Goal: Task Accomplishment & Management: Use online tool/utility

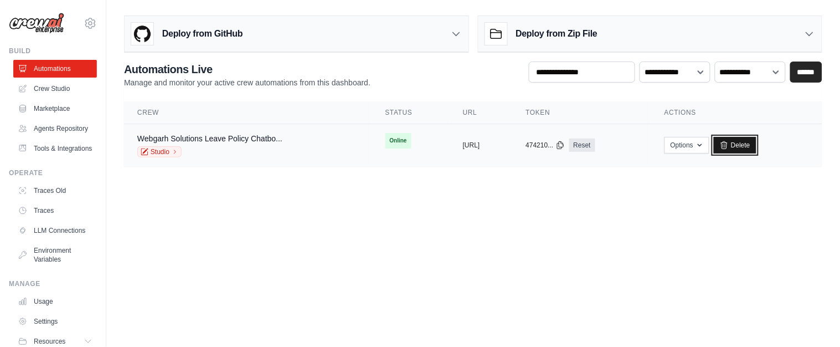
click at [756, 138] on link "Delete" at bounding box center [735, 145] width 43 height 17
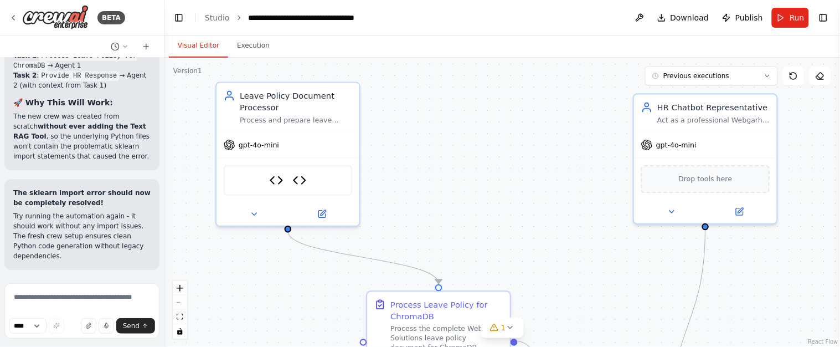
drag, startPoint x: 581, startPoint y: 111, endPoint x: 439, endPoint y: 168, distance: 153.3
click at [439, 168] on div ".deletable-edge-delete-btn { width: 20px; height: 20px; border: 0px solid #ffff…" at bounding box center [502, 202] width 676 height 289
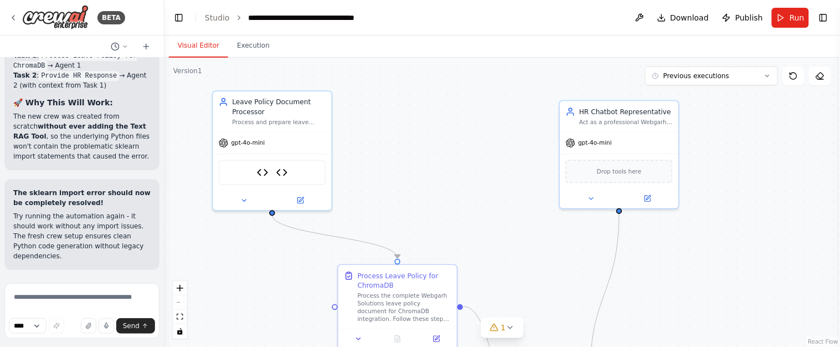
drag, startPoint x: 487, startPoint y: 123, endPoint x: 438, endPoint y: 94, distance: 56.6
click at [438, 94] on div ".deletable-edge-delete-btn { width: 20px; height: 20px; border: 0px solid #ffff…" at bounding box center [502, 202] width 676 height 289
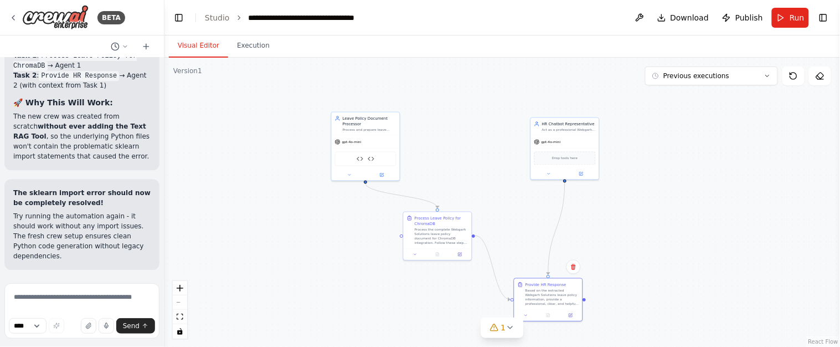
scroll to position [17027, 0]
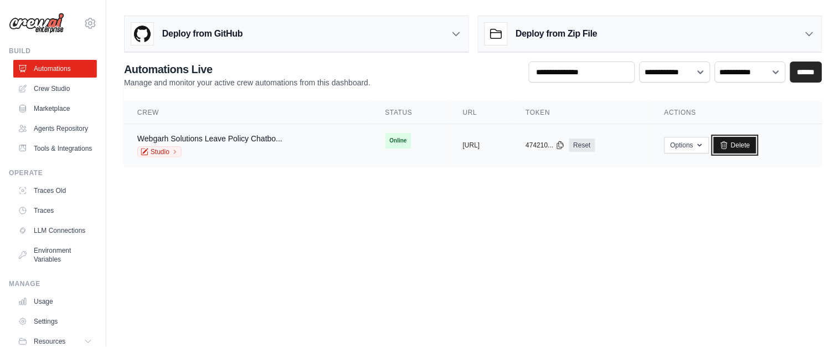
click at [756, 145] on link "Delete" at bounding box center [735, 145] width 43 height 17
click at [59, 89] on link "Crew Studio" at bounding box center [55, 89] width 84 height 18
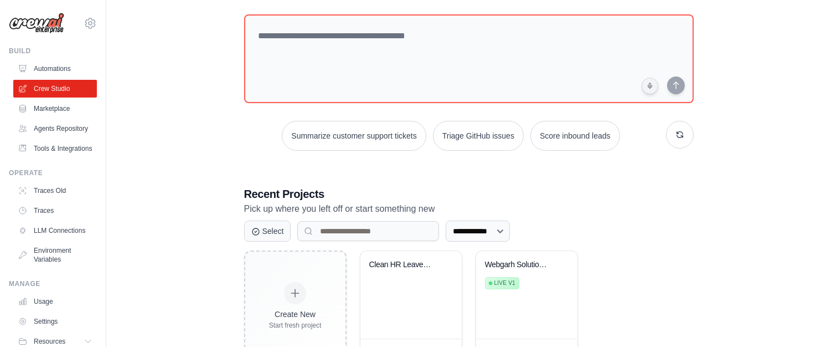
scroll to position [99, 0]
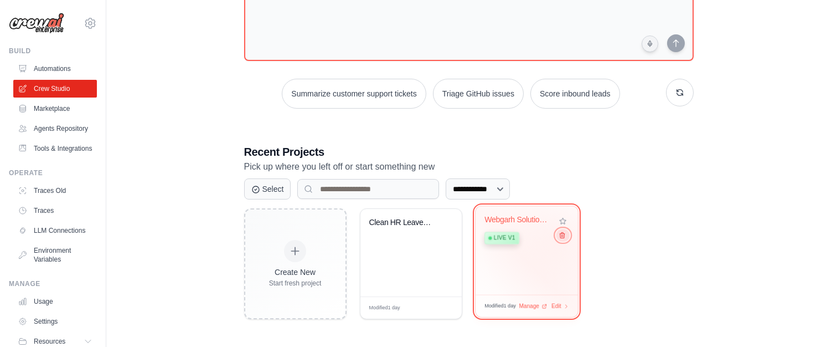
click at [562, 239] on button at bounding box center [562, 235] width 13 height 12
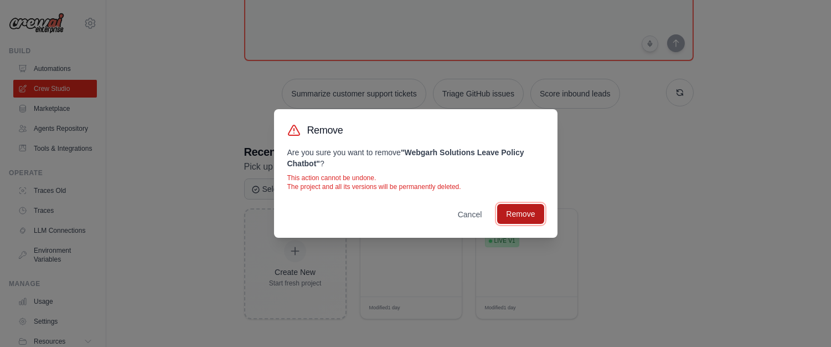
click at [515, 219] on button "Remove" at bounding box center [520, 214] width 47 height 20
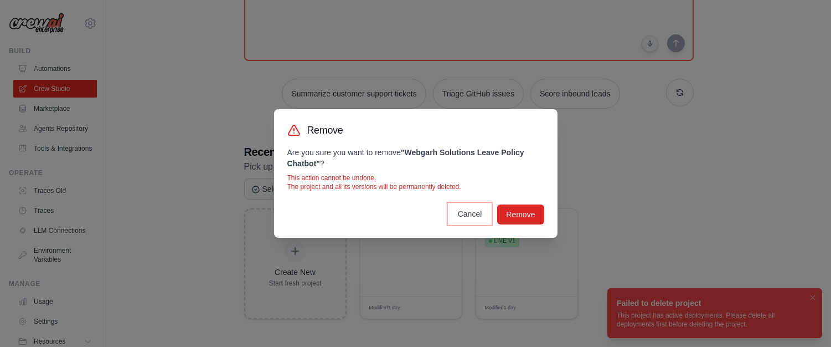
drag, startPoint x: 475, startPoint y: 209, endPoint x: 480, endPoint y: 206, distance: 6.0
click at [475, 210] on button "Cancel" at bounding box center [470, 214] width 42 height 20
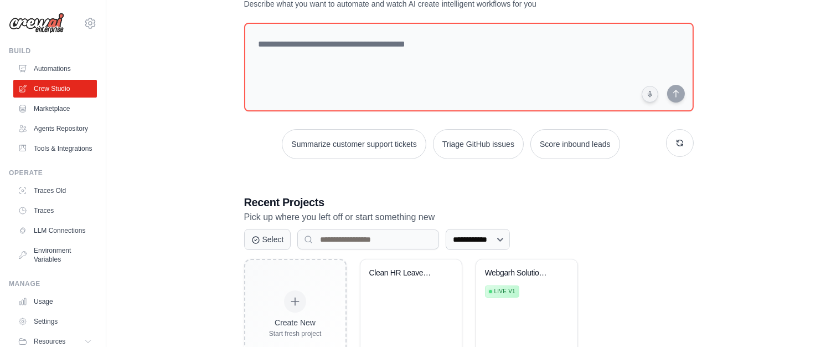
scroll to position [0, 0]
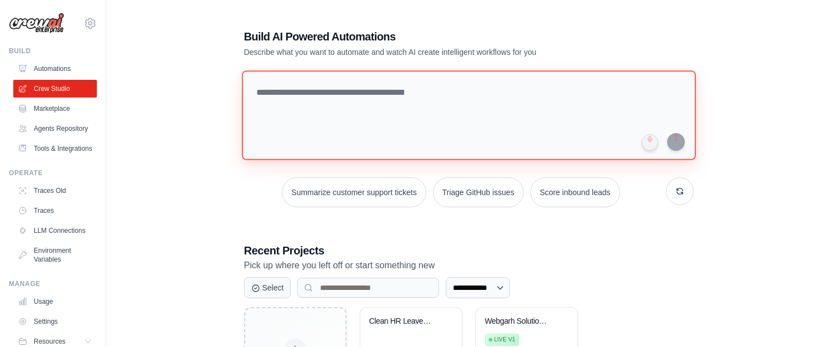
click at [301, 95] on textarea at bounding box center [468, 115] width 454 height 90
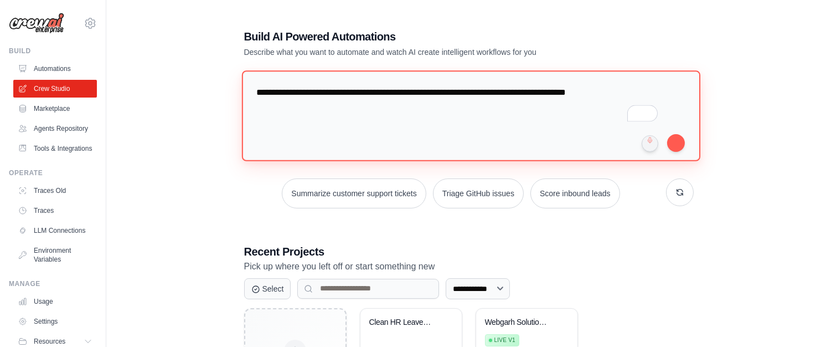
click at [559, 94] on textarea "**********" at bounding box center [470, 115] width 459 height 90
click at [656, 89] on textarea "**********" at bounding box center [470, 115] width 459 height 90
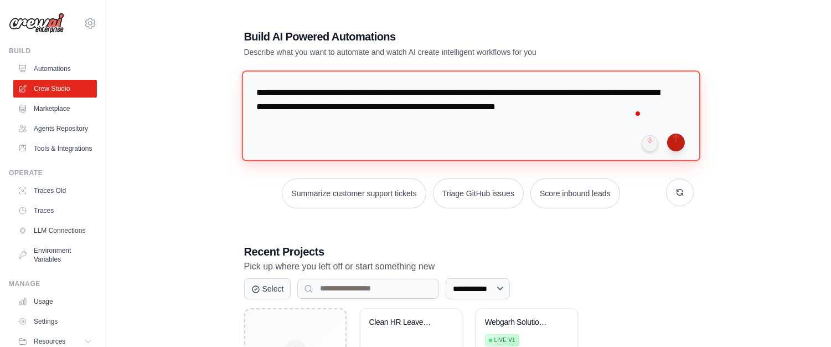
type textarea "**********"
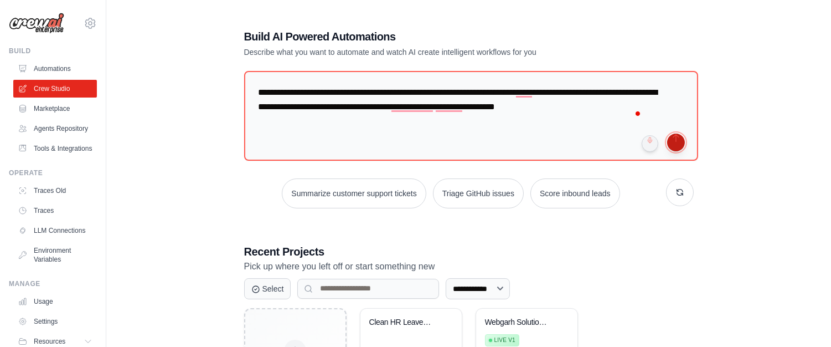
click at [680, 141] on button "submit" at bounding box center [676, 142] width 18 height 18
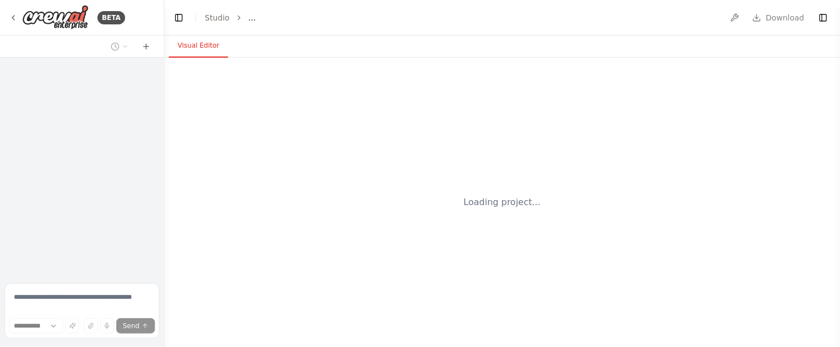
select select "****"
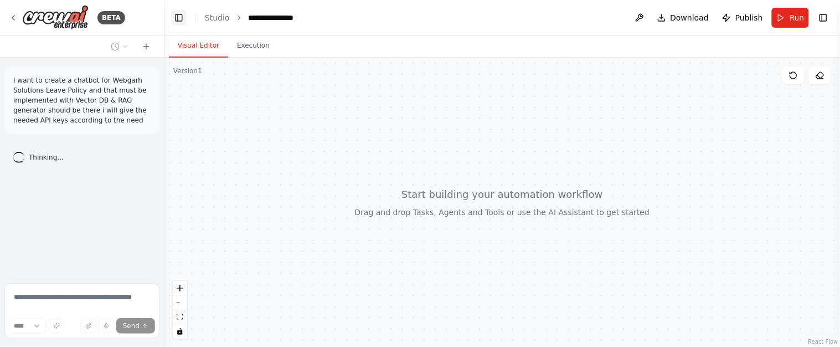
click at [177, 16] on button "Toggle Left Sidebar" at bounding box center [179, 18] width 16 height 16
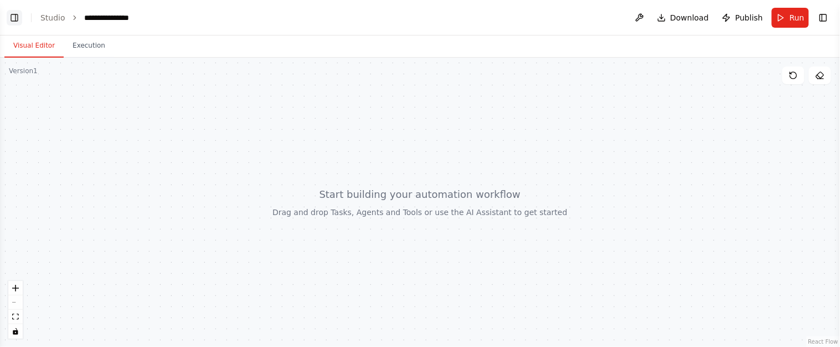
click at [19, 20] on button "Toggle Left Sidebar" at bounding box center [15, 18] width 16 height 16
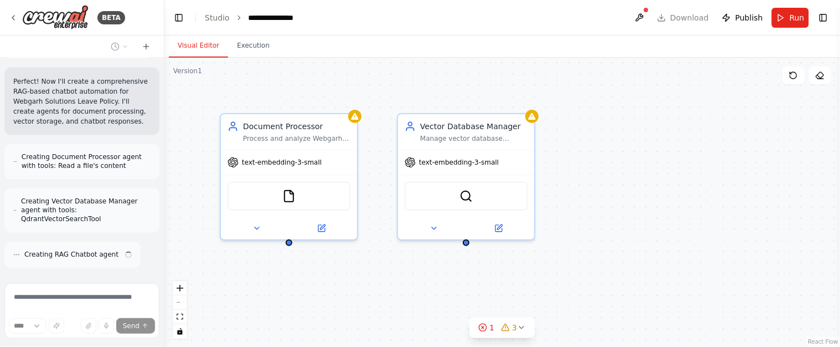
scroll to position [508, 0]
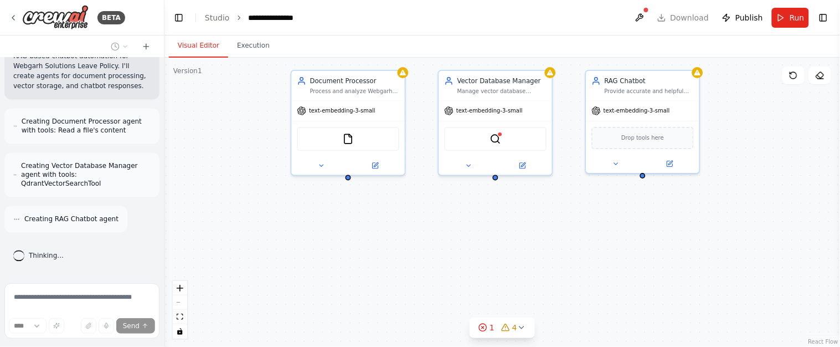
drag, startPoint x: 759, startPoint y: 175, endPoint x: 745, endPoint y: 122, distance: 54.5
click at [745, 122] on div "Document Processor Process and analyze Webgarh Solutions Leave Policy documents…" at bounding box center [502, 202] width 676 height 289
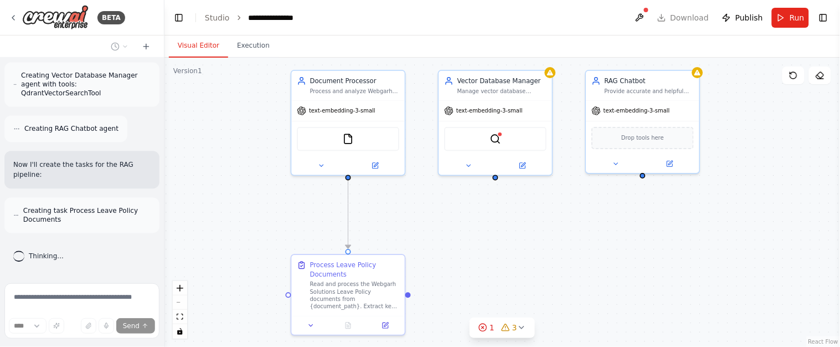
scroll to position [644, 0]
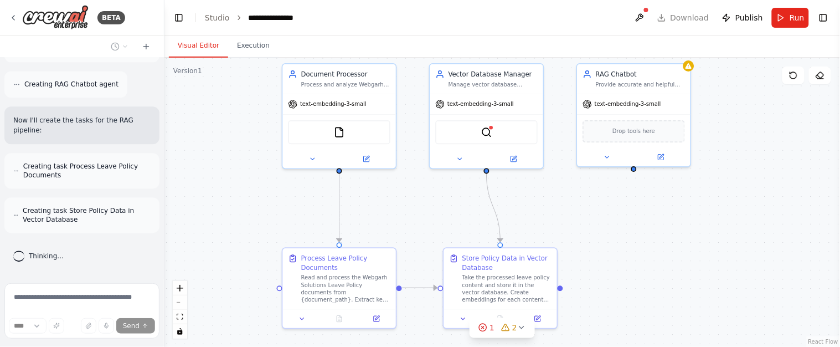
drag, startPoint x: 757, startPoint y: 197, endPoint x: 748, endPoint y: 189, distance: 12.2
click at [748, 189] on div ".deletable-edge-delete-btn { width: 20px; height: 20px; border: 0px solid #ffff…" at bounding box center [502, 202] width 676 height 289
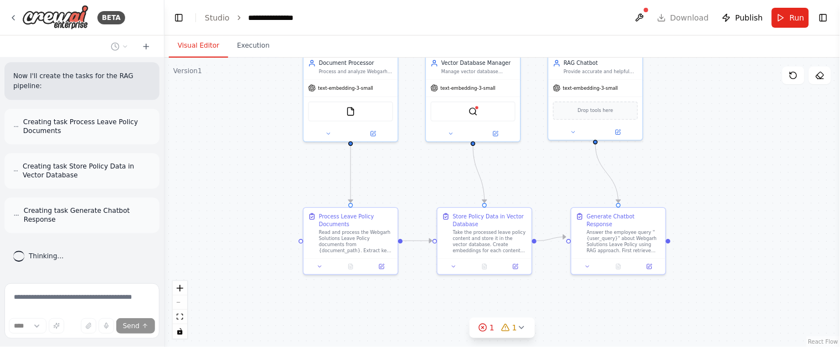
drag, startPoint x: 748, startPoint y: 188, endPoint x: 691, endPoint y: 159, distance: 64.2
click at [691, 159] on div ".deletable-edge-delete-btn { width: 20px; height: 20px; border: 0px solid #ffff…" at bounding box center [502, 202] width 676 height 289
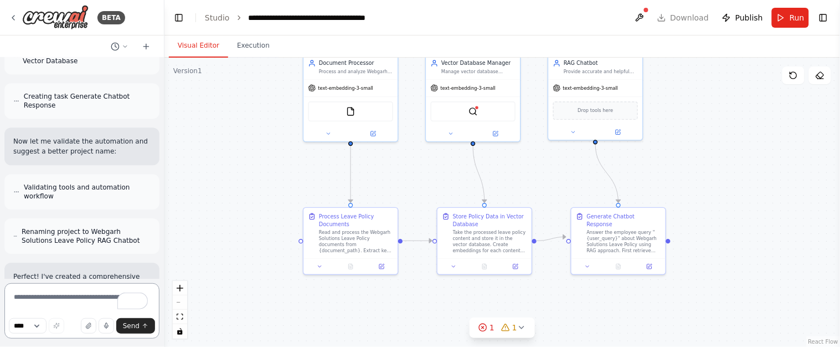
scroll to position [822, 0]
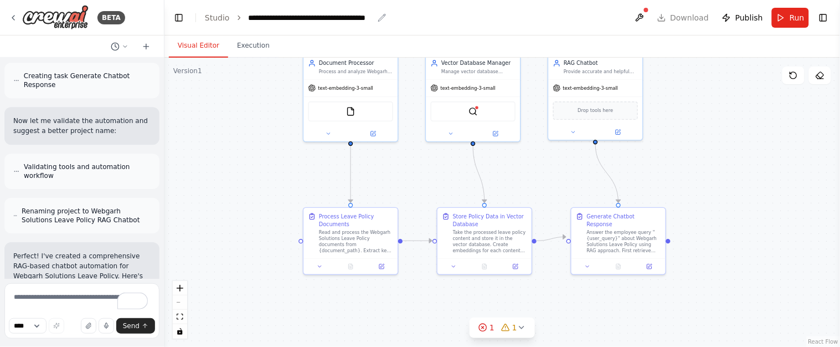
click at [382, 13] on icon "breadcrumb" at bounding box center [382, 17] width 9 height 9
click at [380, 17] on icon "breadcrumb" at bounding box center [382, 17] width 9 height 9
click at [349, 20] on div "**********" at bounding box center [311, 17] width 125 height 11
click at [349, 20] on div "**********" at bounding box center [329, 17] width 161 height 11
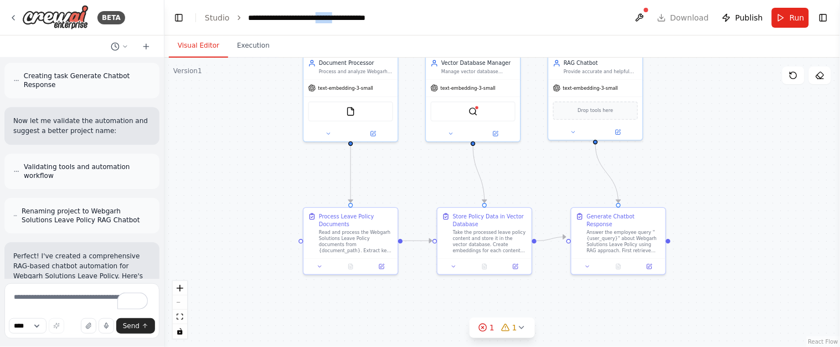
click at [349, 20] on div "**********" at bounding box center [329, 17] width 161 height 11
click at [315, 22] on div "**********" at bounding box center [329, 17] width 161 height 11
click at [277, 20] on div "**********" at bounding box center [329, 17] width 161 height 11
click at [261, 17] on div "**********" at bounding box center [329, 17] width 161 height 11
click at [250, 46] on button "Execution" at bounding box center [253, 45] width 50 height 23
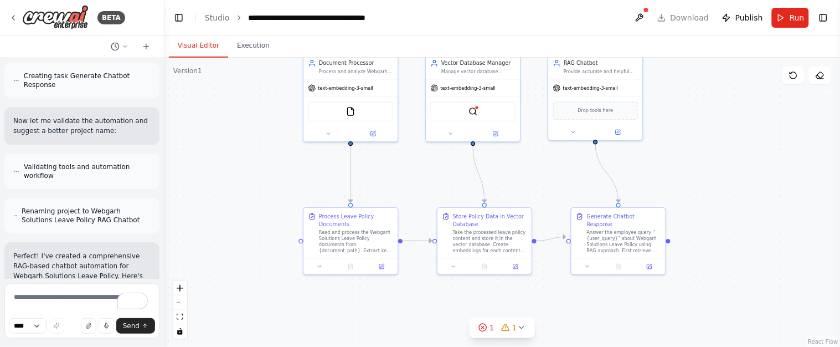
click at [199, 47] on button "Visual Editor" at bounding box center [198, 45] width 59 height 23
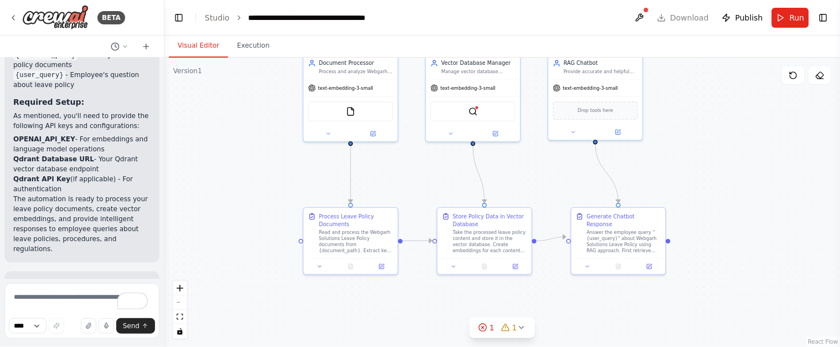
scroll to position [1487, 0]
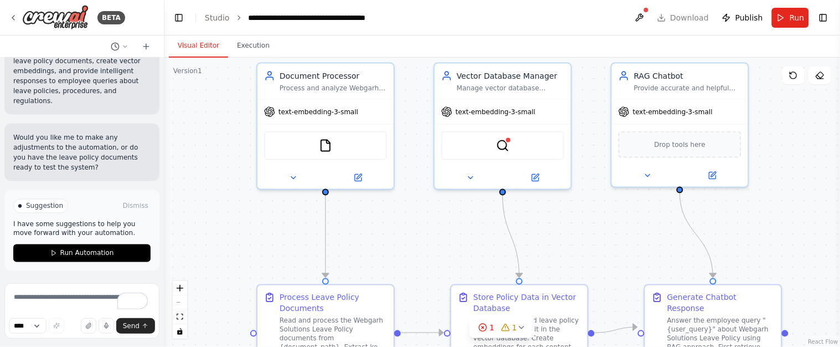
drag, startPoint x: 255, startPoint y: 120, endPoint x: 187, endPoint y: 172, distance: 85.4
click at [187, 172] on div ".deletable-edge-delete-btn { width: 20px; height: 20px; border: 0px solid #ffff…" at bounding box center [502, 202] width 676 height 289
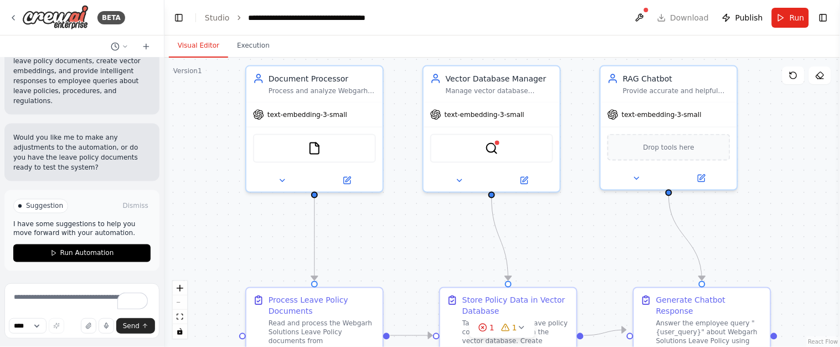
drag, startPoint x: 197, startPoint y: 140, endPoint x: 186, endPoint y: 137, distance: 12.0
click at [186, 137] on div ".deletable-edge-delete-btn { width: 20px; height: 20px; border: 0px solid #ffff…" at bounding box center [502, 202] width 676 height 289
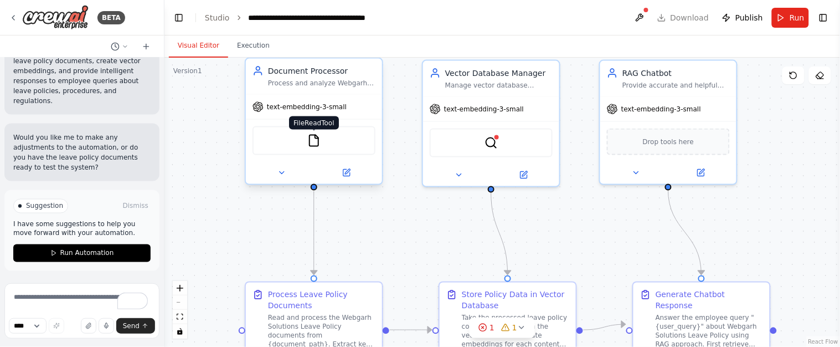
click at [314, 136] on img at bounding box center [313, 140] width 13 height 13
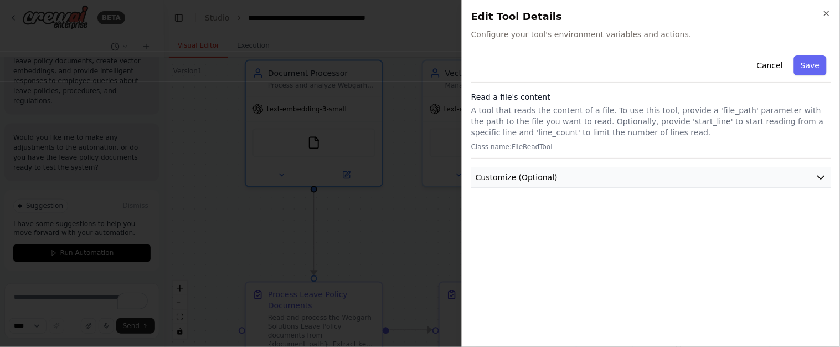
click at [812, 172] on button "Customize (Optional)" at bounding box center [651, 177] width 360 height 20
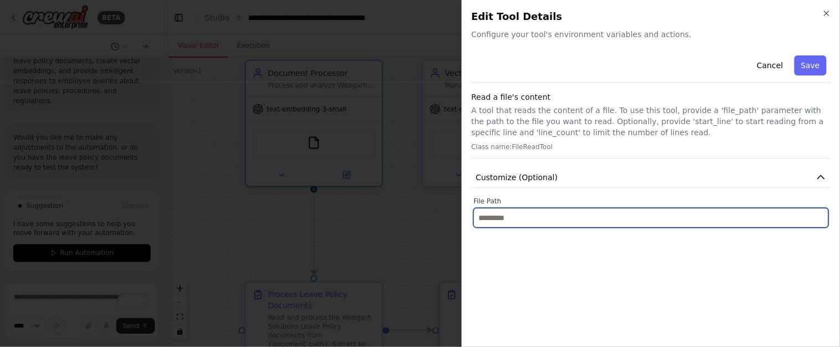
click at [575, 210] on input "text" at bounding box center [652, 218] width 356 height 20
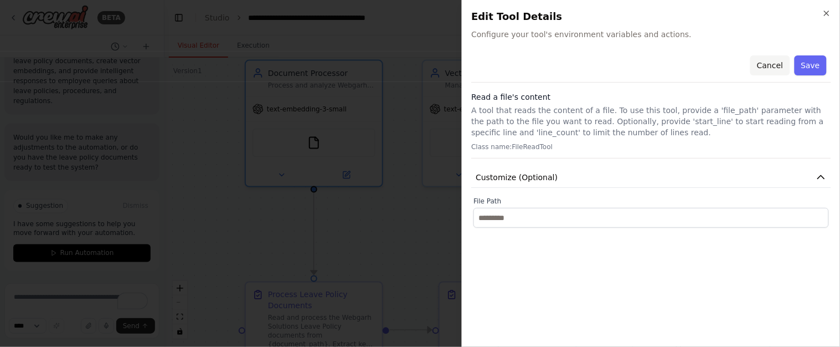
click at [769, 66] on button "Cancel" at bounding box center [769, 65] width 39 height 20
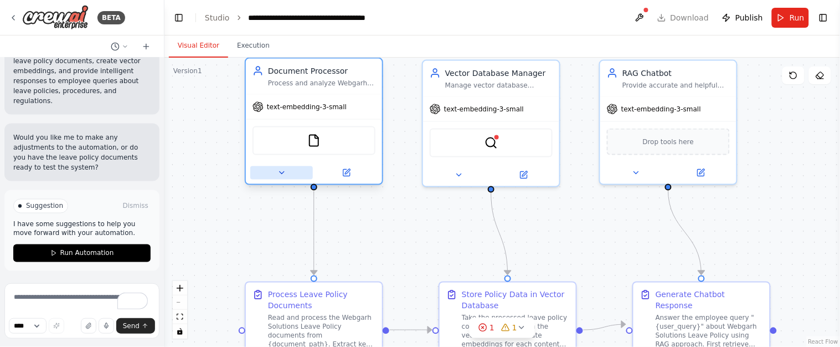
click at [280, 168] on icon at bounding box center [281, 172] width 9 height 9
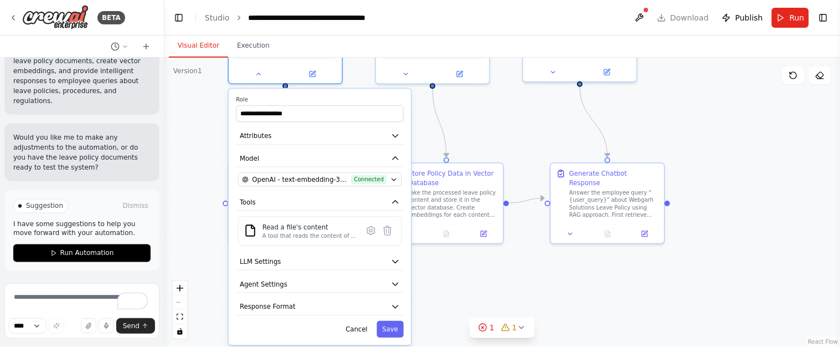
drag, startPoint x: 493, startPoint y: 212, endPoint x: 468, endPoint y: 110, distance: 105.0
click at [468, 110] on div ".deletable-edge-delete-btn { width: 20px; height: 20px; border: 0px solid #ffff…" at bounding box center [502, 202] width 676 height 289
click at [298, 258] on button "LLM Settings" at bounding box center [320, 261] width 168 height 17
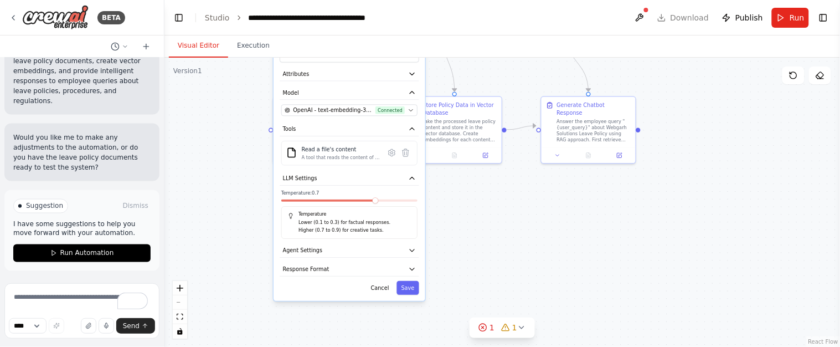
drag, startPoint x: 495, startPoint y: 249, endPoint x: 529, endPoint y: 182, distance: 75.8
click at [529, 182] on div ".deletable-edge-delete-btn { width: 20px; height: 20px; border: 0px solid #ffff…" at bounding box center [502, 202] width 676 height 289
click at [344, 245] on button "Agent Settings" at bounding box center [350, 250] width 140 height 14
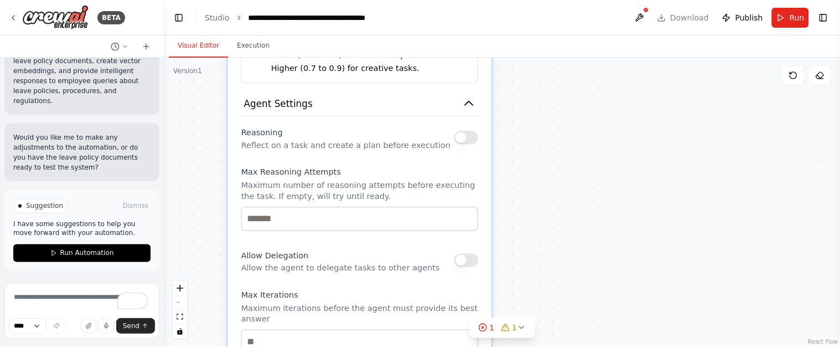
drag, startPoint x: 480, startPoint y: 234, endPoint x: 597, endPoint y: 71, distance: 200.7
click at [597, 71] on div ".deletable-edge-delete-btn { width: 20px; height: 20px; border: 0px solid #ffff…" at bounding box center [502, 202] width 676 height 289
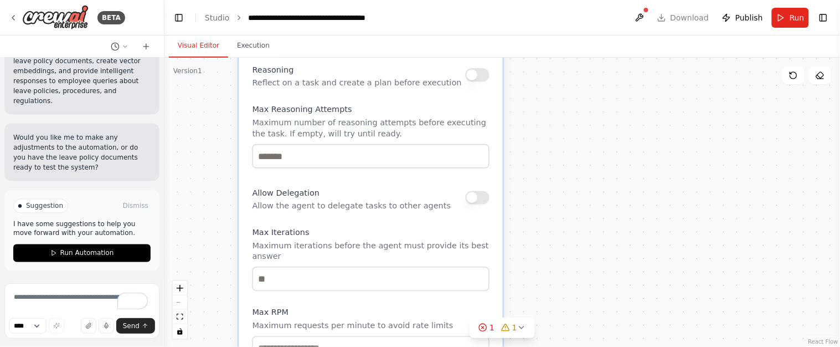
drag, startPoint x: 591, startPoint y: 187, endPoint x: 595, endPoint y: 125, distance: 62.7
click at [595, 125] on div ".deletable-edge-delete-btn { width: 20px; height: 20px; border: 0px solid #ffff…" at bounding box center [502, 202] width 676 height 289
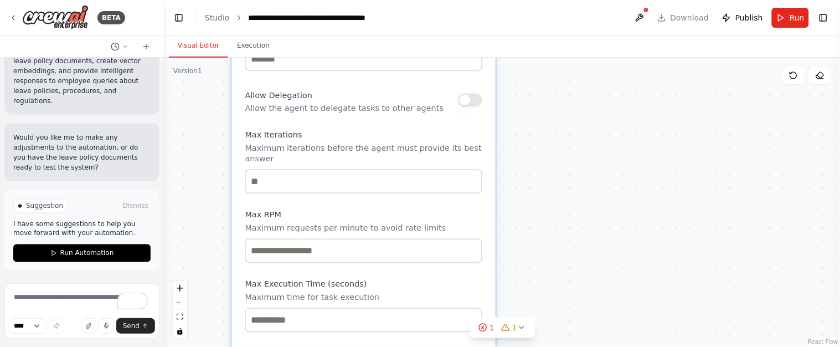
drag, startPoint x: 551, startPoint y: 209, endPoint x: 547, endPoint y: 105, distance: 104.7
click at [547, 105] on div ".deletable-edge-delete-btn { width: 20px; height: 20px; border: 0px solid #ffff…" at bounding box center [502, 202] width 676 height 289
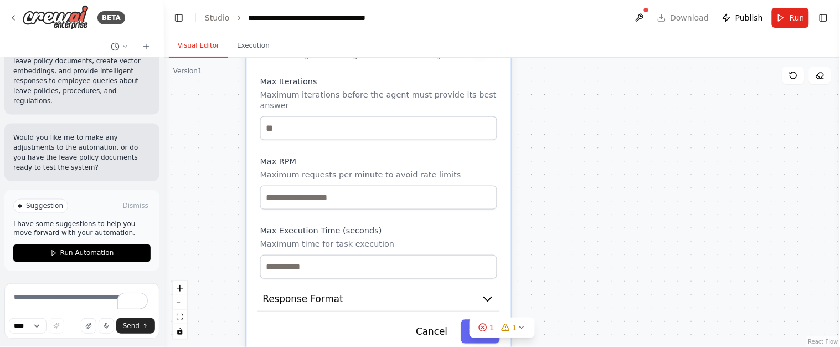
drag, startPoint x: 540, startPoint y: 140, endPoint x: 560, endPoint y: 77, distance: 66.2
click at [558, 77] on div ".deletable-edge-delete-btn { width: 20px; height: 20px; border: 0px solid #ffff…" at bounding box center [502, 202] width 676 height 289
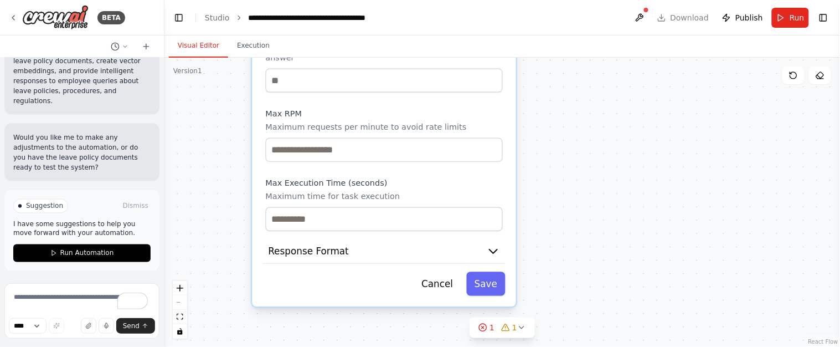
drag, startPoint x: 562, startPoint y: 145, endPoint x: 559, endPoint y: 89, distance: 55.5
click at [559, 90] on div ".deletable-edge-delete-btn { width: 20px; height: 20px; border: 0px solid #ffff…" at bounding box center [502, 202] width 676 height 289
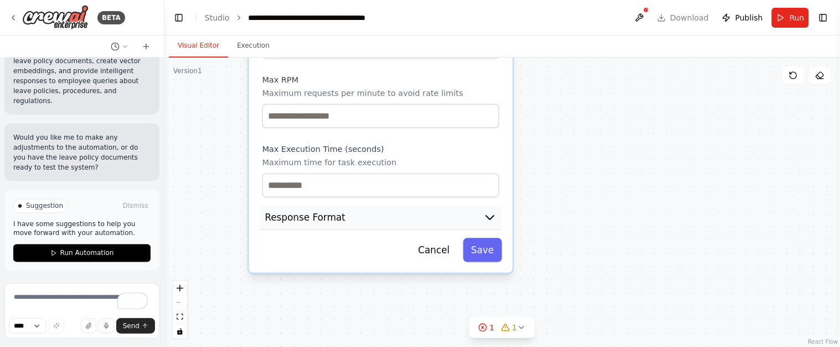
click at [490, 216] on icon "button" at bounding box center [490, 217] width 8 height 4
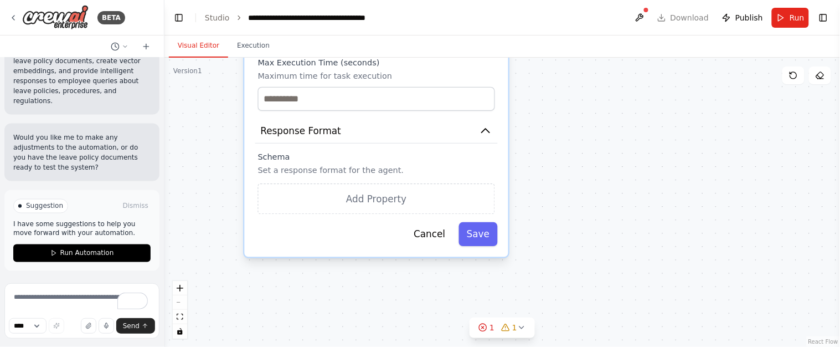
drag, startPoint x: 609, startPoint y: 234, endPoint x: 604, endPoint y: 147, distance: 86.5
click at [604, 147] on div ".deletable-edge-delete-btn { width: 20px; height: 20px; border: 0px solid #ffff…" at bounding box center [502, 202] width 676 height 289
click at [484, 128] on icon "button" at bounding box center [486, 130] width 8 height 4
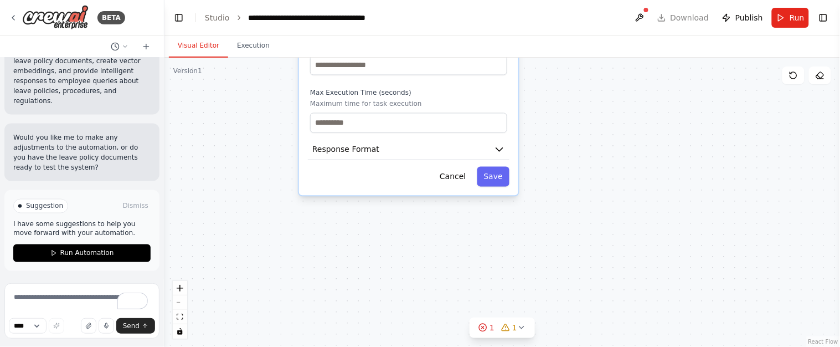
drag, startPoint x: 542, startPoint y: 127, endPoint x: 545, endPoint y: 268, distance: 140.7
click at [546, 270] on div ".deletable-edge-delete-btn { width: 20px; height: 20px; border: 0px solid #ffff…" at bounding box center [502, 202] width 676 height 289
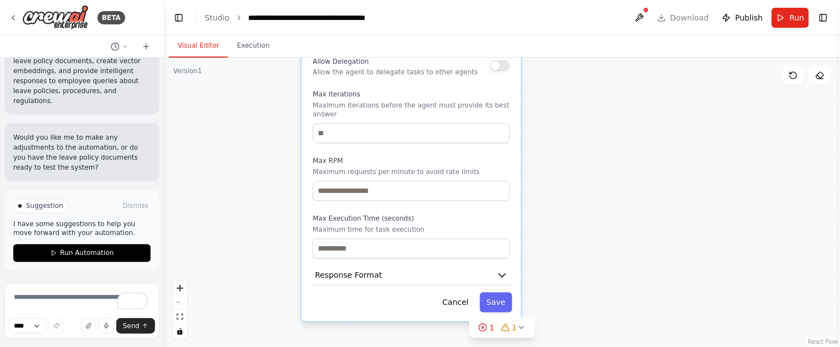
drag, startPoint x: 565, startPoint y: 181, endPoint x: 567, endPoint y: 228, distance: 46.5
click at [567, 228] on div ".deletable-edge-delete-btn { width: 20px; height: 20px; border: 0px solid #ffff…" at bounding box center [502, 202] width 676 height 289
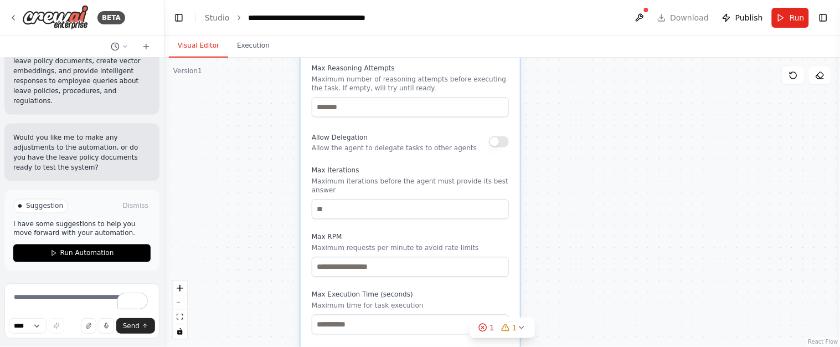
drag, startPoint x: 567, startPoint y: 214, endPoint x: 555, endPoint y: 229, distance: 18.6
click at [558, 240] on div ".deletable-edge-delete-btn { width: 20px; height: 20px; border: 0px solid #ffff…" at bounding box center [502, 202] width 676 height 289
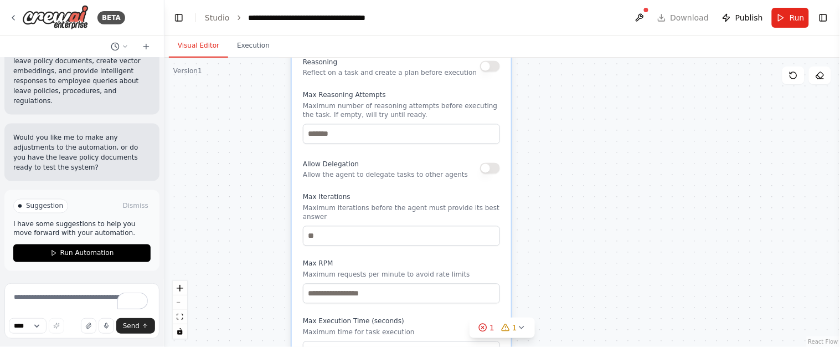
drag, startPoint x: 564, startPoint y: 187, endPoint x: 545, endPoint y: 274, distance: 88.4
click at [545, 274] on div ".deletable-edge-delete-btn { width: 20px; height: 20px; border: 0px solid #ffff…" at bounding box center [502, 202] width 676 height 289
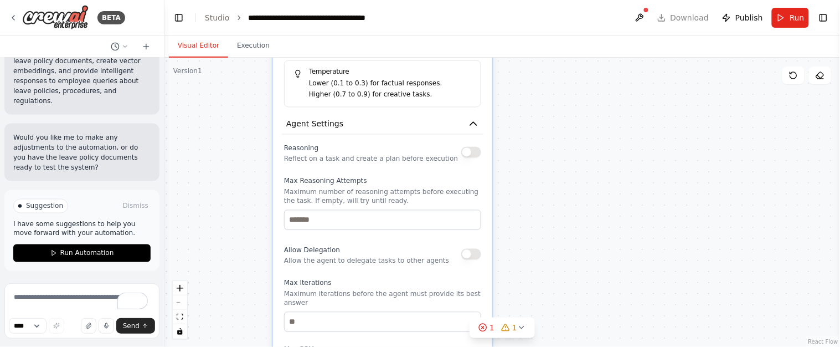
drag, startPoint x: 540, startPoint y: 208, endPoint x: 544, endPoint y: 222, distance: 14.5
click at [544, 224] on div ".deletable-edge-delete-btn { width: 20px; height: 20px; border: 0px solid #ffff…" at bounding box center [502, 202] width 676 height 289
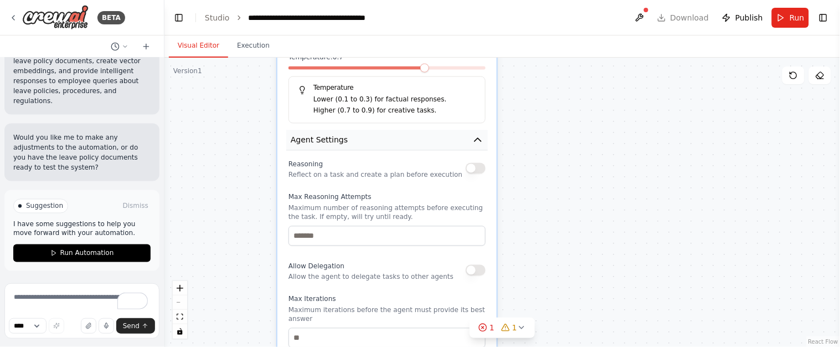
click at [475, 142] on icon "button" at bounding box center [477, 140] width 11 height 11
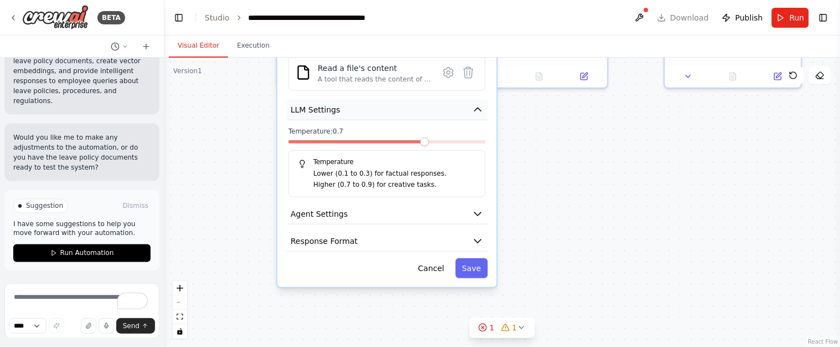
click at [286, 204] on button "Agent Settings" at bounding box center [387, 214] width 202 height 20
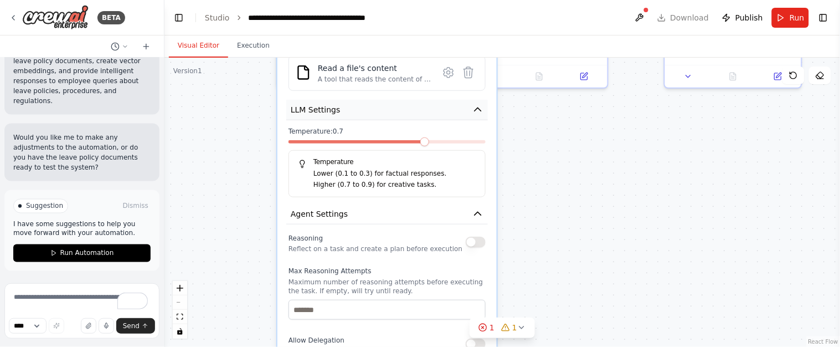
click at [478, 109] on icon "button" at bounding box center [477, 109] width 11 height 11
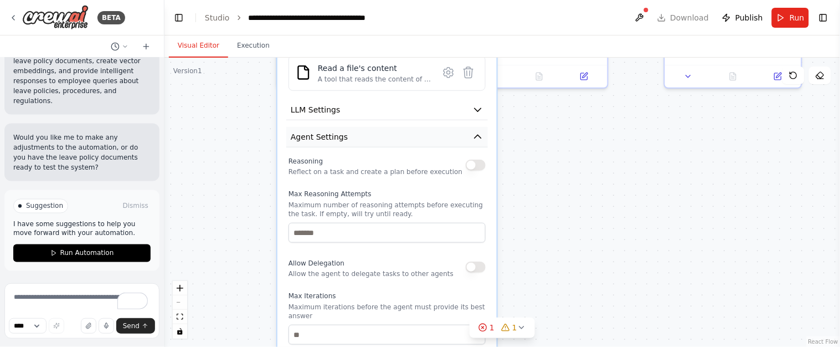
click at [286, 100] on button "LLM Settings" at bounding box center [387, 110] width 202 height 20
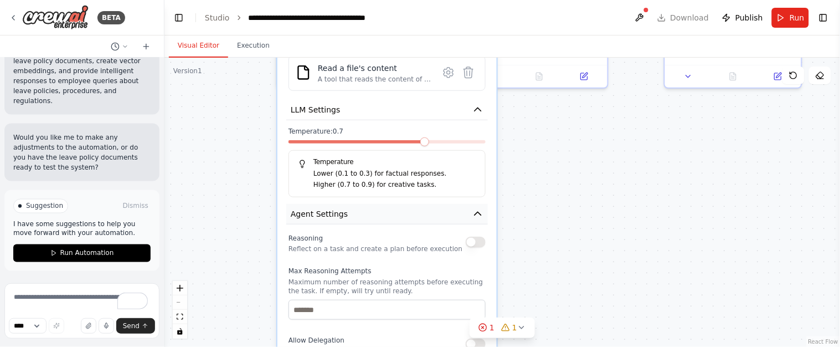
click at [476, 136] on div "Temperature: 0.7 Temperature Lower (0.1 to 0.3) for factual responses. Higher (…" at bounding box center [387, 162] width 197 height 70
click at [477, 112] on icon "button" at bounding box center [477, 109] width 11 height 11
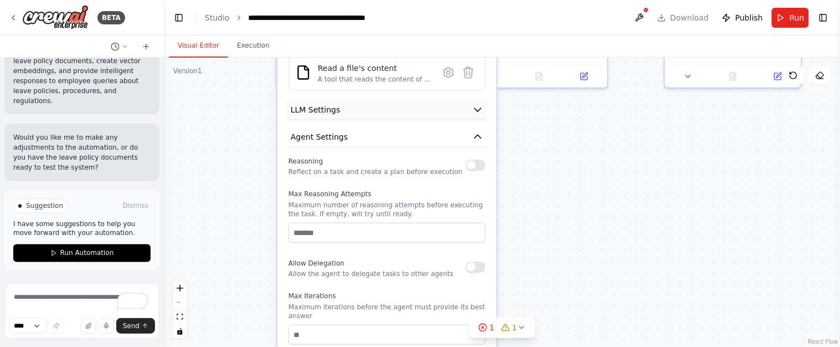
click at [480, 108] on icon "button" at bounding box center [477, 109] width 11 height 11
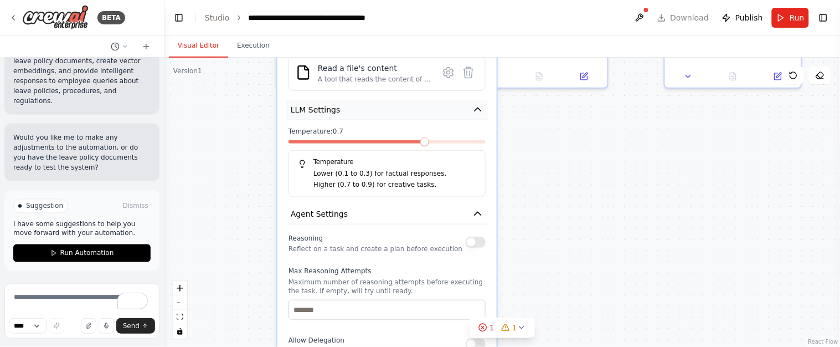
click at [480, 108] on icon "button" at bounding box center [478, 109] width 7 height 3
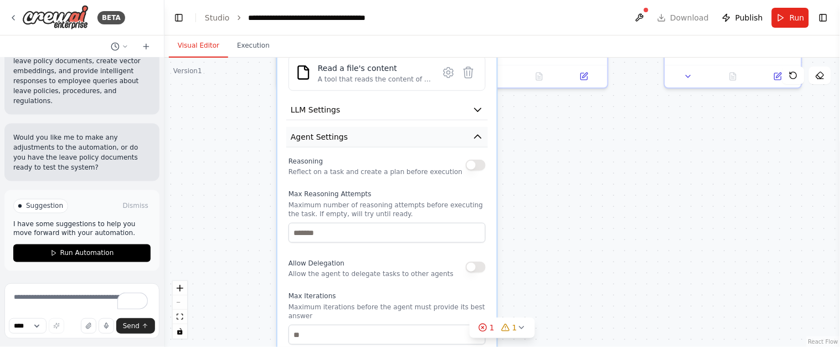
click at [479, 131] on icon "button" at bounding box center [477, 136] width 11 height 11
click at [476, 137] on icon "button" at bounding box center [477, 136] width 11 height 11
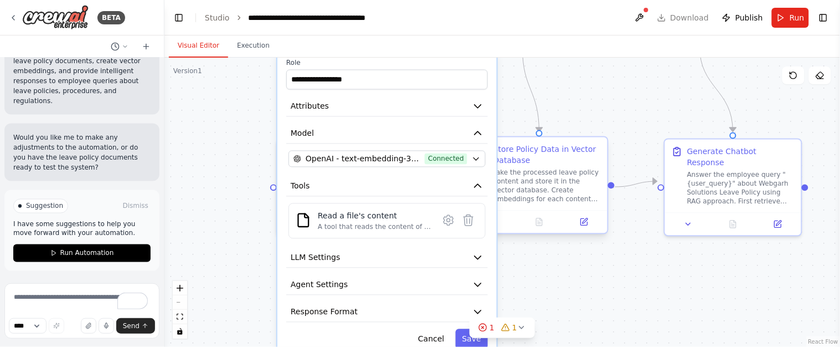
click at [286, 275] on button "Agent Settings" at bounding box center [387, 285] width 202 height 20
click at [334, 223] on div "A tool that reads the content of a file. To use this tool, provide a 'file_path…" at bounding box center [375, 227] width 114 height 9
click at [478, 131] on icon "button" at bounding box center [478, 132] width 7 height 3
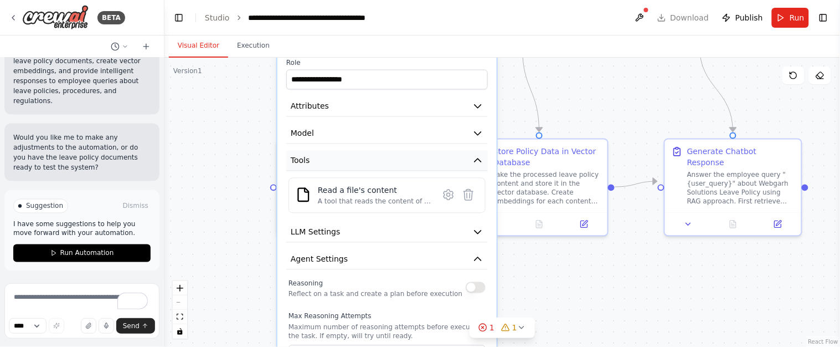
click at [479, 160] on icon "button" at bounding box center [477, 160] width 11 height 11
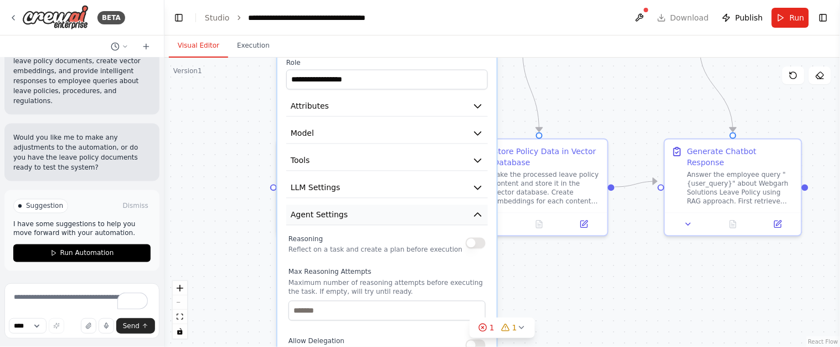
click at [473, 209] on icon "button" at bounding box center [477, 214] width 11 height 11
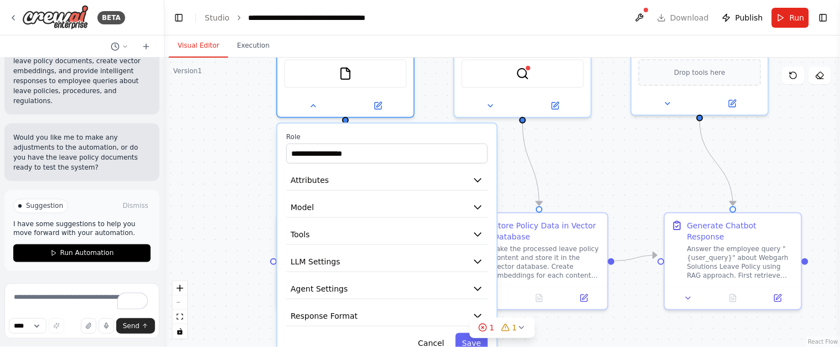
click at [286, 279] on button "Agent Settings" at bounding box center [387, 289] width 202 height 20
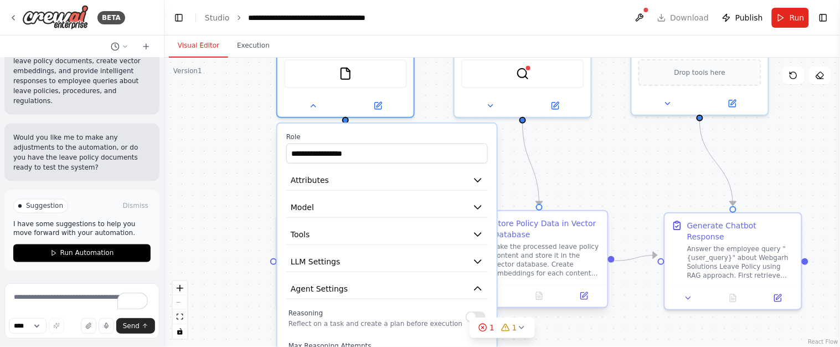
click at [286, 279] on button "Agent Settings" at bounding box center [387, 289] width 202 height 20
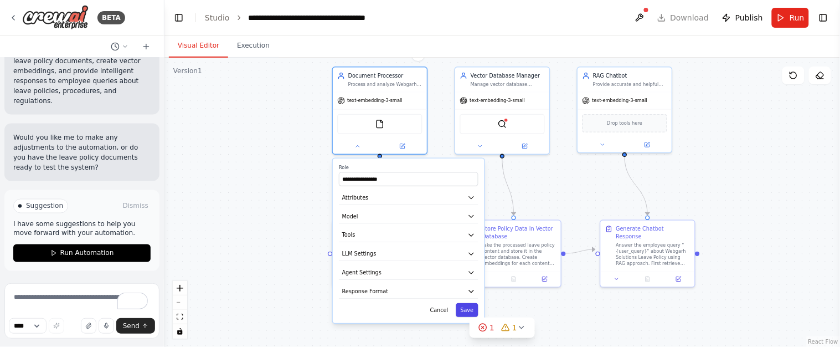
click at [466, 310] on button "Save" at bounding box center [467, 310] width 22 height 14
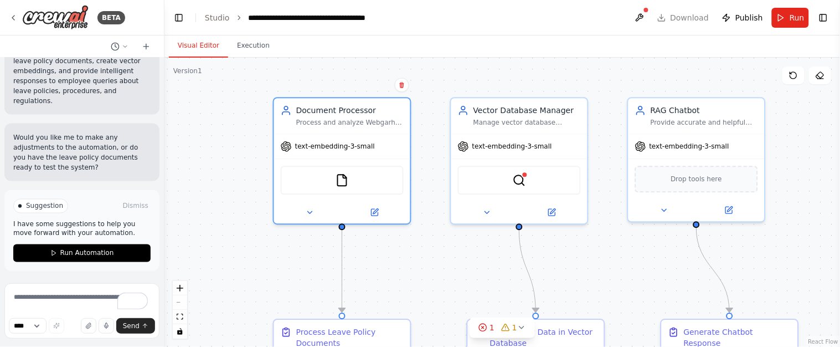
drag, startPoint x: 433, startPoint y: 166, endPoint x: 421, endPoint y: 249, distance: 83.8
click at [421, 249] on div ".deletable-edge-delete-btn { width: 20px; height: 20px; border: 0px solid #ffff…" at bounding box center [502, 202] width 676 height 289
click at [524, 172] on div at bounding box center [525, 172] width 7 height 7
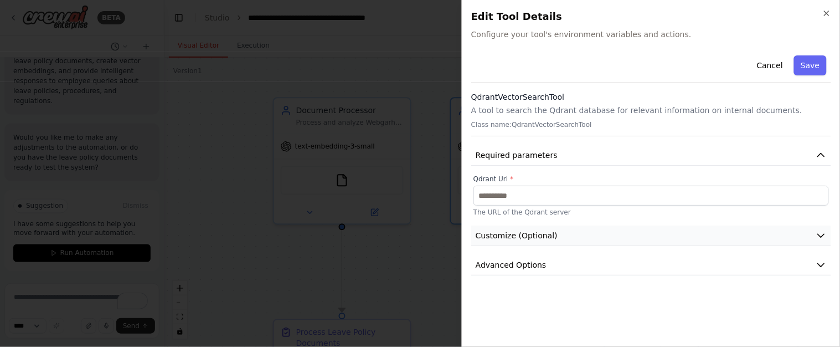
click at [681, 231] on button "Customize (Optional)" at bounding box center [651, 235] width 360 height 20
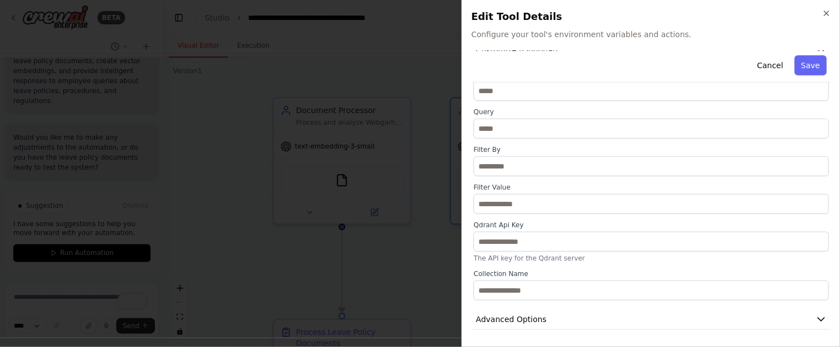
scroll to position [0, 0]
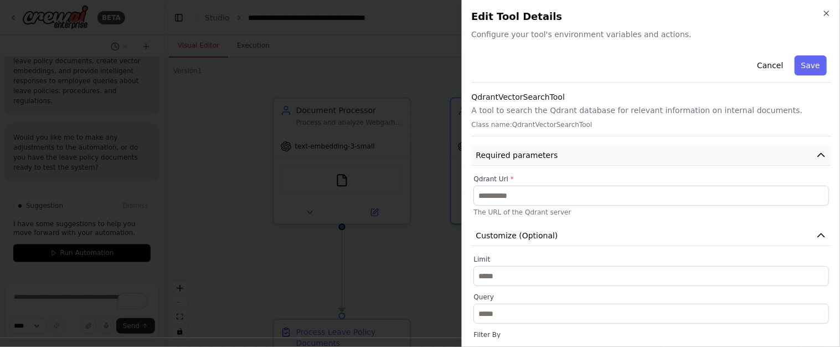
click at [801, 151] on button "Required parameters" at bounding box center [651, 155] width 360 height 20
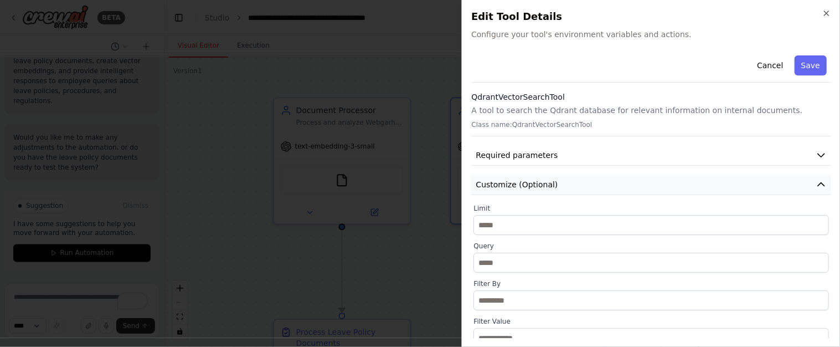
click at [792, 182] on button "Customize (Optional)" at bounding box center [651, 184] width 360 height 20
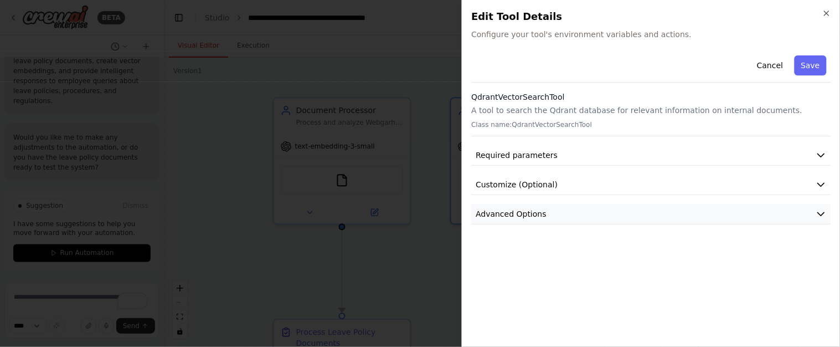
click at [770, 207] on button "Advanced Options" at bounding box center [651, 214] width 360 height 20
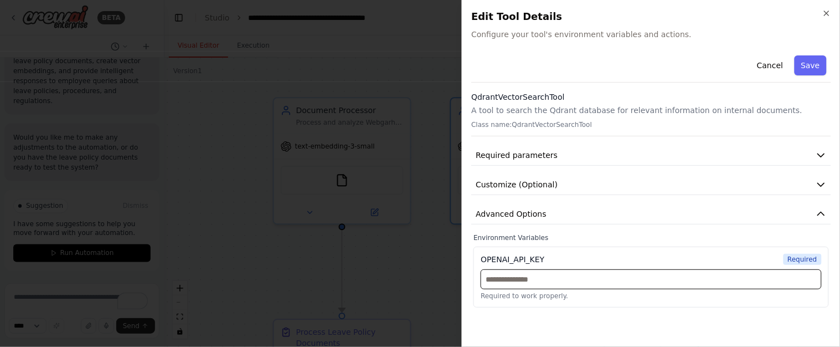
click at [583, 277] on input "text" at bounding box center [651, 279] width 341 height 20
paste input "**********"
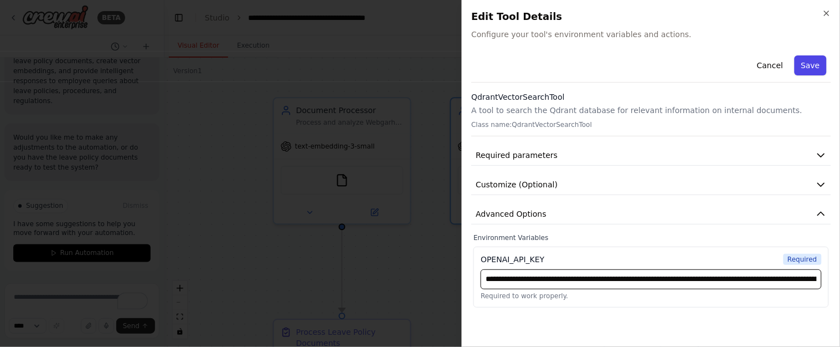
type input "**********"
click at [822, 64] on button "Save" at bounding box center [811, 65] width 32 height 20
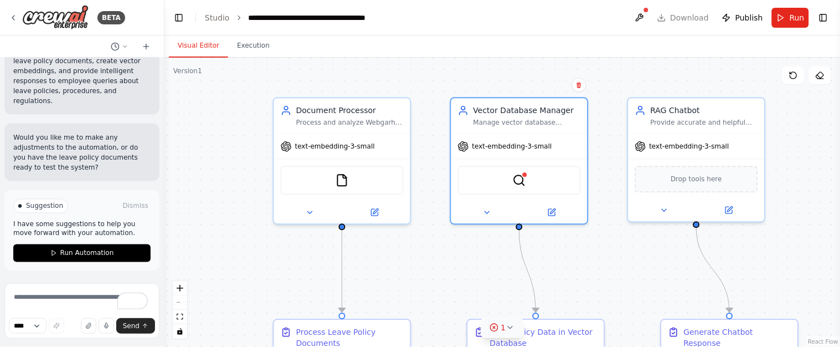
click at [509, 327] on icon at bounding box center [510, 327] width 9 height 9
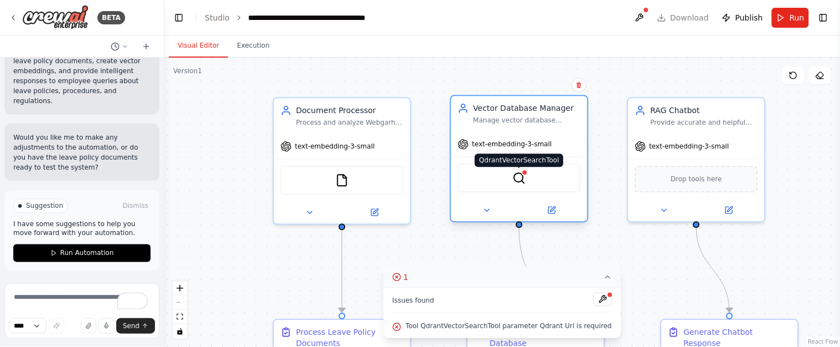
click at [527, 173] on div at bounding box center [525, 172] width 7 height 7
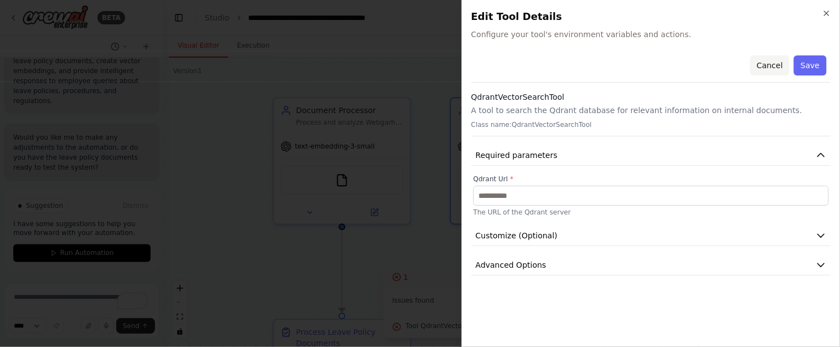
click at [776, 63] on button "Cancel" at bounding box center [769, 65] width 39 height 20
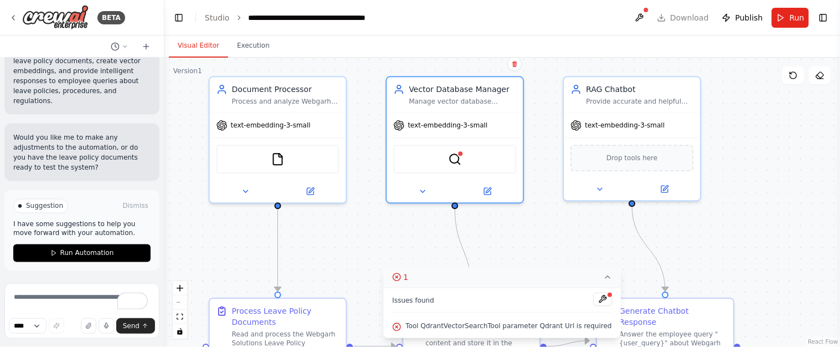
drag, startPoint x: 830, startPoint y: 189, endPoint x: 766, endPoint y: 168, distance: 67.6
click at [766, 168] on div ".deletable-edge-delete-btn { width: 20px; height: 20px; border: 0px solid #ffff…" at bounding box center [502, 202] width 676 height 289
click at [650, 124] on span "text-embedding-3-small" at bounding box center [625, 123] width 80 height 9
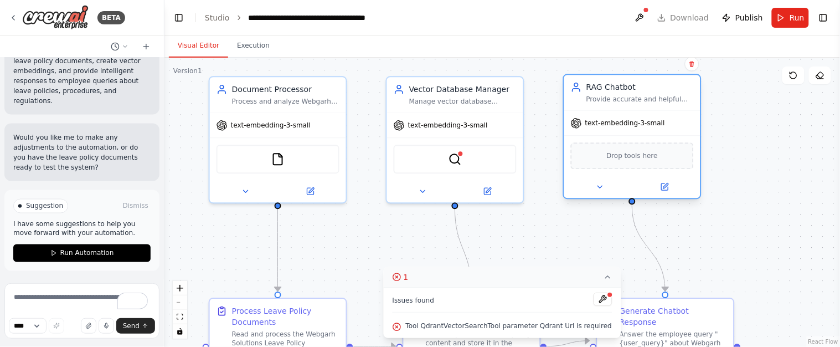
click at [605, 114] on div "text-embedding-3-small" at bounding box center [632, 123] width 136 height 24
click at [605, 117] on div "text-embedding-3-small" at bounding box center [618, 122] width 94 height 11
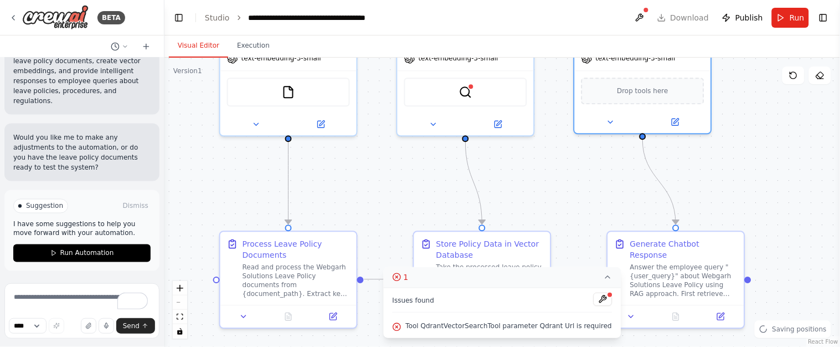
drag, startPoint x: 760, startPoint y: 183, endPoint x: 771, endPoint y: 119, distance: 65.2
click at [771, 119] on div ".deletable-edge-delete-btn { width: 20px; height: 20px; border: 0px solid #ffff…" at bounding box center [502, 202] width 676 height 289
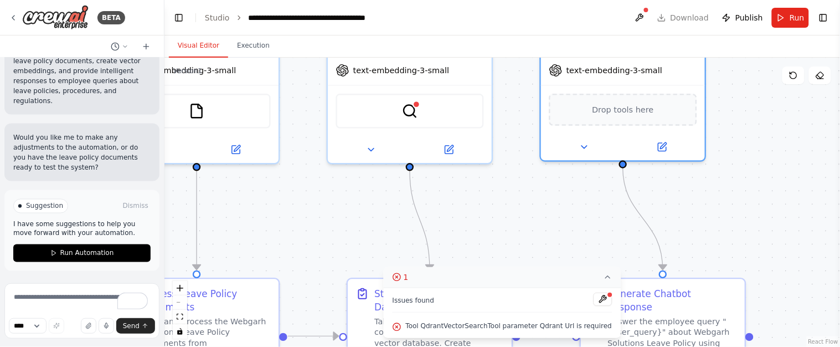
drag, startPoint x: 746, startPoint y: 164, endPoint x: 723, endPoint y: 172, distance: 24.5
click at [747, 201] on div ".deletable-edge-delete-btn { width: 20px; height: 20px; border: 0px solid #ffff…" at bounding box center [502, 202] width 676 height 289
click at [822, 17] on button "Toggle Right Sidebar" at bounding box center [824, 18] width 16 height 16
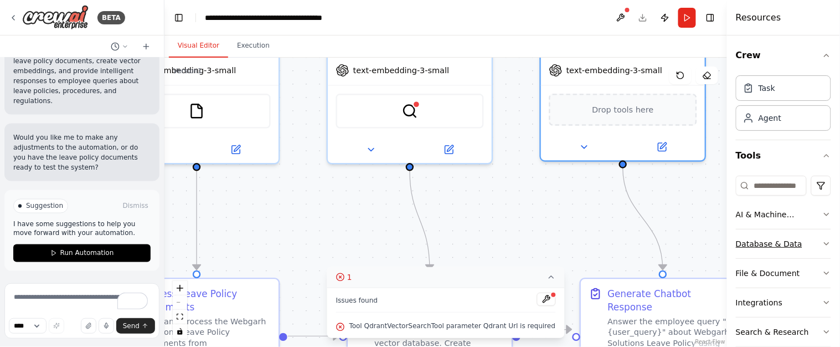
scroll to position [47, 0]
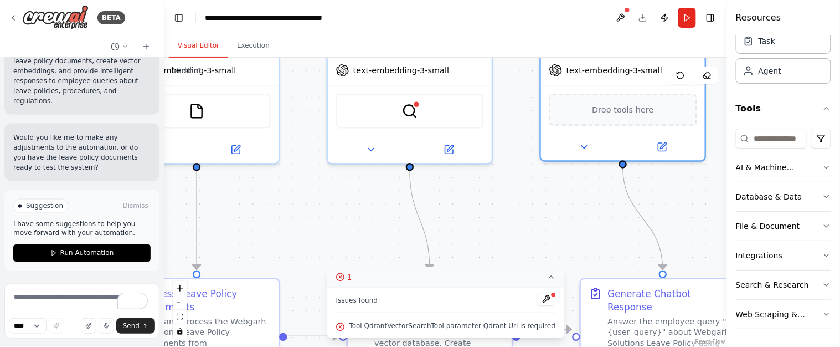
click at [677, 188] on div ".deletable-edge-delete-btn { width: 20px; height: 20px; border: 0px solid #ffff…" at bounding box center [445, 202] width 563 height 289
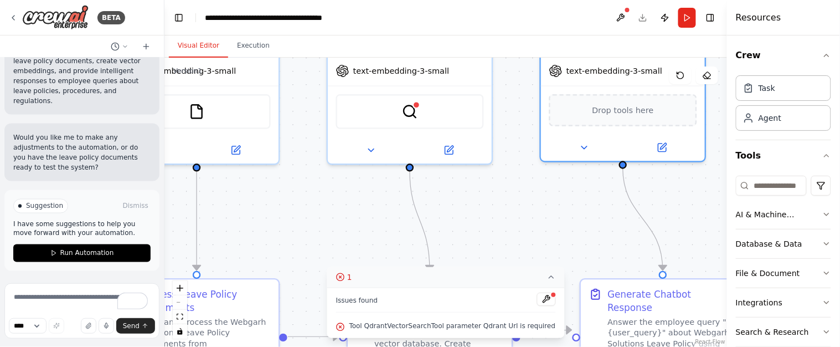
click at [700, 11] on header "**********" at bounding box center [445, 17] width 563 height 35
click at [712, 13] on button "Toggle Right Sidebar" at bounding box center [711, 18] width 16 height 16
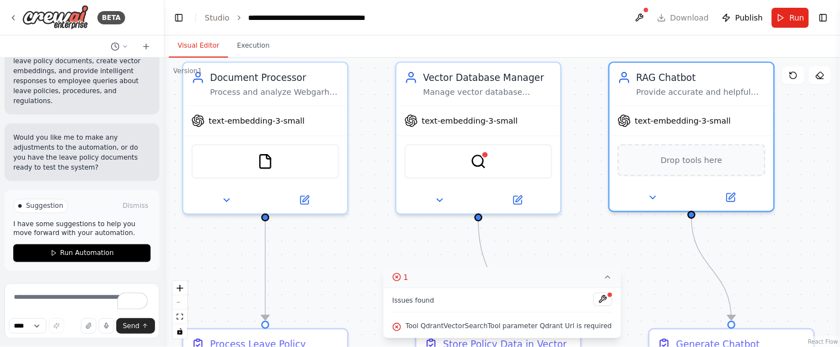
drag, startPoint x: 460, startPoint y: 200, endPoint x: 536, endPoint y: 246, distance: 88.5
click at [532, 248] on div ".deletable-edge-delete-btn { width: 20px; height: 20px; border: 0px solid #ffff…" at bounding box center [502, 202] width 676 height 289
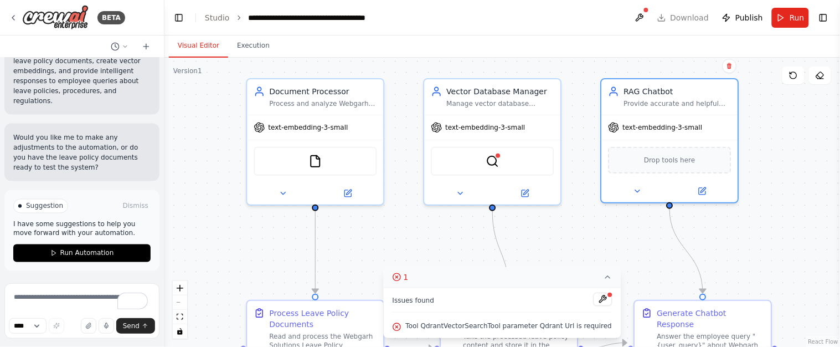
drag, startPoint x: 563, startPoint y: 233, endPoint x: 564, endPoint y: 220, distance: 12.8
click at [564, 220] on div ".deletable-edge-delete-btn { width: 20px; height: 20px; border: 0px solid #ffff…" at bounding box center [502, 202] width 676 height 289
click at [37, 295] on textarea "To enrich screen reader interactions, please activate Accessibility in Grammarl…" at bounding box center [81, 310] width 155 height 55
type textarea "**********"
click at [128, 327] on span "Send" at bounding box center [131, 325] width 17 height 9
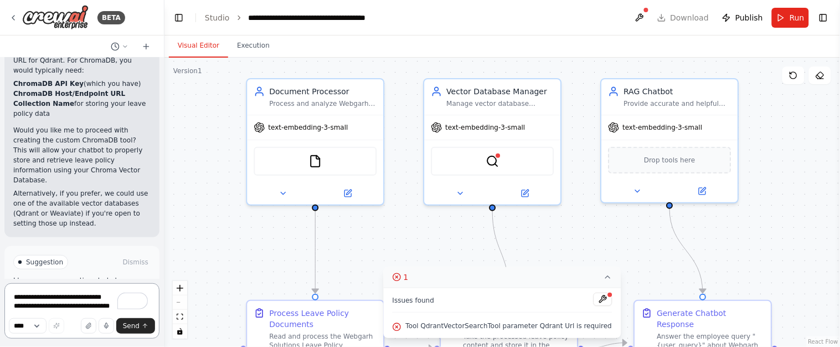
scroll to position [2263, 0]
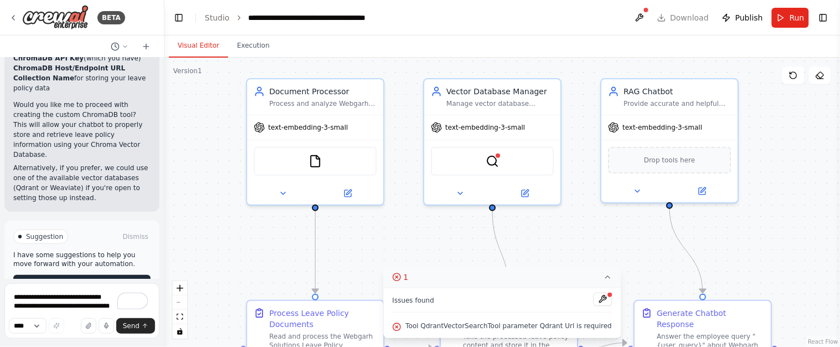
click at [88, 279] on span "Enable coding skills" at bounding box center [86, 283] width 65 height 9
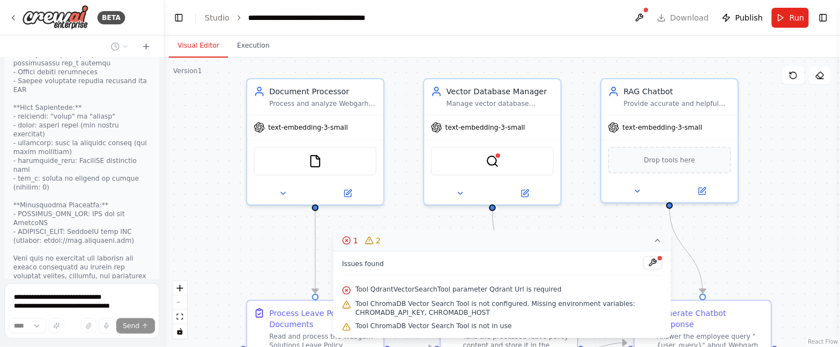
scroll to position [2837, 0]
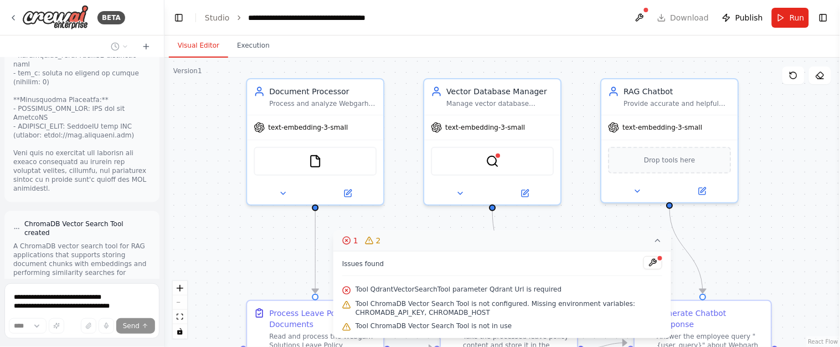
click at [131, 290] on button "View code" at bounding box center [134, 294] width 34 height 9
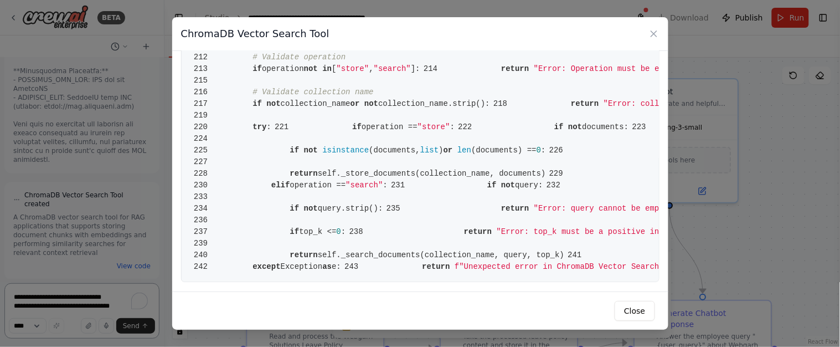
scroll to position [2039, 0]
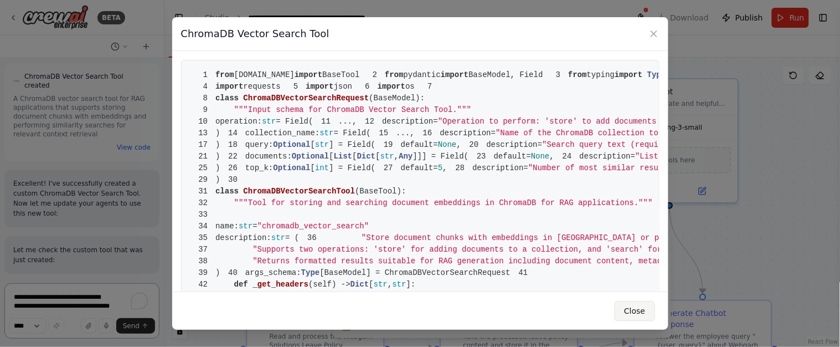
scroll to position [2994, 0]
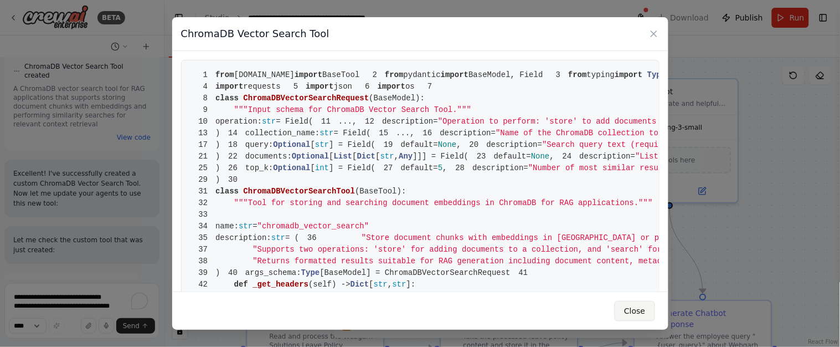
click at [647, 312] on button "Close" at bounding box center [635, 311] width 40 height 20
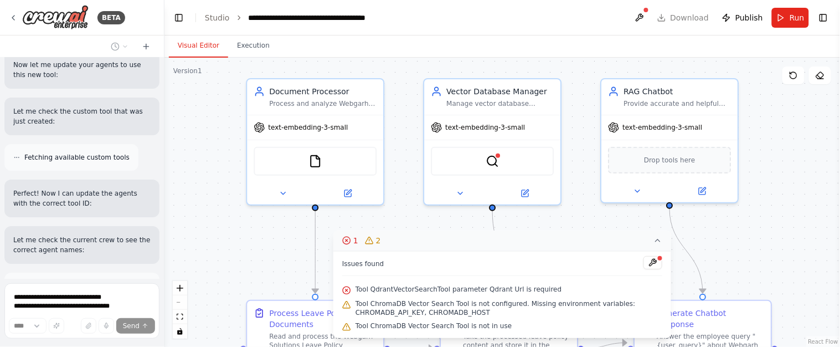
scroll to position [3113, 0]
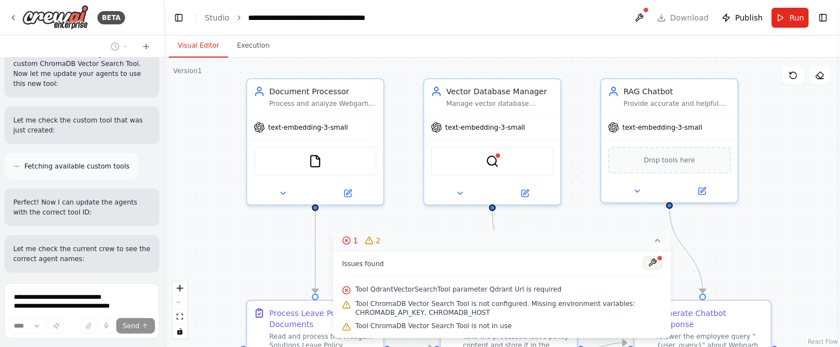
click at [653, 261] on button at bounding box center [653, 262] width 19 height 13
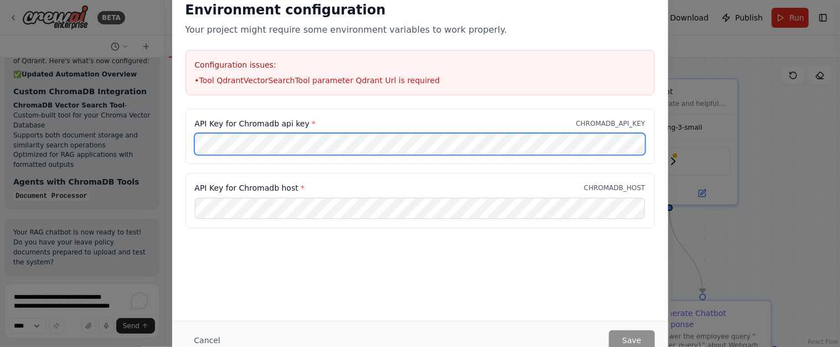
scroll to position [3713, 0]
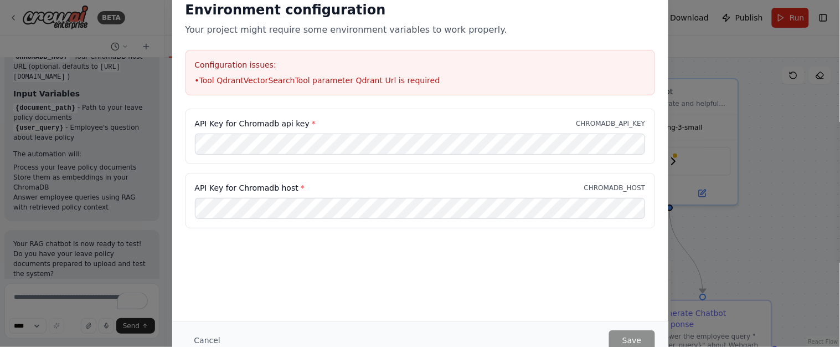
scroll to position [4065, 0]
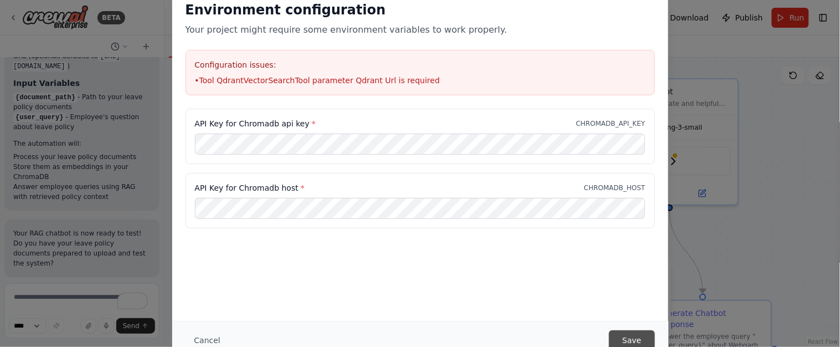
click at [631, 333] on button "Save" at bounding box center [631, 340] width 45 height 20
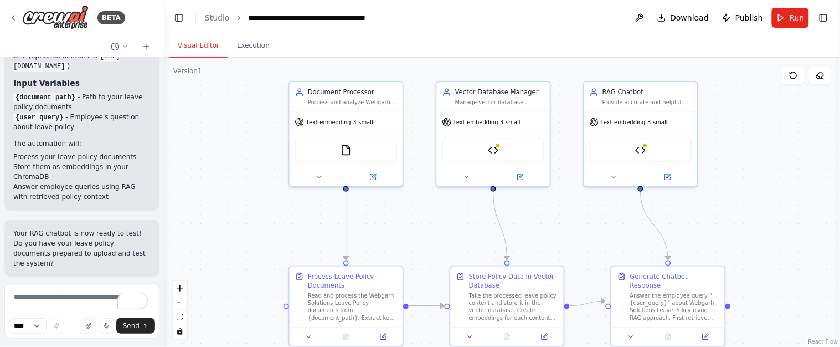
drag, startPoint x: 547, startPoint y: 249, endPoint x: 540, endPoint y: 223, distance: 26.3
click at [540, 223] on div ".deletable-edge-delete-btn { width: 20px; height: 20px; border: 0px solid #ffff…" at bounding box center [502, 202] width 676 height 289
click at [498, 147] on img at bounding box center [493, 148] width 11 height 11
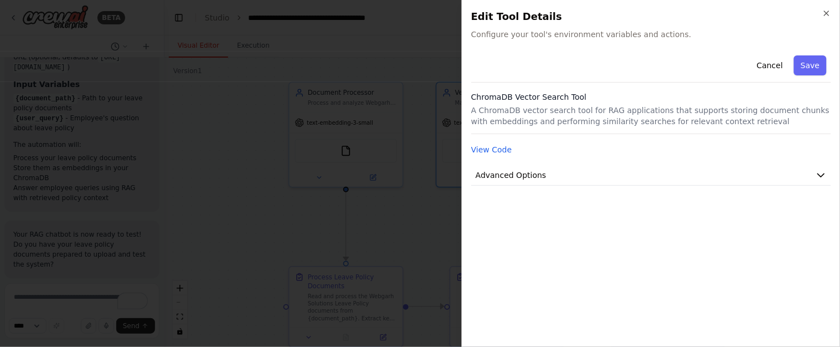
click at [814, 187] on div "Cancel Save ChromaDB Vector Search Tool A ChromaDB vector search tool for RAG a…" at bounding box center [651, 194] width 360 height 287
click at [816, 176] on icon "button" at bounding box center [821, 174] width 11 height 11
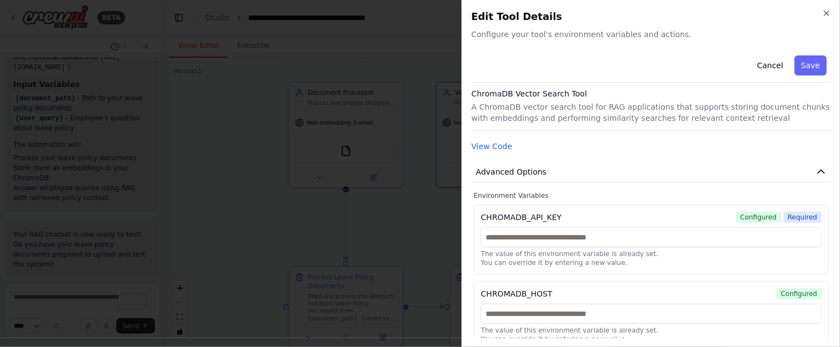
scroll to position [0, 0]
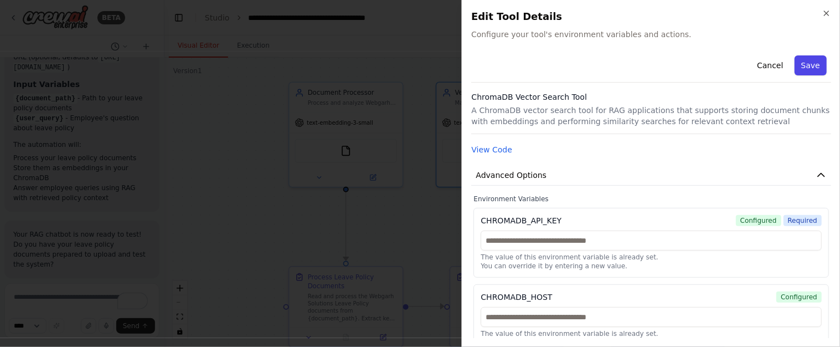
click at [805, 60] on button "Save" at bounding box center [811, 65] width 32 height 20
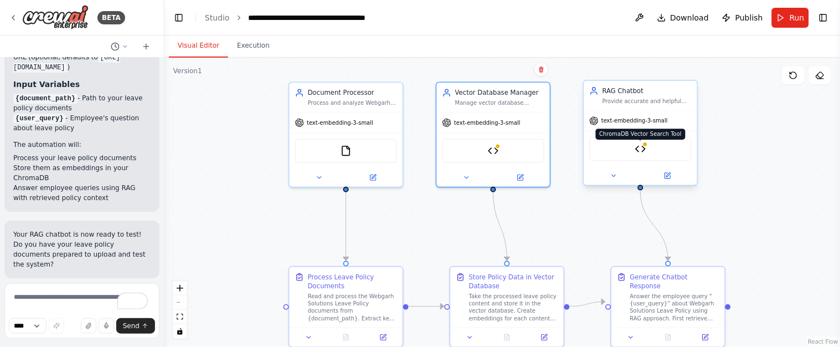
click at [642, 150] on img at bounding box center [640, 148] width 11 height 11
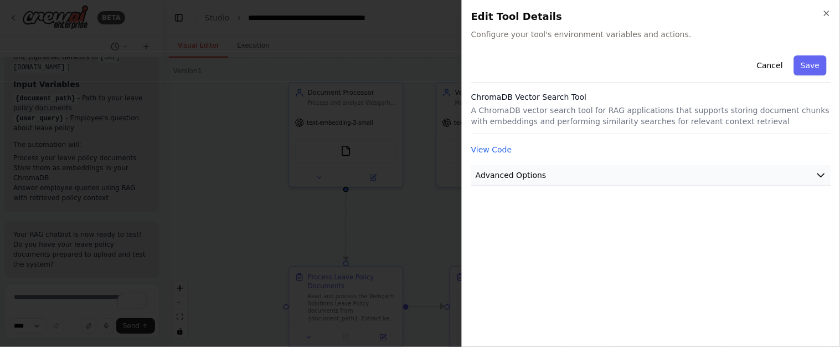
click at [785, 167] on button "Advanced Options" at bounding box center [651, 175] width 360 height 20
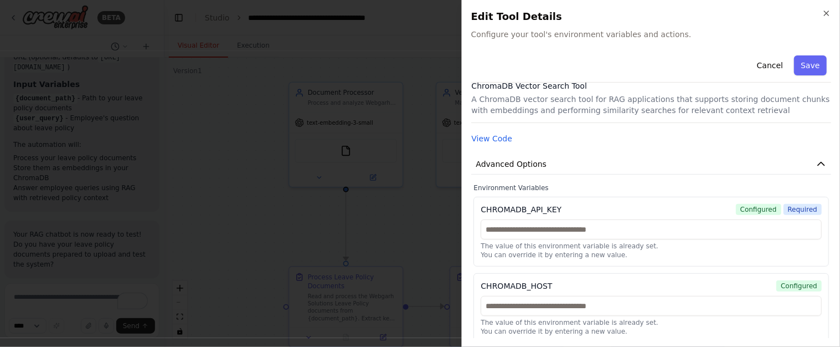
scroll to position [16, 0]
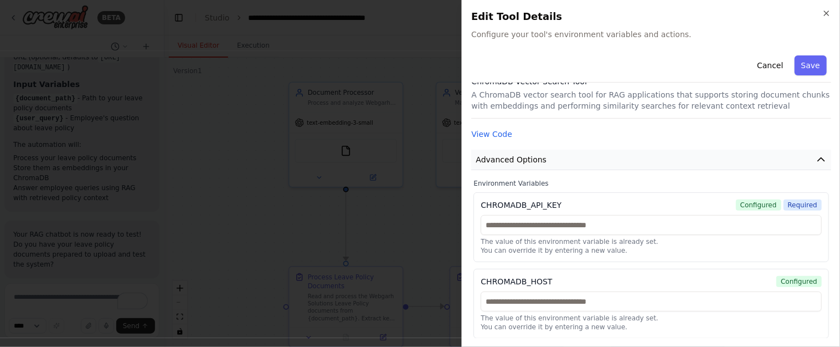
click at [816, 163] on icon "button" at bounding box center [821, 159] width 11 height 11
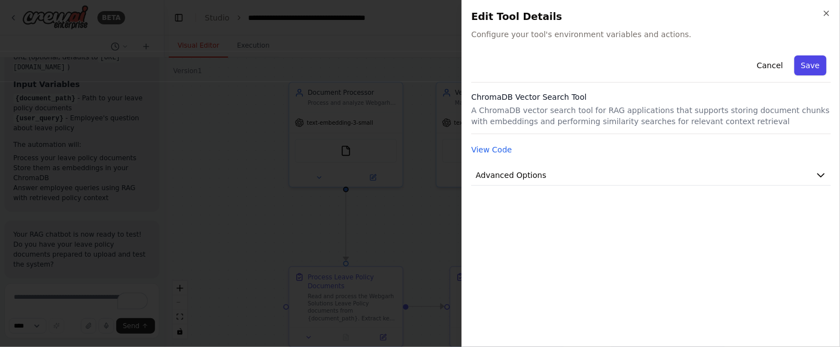
click at [812, 64] on button "Save" at bounding box center [811, 65] width 32 height 20
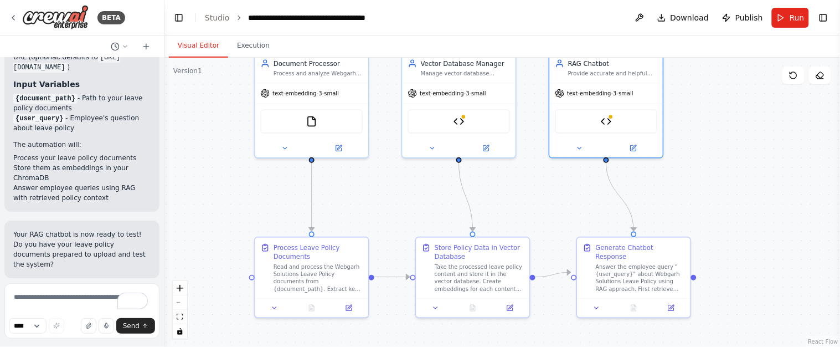
drag, startPoint x: 542, startPoint y: 228, endPoint x: 508, endPoint y: 198, distance: 45.2
click at [508, 198] on div ".deletable-edge-delete-btn { width: 20px; height: 20px; border: 0px solid #ffff…" at bounding box center [502, 202] width 676 height 289
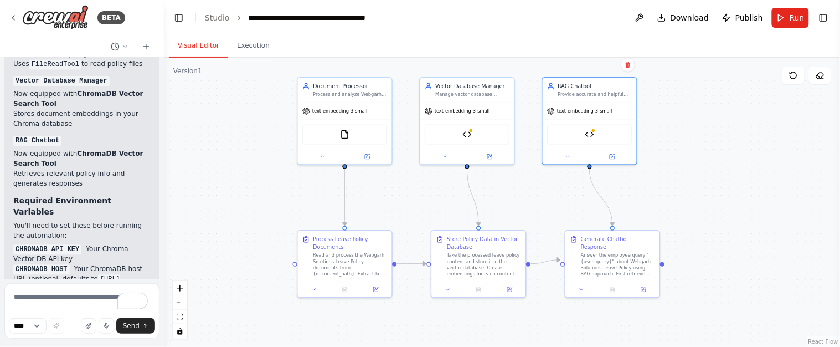
scroll to position [4064, 0]
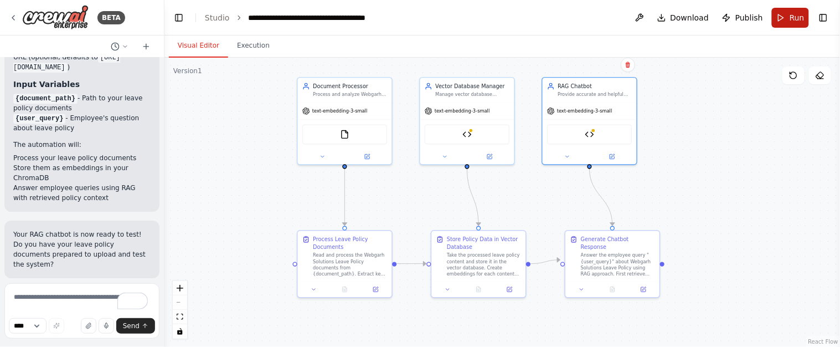
click at [783, 16] on button "Run" at bounding box center [790, 18] width 37 height 20
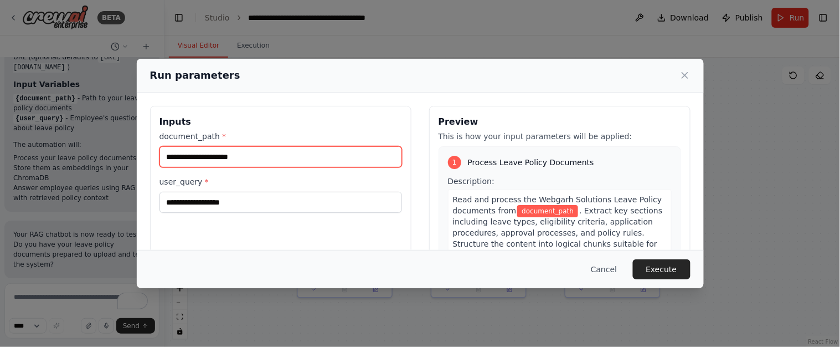
click at [233, 161] on input "document_path *" at bounding box center [280, 156] width 243 height 21
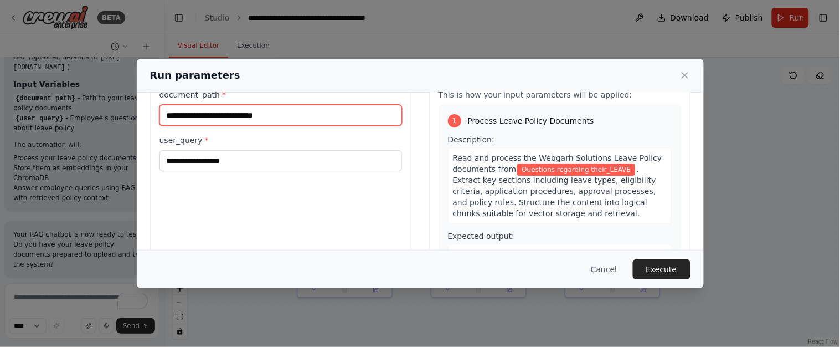
scroll to position [0, 0]
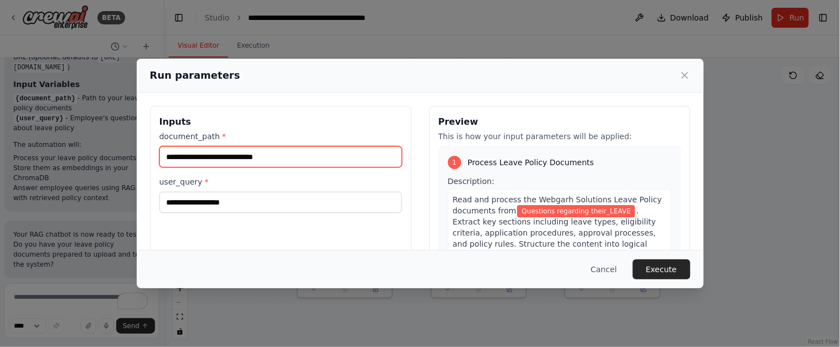
type input "**********"
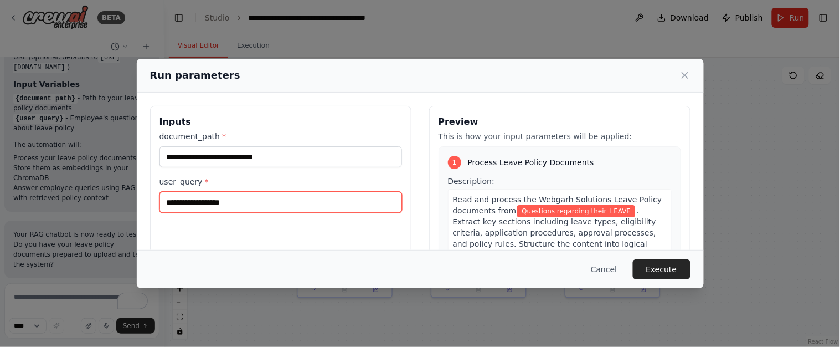
click at [205, 203] on input "user_query *" at bounding box center [280, 202] width 243 height 21
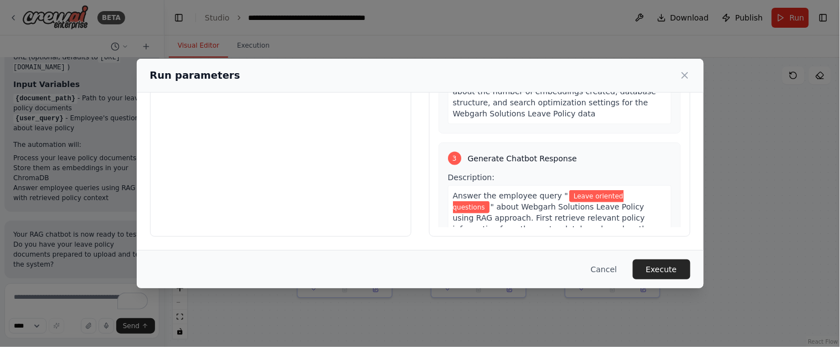
scroll to position [436, 0]
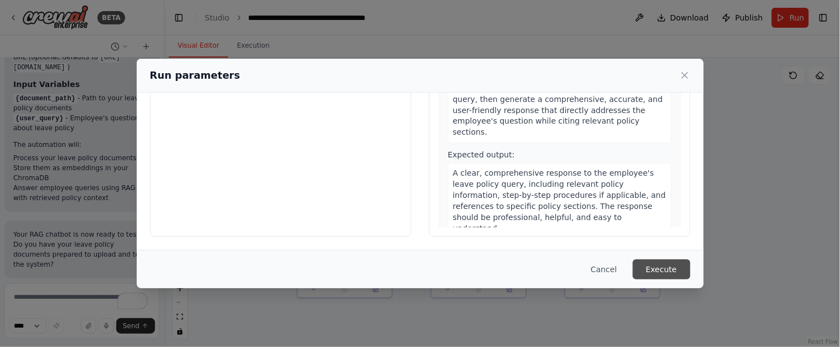
type input "**********"
click at [656, 265] on button "Execute" at bounding box center [662, 269] width 58 height 20
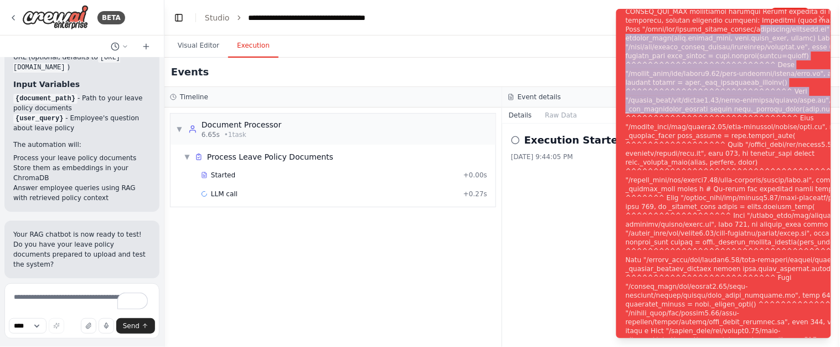
drag, startPoint x: 728, startPoint y: 19, endPoint x: 727, endPoint y: 120, distance: 101.4
click at [727, 120] on div "Notifications (F8)" at bounding box center [759, 180] width 267 height 860
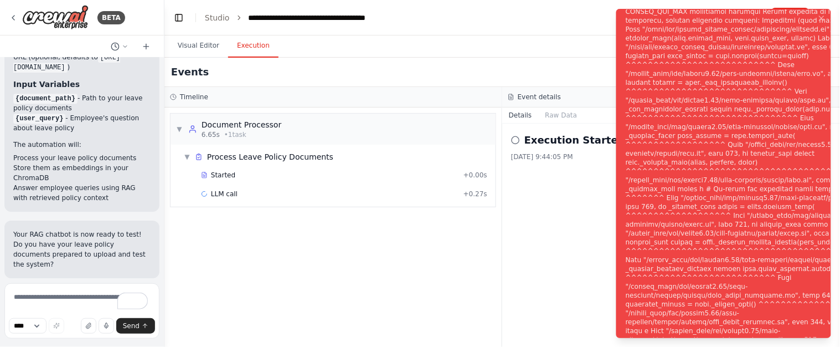
click at [750, 166] on div "Notifications (F8)" at bounding box center [759, 180] width 267 height 860
click at [821, 20] on icon "Notifications (F8)" at bounding box center [821, 18] width 9 height 9
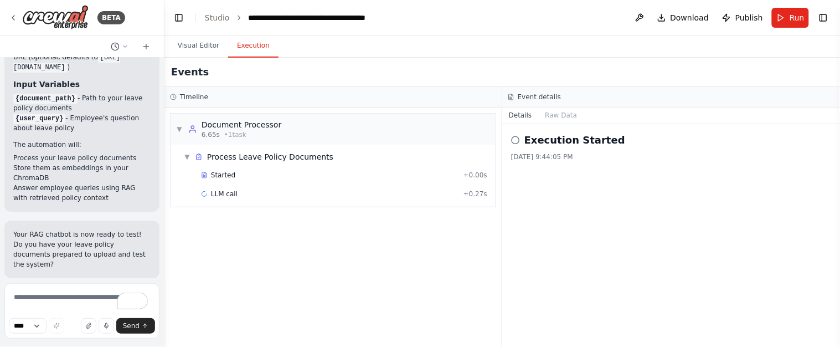
click at [84, 346] on span "Help fix error" at bounding box center [87, 350] width 44 height 9
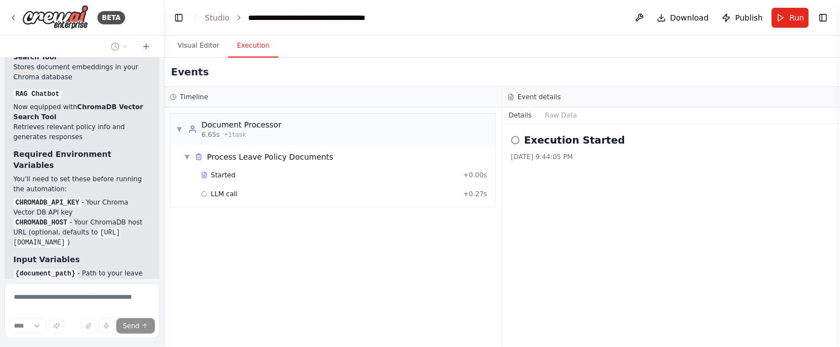
scroll to position [3939, 0]
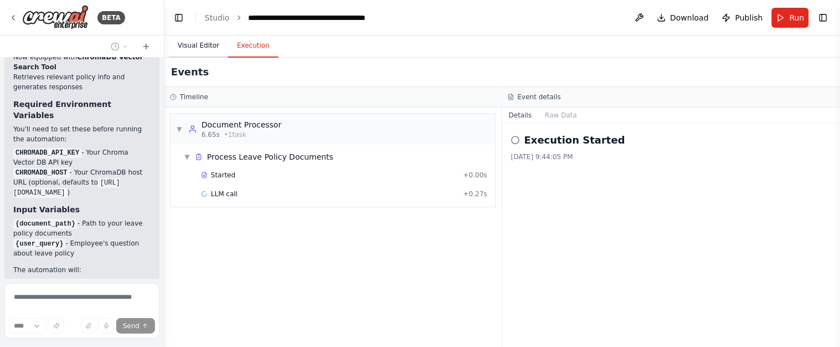
click at [198, 48] on button "Visual Editor" at bounding box center [198, 45] width 59 height 23
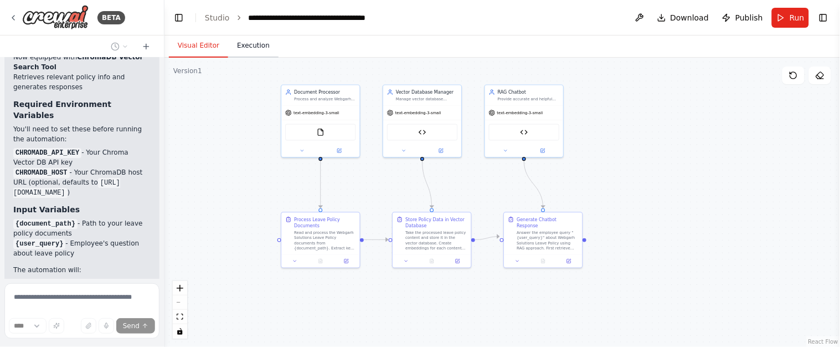
click at [241, 48] on button "Execution" at bounding box center [253, 45] width 50 height 23
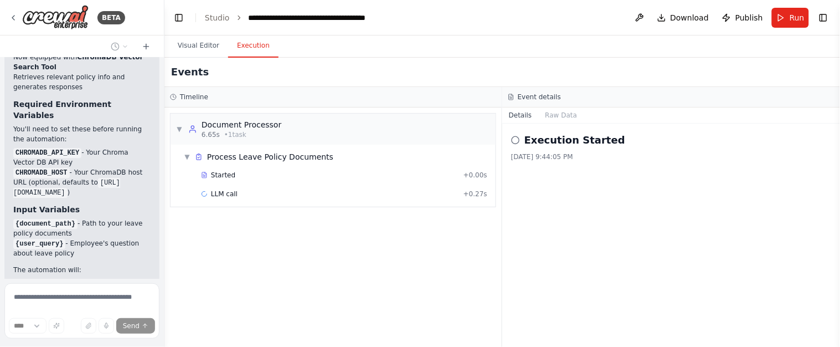
scroll to position [4012, 0]
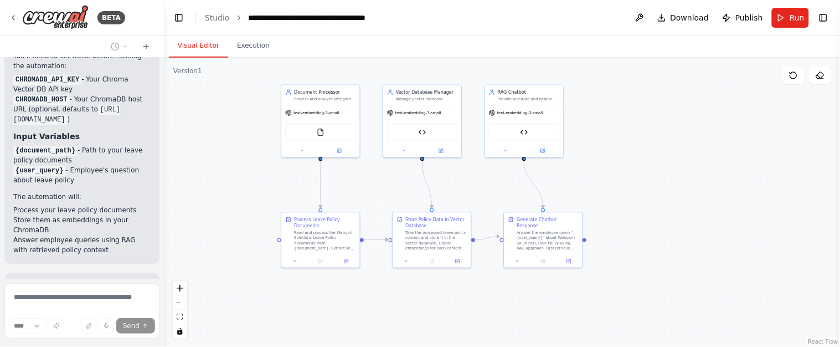
click at [198, 48] on button "Visual Editor" at bounding box center [198, 45] width 59 height 23
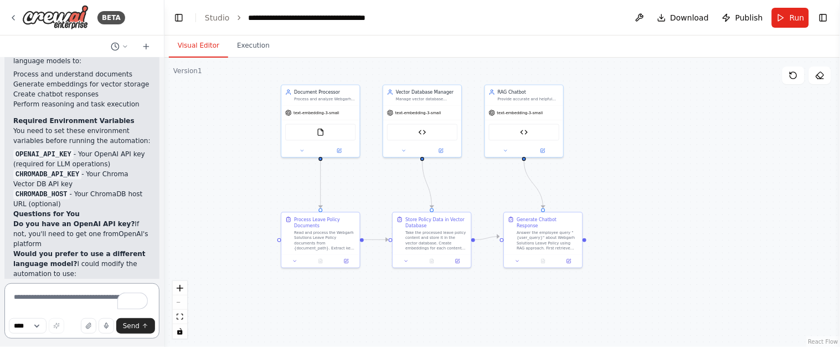
scroll to position [4593, 0]
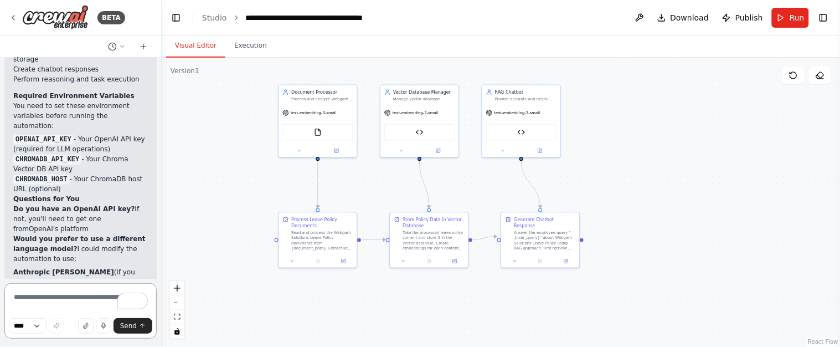
click at [161, 263] on div at bounding box center [159, 173] width 4 height 347
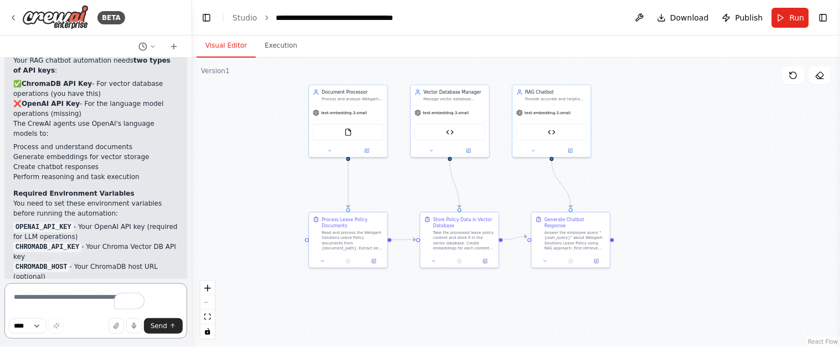
drag, startPoint x: 160, startPoint y: 260, endPoint x: 192, endPoint y: 255, distance: 32.6
click at [192, 255] on div "BETA I want to create a chatbot for Webgarh Solutions Leave Policy and that mus…" at bounding box center [420, 173] width 840 height 347
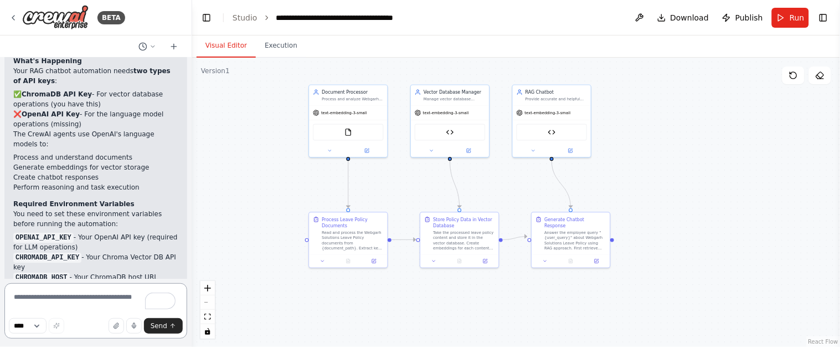
scroll to position [4035, 0]
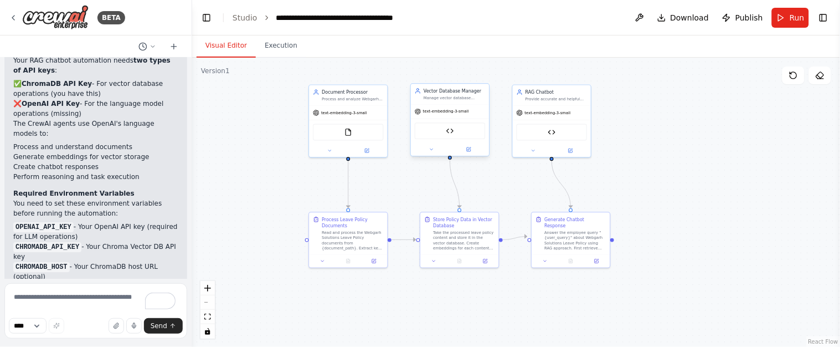
click at [445, 130] on div "ChromaDB Vector Search Tool" at bounding box center [450, 130] width 71 height 17
click at [443, 129] on div "ChromaDB Vector Search Tool" at bounding box center [450, 130] width 71 height 17
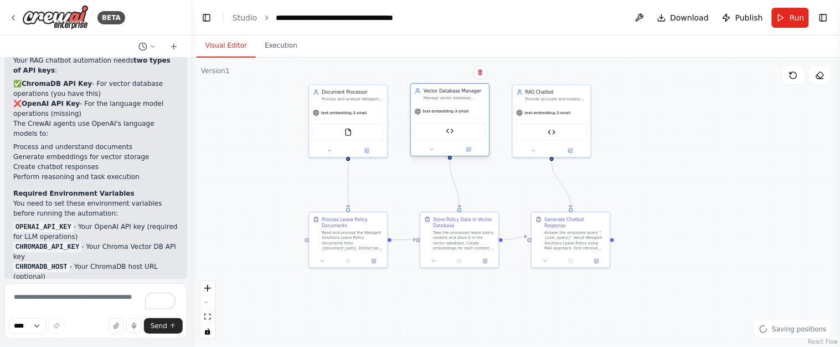
click at [455, 128] on div "ChromaDB Vector Search Tool" at bounding box center [450, 130] width 71 height 17
click at [351, 128] on img at bounding box center [348, 131] width 8 height 8
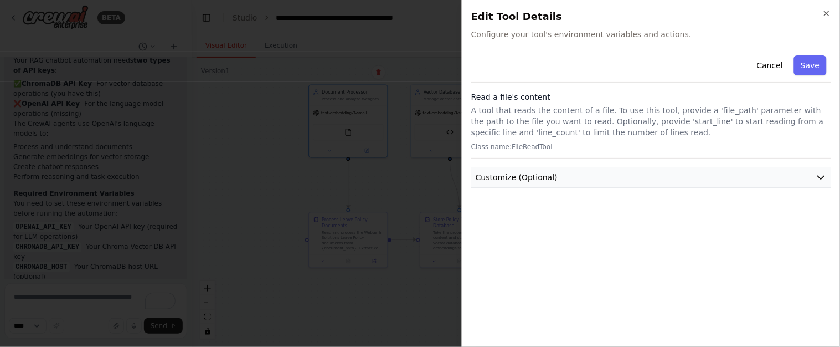
click at [753, 171] on button "Customize (Optional)" at bounding box center [651, 177] width 360 height 20
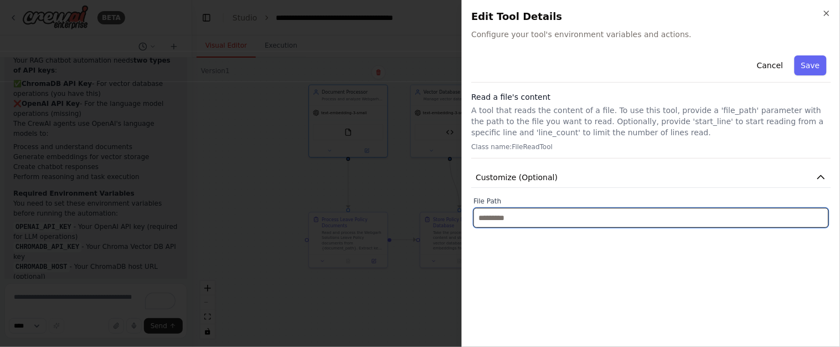
click at [612, 220] on input "text" at bounding box center [652, 218] width 356 height 20
click at [487, 221] on input "text" at bounding box center [652, 218] width 356 height 20
paste input "**********"
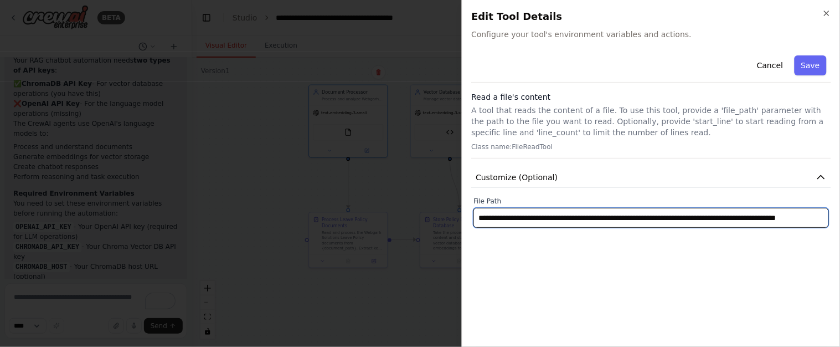
scroll to position [0, 75]
type input "**********"
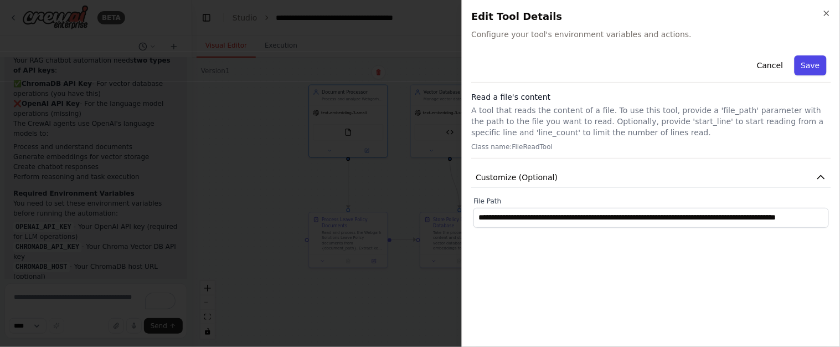
scroll to position [0, 0]
click at [806, 67] on button "Save" at bounding box center [811, 65] width 32 height 20
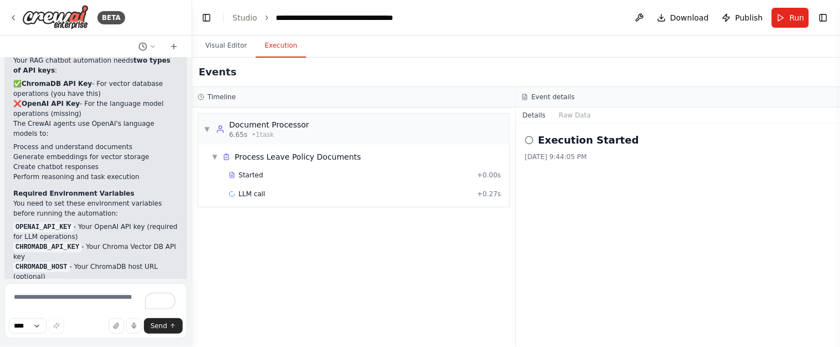
click at [273, 46] on button "Execution" at bounding box center [281, 45] width 50 height 23
click at [219, 50] on button "Visual Editor" at bounding box center [226, 45] width 59 height 23
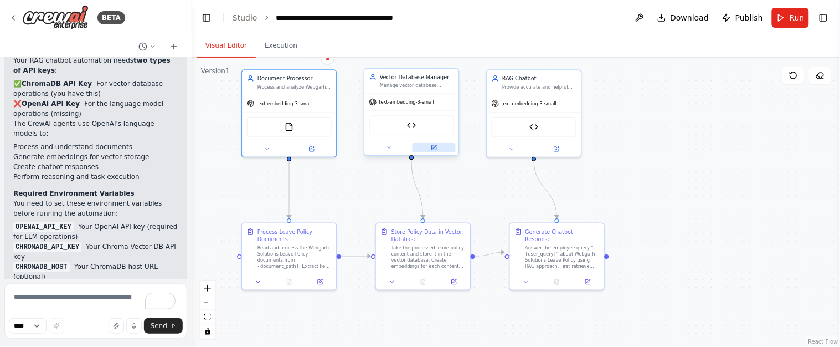
click at [439, 144] on button at bounding box center [434, 147] width 43 height 9
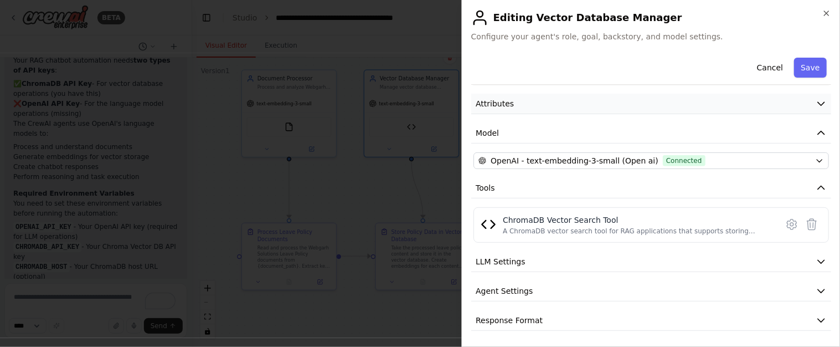
scroll to position [41, 0]
click at [530, 260] on button "LLM Settings" at bounding box center [651, 260] width 360 height 20
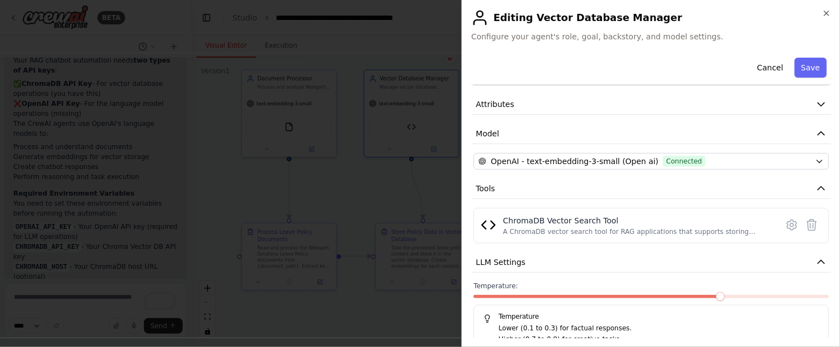
scroll to position [0, 0]
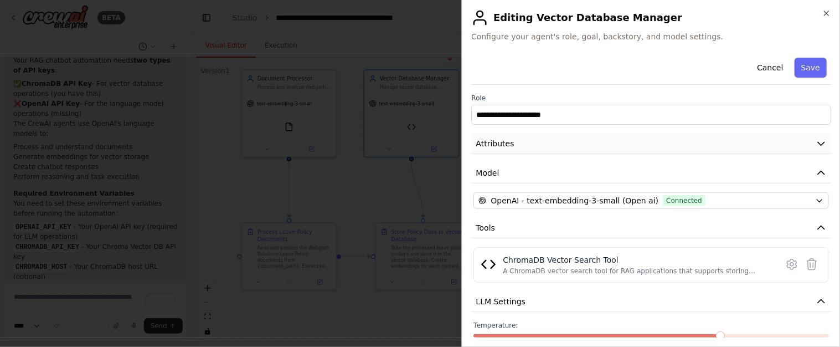
click at [816, 143] on icon "button" at bounding box center [821, 143] width 11 height 11
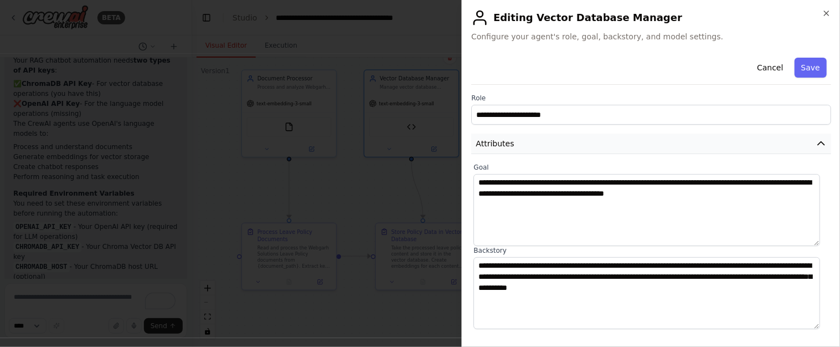
click at [800, 142] on button "Attributes" at bounding box center [651, 143] width 360 height 20
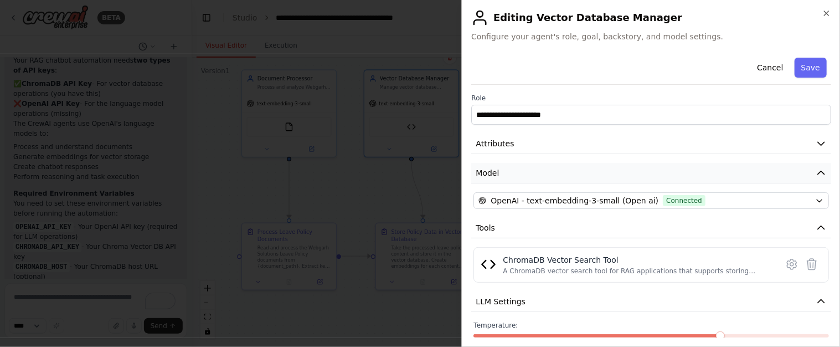
click at [806, 173] on button "Model" at bounding box center [651, 173] width 360 height 20
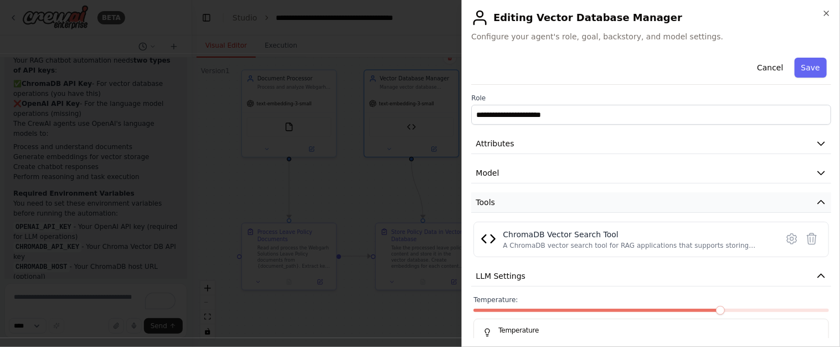
click at [793, 197] on button "Tools" at bounding box center [651, 202] width 360 height 20
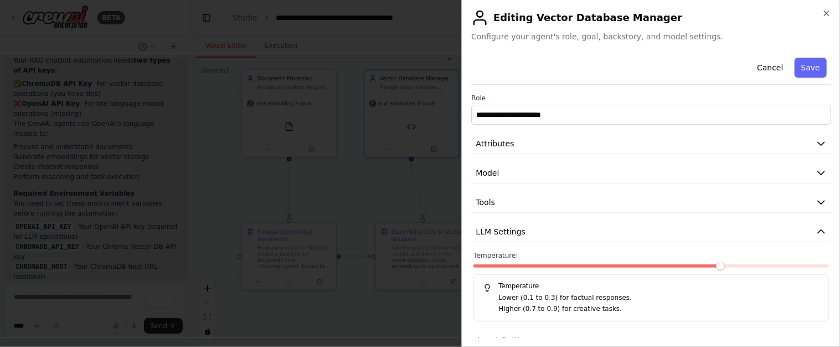
scroll to position [50, 0]
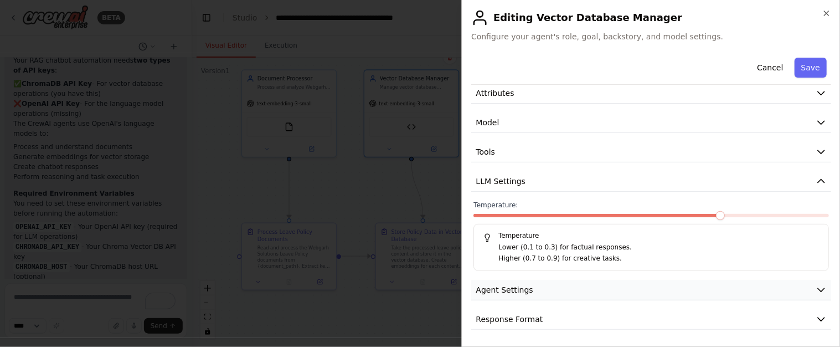
click at [701, 289] on button "Agent Settings" at bounding box center [651, 290] width 360 height 20
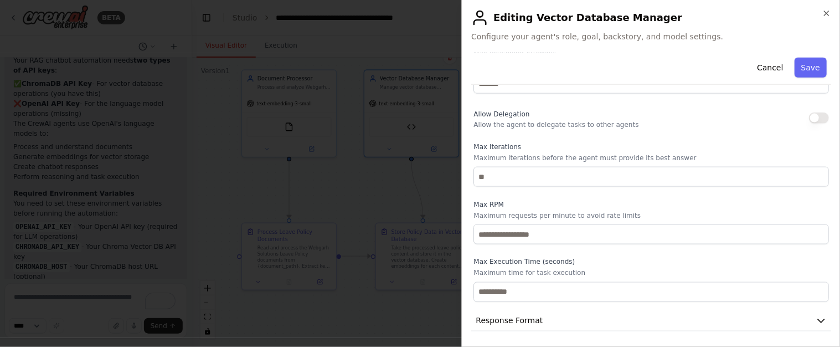
scroll to position [347, 0]
click at [669, 317] on button "Response Format" at bounding box center [651, 319] width 360 height 20
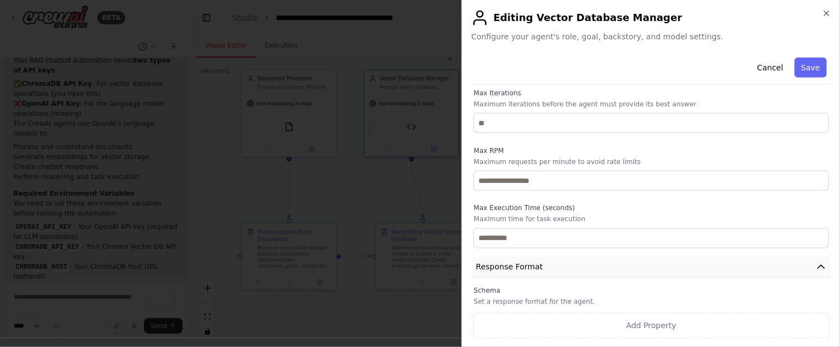
click at [816, 269] on icon "button" at bounding box center [821, 266] width 11 height 11
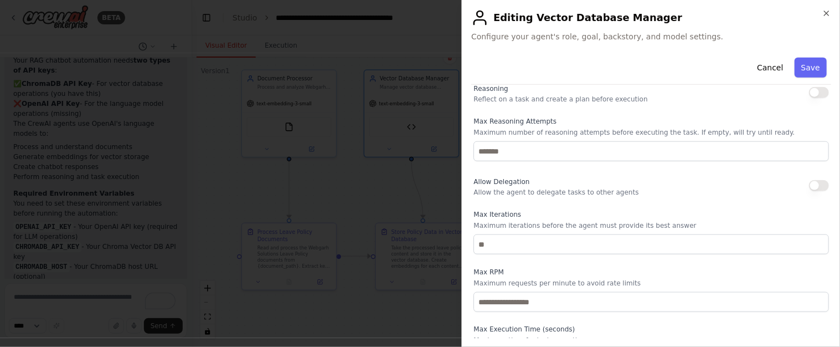
scroll to position [200, 0]
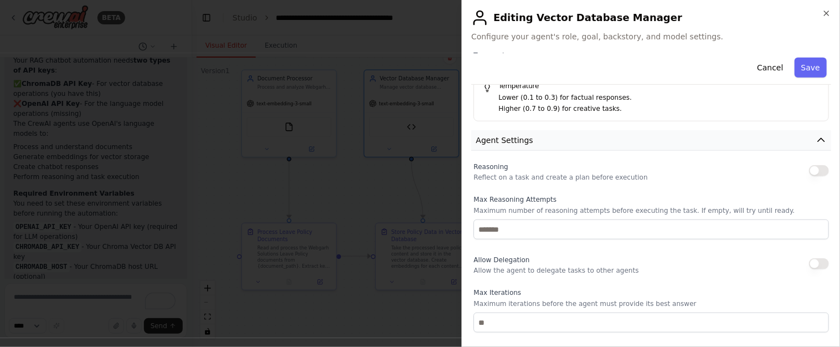
click at [816, 141] on icon "button" at bounding box center [821, 140] width 11 height 11
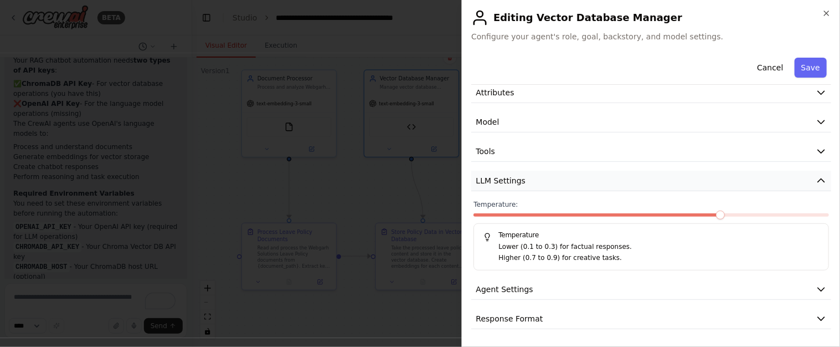
scroll to position [0, 0]
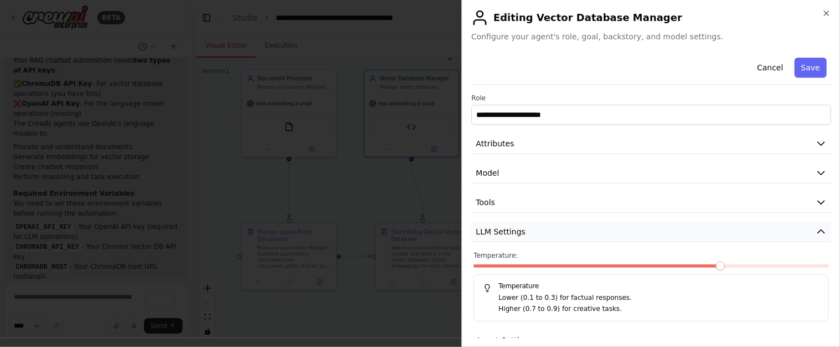
click at [805, 227] on button "LLM Settings" at bounding box center [651, 232] width 360 height 20
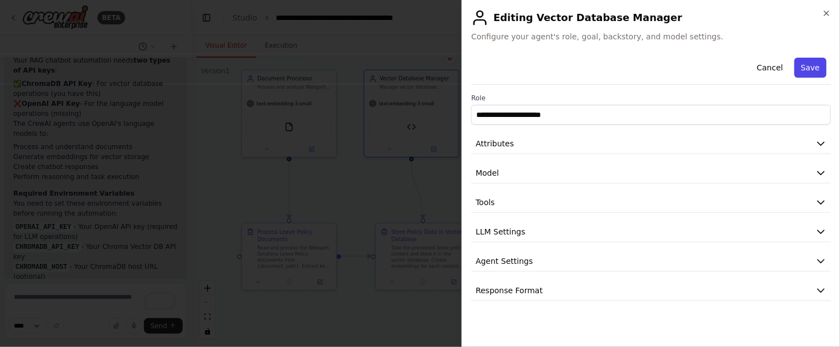
click at [822, 73] on button "Save" at bounding box center [811, 68] width 32 height 20
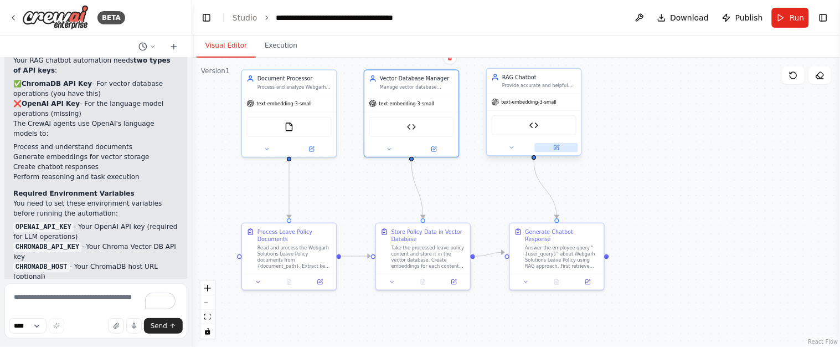
click at [556, 149] on icon at bounding box center [556, 148] width 6 height 6
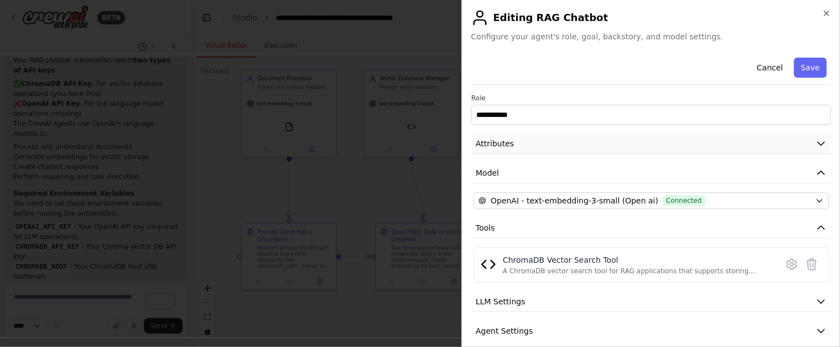
scroll to position [41, 0]
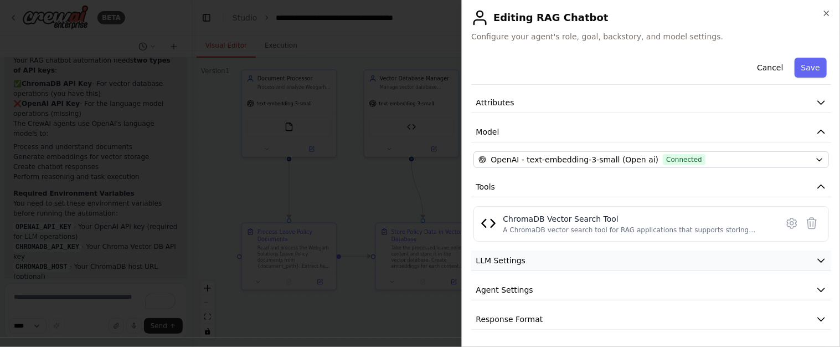
click at [816, 258] on icon "button" at bounding box center [821, 260] width 11 height 11
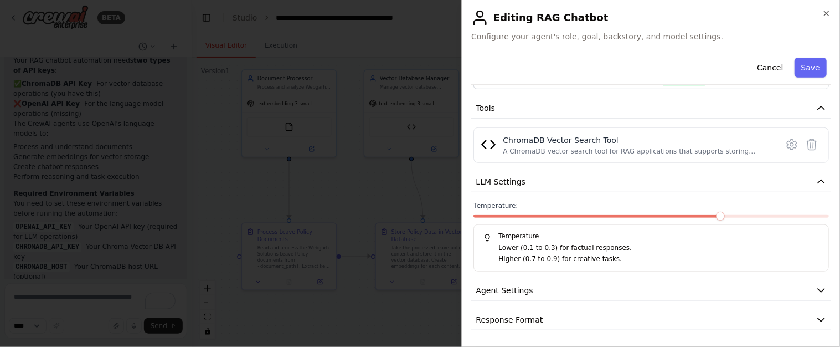
scroll to position [120, 0]
click at [816, 179] on icon "button" at bounding box center [821, 181] width 11 height 11
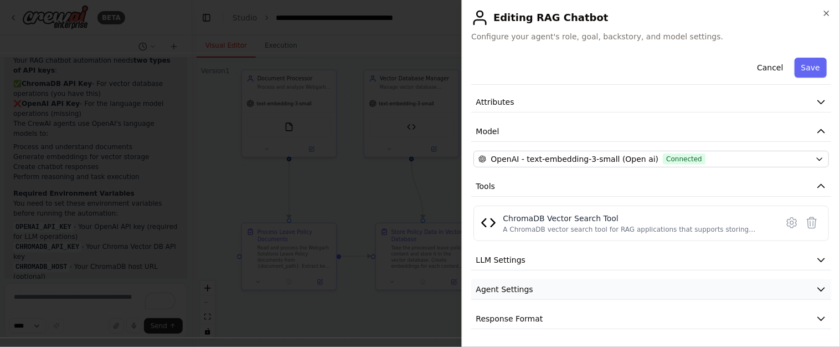
click at [796, 284] on button "Agent Settings" at bounding box center [651, 289] width 360 height 20
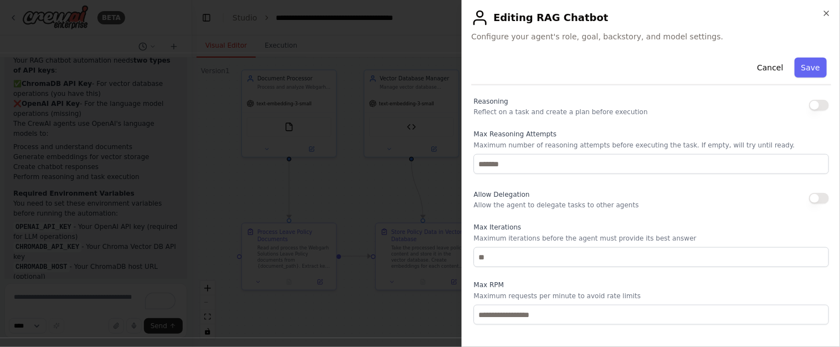
scroll to position [191, 0]
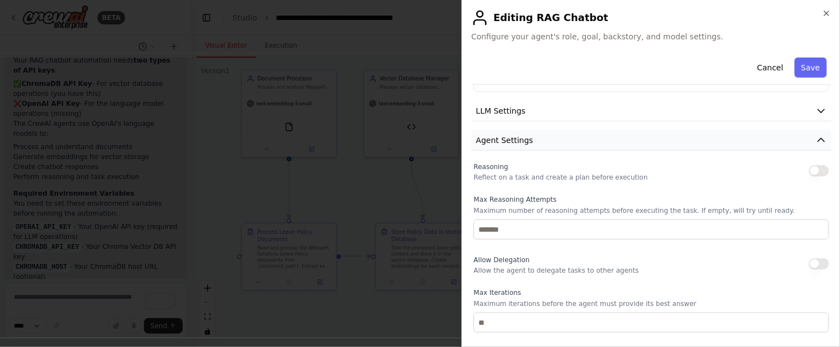
click at [816, 138] on icon "button" at bounding box center [821, 140] width 11 height 11
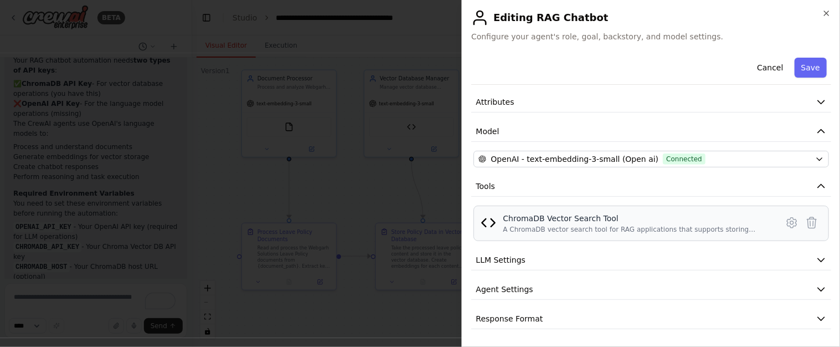
scroll to position [41, 0]
click at [793, 310] on button "Response Format" at bounding box center [651, 319] width 360 height 20
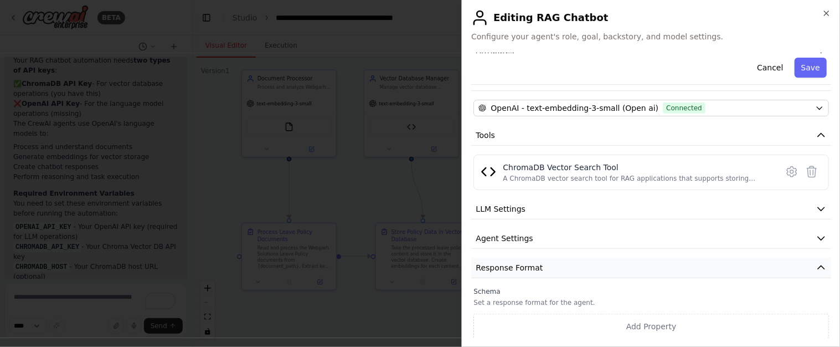
scroll to position [93, 0]
click at [806, 264] on button "Response Format" at bounding box center [651, 267] width 360 height 20
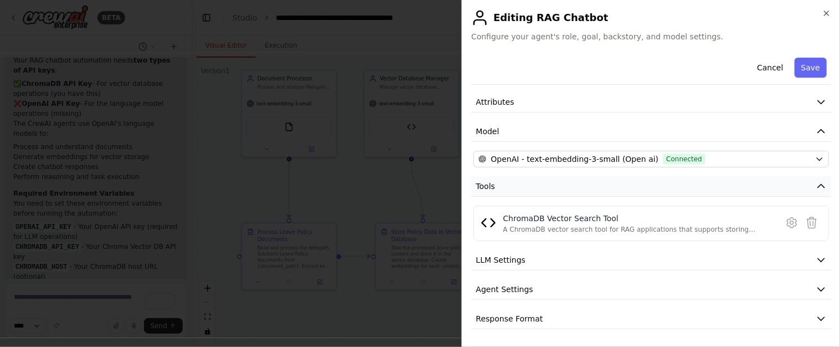
scroll to position [0, 0]
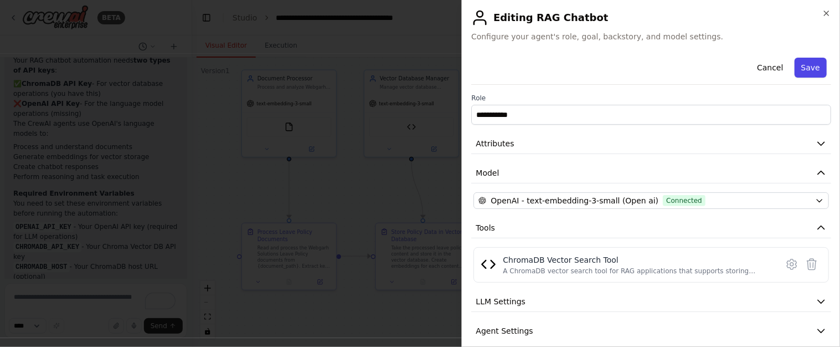
click at [806, 68] on button "Save" at bounding box center [811, 68] width 32 height 20
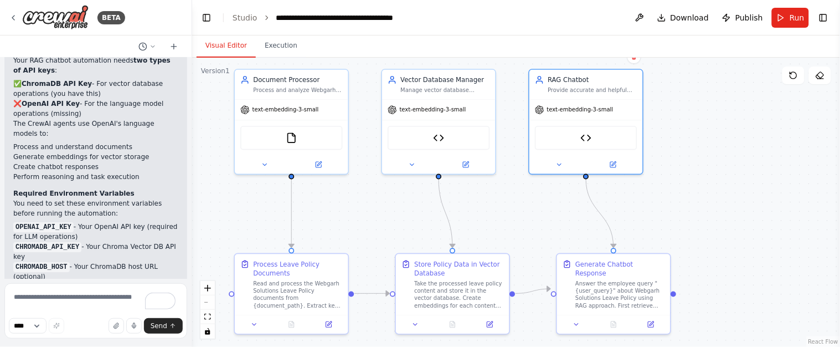
drag, startPoint x: 667, startPoint y: 108, endPoint x: 739, endPoint y: 121, distance: 72.7
click at [738, 121] on div ".deletable-edge-delete-btn { width: 20px; height: 20px; border: 0px solid #ffff…" at bounding box center [516, 202] width 648 height 289
click at [44, 295] on textarea "To enrich screen reader interactions, please activate Accessibility in Grammarl…" at bounding box center [95, 310] width 183 height 55
type textarea "**********"
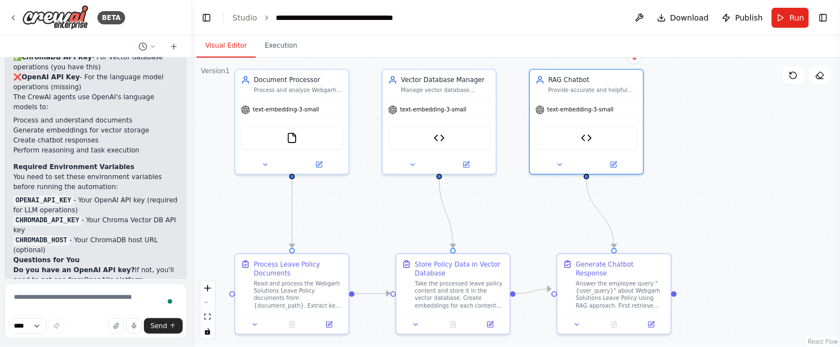
scroll to position [4119, 0]
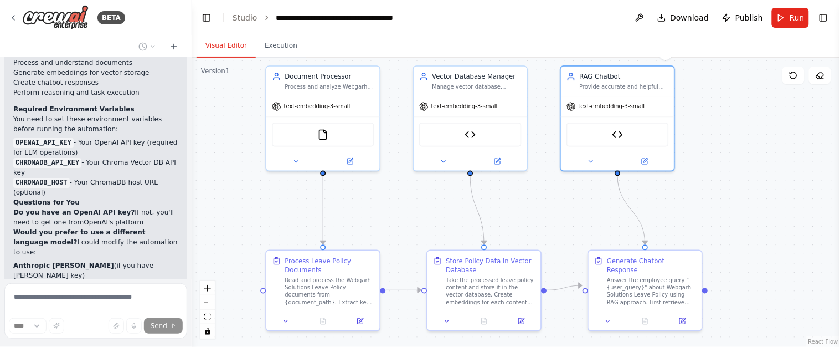
drag, startPoint x: 380, startPoint y: 217, endPoint x: 411, endPoint y: 213, distance: 31.2
click at [411, 213] on div ".deletable-edge-delete-btn { width: 20px; height: 20px; border: 0px solid #ffff…" at bounding box center [516, 202] width 648 height 289
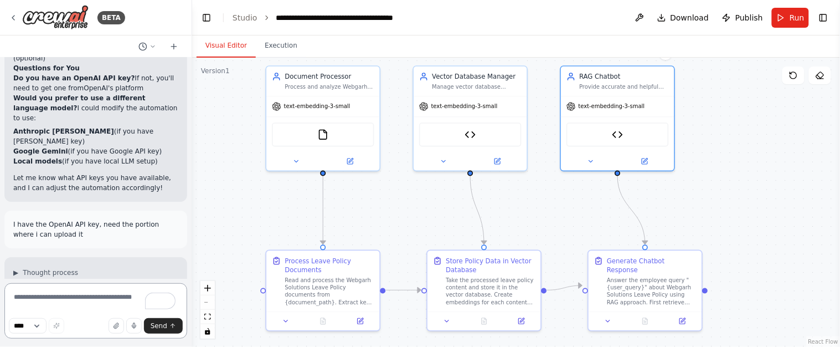
scroll to position [4288, 0]
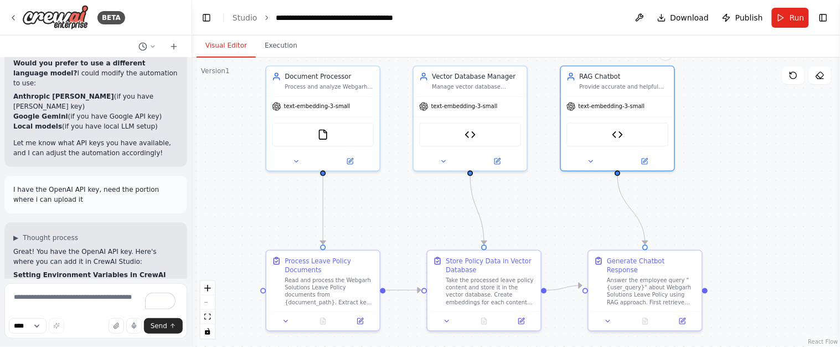
click at [811, 10] on header "**********" at bounding box center [516, 17] width 648 height 35
click at [835, 14] on header "**********" at bounding box center [516, 17] width 648 height 35
click at [831, 17] on header "**********" at bounding box center [516, 17] width 648 height 35
click at [829, 18] on button "Toggle Right Sidebar" at bounding box center [824, 18] width 16 height 16
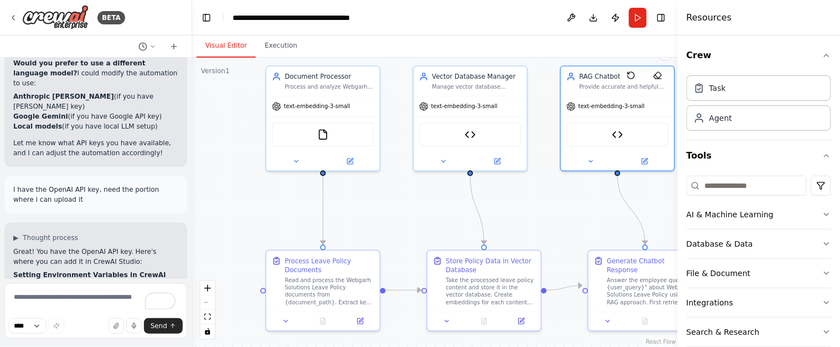
drag, startPoint x: 729, startPoint y: 59, endPoint x: 678, endPoint y: 58, distance: 51.5
click at [678, 58] on div at bounding box center [680, 173] width 4 height 347
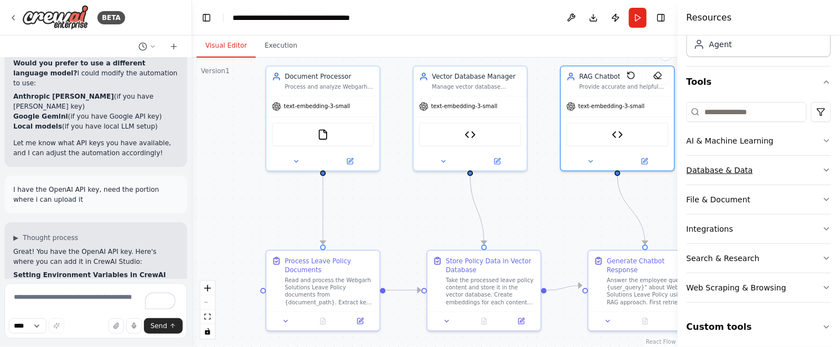
scroll to position [78, 0]
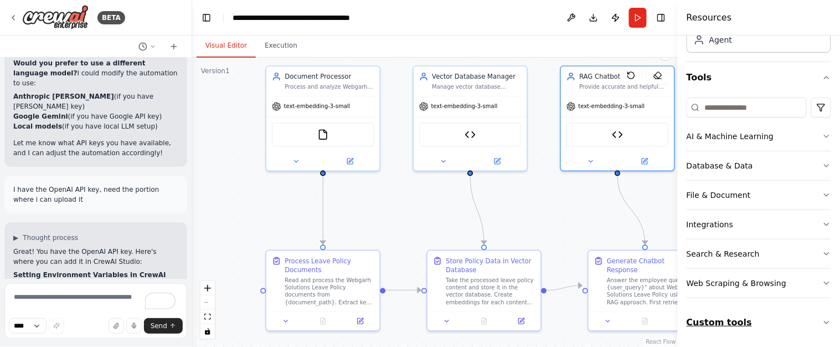
click at [812, 321] on button "Custom tools" at bounding box center [759, 322] width 145 height 31
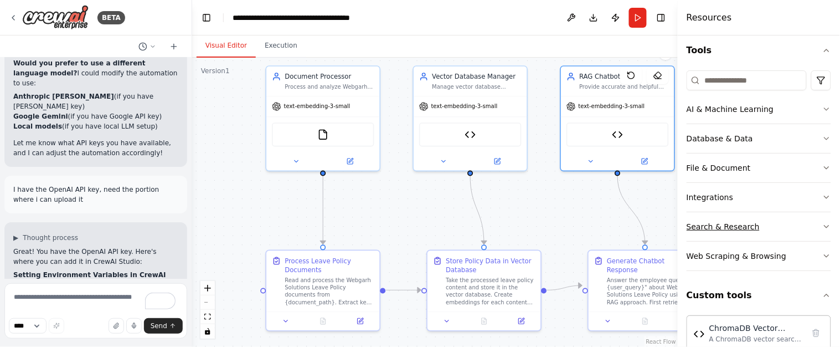
scroll to position [127, 0]
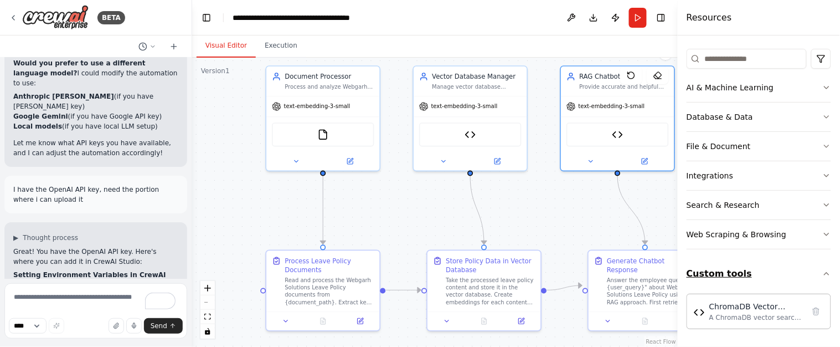
click at [812, 273] on button "Custom tools" at bounding box center [759, 273] width 145 height 31
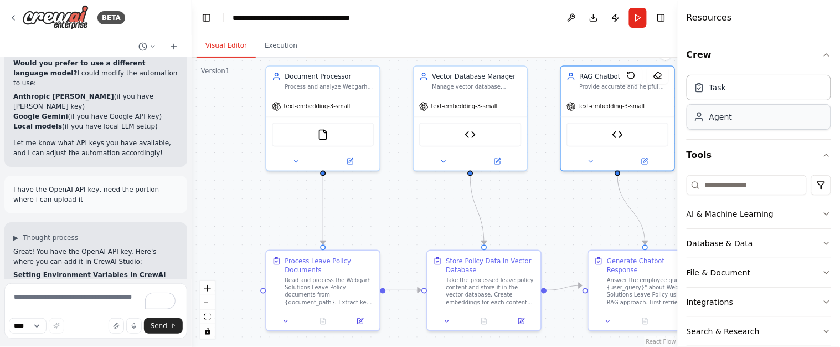
scroll to position [0, 0]
click at [764, 117] on div "Agent" at bounding box center [759, 117] width 145 height 25
click at [814, 160] on button "Tools" at bounding box center [759, 155] width 145 height 31
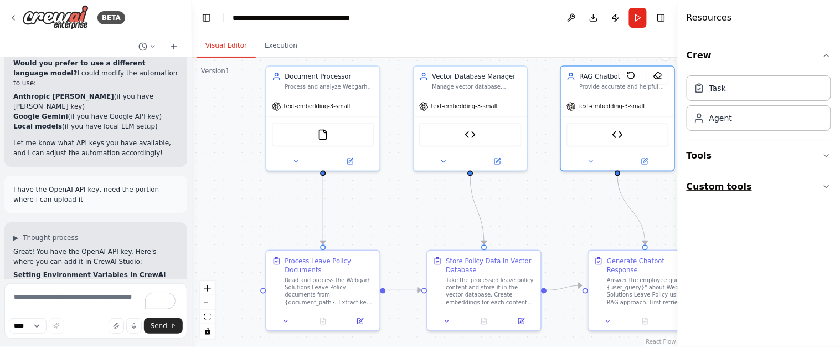
click at [818, 191] on button "Custom tools" at bounding box center [759, 186] width 145 height 31
click at [766, 218] on div "ChromaDB Vector Search Tool" at bounding box center [756, 218] width 95 height 11
click at [827, 54] on icon "button" at bounding box center [827, 55] width 4 height 2
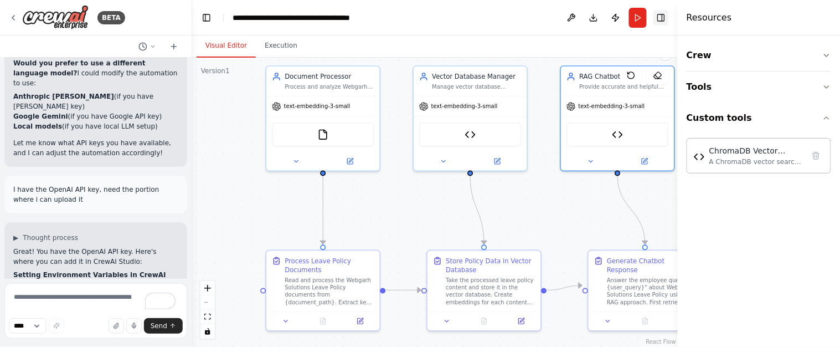
click at [665, 19] on button "Toggle Right Sidebar" at bounding box center [661, 18] width 16 height 16
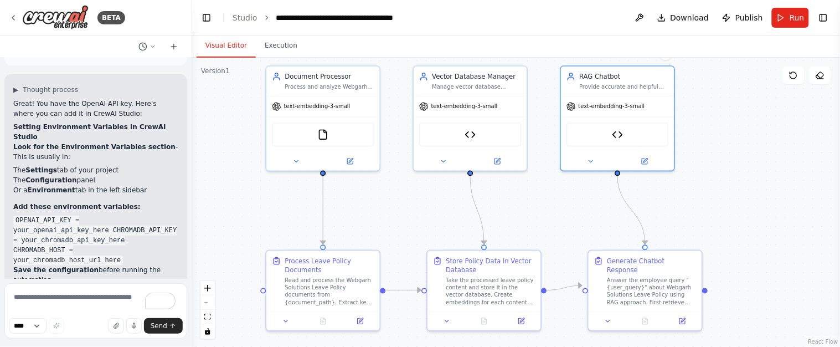
scroll to position [4453, 0]
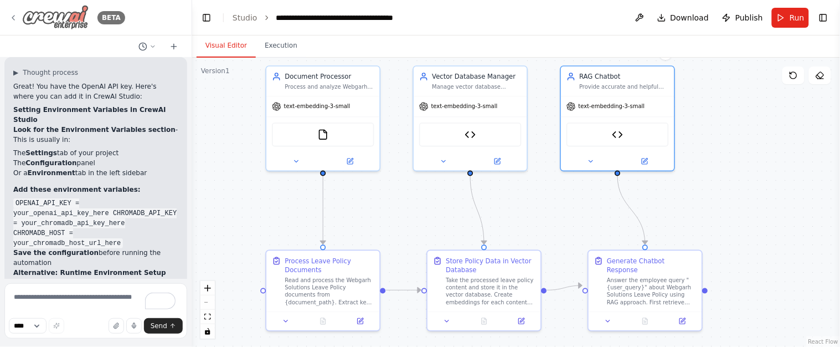
click at [61, 9] on img at bounding box center [55, 17] width 66 height 25
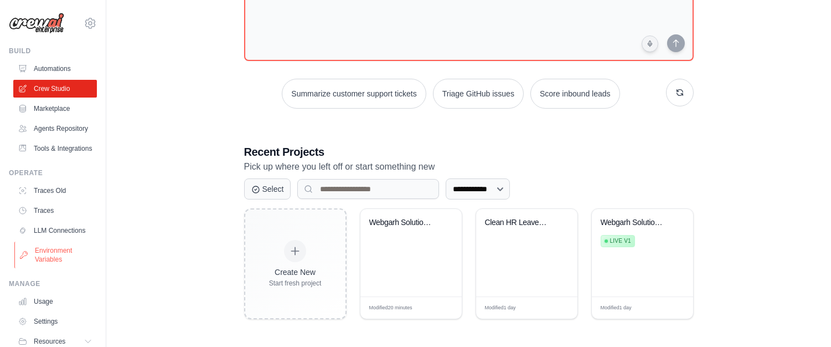
scroll to position [68, 0]
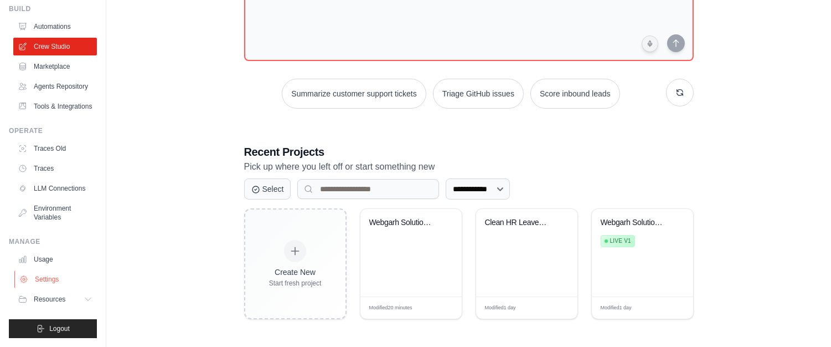
click at [53, 275] on link "Settings" at bounding box center [56, 279] width 84 height 18
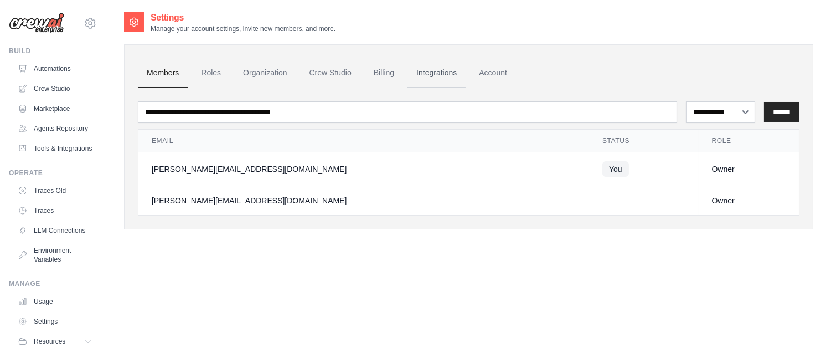
click at [451, 73] on link "Integrations" at bounding box center [437, 73] width 58 height 30
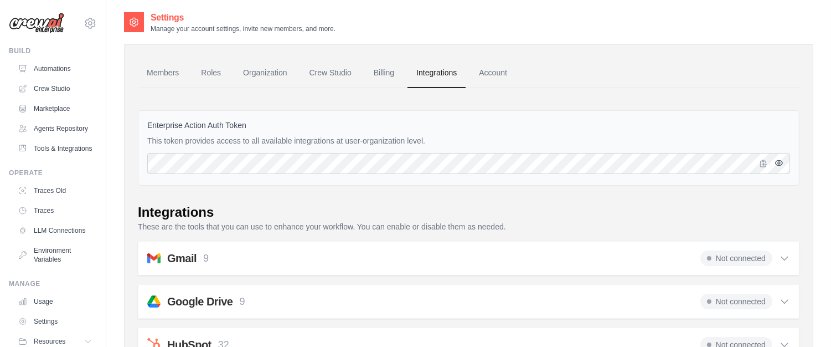
click at [777, 161] on icon "button" at bounding box center [779, 162] width 9 height 9
click at [777, 161] on icon "button" at bounding box center [779, 162] width 7 height 7
click at [382, 69] on link "Billing" at bounding box center [384, 73] width 38 height 30
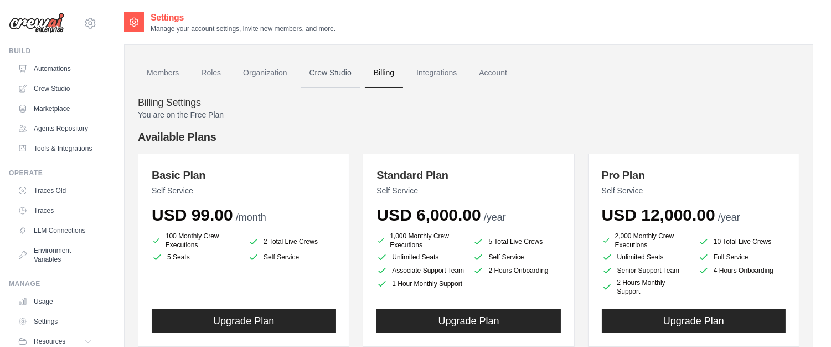
click at [341, 72] on link "Crew Studio" at bounding box center [331, 73] width 60 height 30
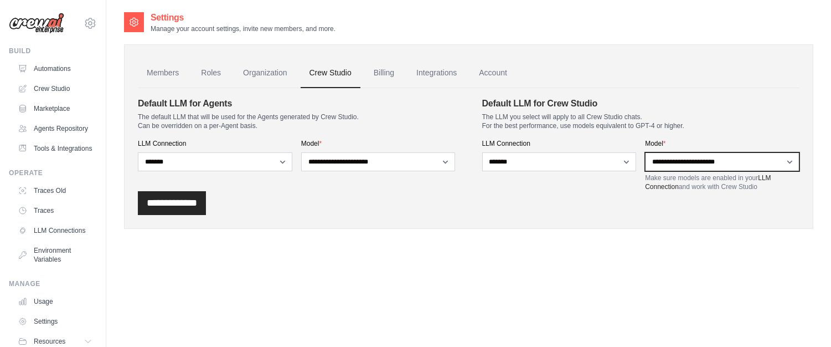
select select "**********"
click at [645, 152] on select "**********" at bounding box center [722, 161] width 155 height 19
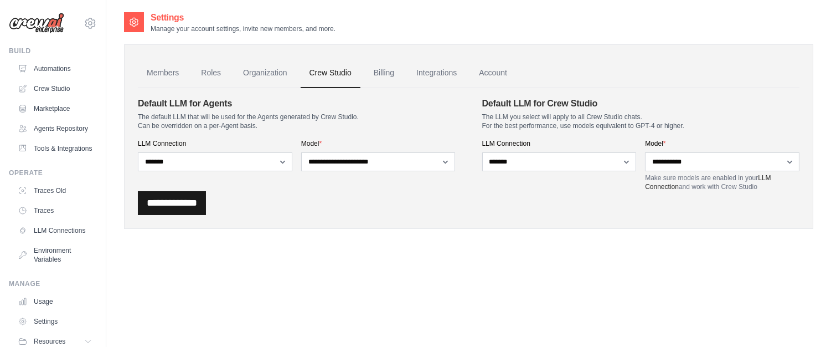
click at [194, 202] on input "**********" at bounding box center [172, 203] width 68 height 24
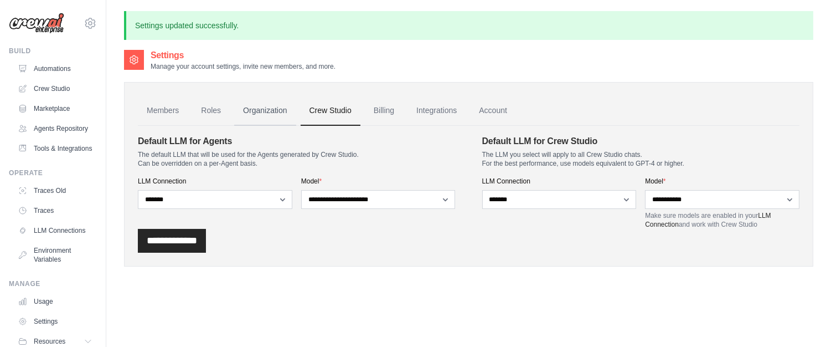
click at [267, 110] on link "Organization" at bounding box center [264, 111] width 61 height 30
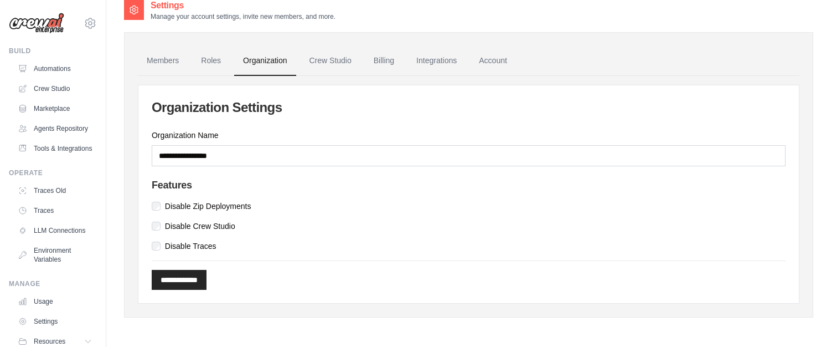
scroll to position [22, 0]
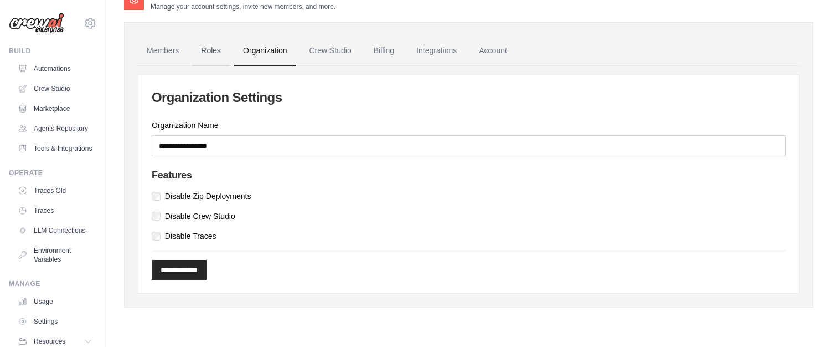
click at [224, 52] on link "Roles" at bounding box center [211, 51] width 38 height 30
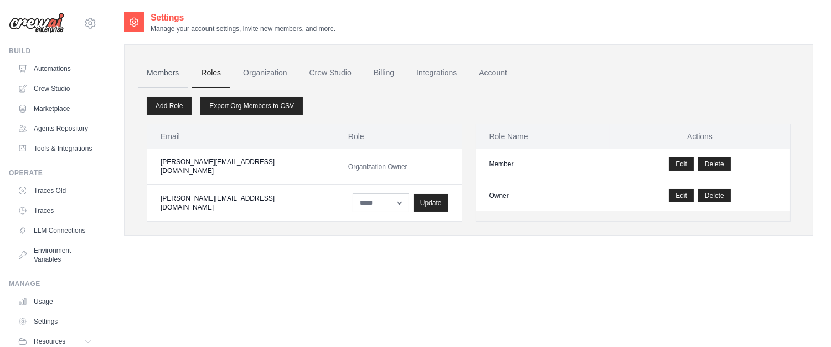
click at [165, 70] on link "Members" at bounding box center [163, 73] width 50 height 30
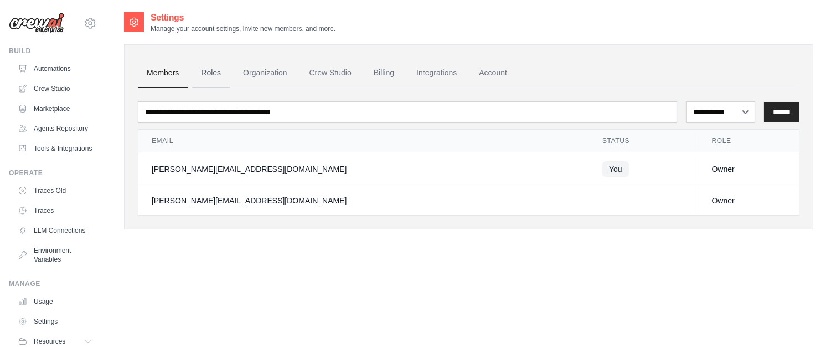
click at [222, 68] on link "Roles" at bounding box center [211, 73] width 38 height 30
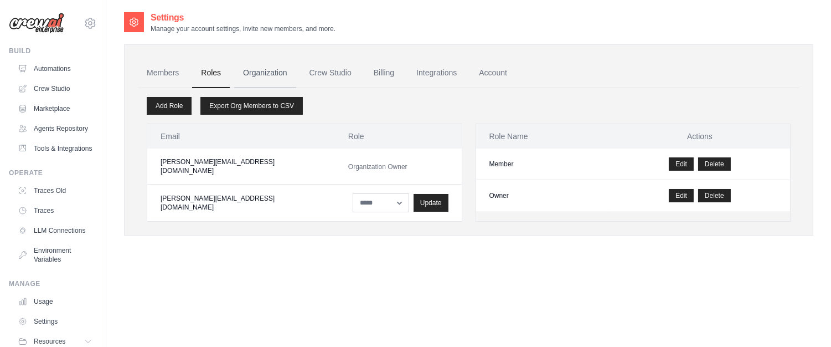
click at [273, 71] on link "Organization" at bounding box center [264, 73] width 61 height 30
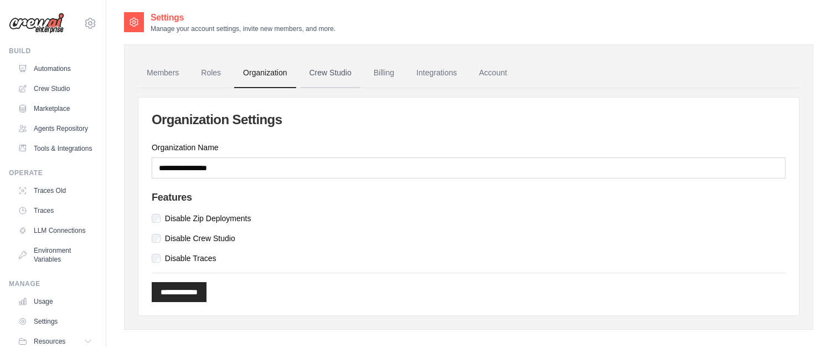
click at [321, 76] on link "Crew Studio" at bounding box center [331, 73] width 60 height 30
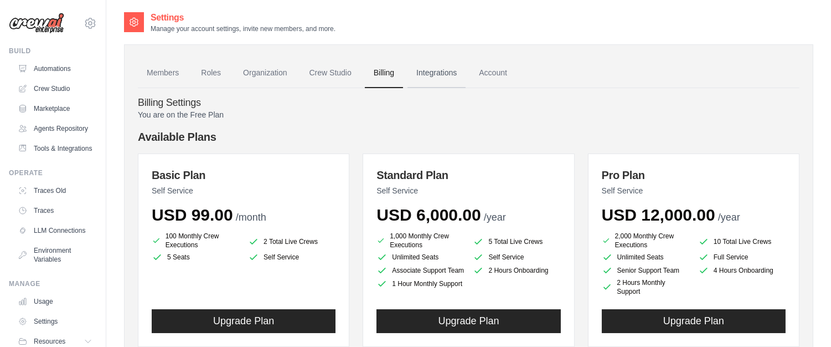
click at [455, 69] on link "Integrations" at bounding box center [437, 73] width 58 height 30
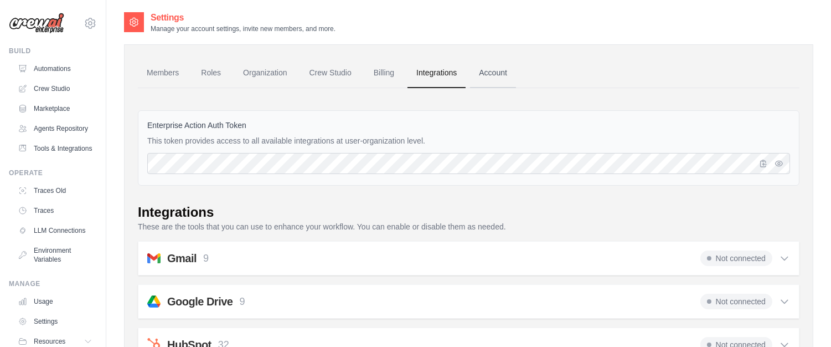
click at [506, 73] on link "Account" at bounding box center [493, 73] width 46 height 30
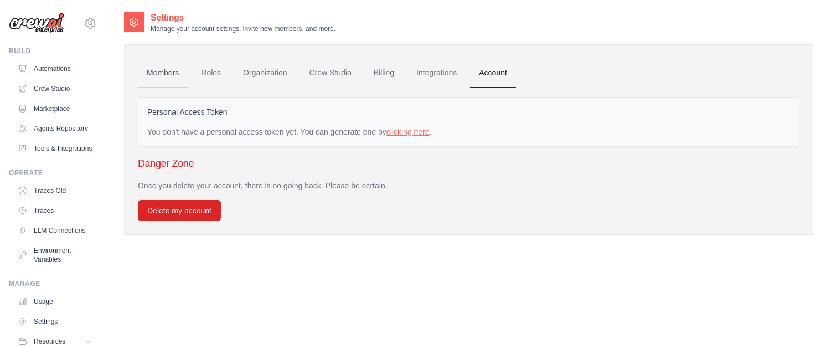
click at [156, 69] on link "Members" at bounding box center [163, 73] width 50 height 30
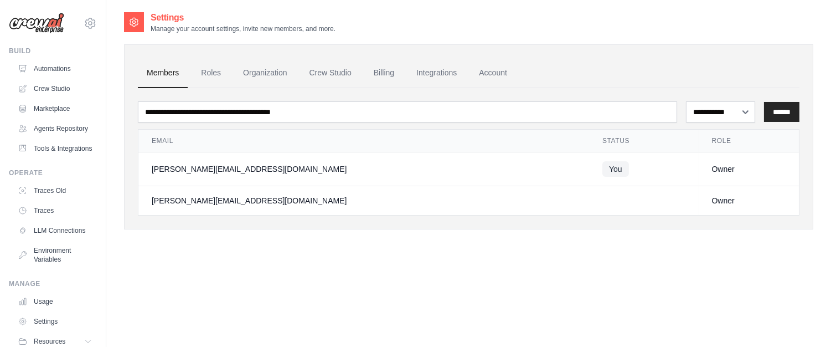
click at [152, 25] on p "Manage your account settings, invite new members, and more." at bounding box center [243, 28] width 185 height 9
click at [131, 25] on icon at bounding box center [134, 22] width 8 height 8
click at [218, 9] on main "**********" at bounding box center [468, 184] width 725 height 369
click at [45, 239] on link "LLM Connections" at bounding box center [56, 231] width 84 height 18
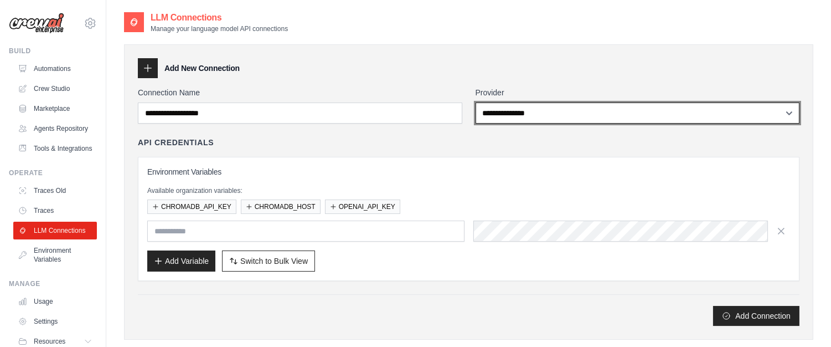
select select "******"
click at [476, 102] on select "**********" at bounding box center [638, 112] width 324 height 21
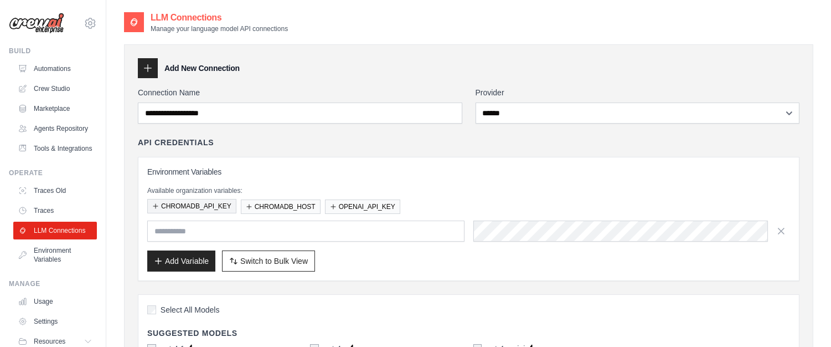
click at [213, 206] on button "CHROMADB_API_KEY" at bounding box center [191, 206] width 89 height 14
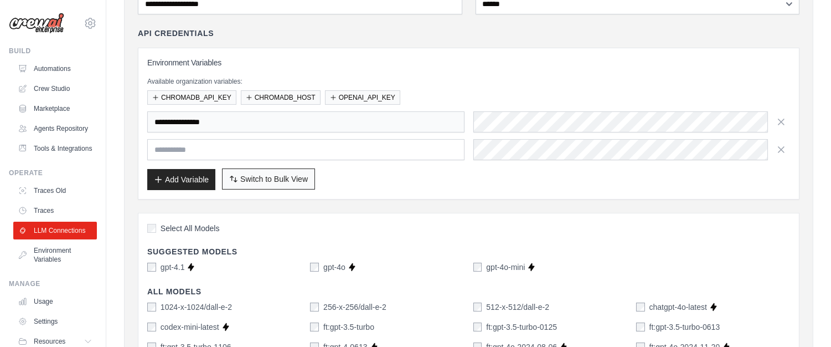
scroll to position [147, 0]
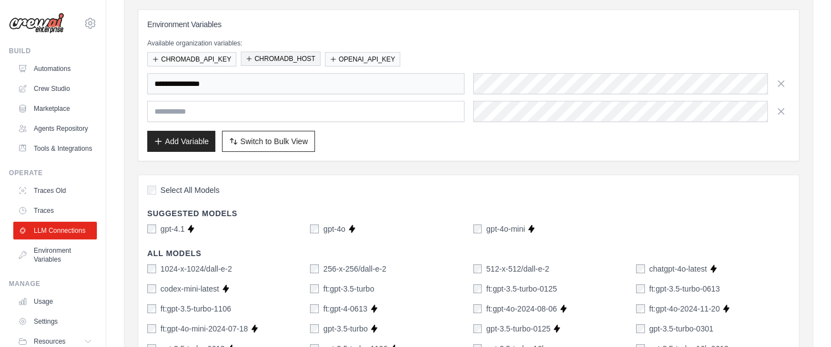
click at [261, 56] on button "CHROMADB_HOST" at bounding box center [281, 59] width 80 height 14
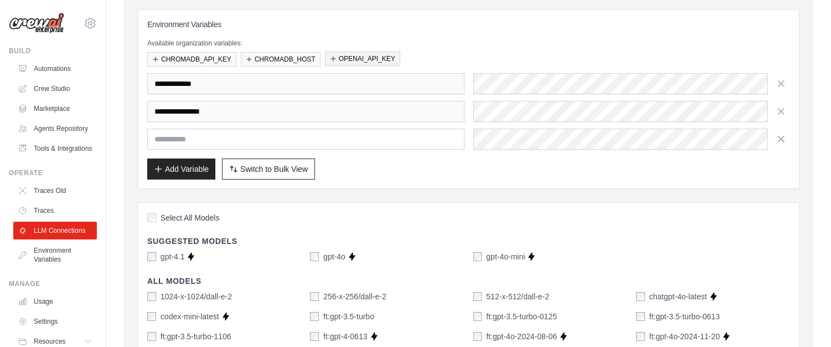
click at [361, 60] on button "OPENAI_API_KEY" at bounding box center [362, 59] width 75 height 14
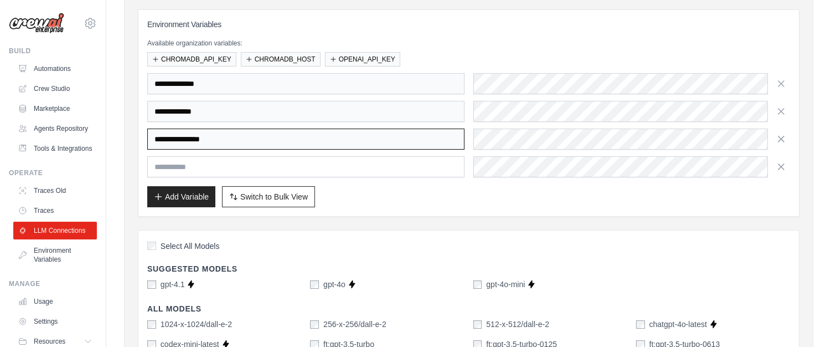
click at [230, 141] on input "**********" at bounding box center [305, 138] width 317 height 21
click at [233, 138] on input "**********" at bounding box center [305, 138] width 317 height 21
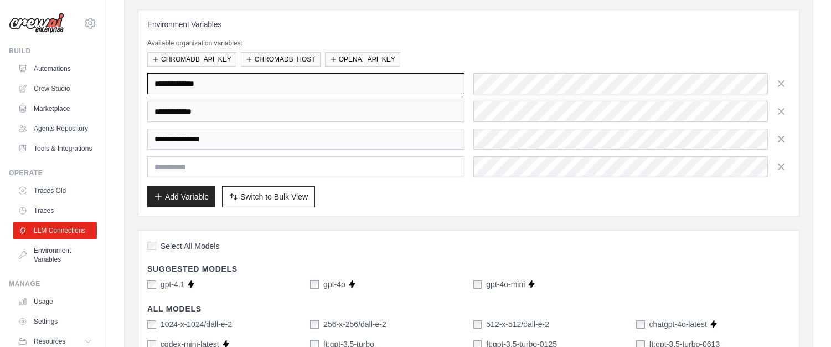
click at [282, 83] on input "**********" at bounding box center [305, 83] width 317 height 21
click at [783, 170] on icon "button" at bounding box center [781, 166] width 11 height 11
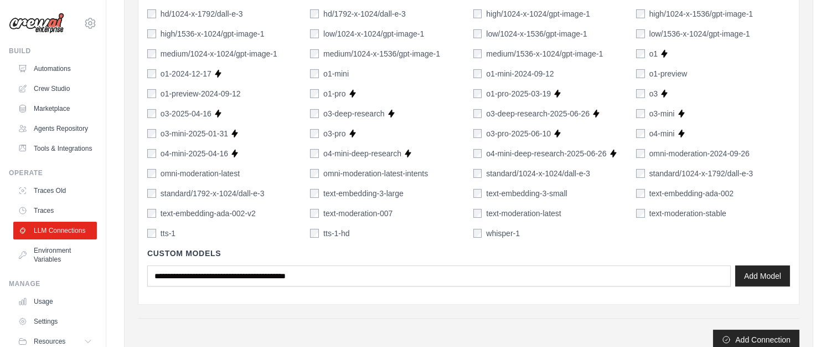
scroll to position [954, 0]
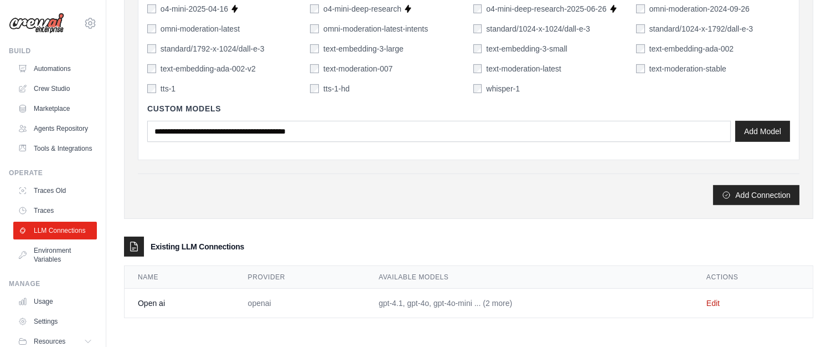
click at [496, 306] on td "gpt-4.1, gpt-4o, gpt-4o-mini ... (2 more)" at bounding box center [530, 303] width 328 height 29
click at [713, 302] on link "Edit" at bounding box center [713, 303] width 13 height 9
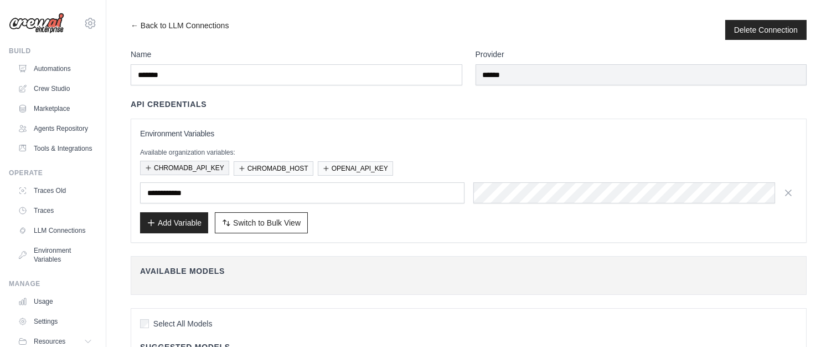
click at [189, 169] on button "CHROMADB_API_KEY" at bounding box center [184, 168] width 89 height 14
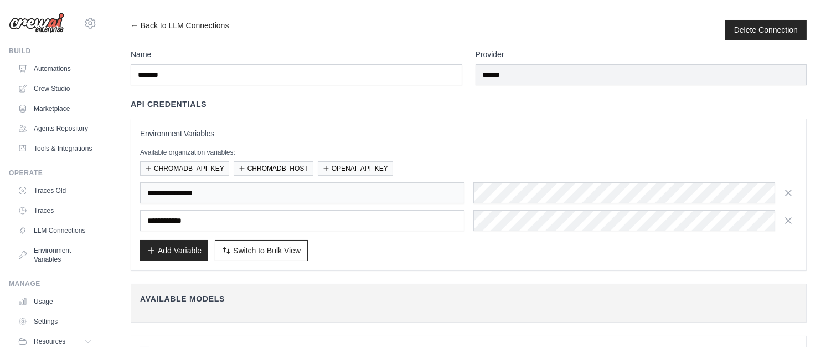
click at [543, 160] on div "Available organization variables: CHROMADB_API_KEY CHROMADB_HOST OPENAI_API_KEY" at bounding box center [468, 162] width 657 height 28
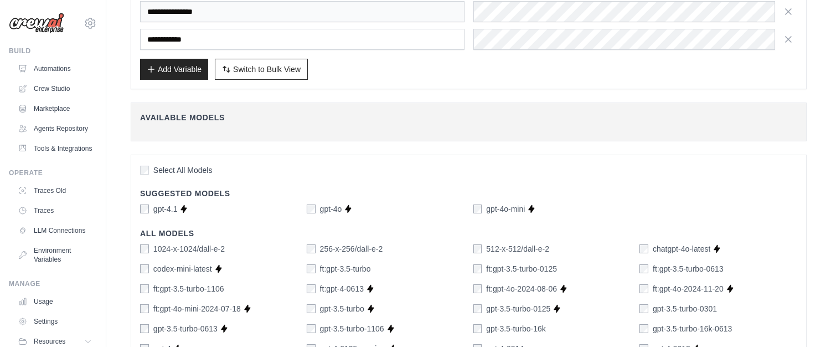
scroll to position [70, 0]
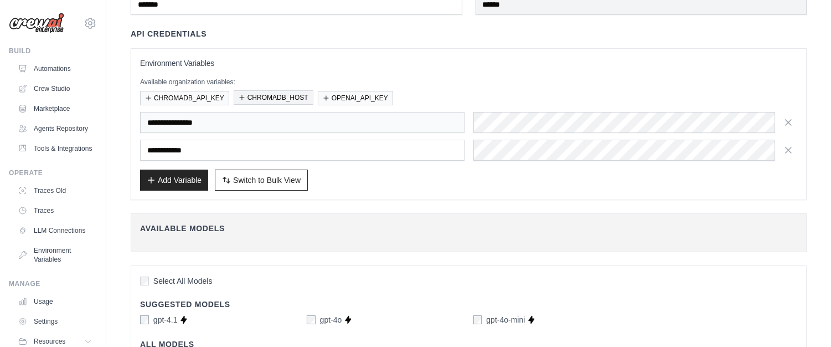
click at [278, 99] on button "CHROMADB_HOST" at bounding box center [274, 97] width 80 height 14
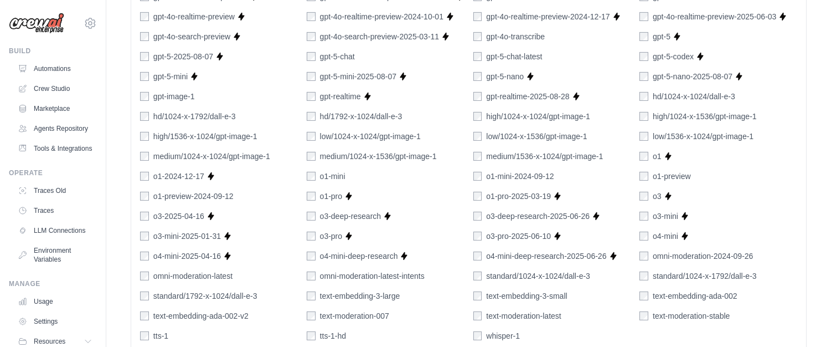
scroll to position [837, 0]
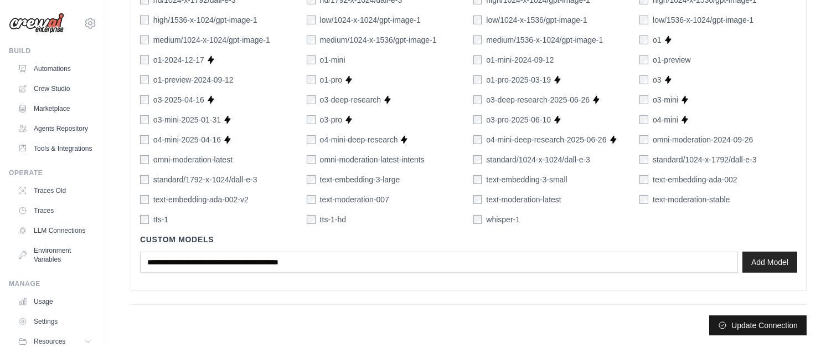
click at [767, 319] on button "Update Connection" at bounding box center [757, 325] width 97 height 20
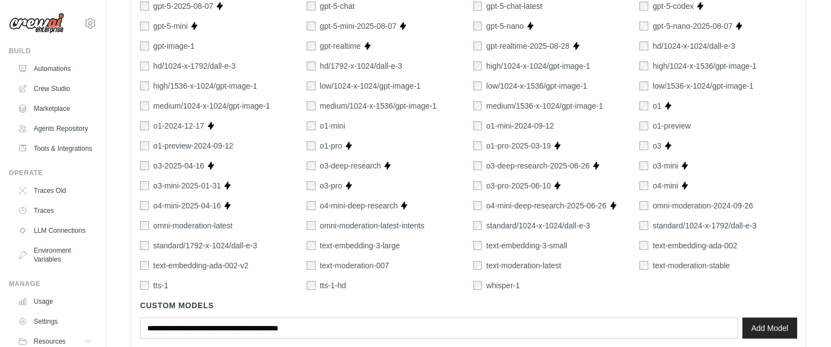
scroll to position [866, 0]
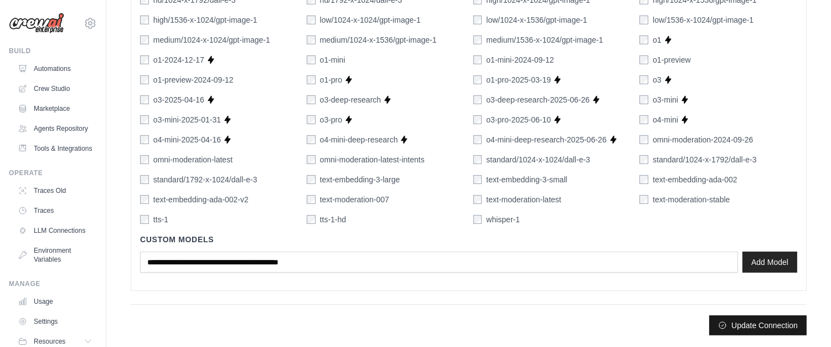
click at [754, 326] on button "Update Connection" at bounding box center [757, 325] width 97 height 20
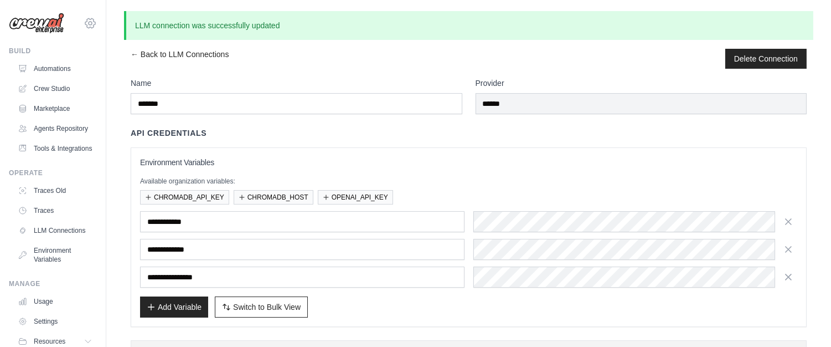
click at [89, 24] on icon at bounding box center [90, 23] width 3 height 3
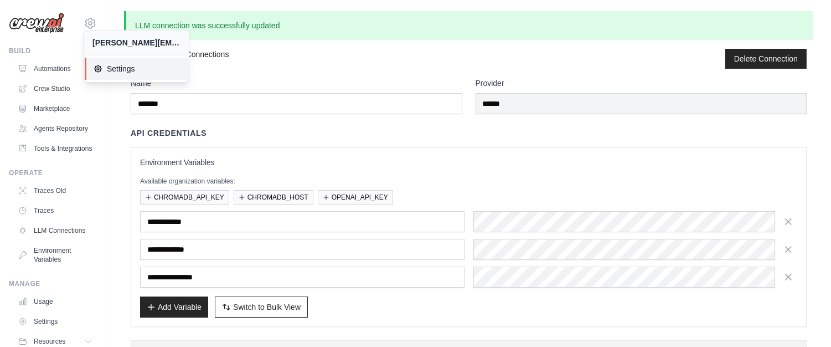
click at [105, 68] on span "Settings" at bounding box center [138, 68] width 88 height 11
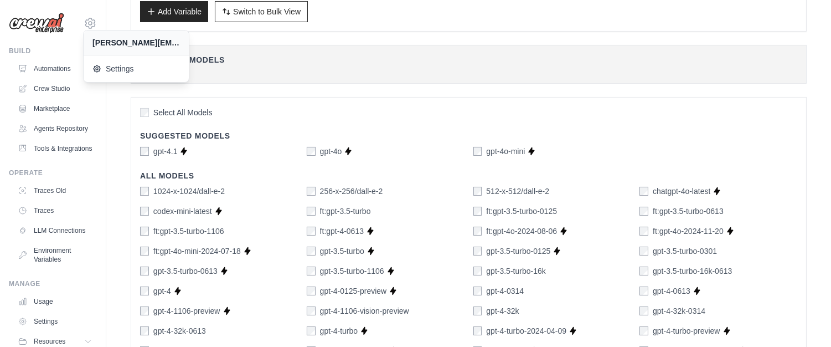
click at [310, 61] on h4 "Available Models" at bounding box center [468, 59] width 657 height 11
click at [240, 68] on div "Available Models Fetch Available Models" at bounding box center [469, 64] width 676 height 39
click at [84, 23] on icon at bounding box center [90, 23] width 13 height 13
click at [89, 24] on icon at bounding box center [90, 23] width 3 height 3
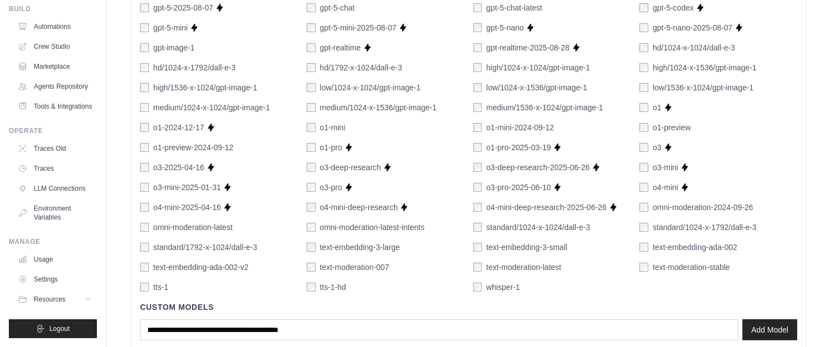
scroll to position [866, 0]
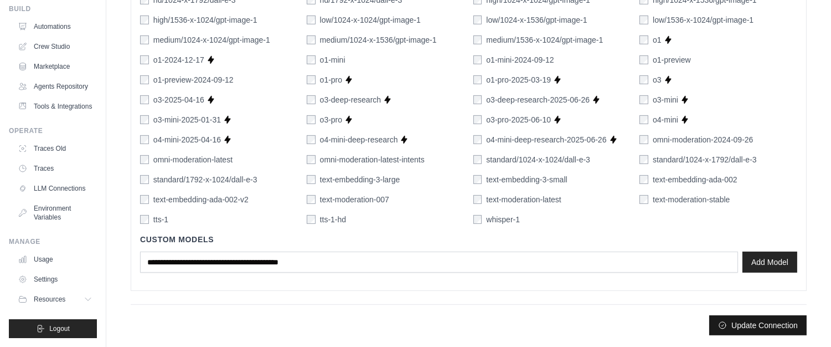
click at [745, 325] on button "Update Connection" at bounding box center [757, 325] width 97 height 20
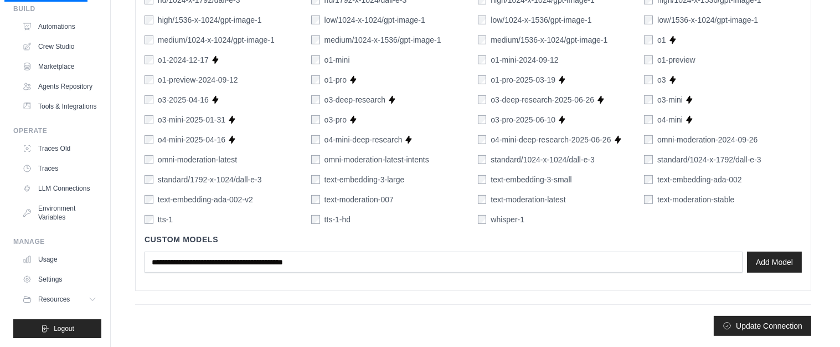
scroll to position [0, 0]
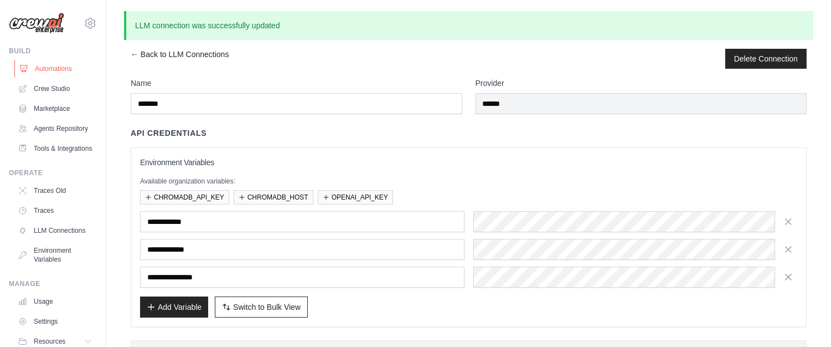
click at [40, 66] on link "Automations" at bounding box center [56, 69] width 84 height 18
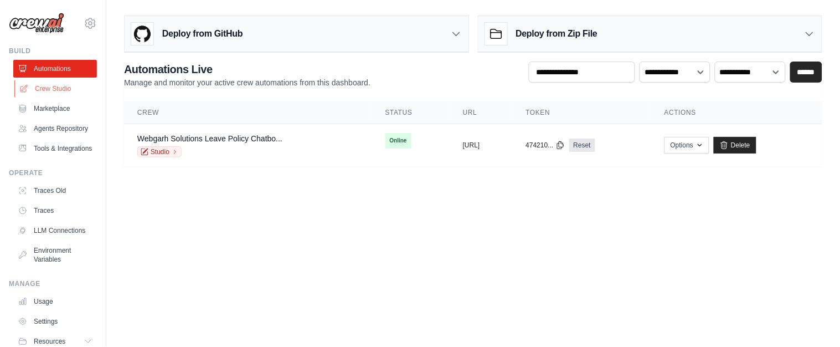
click at [32, 86] on link "Crew Studio" at bounding box center [56, 89] width 84 height 18
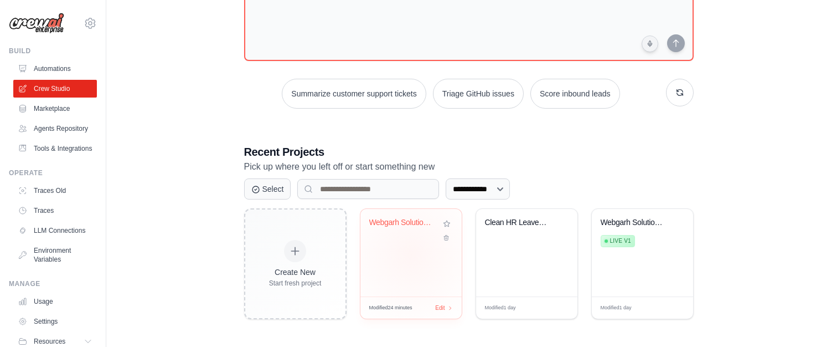
click at [411, 254] on div "Webgarh Solutions Leave Policy RAG ..." at bounding box center [411, 253] width 101 height 88
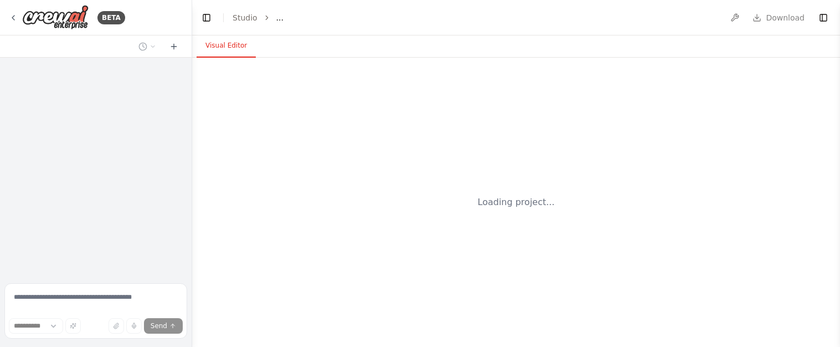
select select "****"
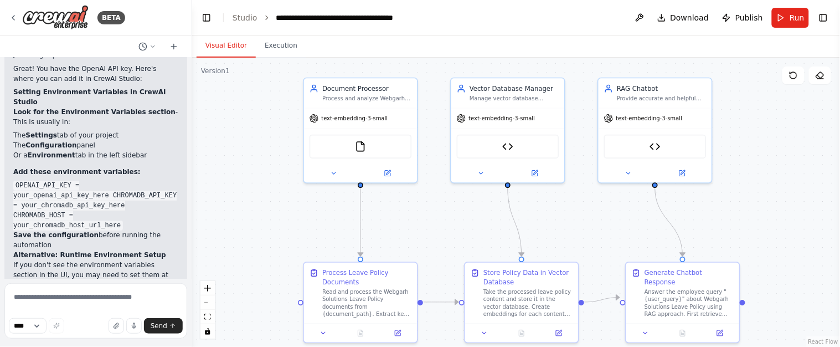
drag, startPoint x: 580, startPoint y: 219, endPoint x: 578, endPoint y: 171, distance: 48.2
click at [578, 171] on div ".deletable-edge-delete-btn { width: 20px; height: 20px; border: 0px solid #ffff…" at bounding box center [516, 202] width 648 height 289
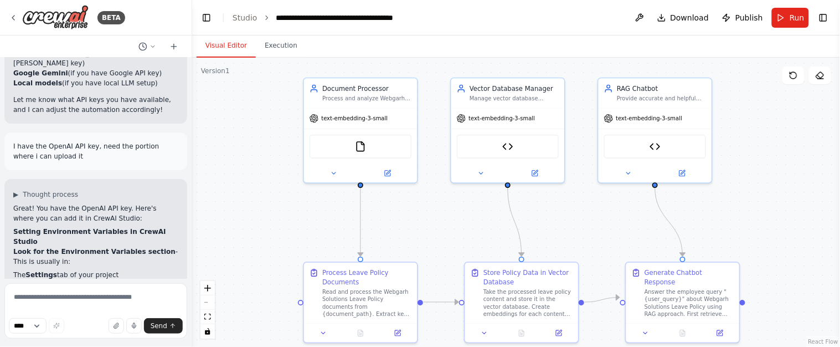
scroll to position [4305, 0]
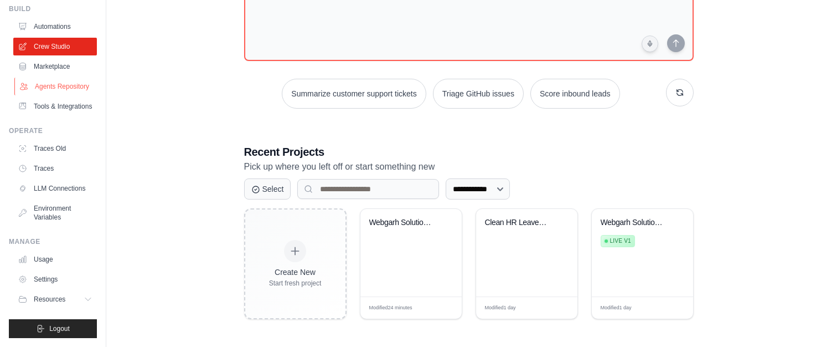
scroll to position [68, 0]
click at [47, 217] on link "Environment Variables" at bounding box center [56, 212] width 84 height 27
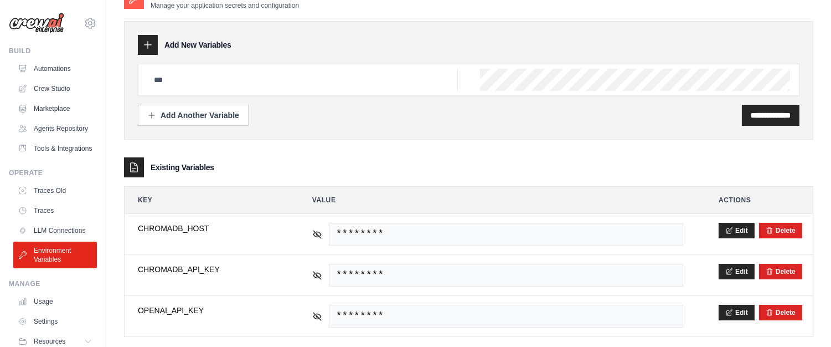
scroll to position [42, 0]
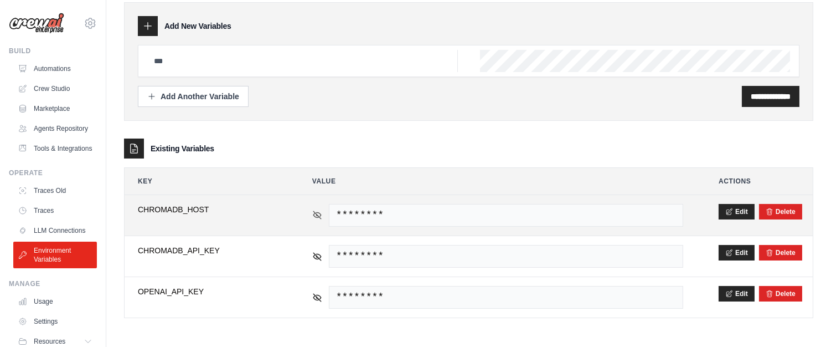
click at [317, 217] on icon at bounding box center [317, 214] width 8 height 5
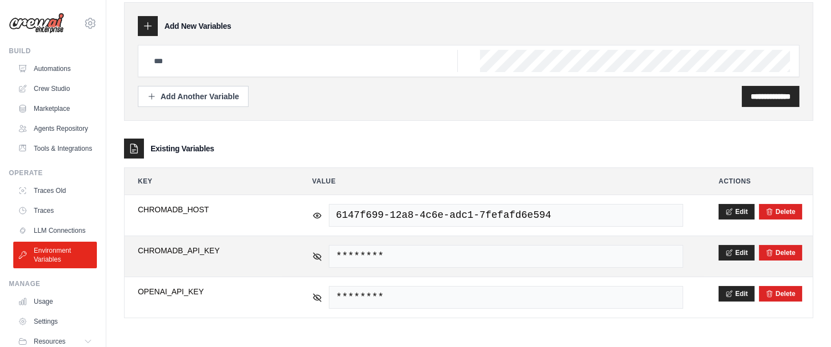
click at [313, 261] on div "********" at bounding box center [497, 256] width 371 height 23
click at [313, 259] on icon at bounding box center [317, 256] width 10 height 10
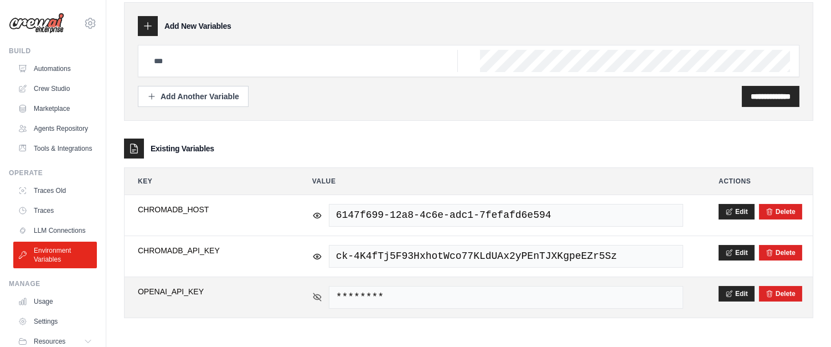
click at [313, 298] on icon at bounding box center [317, 297] width 10 height 10
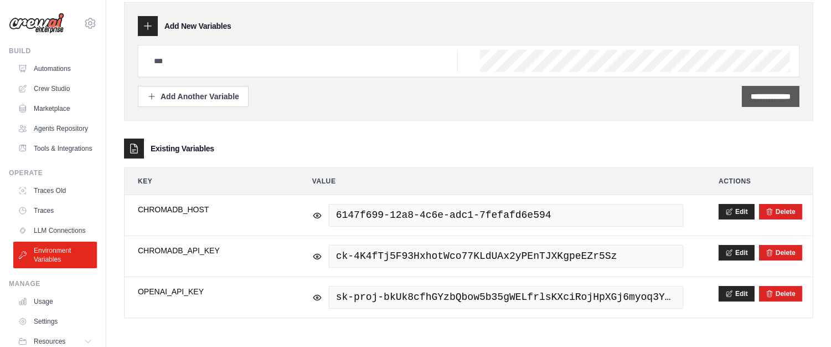
click at [781, 100] on input "**********" at bounding box center [771, 96] width 40 height 11
click at [486, 137] on div "**********" at bounding box center [468, 154] width 689 height 327
click at [31, 239] on link "LLM Connections" at bounding box center [56, 231] width 84 height 18
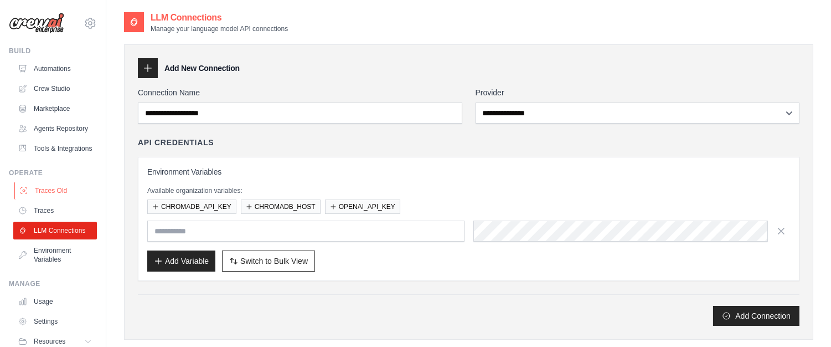
click at [38, 199] on link "Traces Old" at bounding box center [56, 191] width 84 height 18
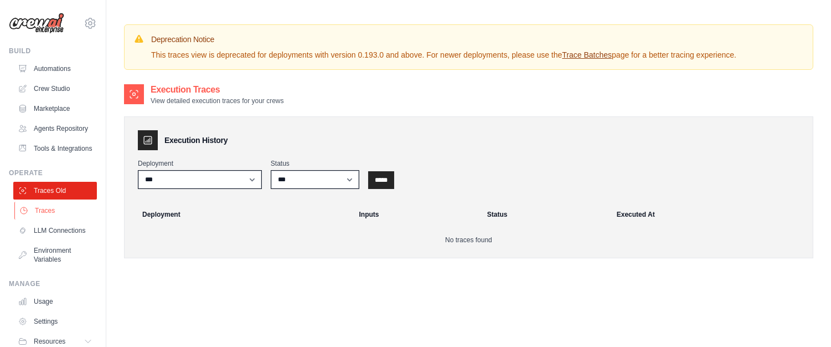
click at [37, 219] on link "Traces" at bounding box center [56, 211] width 84 height 18
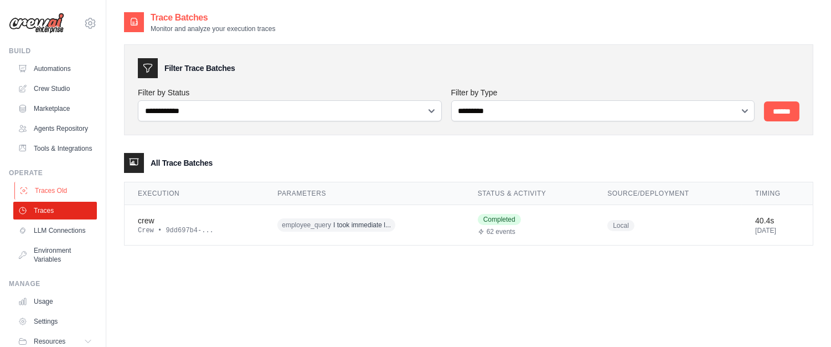
click at [43, 199] on link "Traces Old" at bounding box center [56, 191] width 84 height 18
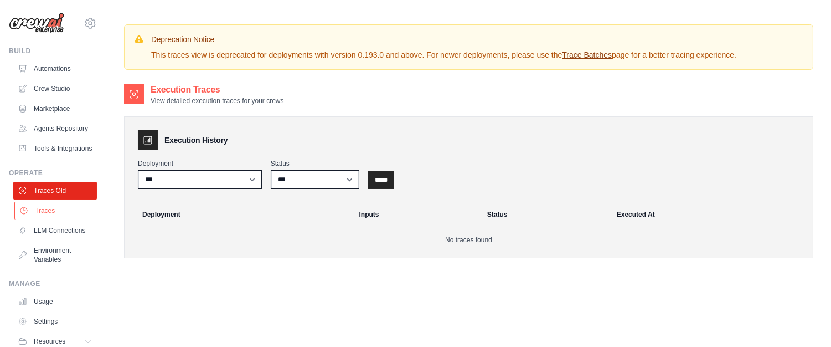
click at [64, 219] on link "Traces" at bounding box center [56, 211] width 84 height 18
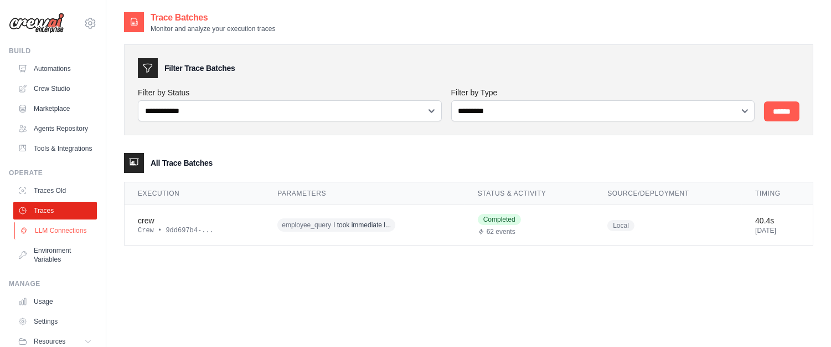
click at [40, 239] on link "LLM Connections" at bounding box center [56, 231] width 84 height 18
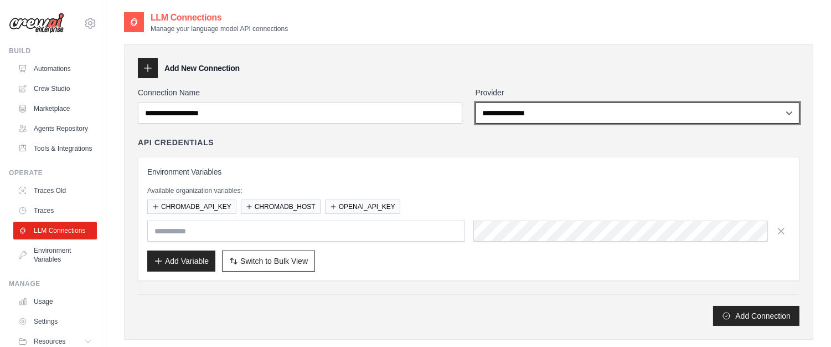
select select "******"
click at [476, 102] on select "**********" at bounding box center [638, 112] width 324 height 21
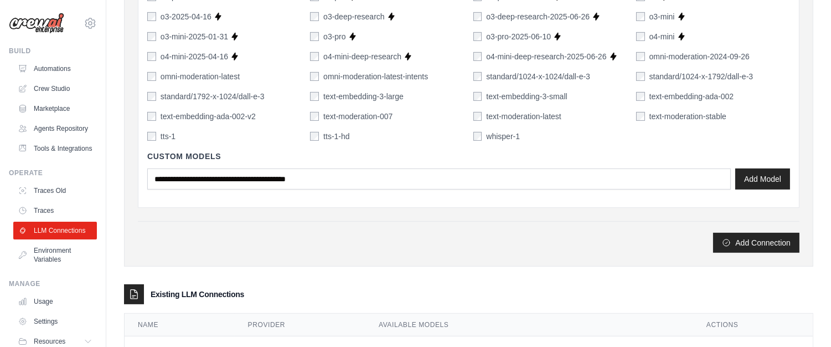
scroll to position [750, 0]
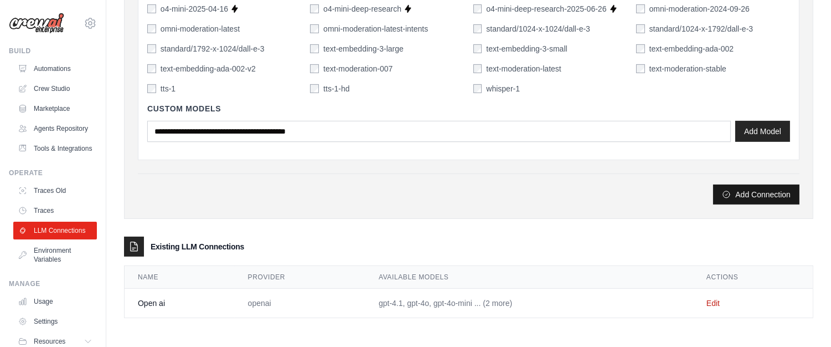
click at [735, 195] on button "Add Connection" at bounding box center [756, 194] width 86 height 20
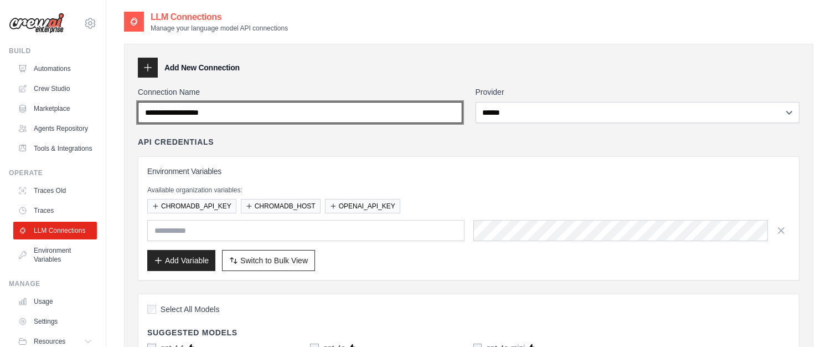
scroll to position [0, 0]
click at [258, 120] on input "Connection Name" at bounding box center [300, 112] width 325 height 21
type input "*******"
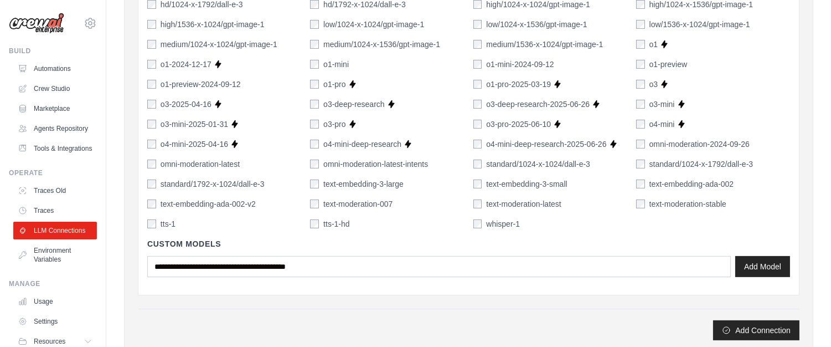
scroll to position [886, 0]
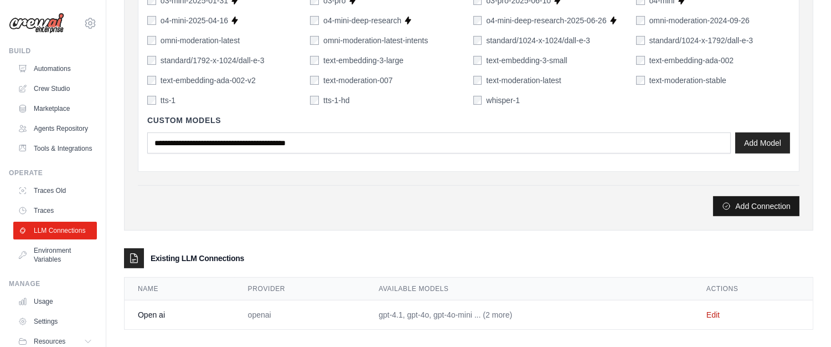
click at [779, 208] on button "Add Connection" at bounding box center [756, 206] width 86 height 20
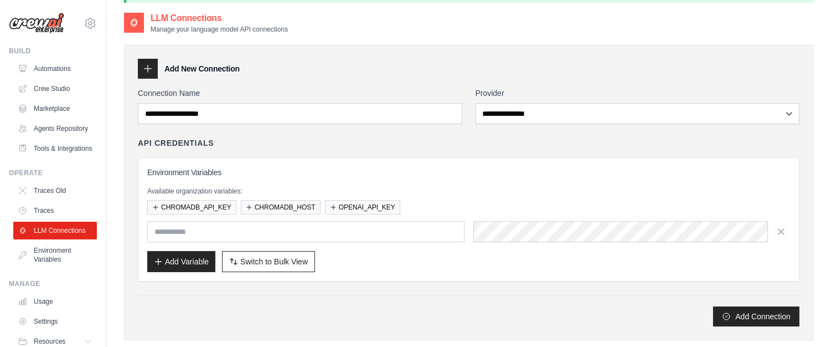
scroll to position [74, 0]
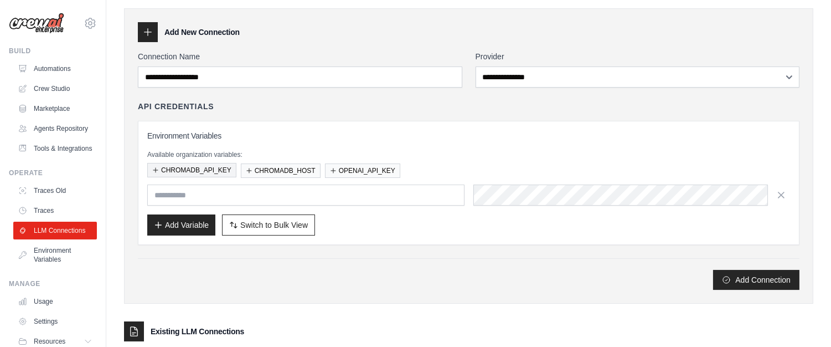
click at [194, 173] on button "CHROMADB_API_KEY" at bounding box center [191, 170] width 89 height 14
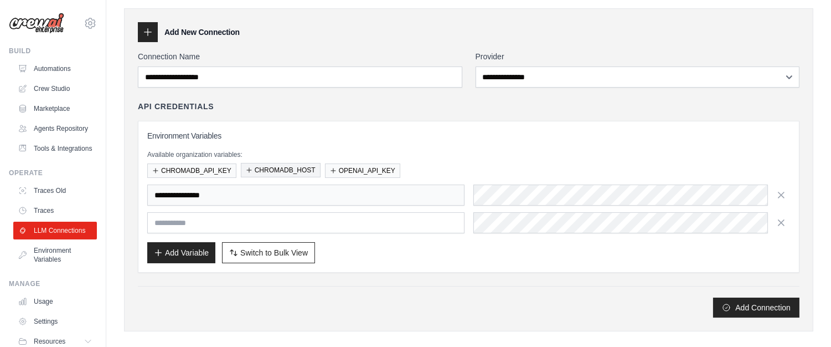
click at [256, 172] on button "CHROMADB_HOST" at bounding box center [281, 170] width 80 height 14
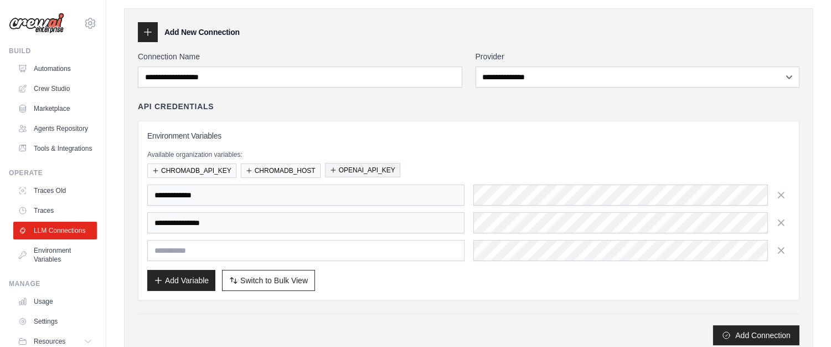
click at [341, 171] on button "OPENAI_API_KEY" at bounding box center [362, 170] width 75 height 14
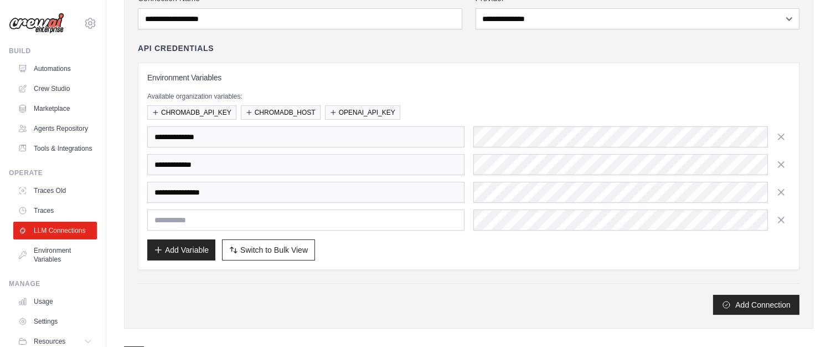
scroll to position [271, 0]
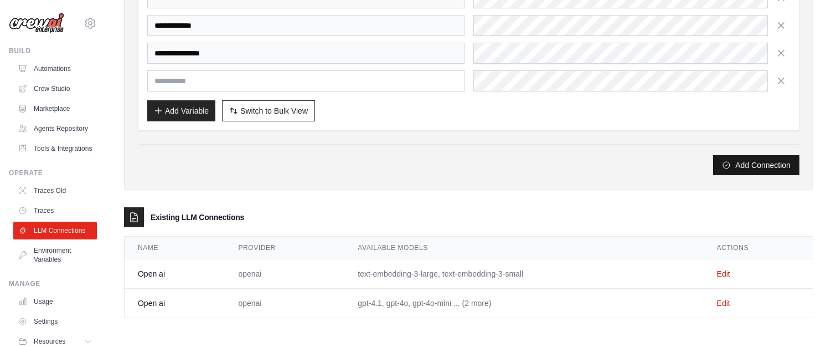
click at [734, 164] on button "Add Connection" at bounding box center [756, 165] width 86 height 20
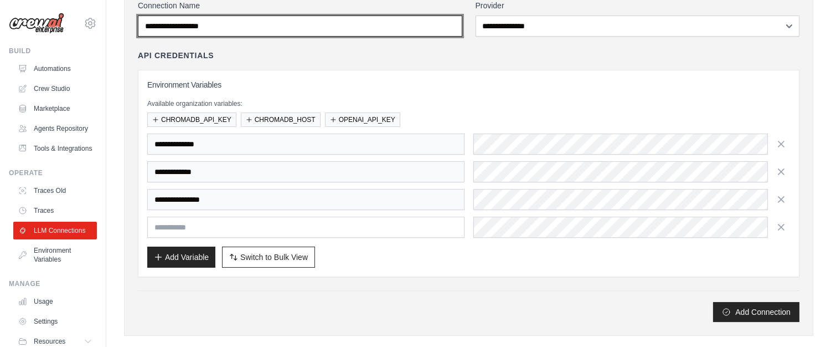
scroll to position [123, 0]
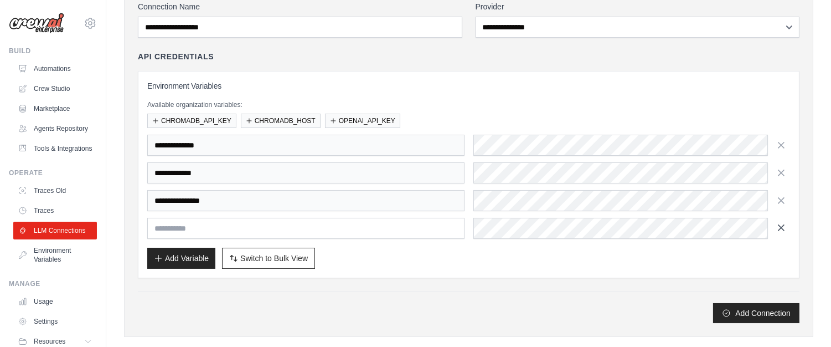
click at [780, 227] on icon "button" at bounding box center [782, 228] width 6 height 6
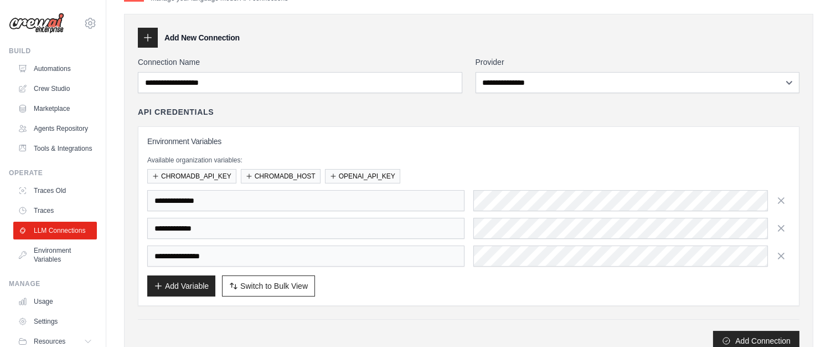
scroll to position [0, 0]
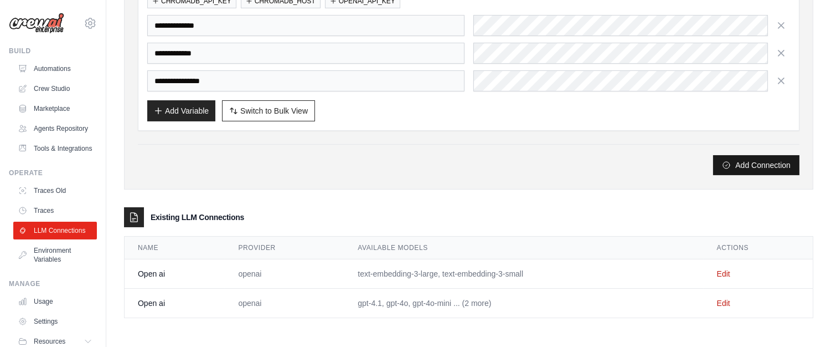
click at [728, 168] on button "Add Connection" at bounding box center [756, 165] width 86 height 20
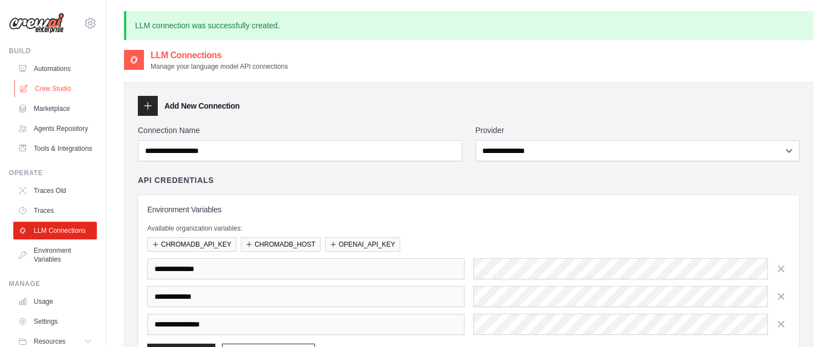
click at [46, 87] on link "Crew Studio" at bounding box center [56, 89] width 84 height 18
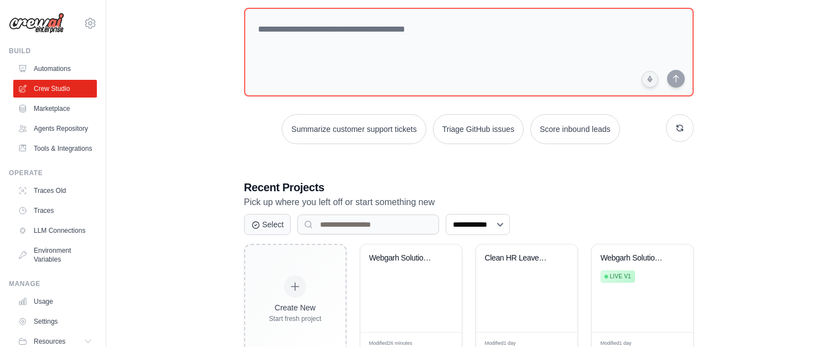
scroll to position [99, 0]
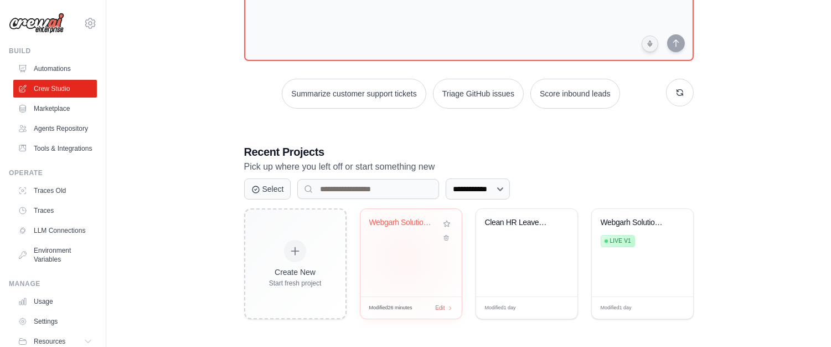
click at [403, 256] on div "Webgarh Solutions Leave Policy RAG ..." at bounding box center [411, 253] width 101 height 88
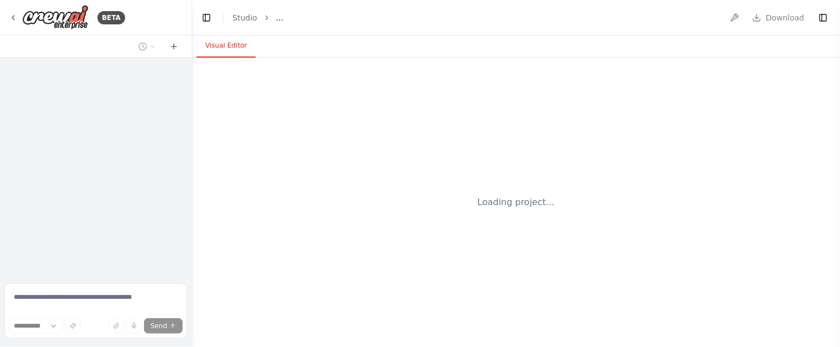
select select "****"
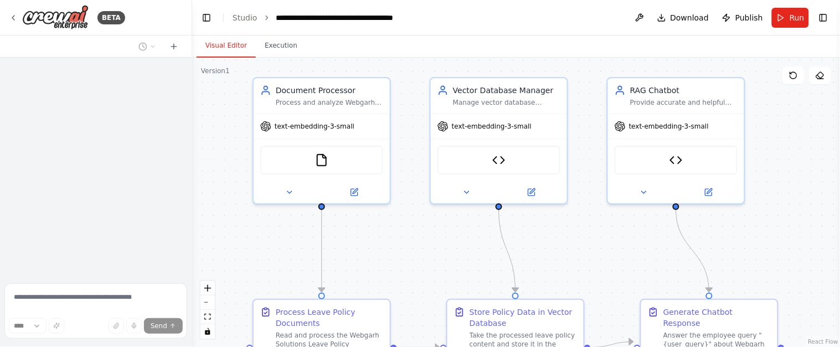
drag, startPoint x: 390, startPoint y: 267, endPoint x: 395, endPoint y: 231, distance: 36.3
click at [395, 231] on div ".deletable-edge-delete-btn { width: 20px; height: 20px; border: 0px solid #ffff…" at bounding box center [516, 202] width 648 height 289
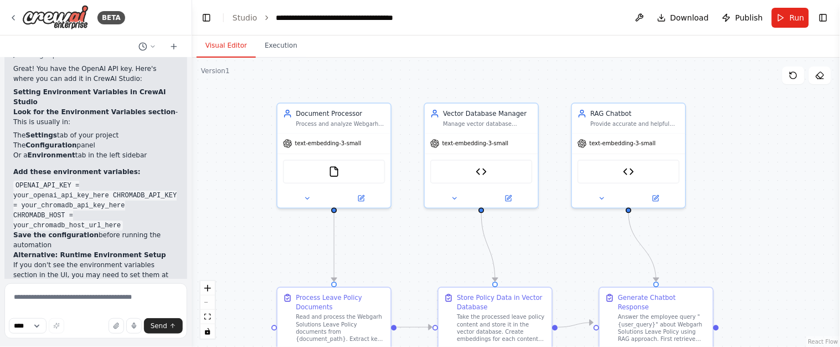
scroll to position [4453, 0]
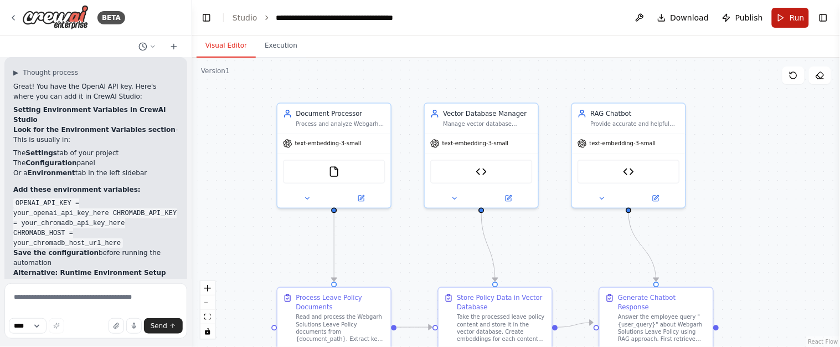
click at [790, 20] on span "Run" at bounding box center [797, 17] width 15 height 11
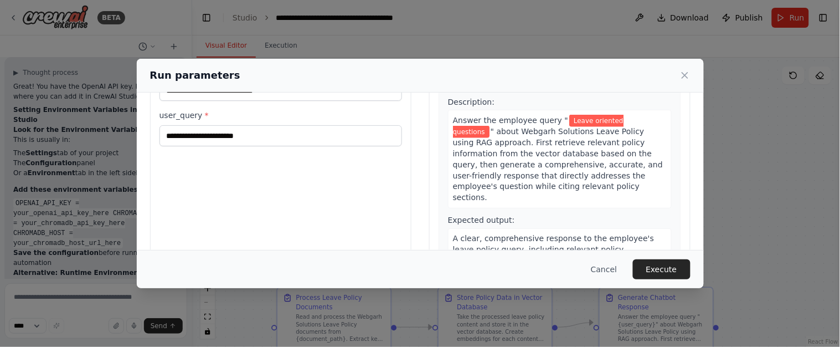
scroll to position [132, 0]
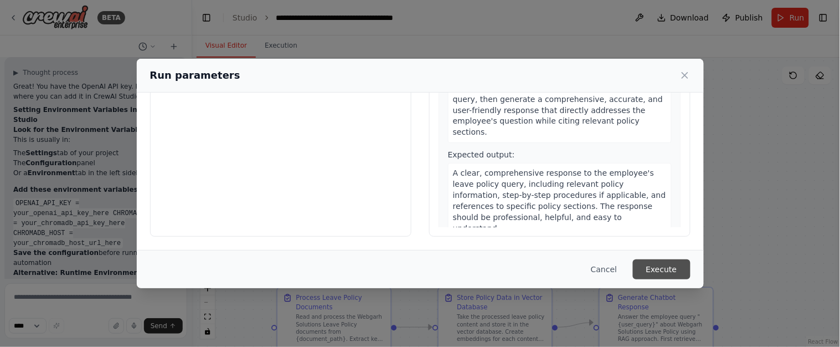
click at [653, 276] on button "Execute" at bounding box center [662, 269] width 58 height 20
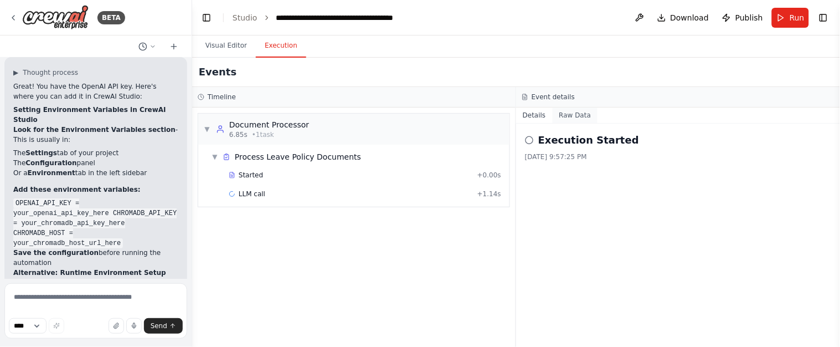
click at [583, 115] on button "Raw Data" at bounding box center [575, 115] width 45 height 16
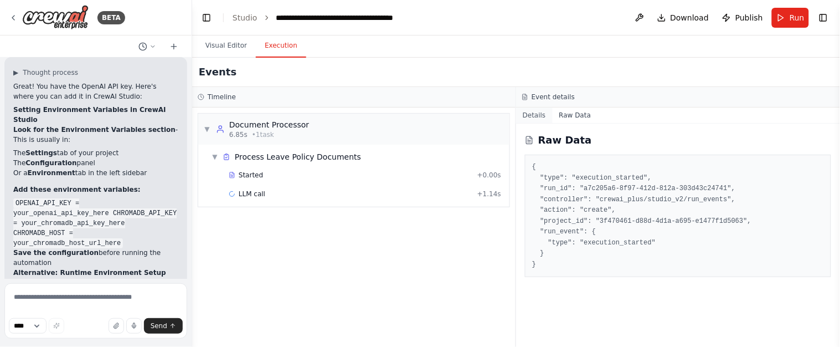
click at [532, 116] on button "Details" at bounding box center [534, 115] width 37 height 16
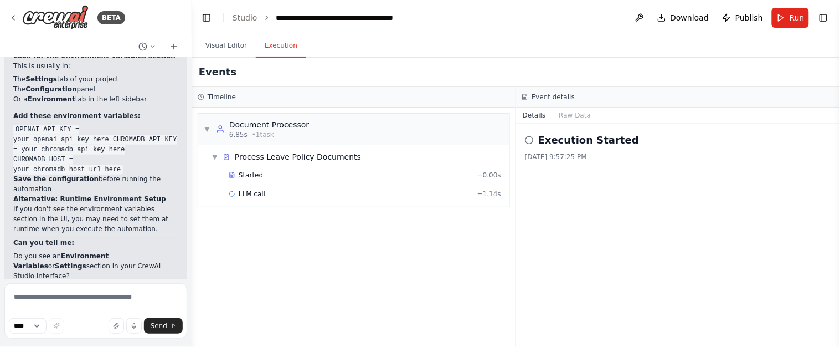
scroll to position [4543, 0]
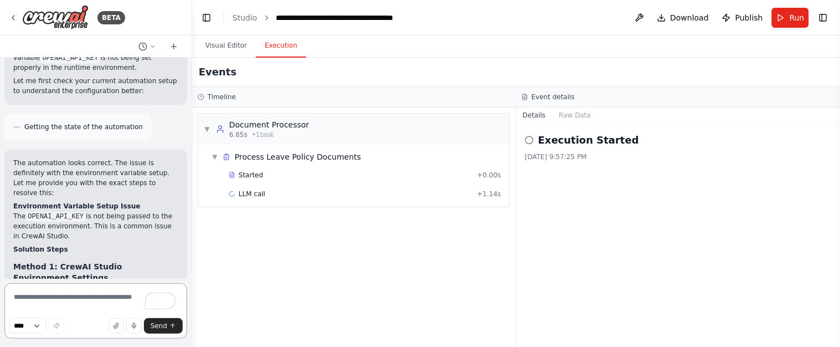
scroll to position [4869, 0]
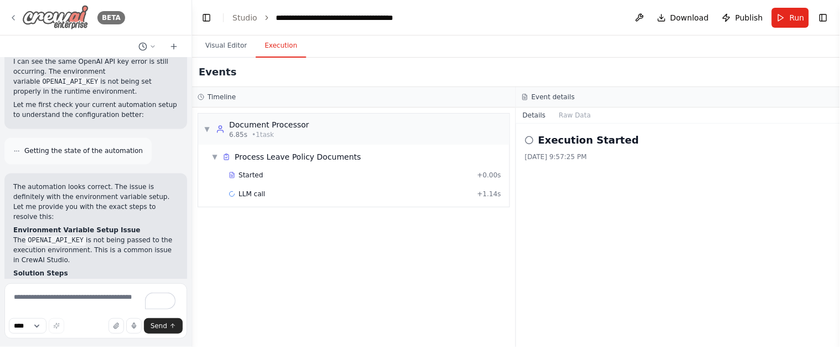
click at [11, 20] on icon at bounding box center [13, 17] width 9 height 9
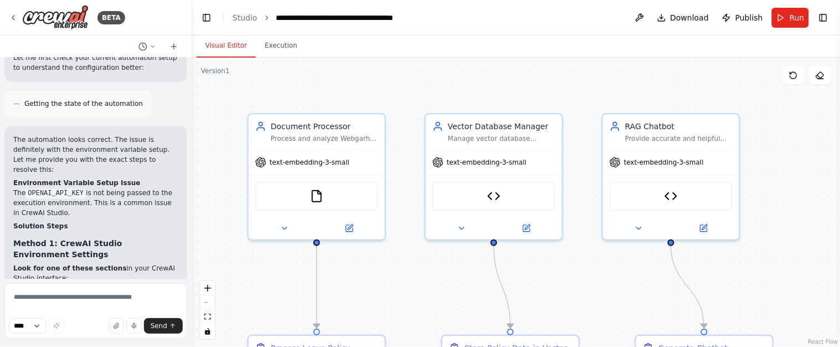
scroll to position [4942, 0]
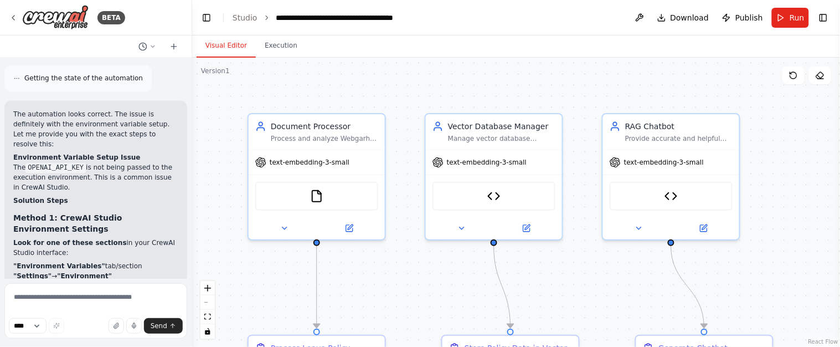
drag, startPoint x: 35, startPoint y: 144, endPoint x: 115, endPoint y: 147, distance: 80.3
click at [115, 321] on code "Key: OPENAI_API_KEY Value: your_actual_openai_api_key_here" at bounding box center [76, 331] width 126 height 20
copy code "OPENAI_API_KEY Value"
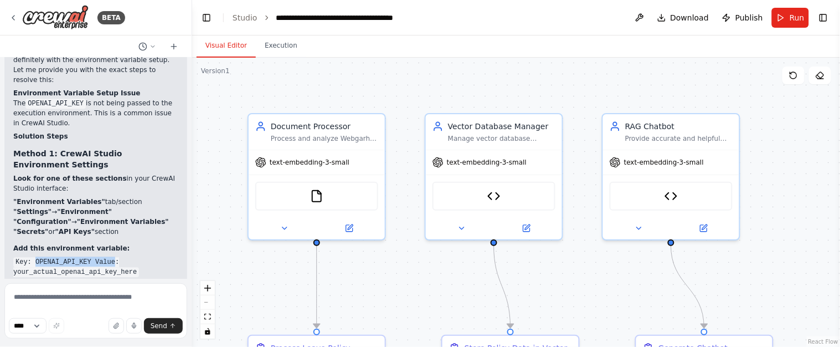
scroll to position [5032, 0]
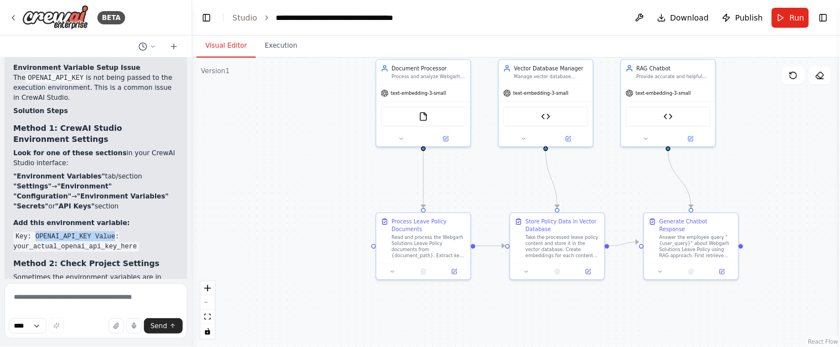
drag, startPoint x: 782, startPoint y: 151, endPoint x: 749, endPoint y: 97, distance: 63.2
click at [749, 97] on div ".deletable-edge-delete-btn { width: 20px; height: 20px; border: 0px solid #ffff…" at bounding box center [516, 202] width 648 height 289
click at [14, 17] on icon at bounding box center [13, 17] width 9 height 9
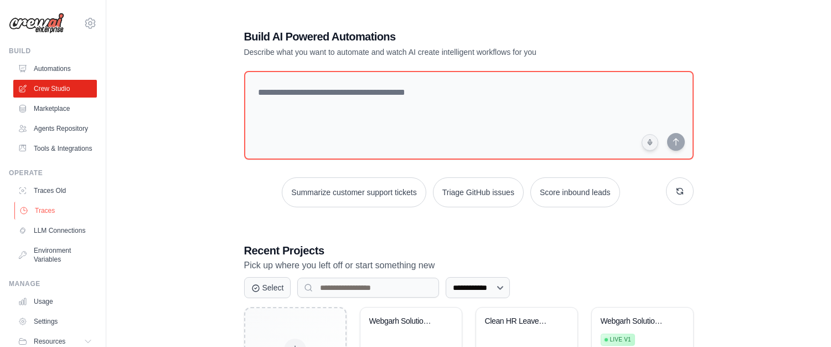
scroll to position [68, 0]
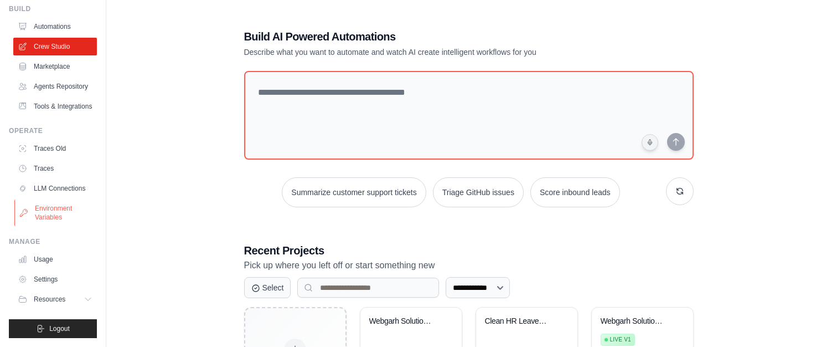
click at [68, 219] on link "Environment Variables" at bounding box center [56, 212] width 84 height 27
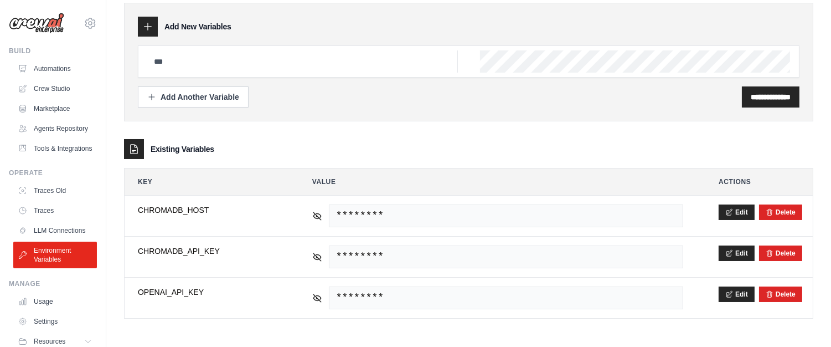
scroll to position [42, 0]
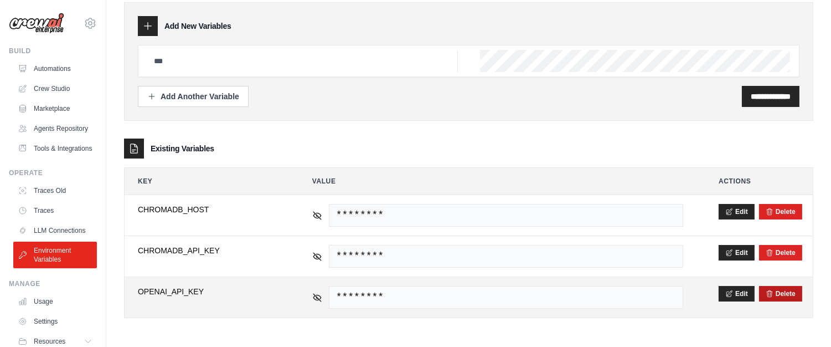
click at [784, 289] on div "Delete" at bounding box center [780, 294] width 43 height 16
click at [784, 292] on button "Delete" at bounding box center [781, 293] width 30 height 9
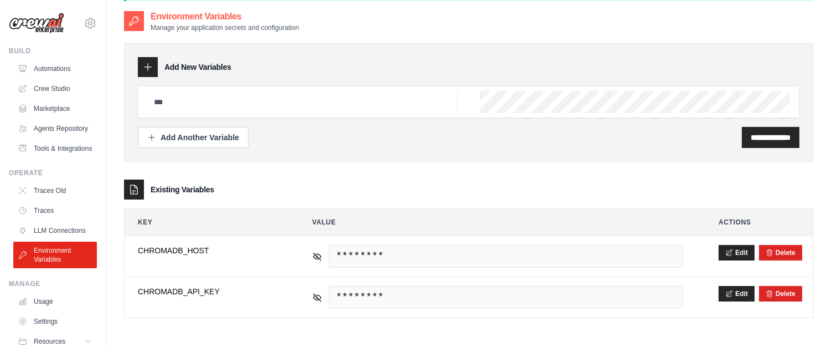
scroll to position [59, 0]
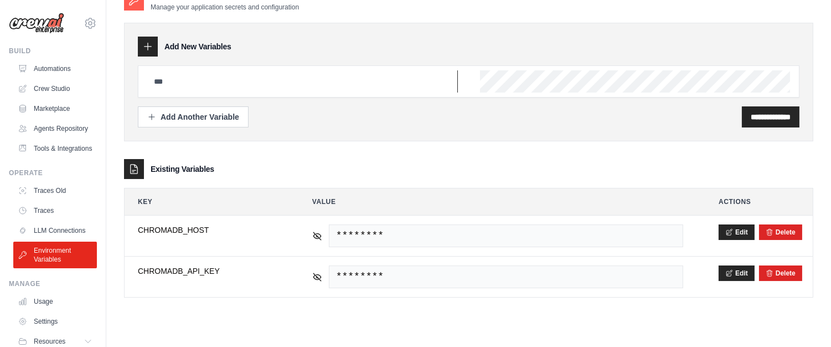
click at [208, 85] on input "text" at bounding box center [302, 81] width 311 height 22
click at [192, 82] on input "text" at bounding box center [302, 81] width 311 height 22
paste input "**********"
click at [154, 83] on input "**********" at bounding box center [302, 81] width 311 height 22
type input "**********"
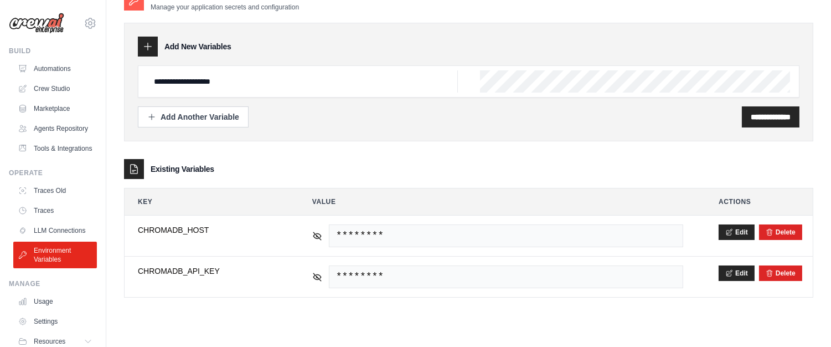
scroll to position [0, 428]
click at [769, 112] on input "**********" at bounding box center [771, 116] width 40 height 11
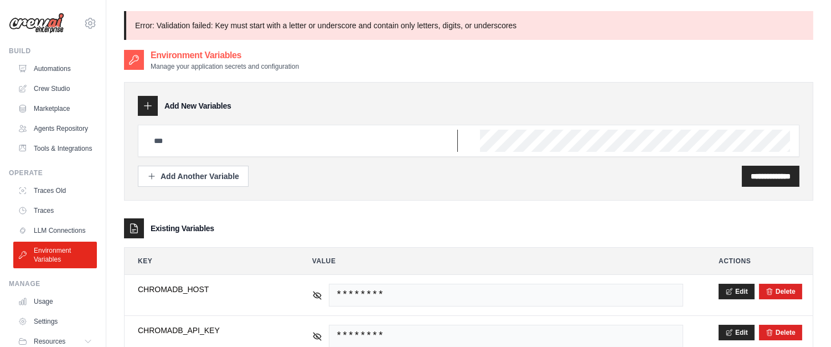
click at [277, 132] on input "text" at bounding box center [302, 141] width 311 height 22
click at [250, 145] on input "text" at bounding box center [302, 141] width 311 height 22
click at [155, 141] on input "**********" at bounding box center [302, 141] width 311 height 22
click at [266, 135] on input "**********" at bounding box center [302, 141] width 311 height 22
click at [266, 138] on input "**********" at bounding box center [302, 141] width 311 height 22
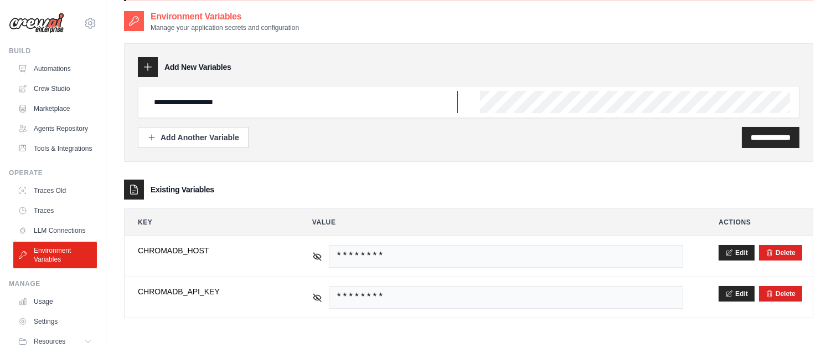
scroll to position [59, 0]
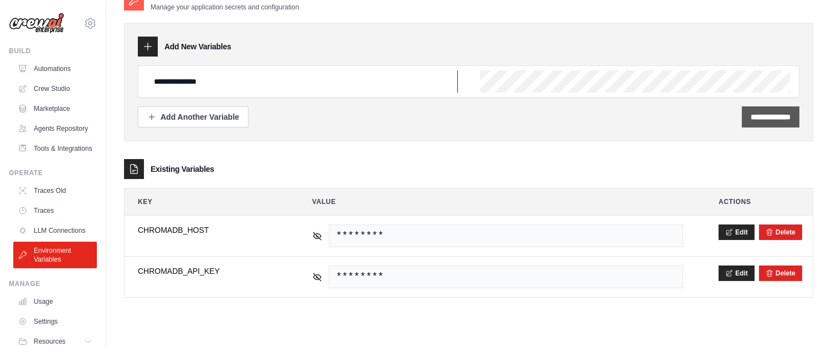
type input "**********"
click at [763, 115] on input "**********" at bounding box center [771, 116] width 40 height 11
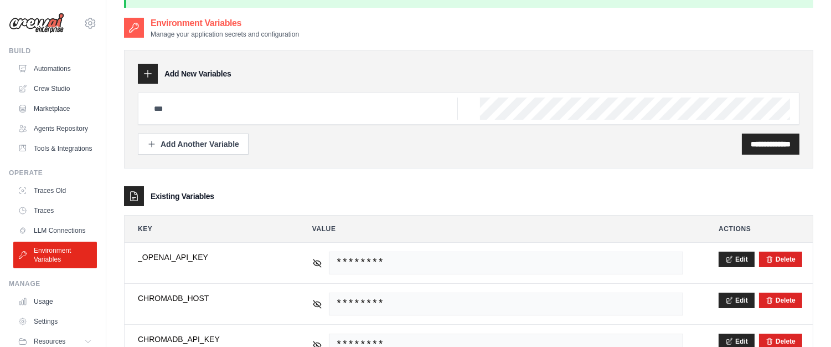
scroll to position [0, 0]
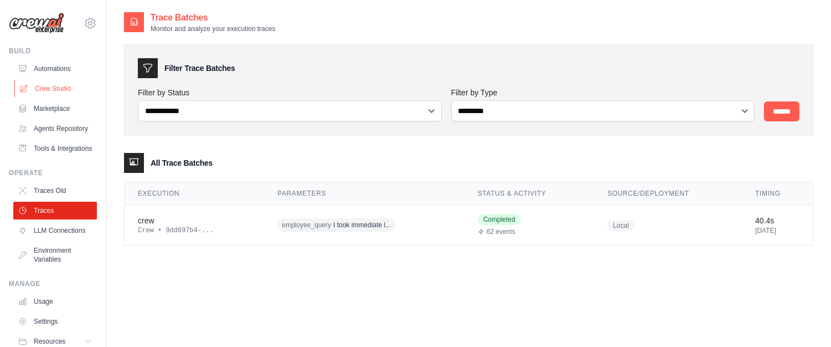
click at [36, 90] on link "Crew Studio" at bounding box center [56, 89] width 84 height 18
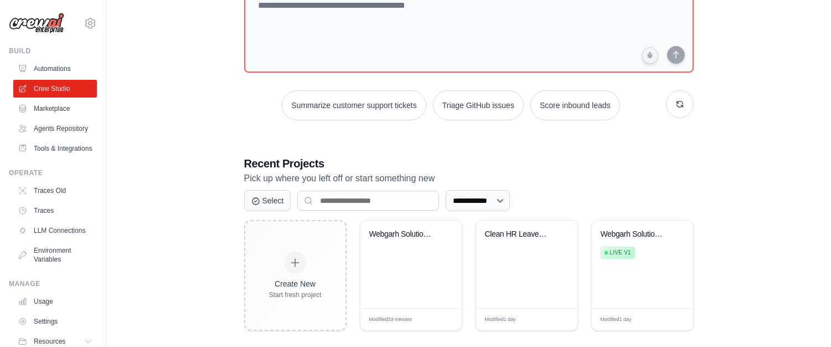
scroll to position [99, 0]
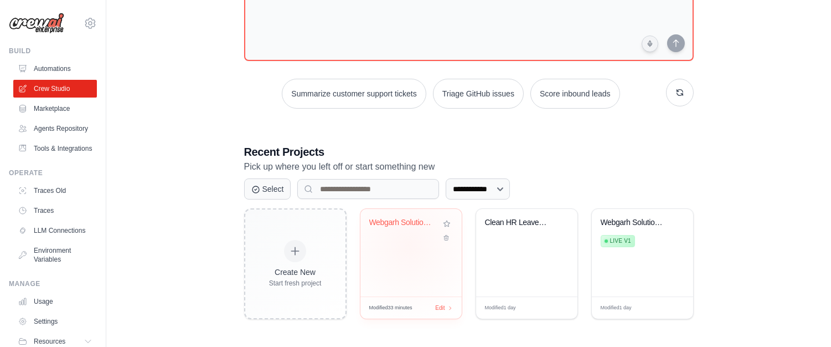
click at [408, 244] on div "Webgarh Solutions Leave Policy RAG ..." at bounding box center [411, 253] width 101 height 88
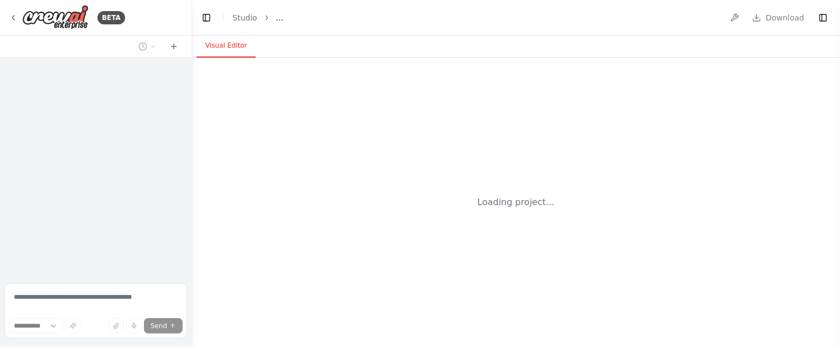
select select "****"
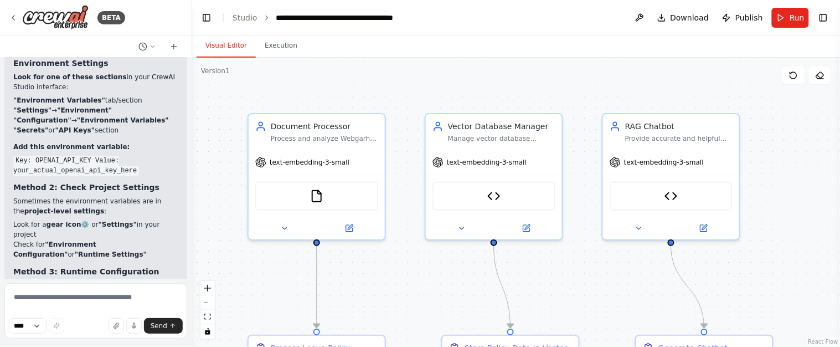
scroll to position [5090, 0]
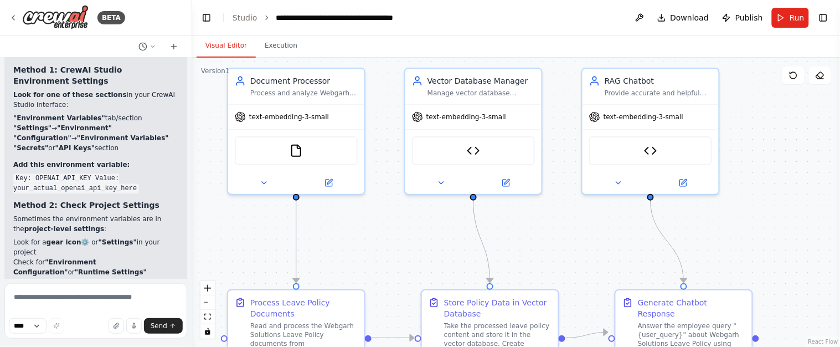
drag, startPoint x: 409, startPoint y: 105, endPoint x: 388, endPoint y: 60, distance: 49.8
click at [388, 60] on div ".deletable-edge-delete-btn { width: 20px; height: 20px; border: 0px solid #ffff…" at bounding box center [516, 202] width 648 height 289
click at [640, 17] on button at bounding box center [640, 18] width 18 height 20
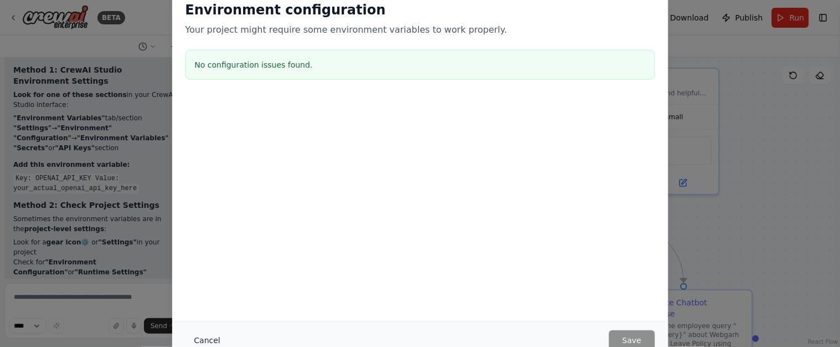
click at [195, 341] on button "Cancel" at bounding box center [208, 340] width 44 height 20
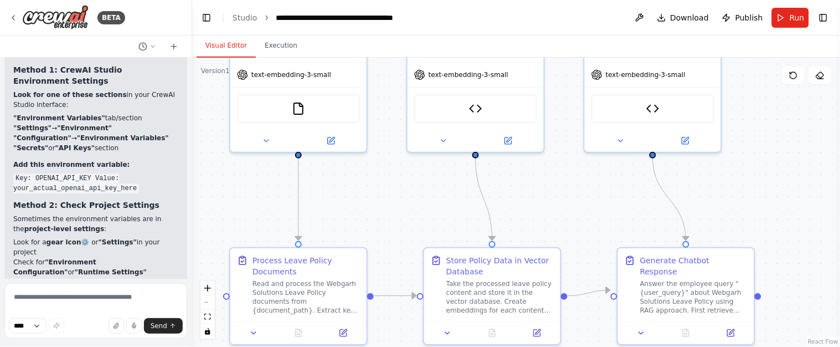
drag, startPoint x: 809, startPoint y: 241, endPoint x: 811, endPoint y: 199, distance: 42.7
click at [811, 199] on div ".deletable-edge-delete-btn { width: 20px; height: 20px; border: 0px solid #ffff…" at bounding box center [516, 202] width 648 height 289
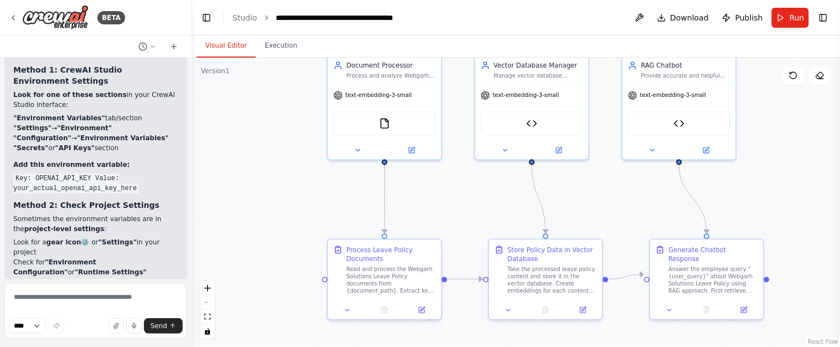
drag, startPoint x: 806, startPoint y: 200, endPoint x: 756, endPoint y: 214, distance: 51.2
click at [756, 214] on div ".deletable-edge-delete-btn { width: 20px; height: 20px; border: 0px solid #ffff…" at bounding box center [516, 202] width 648 height 289
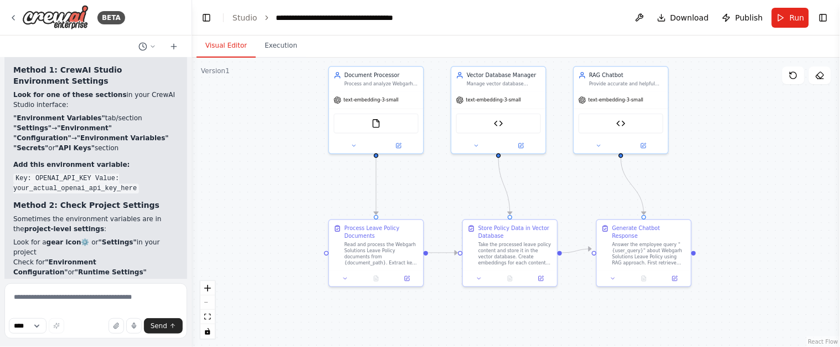
drag, startPoint x: 754, startPoint y: 203, endPoint x: 724, endPoint y: 178, distance: 38.9
click at [724, 178] on div ".deletable-edge-delete-btn { width: 20px; height: 20px; border: 0px solid #ffff…" at bounding box center [516, 202] width 648 height 289
click at [787, 23] on button "Run" at bounding box center [790, 18] width 37 height 20
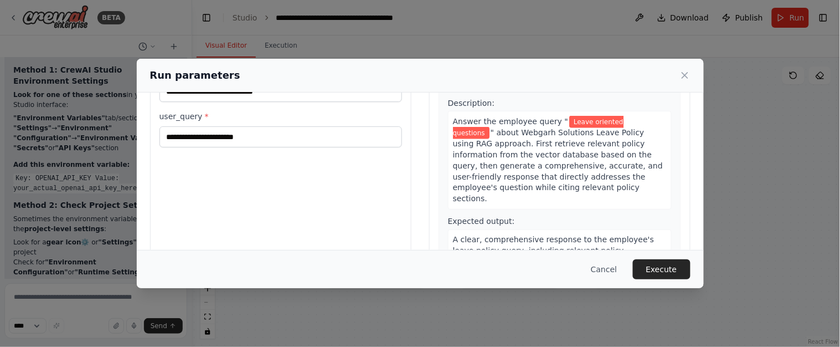
scroll to position [132, 0]
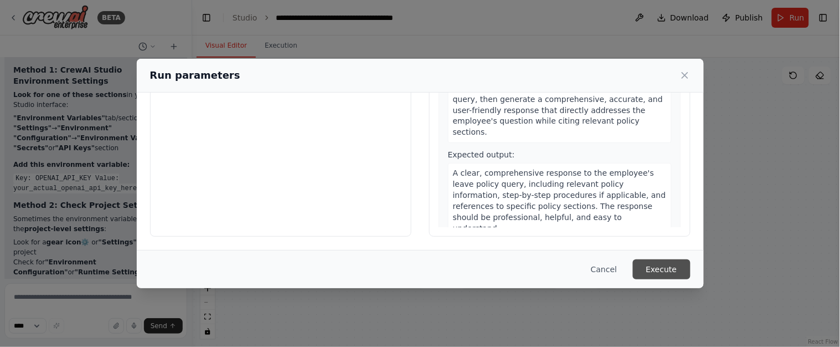
click at [667, 268] on button "Execute" at bounding box center [662, 269] width 58 height 20
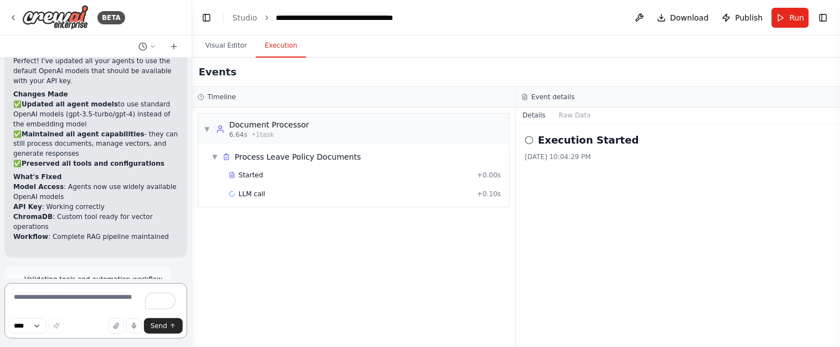
scroll to position [5888, 0]
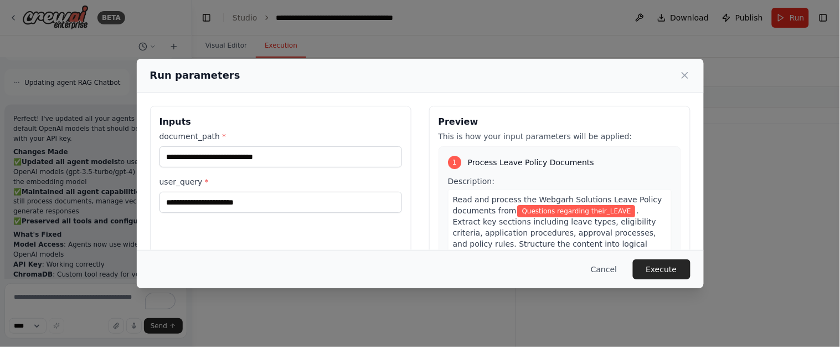
click at [656, 271] on button "Execute" at bounding box center [662, 269] width 58 height 20
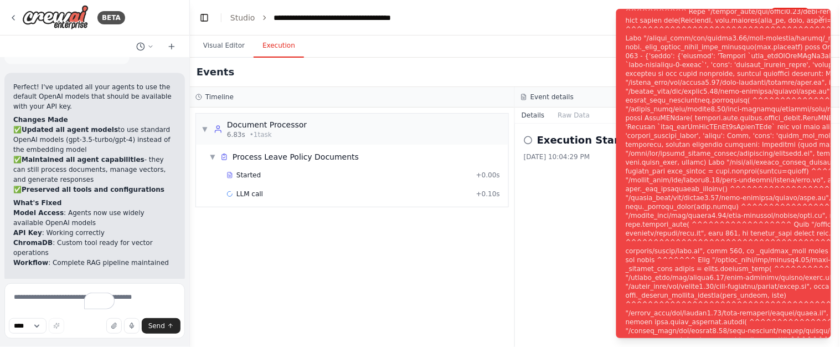
scroll to position [6339, 0]
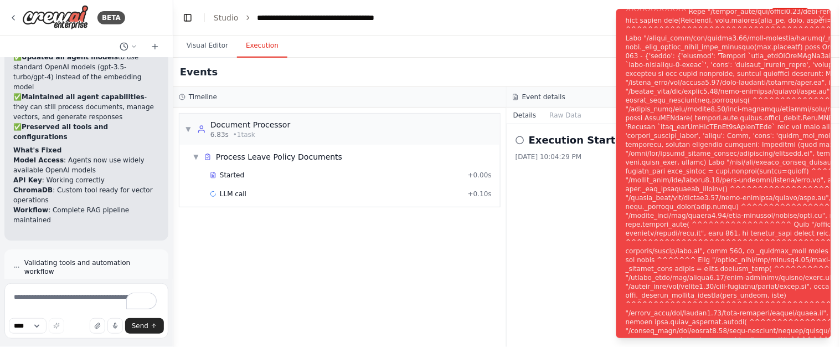
drag, startPoint x: 191, startPoint y: 12, endPoint x: 173, endPoint y: 37, distance: 30.3
click at [173, 37] on div "BETA I want to create a chatbot for Webgarh Solutions Leave Policy and that mus…" at bounding box center [420, 173] width 840 height 347
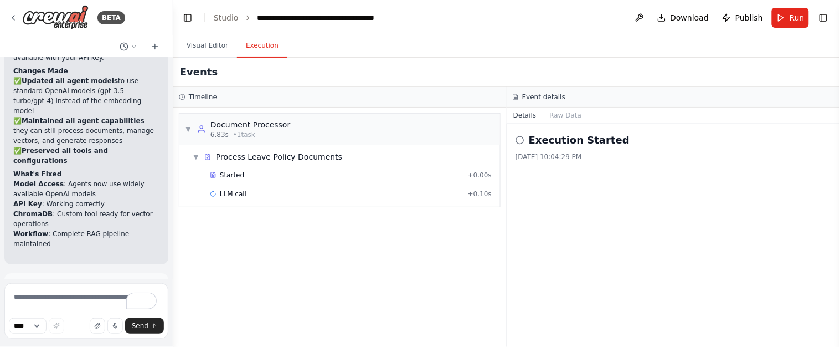
scroll to position [6349, 0]
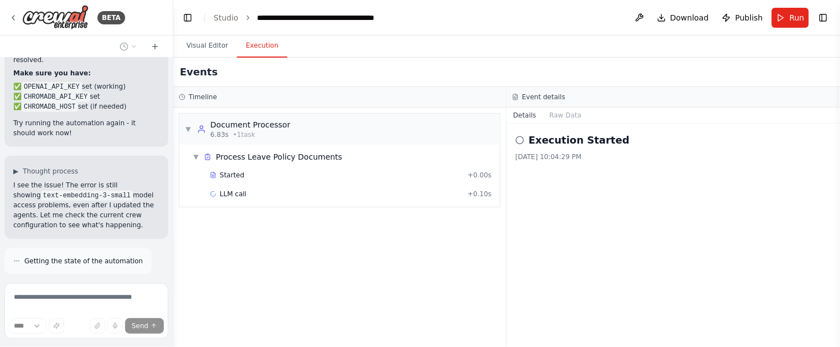
scroll to position [6616, 0]
click at [199, 46] on button "Visual Editor" at bounding box center [207, 45] width 59 height 23
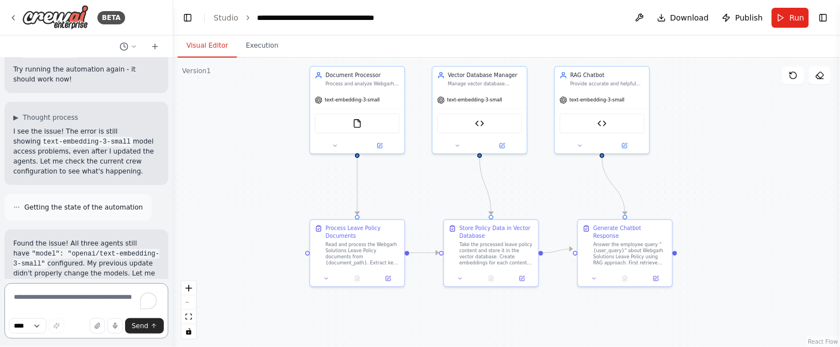
scroll to position [6661, 0]
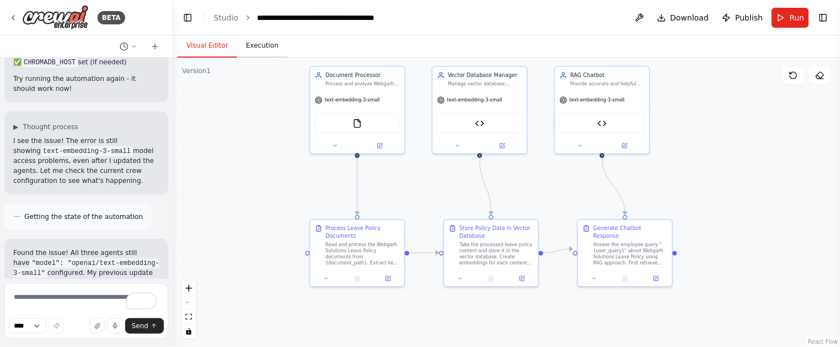
click at [267, 40] on button "Execution" at bounding box center [262, 45] width 50 height 23
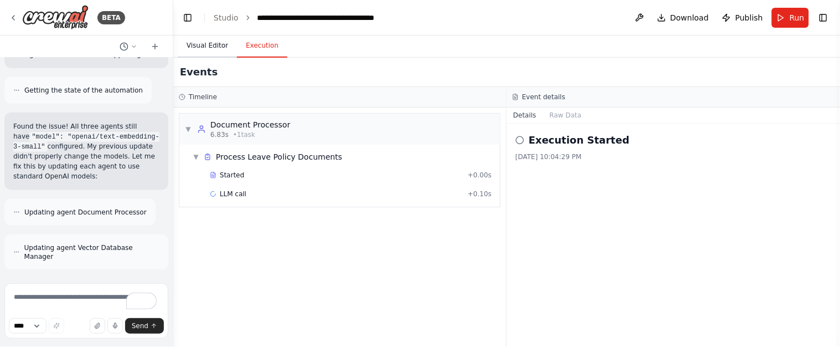
scroll to position [6787, 0]
click at [218, 42] on button "Visual Editor" at bounding box center [207, 45] width 59 height 23
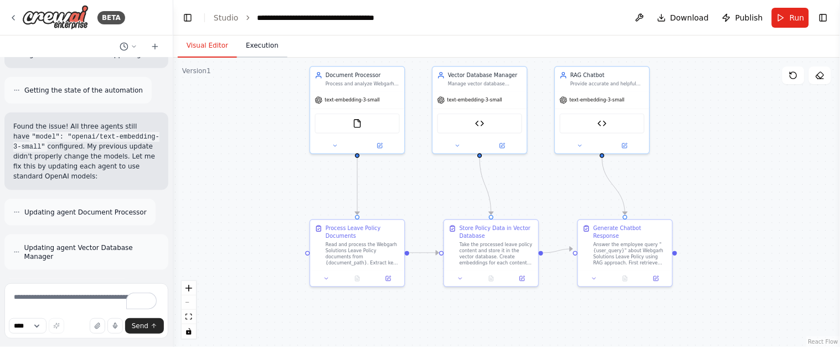
click at [247, 47] on button "Execution" at bounding box center [262, 45] width 50 height 23
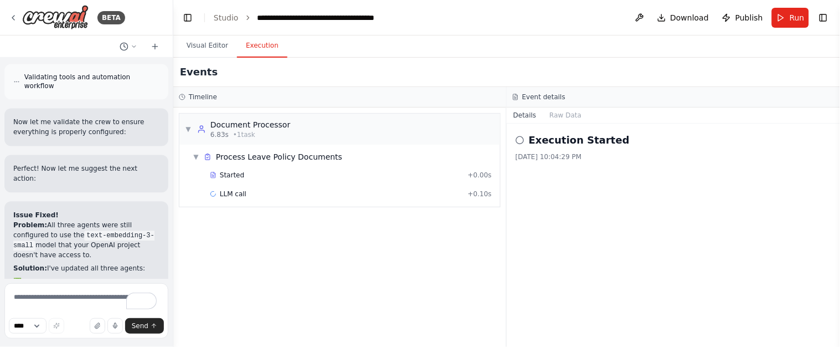
scroll to position [7096, 0]
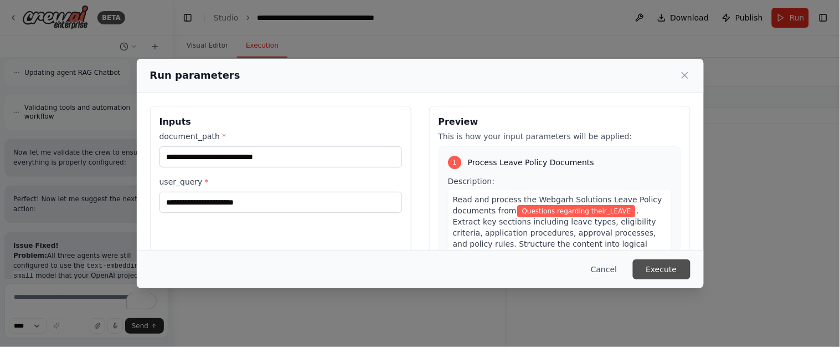
click at [641, 275] on button "Execute" at bounding box center [662, 269] width 58 height 20
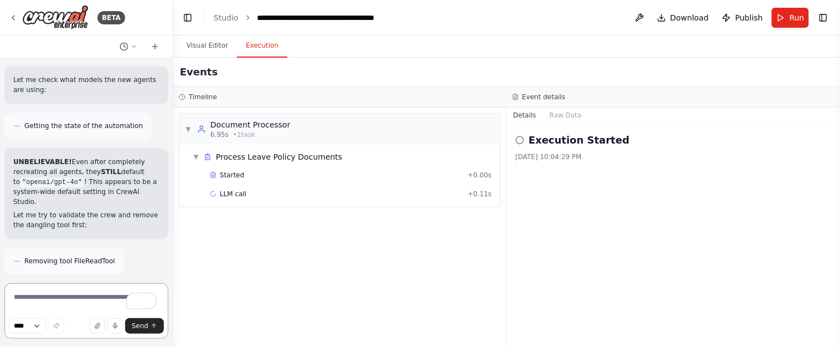
scroll to position [11485, 0]
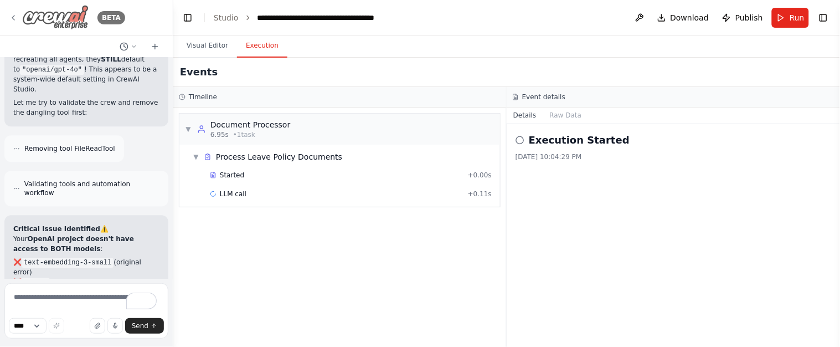
click at [19, 26] on div "BETA" at bounding box center [67, 17] width 116 height 25
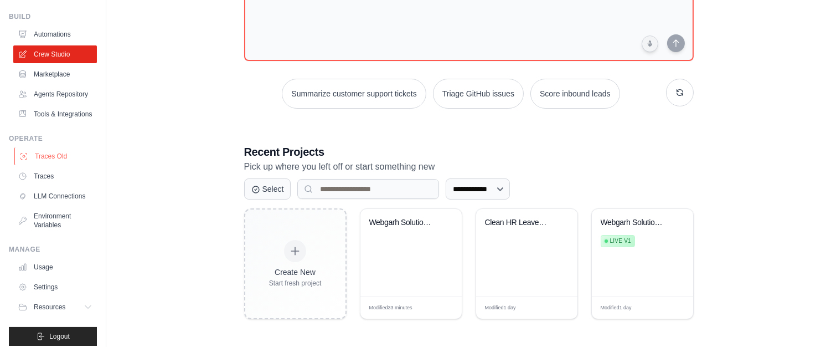
scroll to position [68, 0]
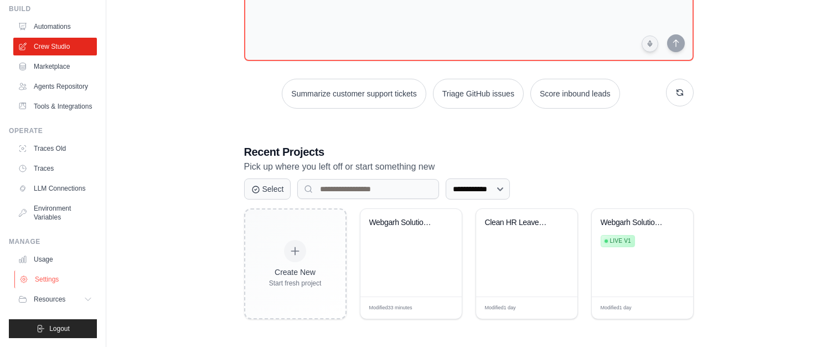
click at [52, 279] on link "Settings" at bounding box center [56, 279] width 84 height 18
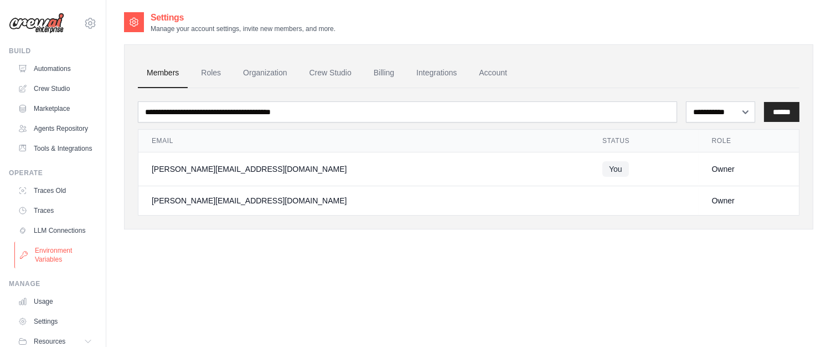
click at [53, 268] on link "Environment Variables" at bounding box center [56, 254] width 84 height 27
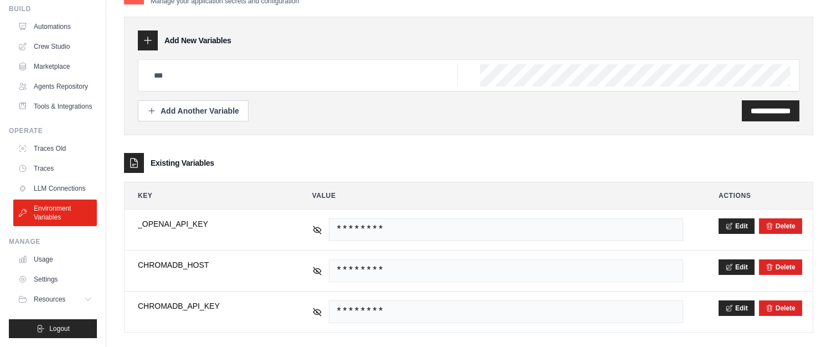
scroll to position [42, 0]
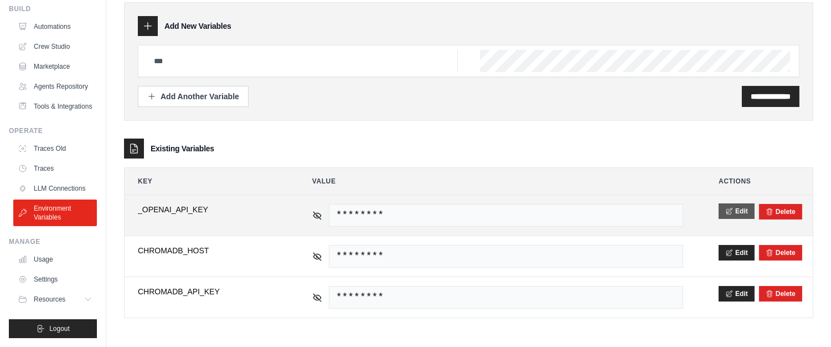
click at [728, 204] on button "Edit" at bounding box center [737, 211] width 36 height 16
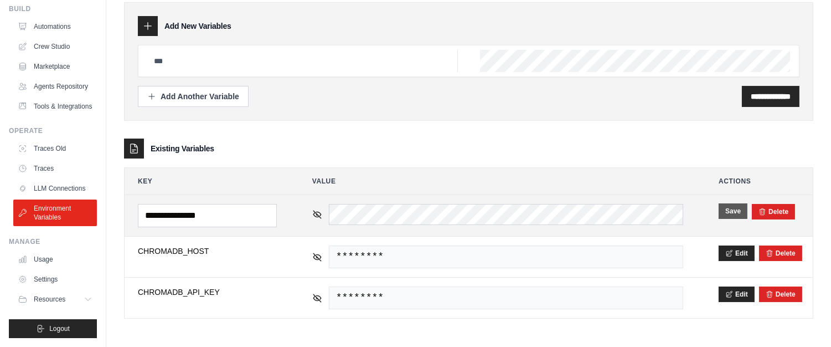
click at [733, 211] on button "Save" at bounding box center [733, 211] width 29 height 16
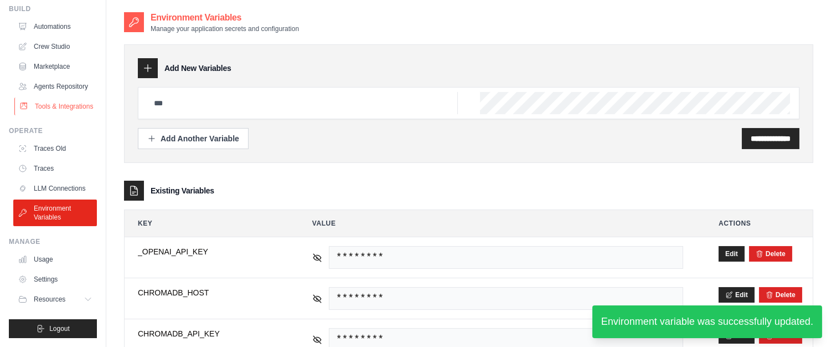
scroll to position [0, 0]
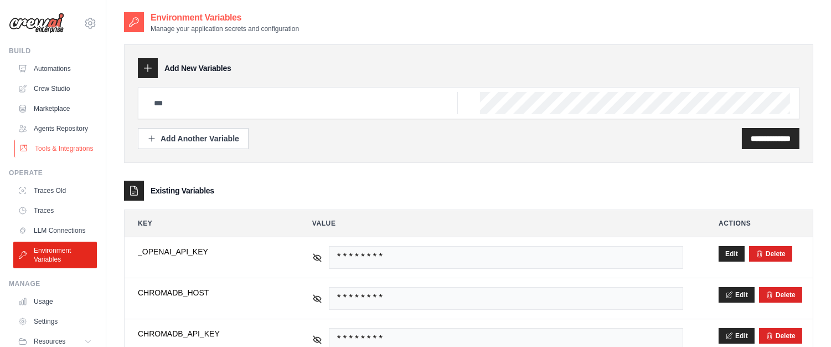
click at [49, 157] on link "Tools & Integrations" at bounding box center [56, 149] width 84 height 18
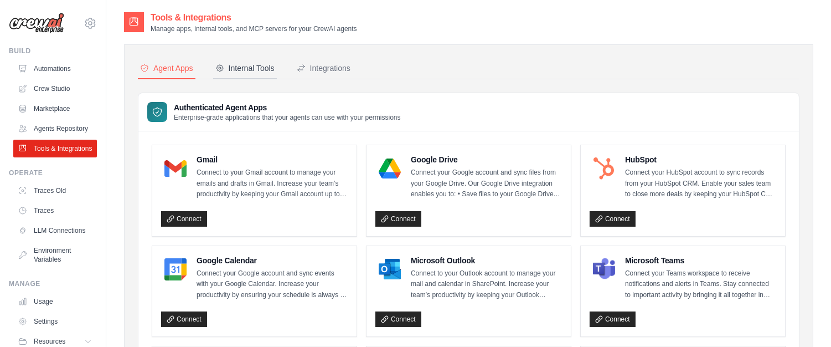
click at [230, 75] on button "Internal Tools" at bounding box center [245, 68] width 64 height 21
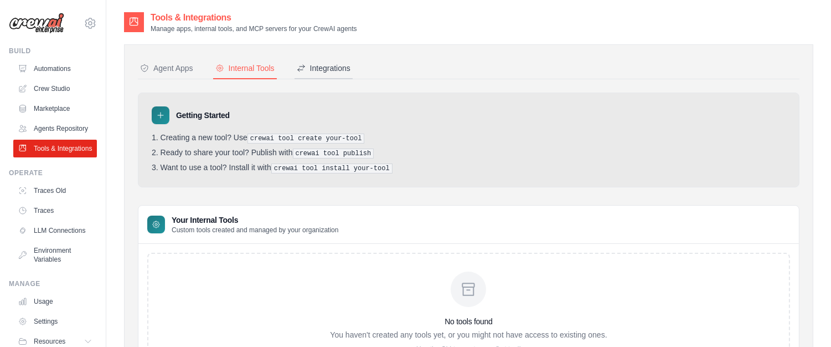
click at [319, 64] on div "Integrations" at bounding box center [324, 68] width 54 height 11
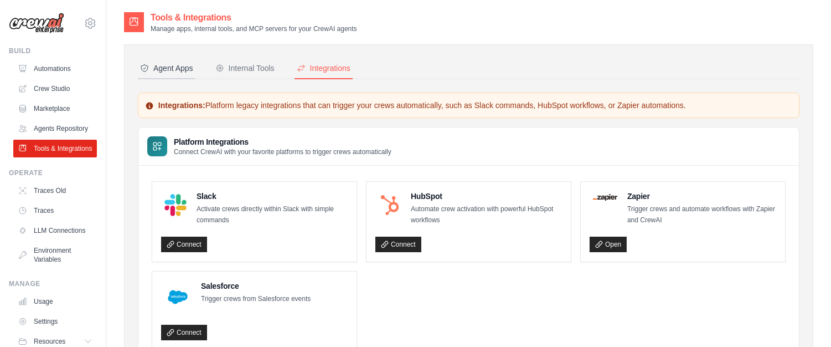
click at [172, 75] on button "Agent Apps" at bounding box center [167, 68] width 58 height 21
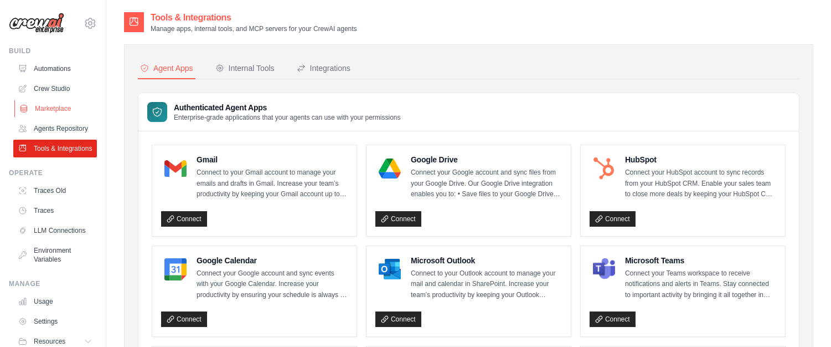
click at [61, 110] on link "Marketplace" at bounding box center [56, 109] width 84 height 18
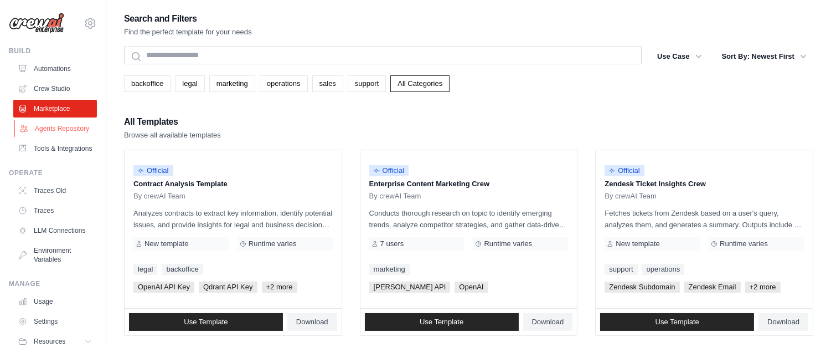
click at [42, 133] on link "Agents Repository" at bounding box center [56, 129] width 84 height 18
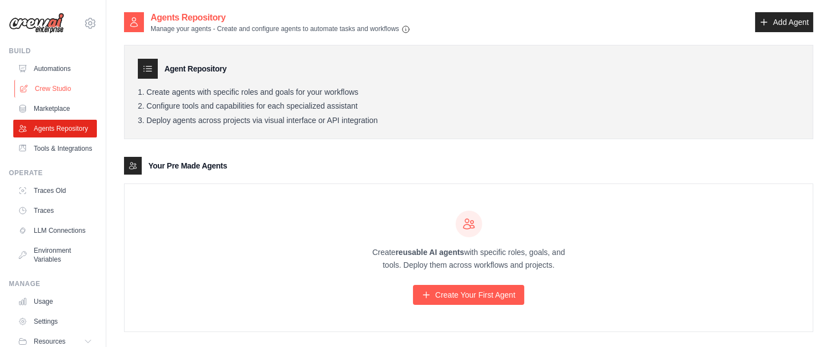
click at [59, 88] on link "Crew Studio" at bounding box center [56, 89] width 84 height 18
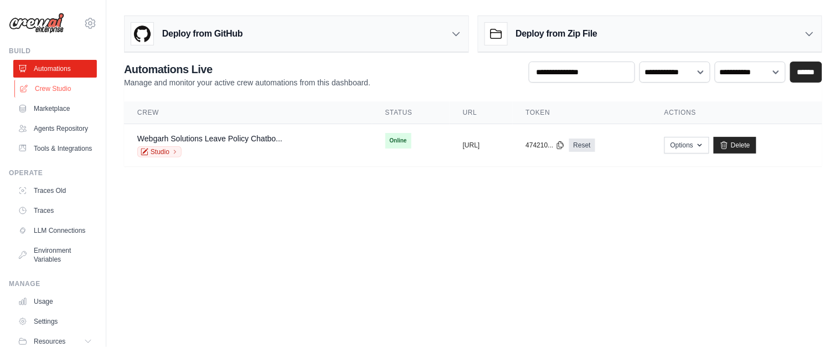
click at [33, 95] on link "Crew Studio" at bounding box center [56, 89] width 84 height 18
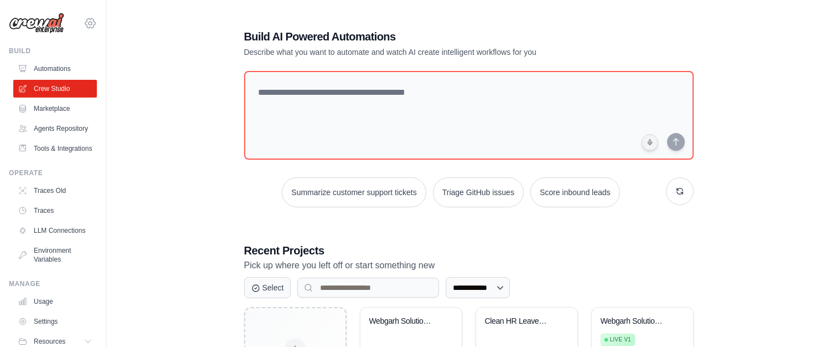
click at [84, 23] on icon at bounding box center [90, 23] width 13 height 13
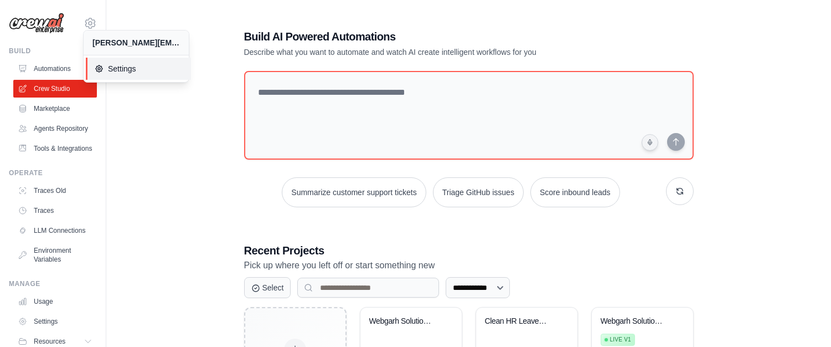
click at [100, 68] on icon at bounding box center [99, 68] width 9 height 9
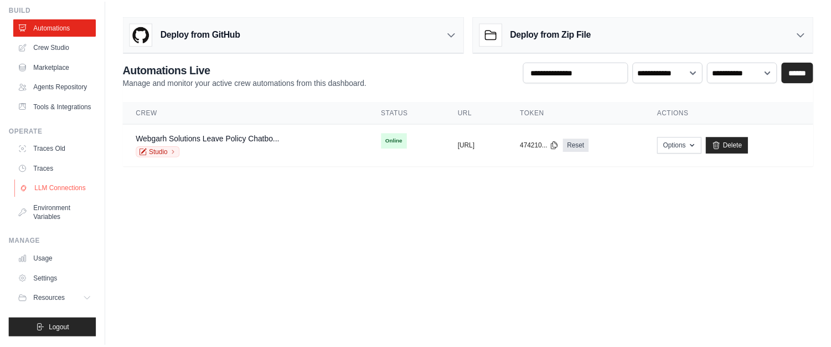
scroll to position [68, 0]
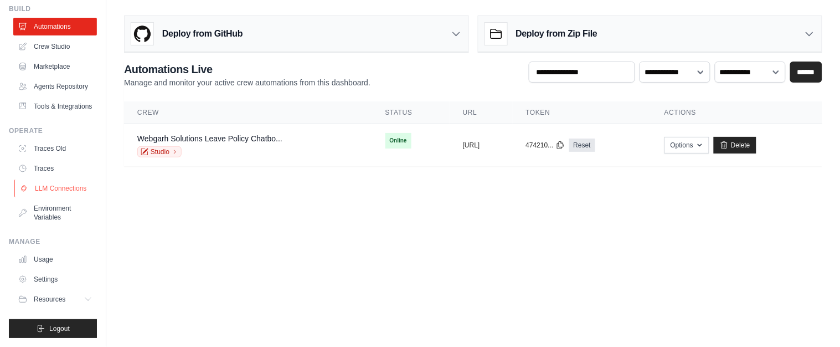
click at [53, 181] on link "LLM Connections" at bounding box center [56, 188] width 84 height 18
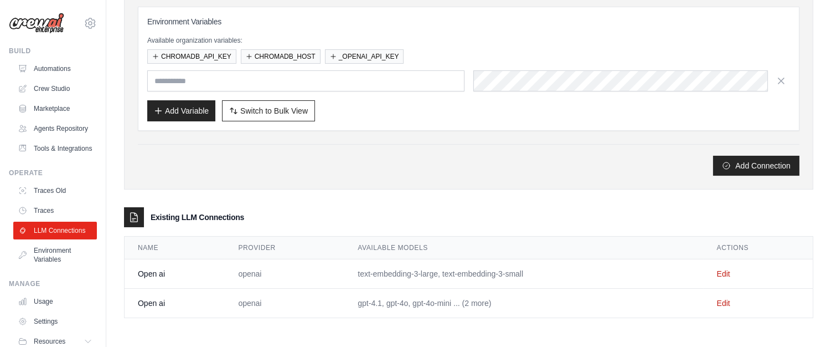
scroll to position [151, 0]
click at [730, 302] on link "Edit" at bounding box center [723, 303] width 13 height 9
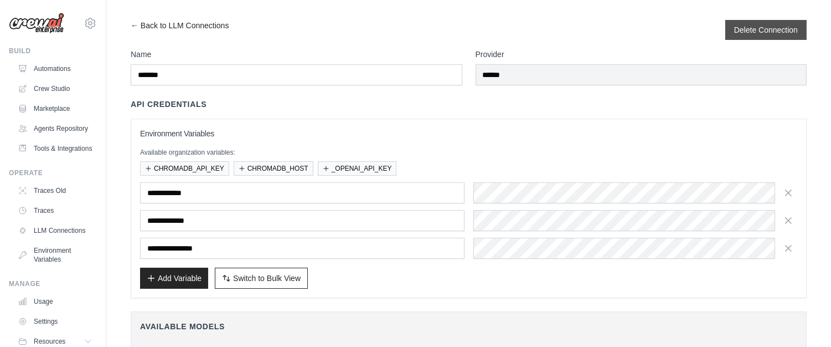
click at [727, 29] on div "Delete Connection" at bounding box center [765, 30] width 81 height 20
click at [790, 193] on icon "button" at bounding box center [788, 192] width 11 height 11
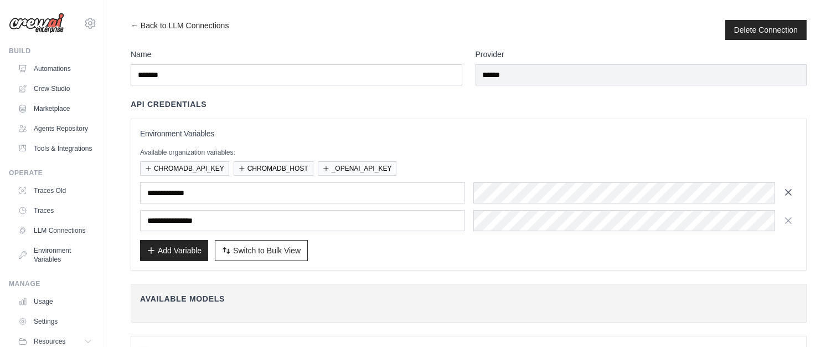
click at [784, 188] on icon "button" at bounding box center [788, 192] width 11 height 11
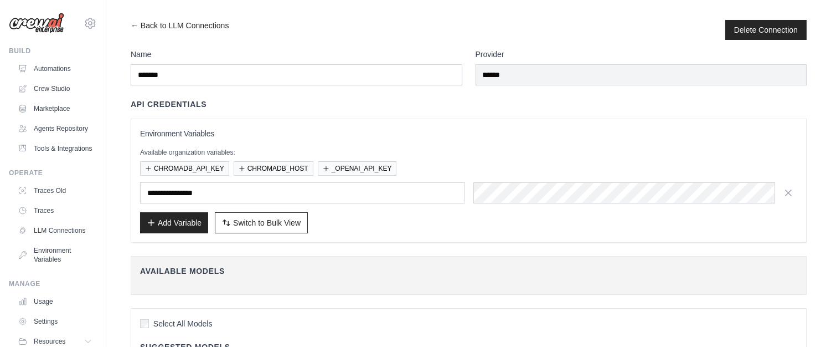
click at [784, 188] on icon "button" at bounding box center [788, 192] width 11 height 11
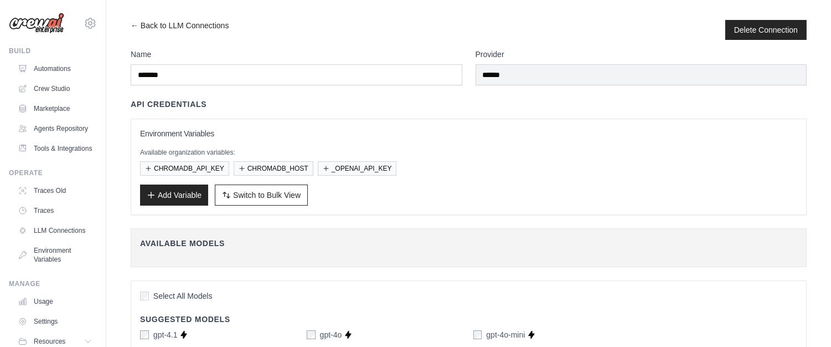
click at [791, 189] on div "Add Variable Switch to Bulk View Switch to Table View" at bounding box center [468, 194] width 657 height 21
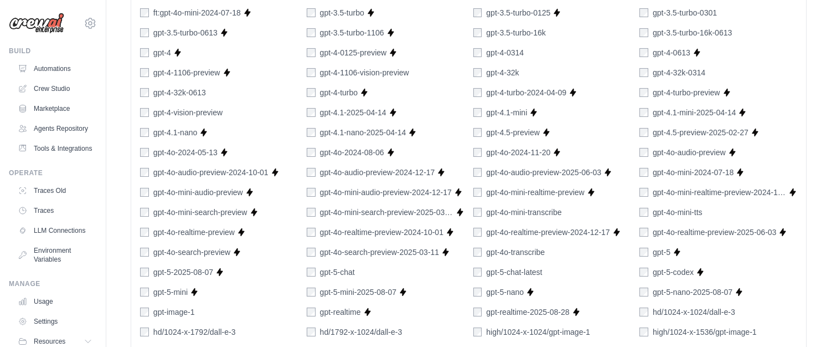
scroll to position [295, 0]
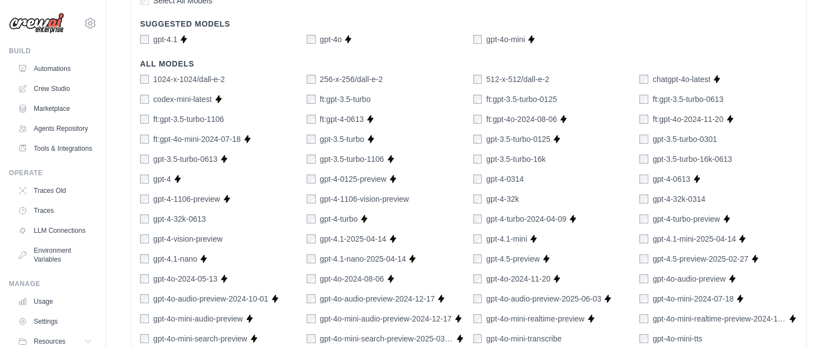
click at [318, 44] on div "gpt-4o" at bounding box center [324, 39] width 35 height 11
click at [483, 39] on div "gpt-4o-mini" at bounding box center [500, 39] width 52 height 11
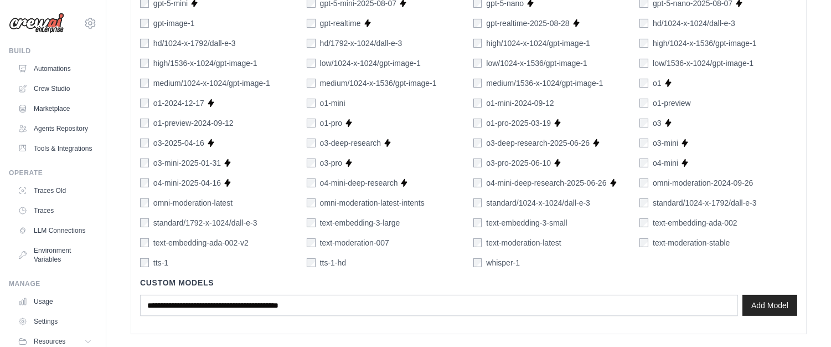
scroll to position [753, 0]
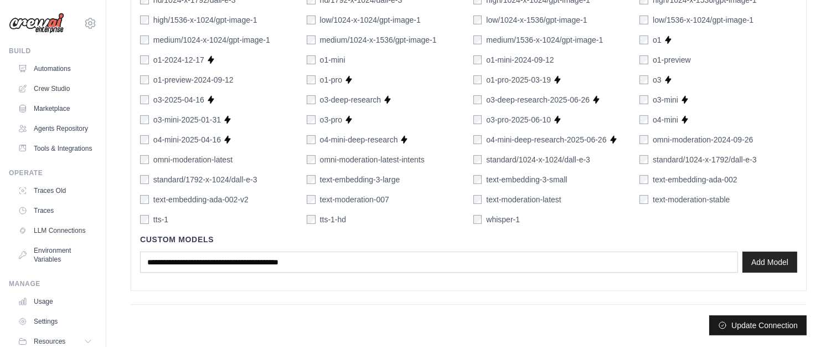
click at [755, 324] on button "Update Connection" at bounding box center [757, 325] width 97 height 20
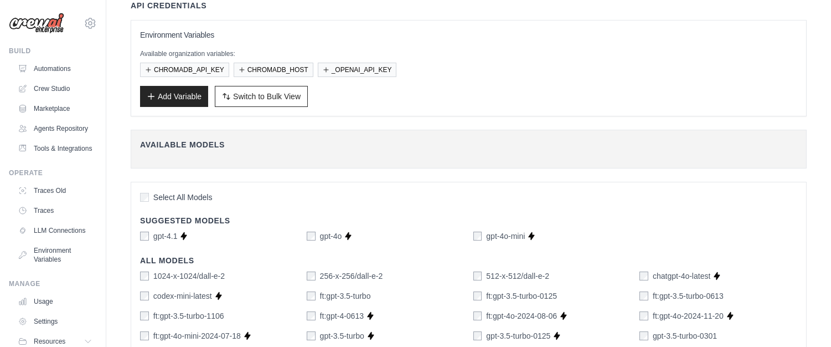
scroll to position [0, 0]
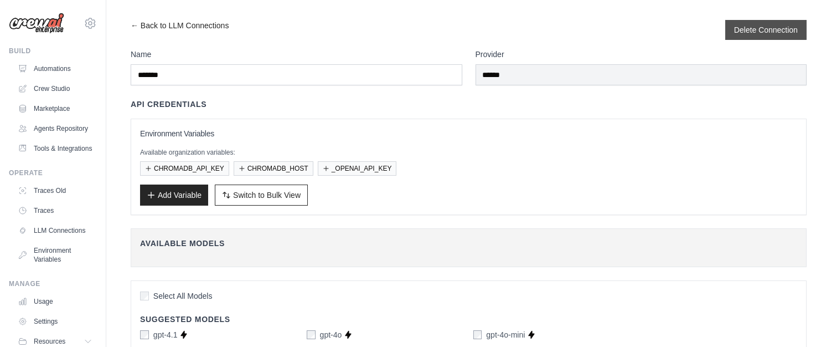
click at [726, 35] on div "Delete Connection" at bounding box center [765, 30] width 81 height 20
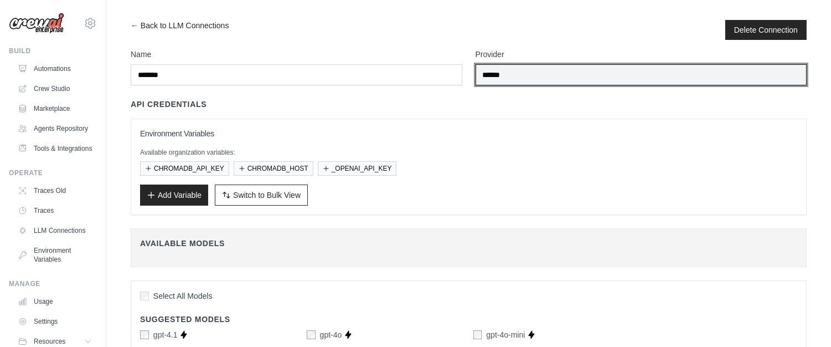
drag, startPoint x: 518, startPoint y: 72, endPoint x: 440, endPoint y: 80, distance: 78.5
click at [440, 80] on div "Name ******* Provider ******" at bounding box center [469, 67] width 676 height 37
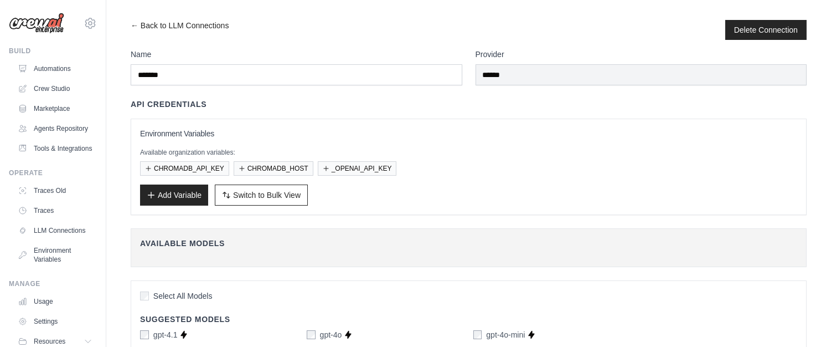
drag, startPoint x: 503, startPoint y: 87, endPoint x: 521, endPoint y: 83, distance: 18.1
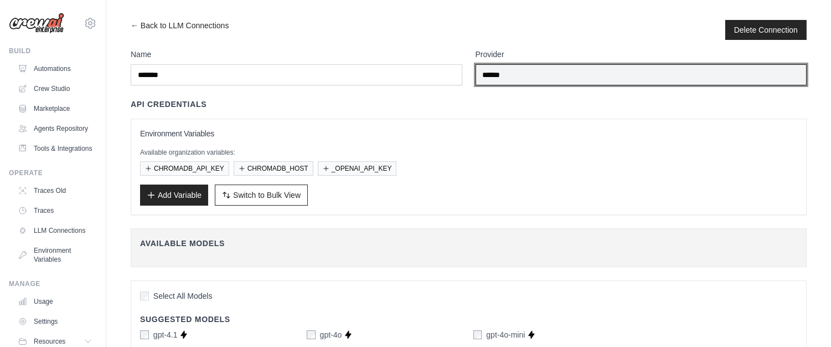
click at [521, 83] on input "******" at bounding box center [642, 74] width 332 height 21
click at [523, 79] on input "******" at bounding box center [642, 74] width 332 height 21
click at [523, 78] on input "******" at bounding box center [642, 74] width 332 height 21
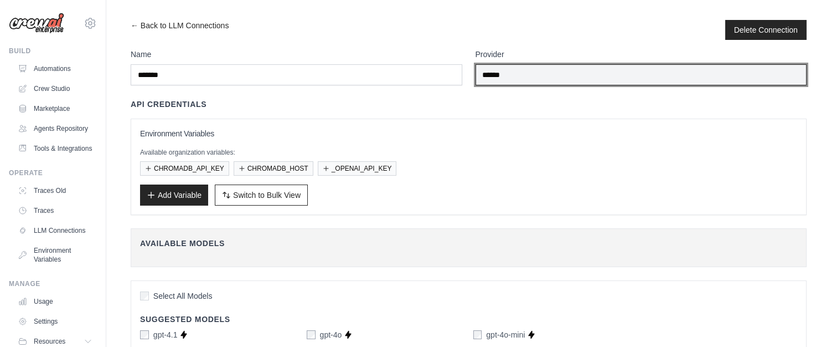
click at [523, 78] on input "******" at bounding box center [642, 74] width 332 height 21
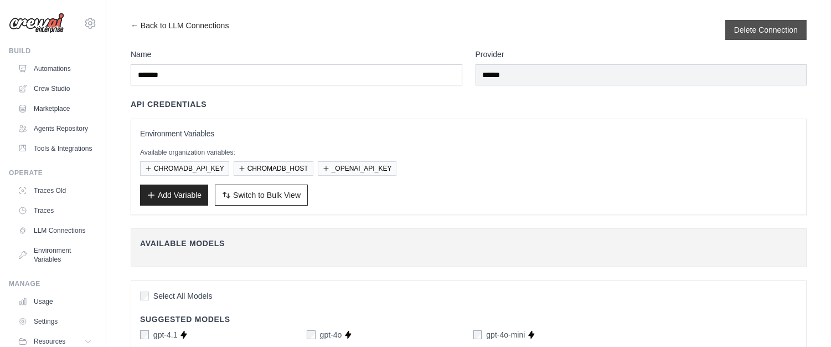
click at [769, 22] on div "Delete Connection" at bounding box center [765, 30] width 81 height 20
click at [769, 32] on button "Delete Connection" at bounding box center [766, 29] width 64 height 11
click at [764, 32] on button "Delete Connection" at bounding box center [766, 29] width 64 height 11
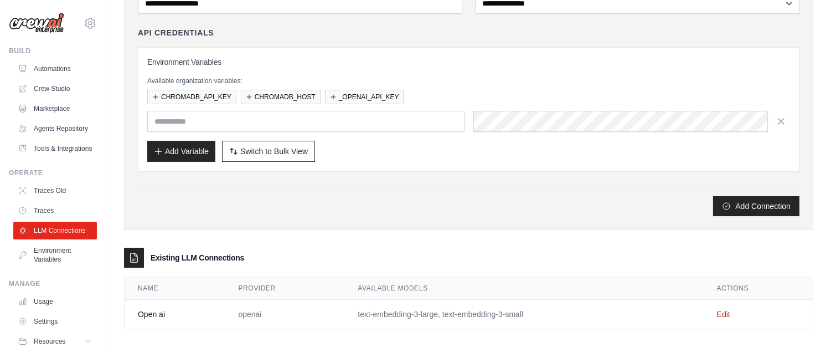
scroll to position [158, 0]
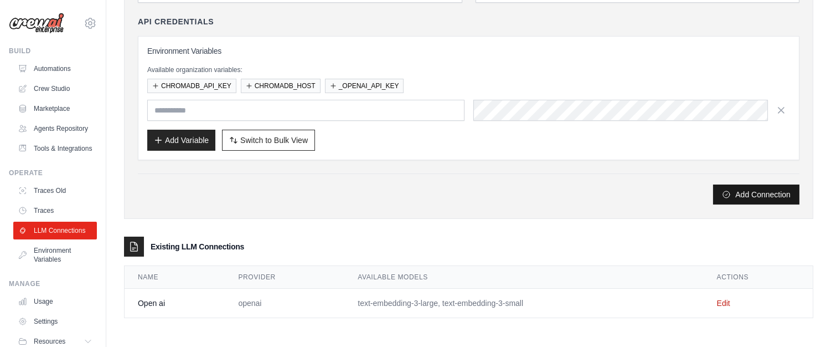
click at [743, 191] on button "Add Connection" at bounding box center [756, 194] width 86 height 20
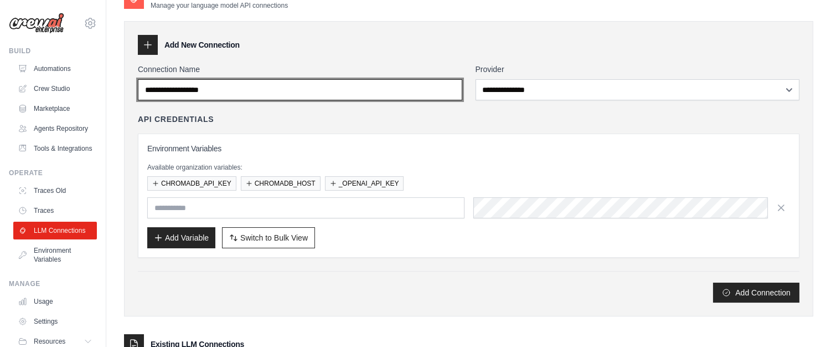
scroll to position [0, 0]
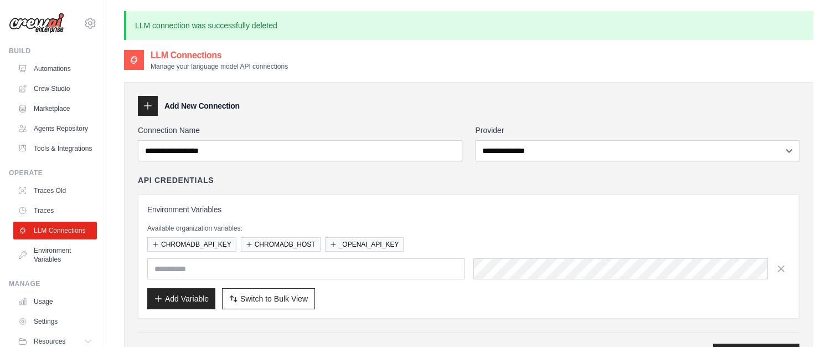
click at [141, 103] on div at bounding box center [148, 106] width 20 height 20
click at [143, 102] on icon at bounding box center [147, 105] width 11 height 11
click at [239, 92] on div "**********" at bounding box center [468, 229] width 689 height 295
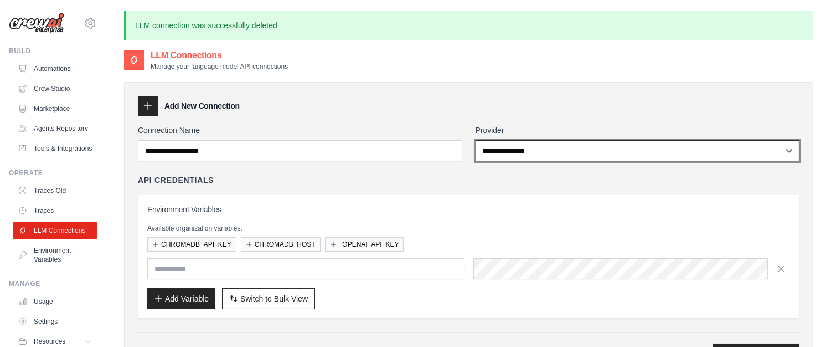
click at [709, 146] on select "**********" at bounding box center [638, 150] width 324 height 21
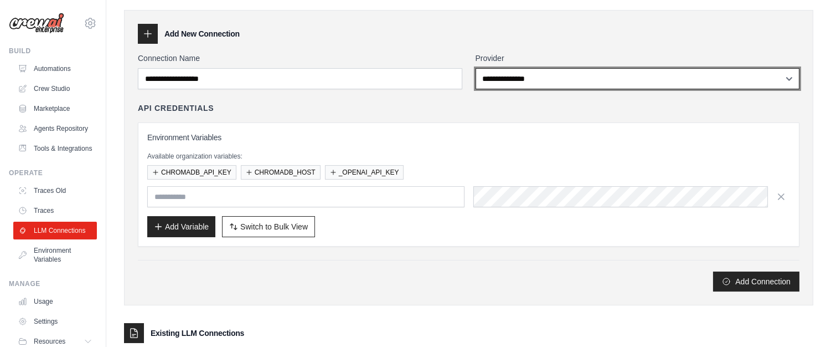
scroll to position [158, 0]
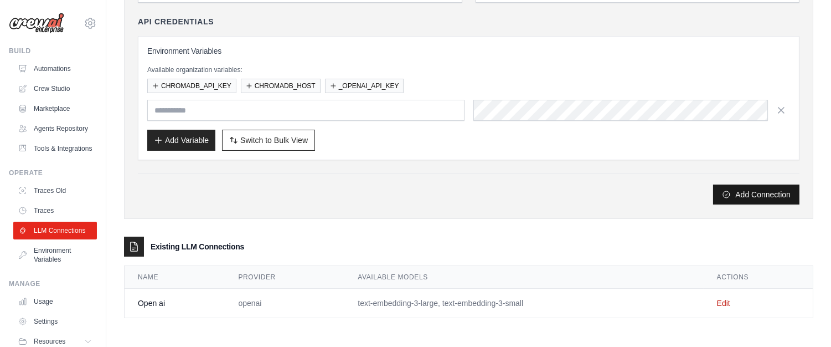
click at [770, 191] on button "Add Connection" at bounding box center [756, 194] width 86 height 20
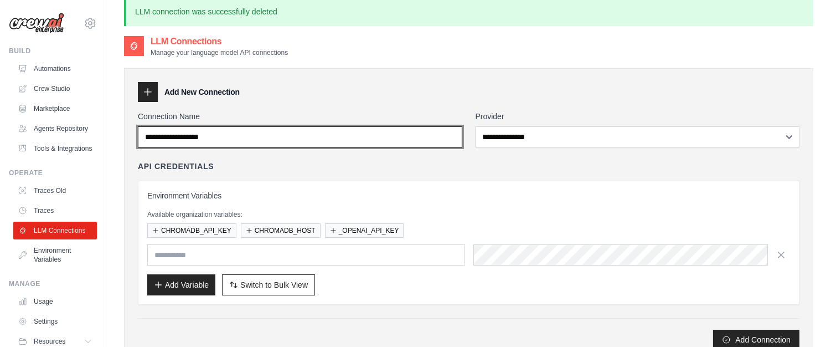
scroll to position [0, 0]
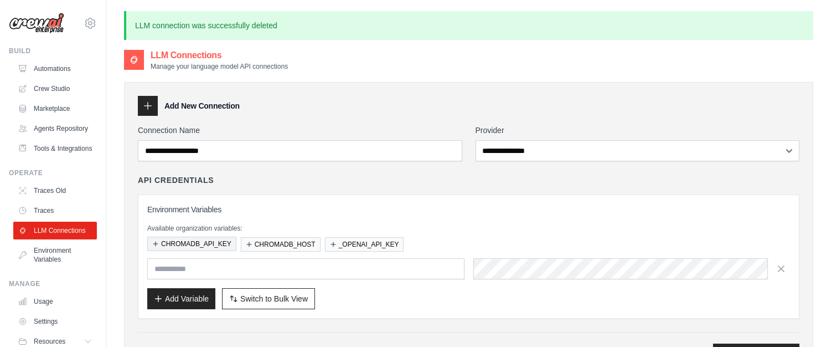
click at [209, 245] on button "CHROMADB_API_KEY" at bounding box center [191, 243] width 89 height 14
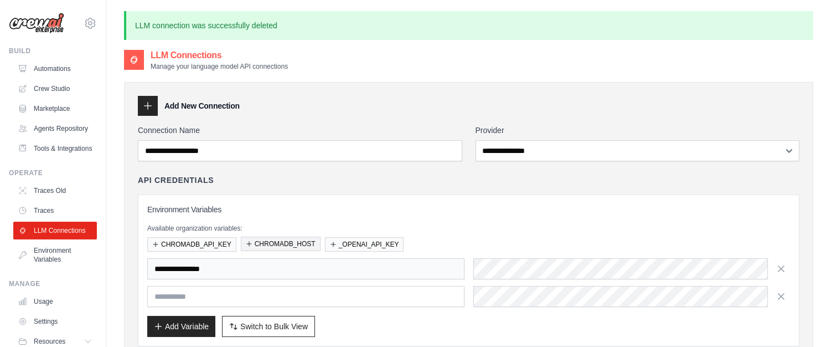
click at [287, 244] on button "CHROMADB_HOST" at bounding box center [281, 243] width 80 height 14
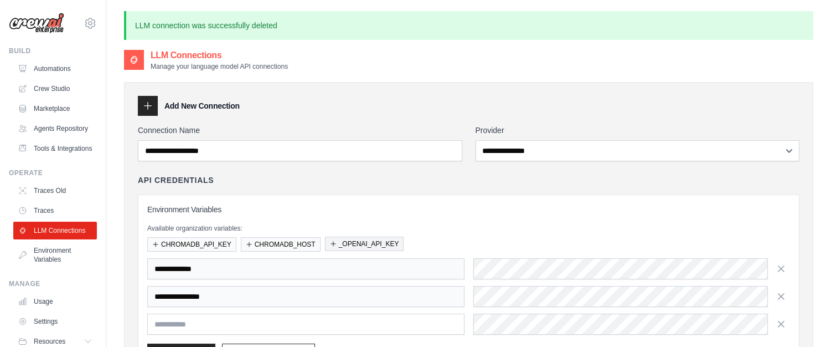
click at [345, 244] on button "_OPENAI_API_KEY" at bounding box center [364, 243] width 79 height 14
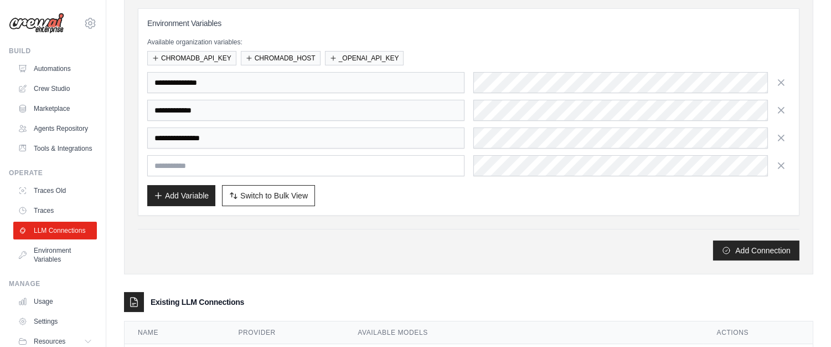
scroll to position [95, 0]
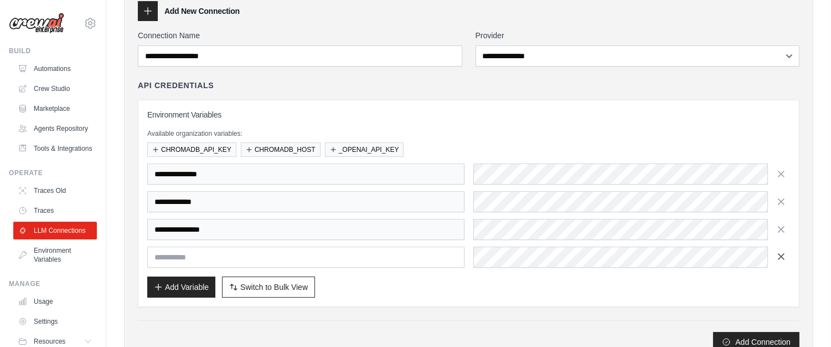
click at [781, 257] on icon "button" at bounding box center [782, 257] width 6 height 6
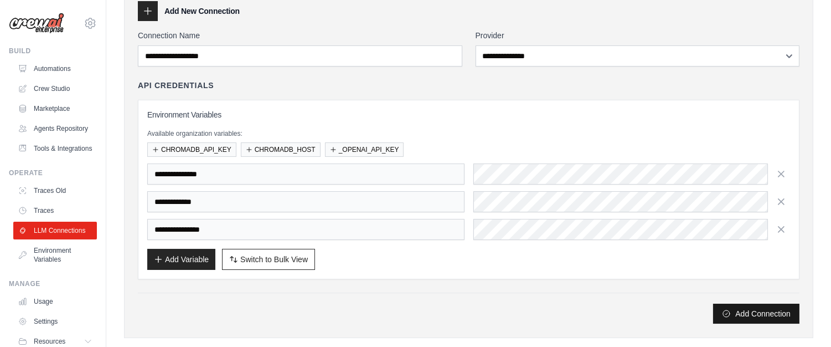
click at [729, 314] on button "Add Connection" at bounding box center [756, 313] width 86 height 20
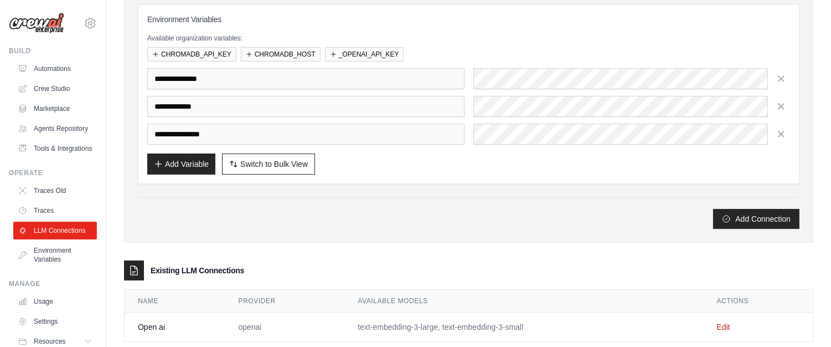
scroll to position [214, 0]
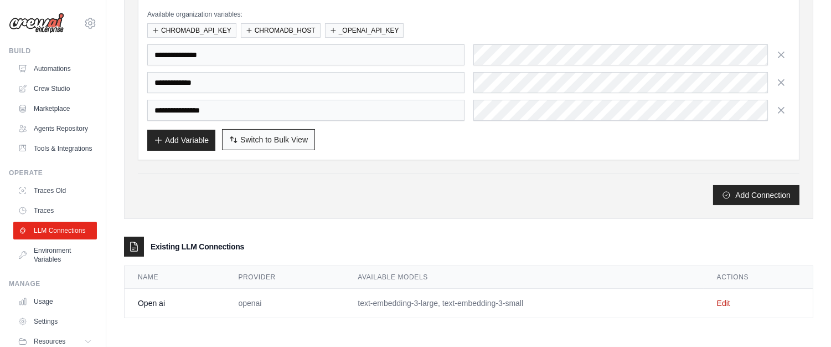
click at [300, 130] on button "Switch to Bulk View Switch to Table View" at bounding box center [268, 139] width 93 height 21
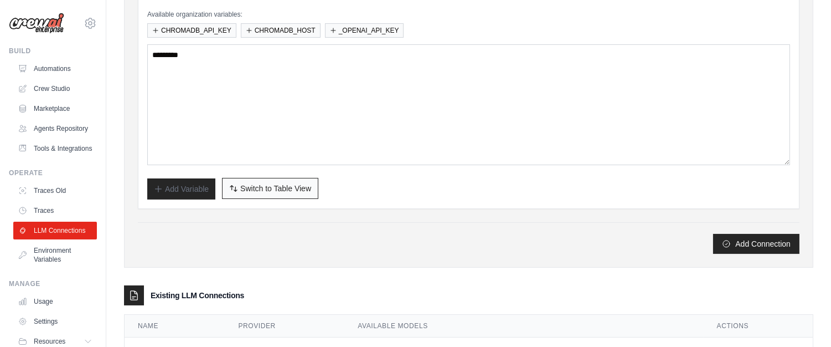
click at [310, 186] on span "Switch to Table View" at bounding box center [275, 188] width 71 height 11
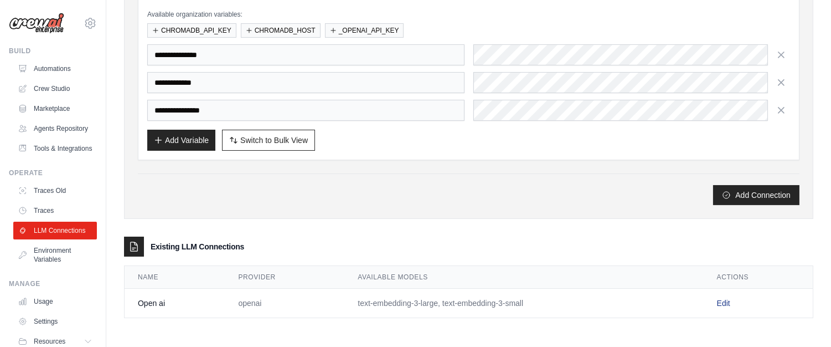
click at [729, 301] on link "Edit" at bounding box center [723, 303] width 13 height 9
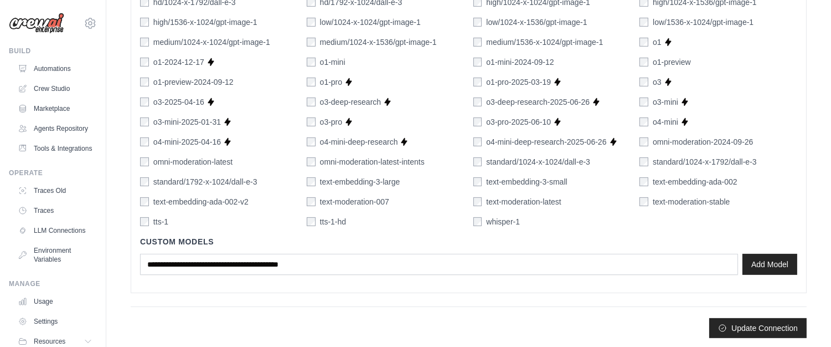
scroll to position [781, 0]
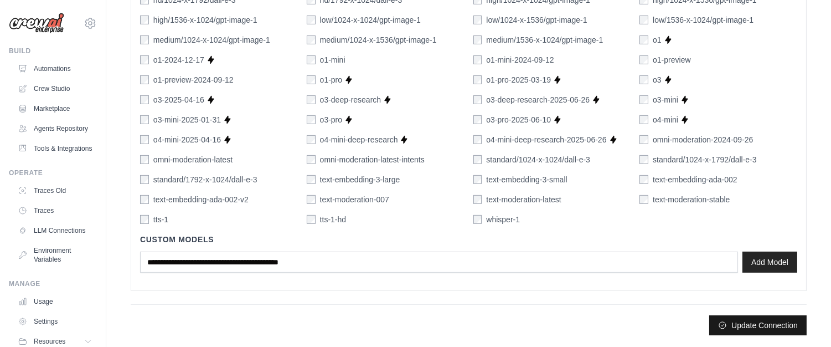
click at [760, 322] on button "Update Connection" at bounding box center [757, 325] width 97 height 20
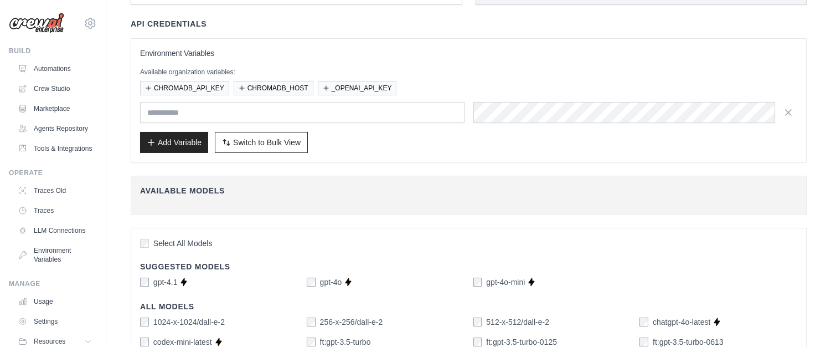
scroll to position [0, 0]
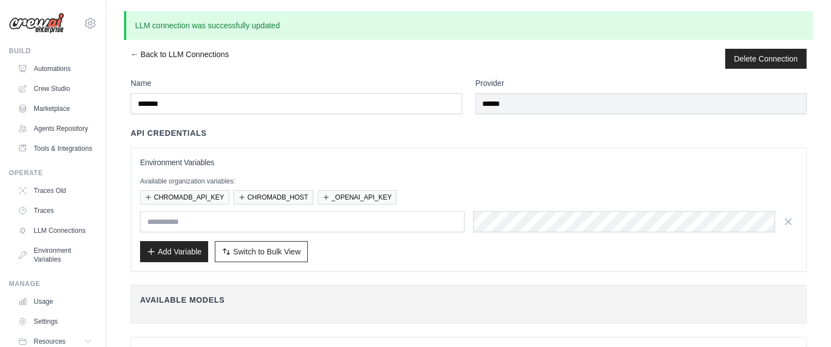
click at [161, 57] on link "← Back to LLM Connections" at bounding box center [180, 59] width 98 height 20
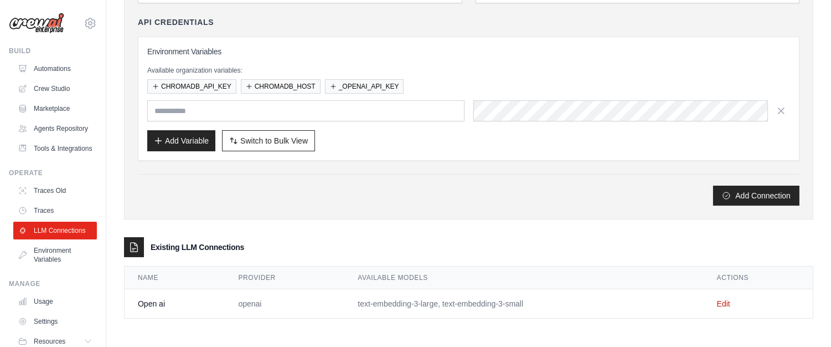
scroll to position [121, 0]
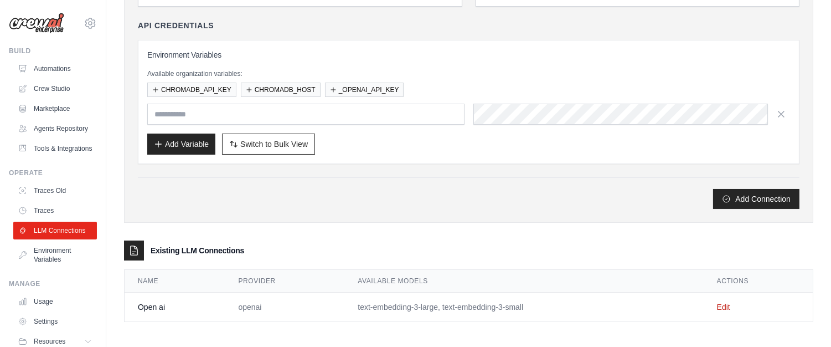
scroll to position [121, 0]
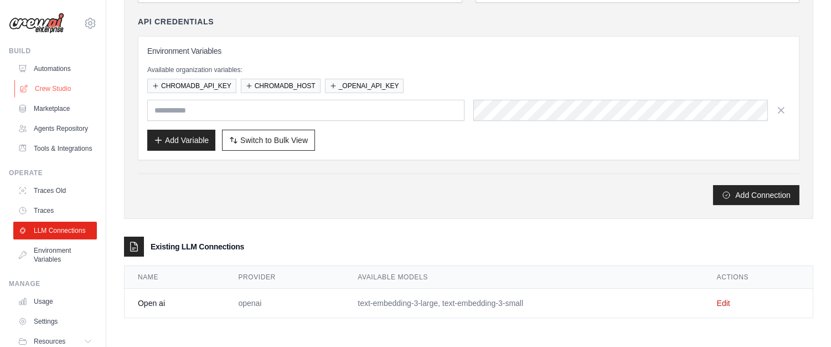
click at [60, 87] on link "Crew Studio" at bounding box center [56, 89] width 84 height 18
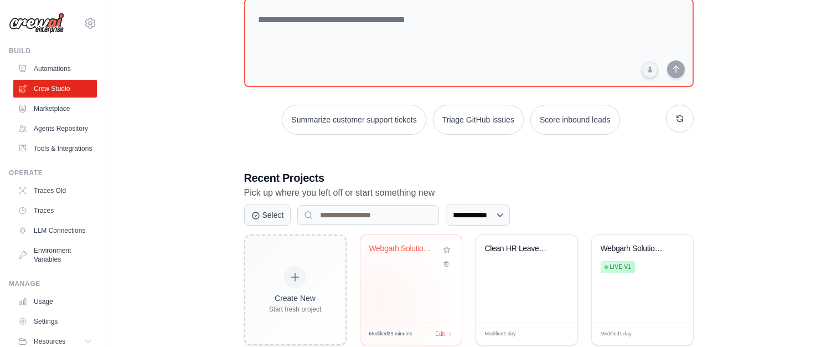
scroll to position [99, 0]
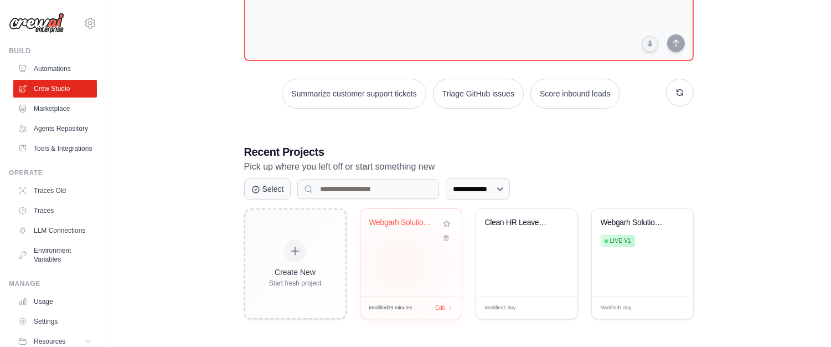
click at [399, 264] on div "Webgarh Solutions Leave Policy RAG ..." at bounding box center [411, 253] width 101 height 88
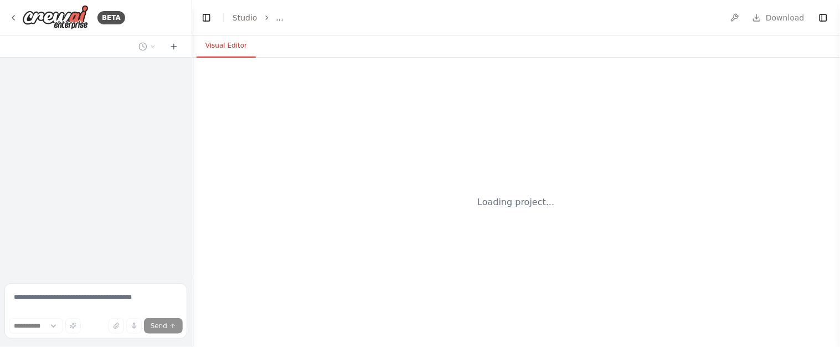
select select "****"
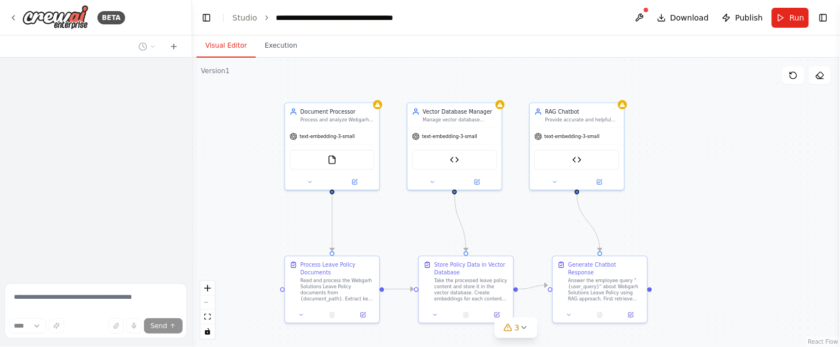
drag, startPoint x: 401, startPoint y: 248, endPoint x: 388, endPoint y: 181, distance: 67.8
click at [388, 181] on div ".deletable-edge-delete-btn { width: 20px; height: 20px; border: 0px solid #ffff…" at bounding box center [516, 202] width 648 height 289
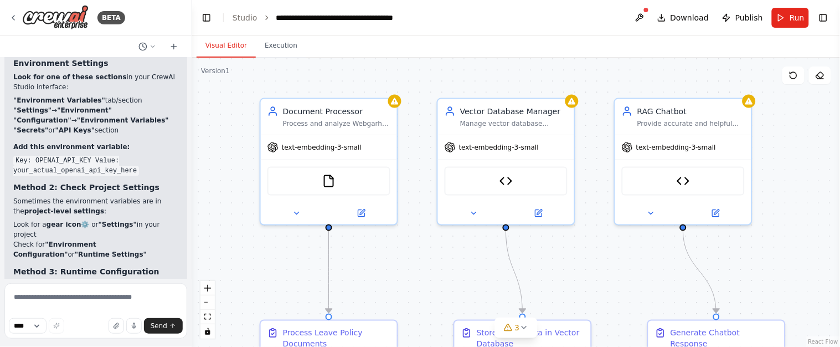
drag, startPoint x: 391, startPoint y: 188, endPoint x: 414, endPoint y: 238, distance: 54.8
click at [414, 238] on div ".deletable-edge-delete-btn { width: 20px; height: 20px; border: 0px solid #ffff…" at bounding box center [516, 202] width 648 height 289
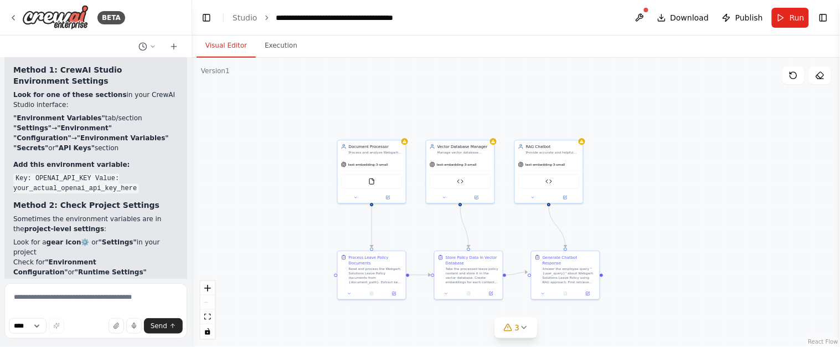
drag, startPoint x: 678, startPoint y: 188, endPoint x: 678, endPoint y: 130, distance: 58.1
click at [678, 130] on div ".deletable-edge-delete-btn { width: 20px; height: 20px; border: 0px solid #ffff…" at bounding box center [516, 202] width 648 height 289
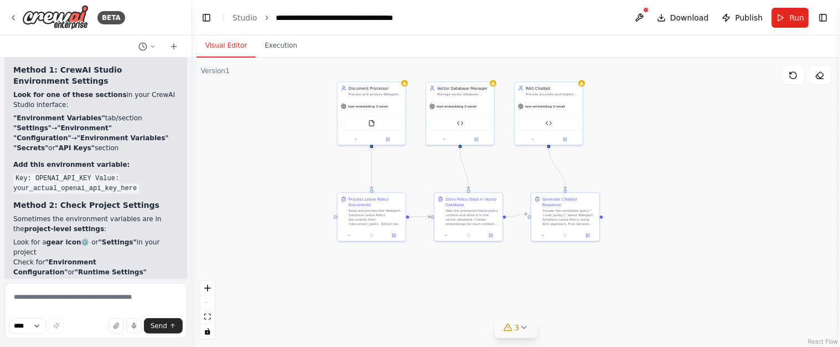
click at [527, 327] on icon at bounding box center [523, 327] width 9 height 9
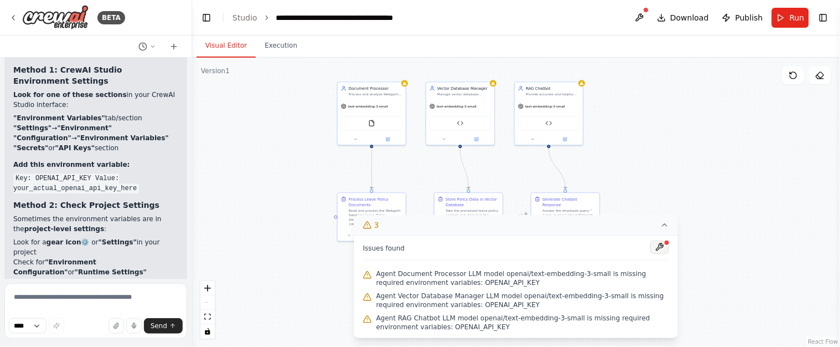
click at [662, 244] on button at bounding box center [660, 246] width 19 height 13
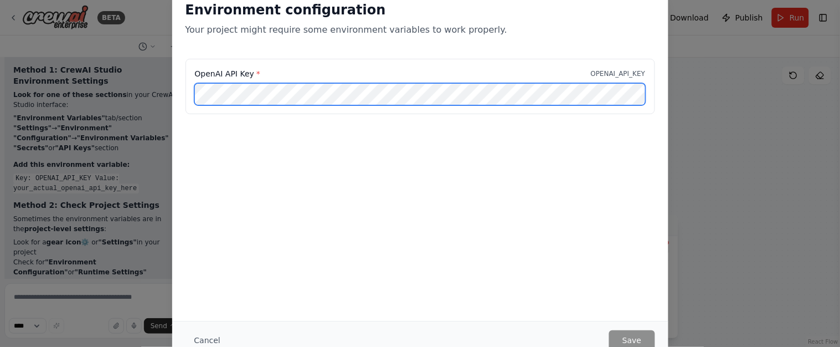
scroll to position [0, 21]
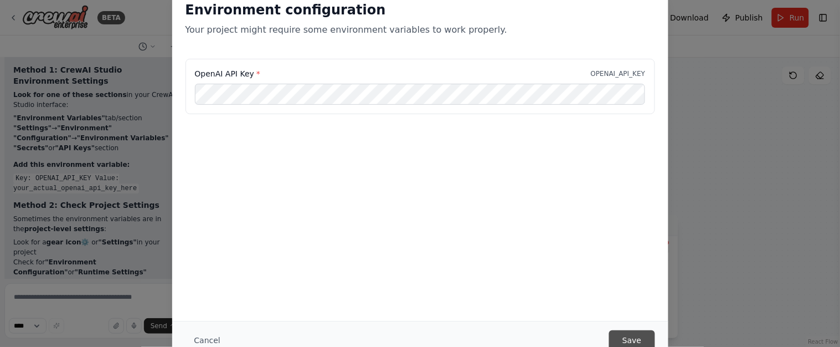
click at [631, 337] on button "Save" at bounding box center [631, 340] width 45 height 20
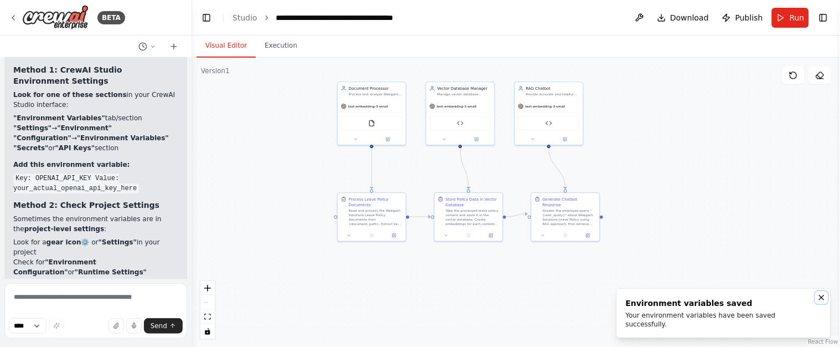
click at [821, 300] on icon "Notifications (F8)" at bounding box center [822, 297] width 4 height 4
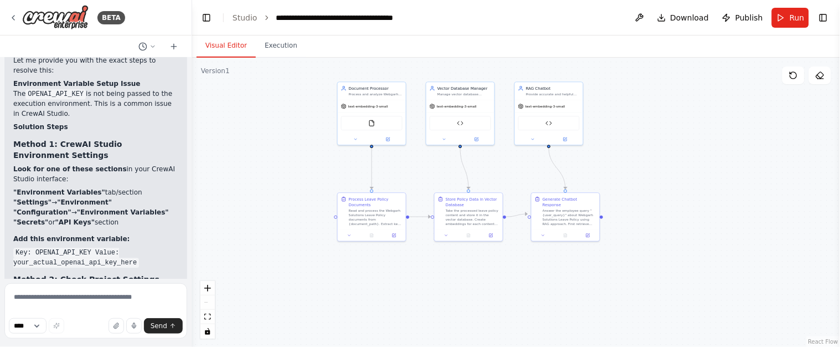
scroll to position [5090, 0]
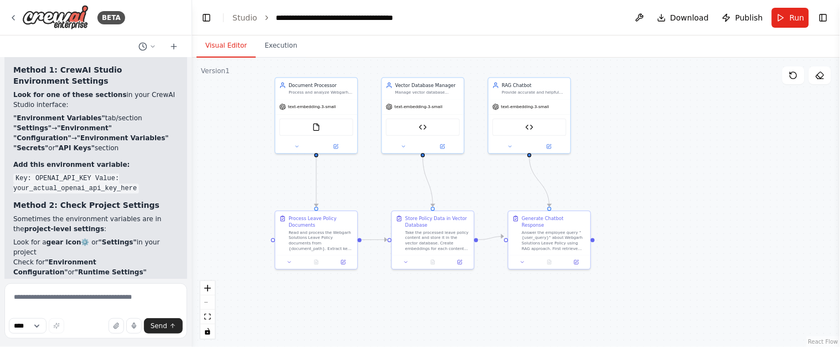
drag, startPoint x: 673, startPoint y: 182, endPoint x: 683, endPoint y: 205, distance: 24.8
click at [683, 205] on div ".deletable-edge-delete-btn { width: 20px; height: 20px; border: 0px solid #ffff…" at bounding box center [516, 202] width 648 height 289
click at [784, 20] on button "Run" at bounding box center [790, 18] width 37 height 20
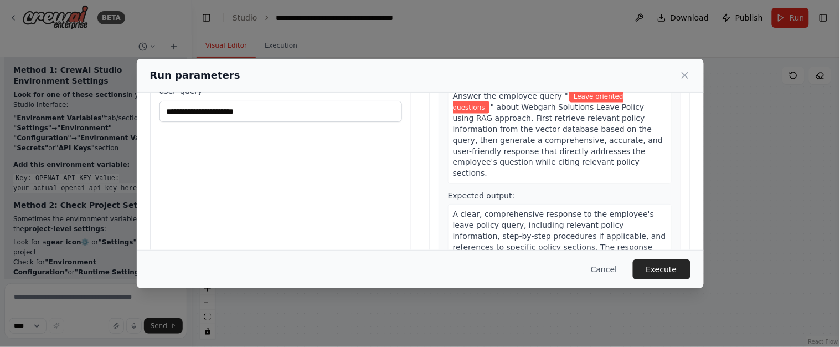
scroll to position [132, 0]
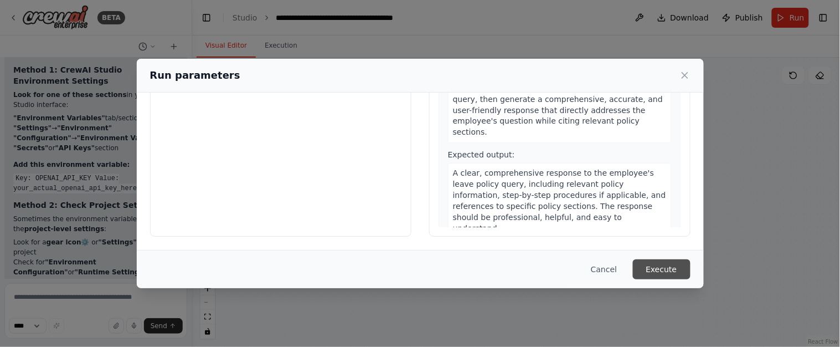
click at [671, 269] on button "Execute" at bounding box center [662, 269] width 58 height 20
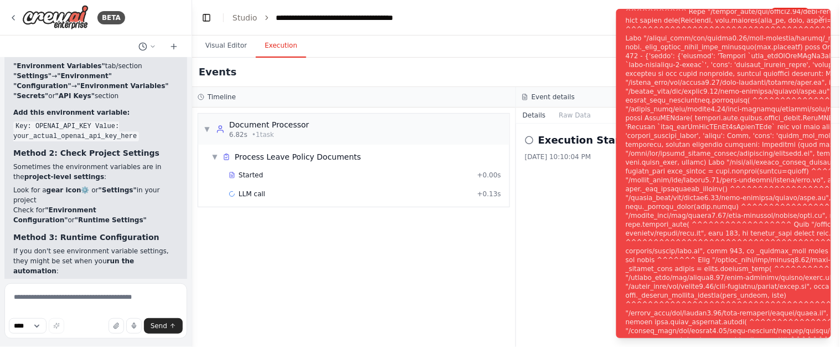
scroll to position [5180, 0]
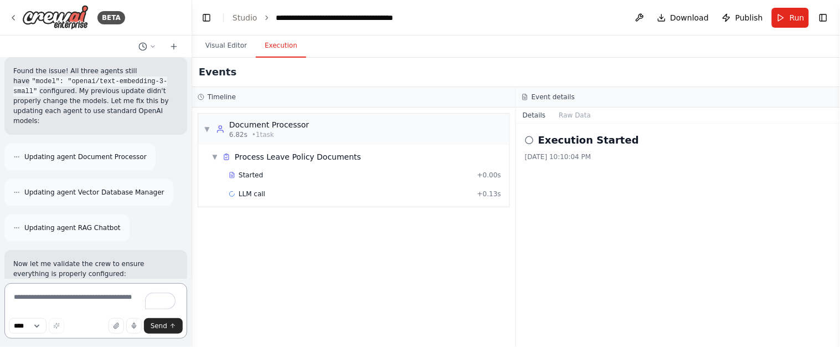
scroll to position [6310, 0]
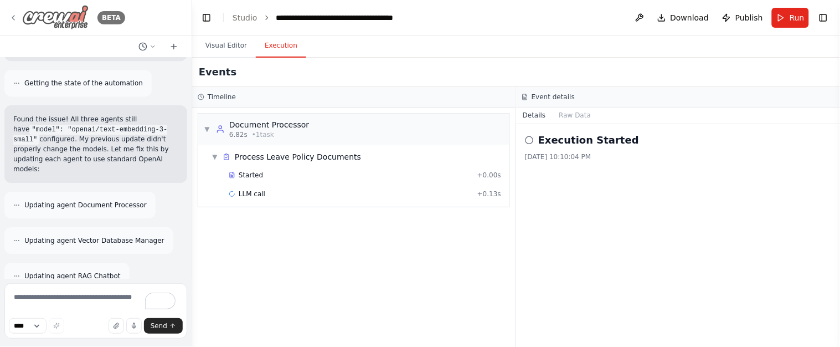
click at [14, 23] on div "BETA" at bounding box center [67, 17] width 116 height 25
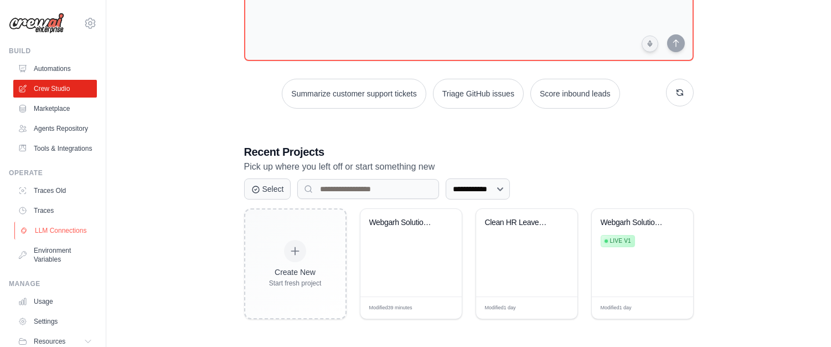
click at [54, 239] on link "LLM Connections" at bounding box center [56, 231] width 84 height 18
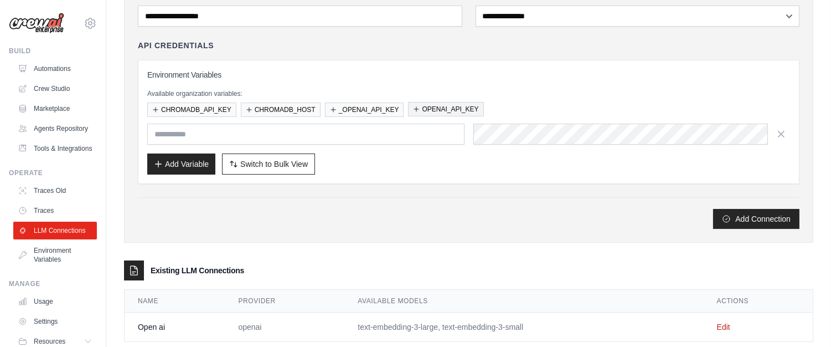
scroll to position [121, 0]
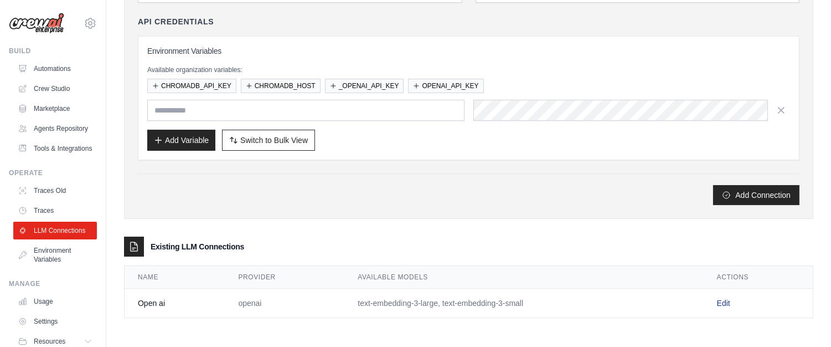
click at [730, 307] on link "Edit" at bounding box center [723, 303] width 13 height 9
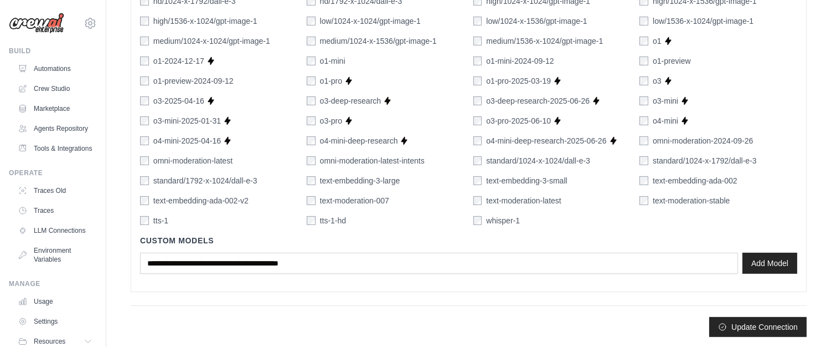
scroll to position [781, 0]
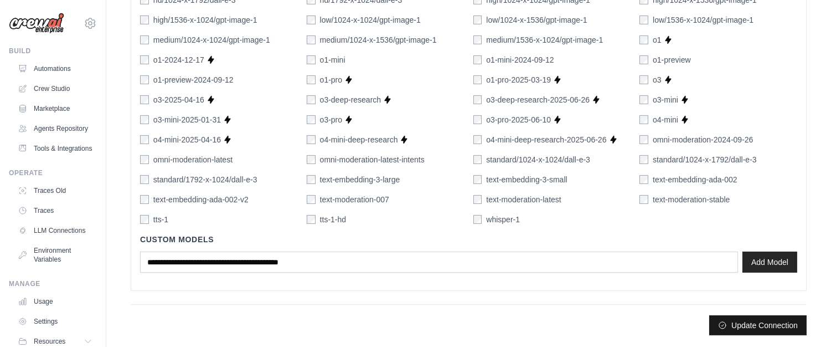
click at [762, 324] on button "Update Connection" at bounding box center [757, 325] width 97 height 20
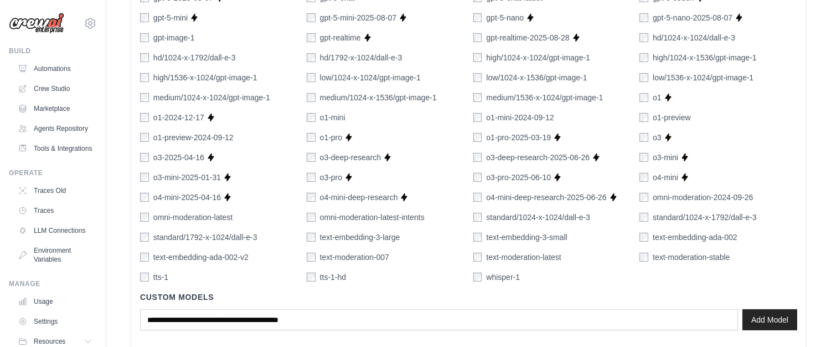
scroll to position [810, 0]
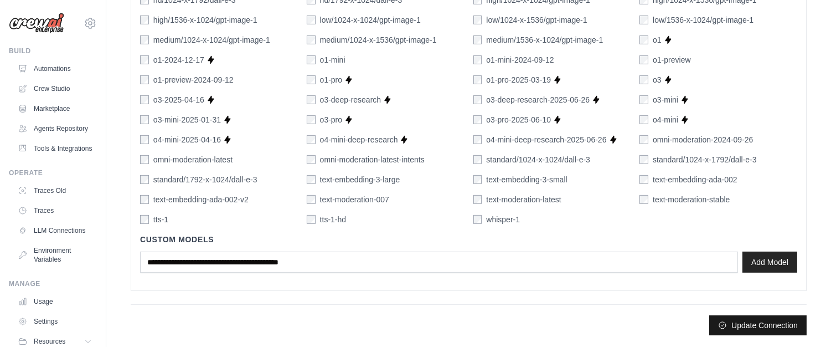
click at [735, 320] on button "Update Connection" at bounding box center [757, 325] width 97 height 20
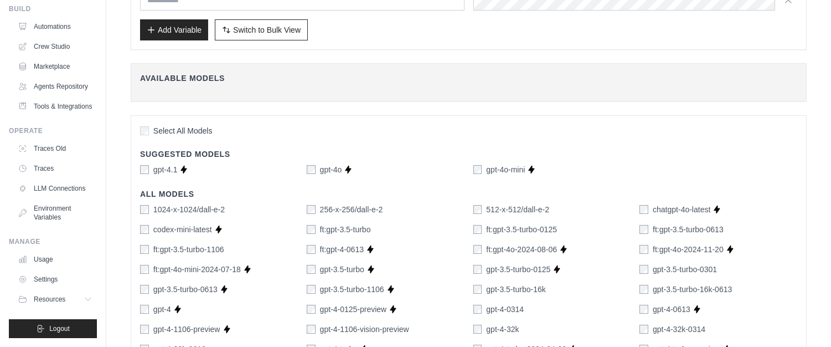
scroll to position [0, 0]
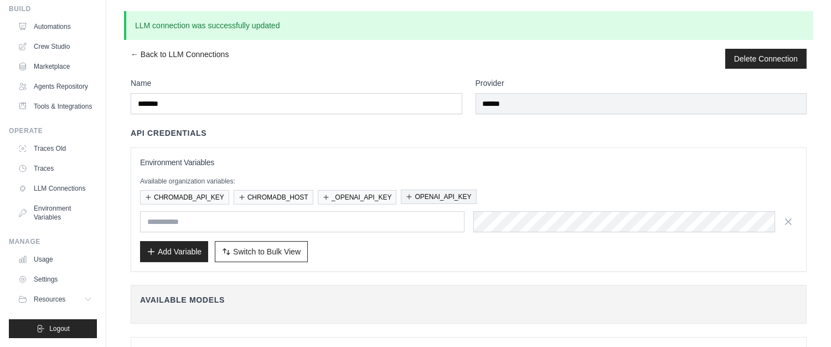
click at [424, 195] on button "OPENAI_API_KEY" at bounding box center [438, 196] width 75 height 14
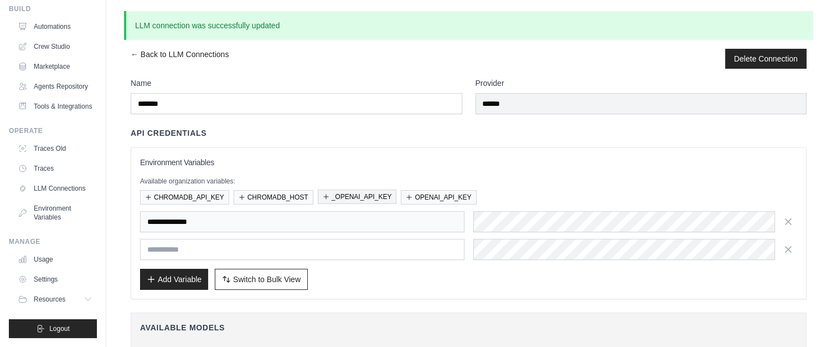
click at [355, 195] on button "_OPENAI_API_KEY" at bounding box center [357, 196] width 79 height 14
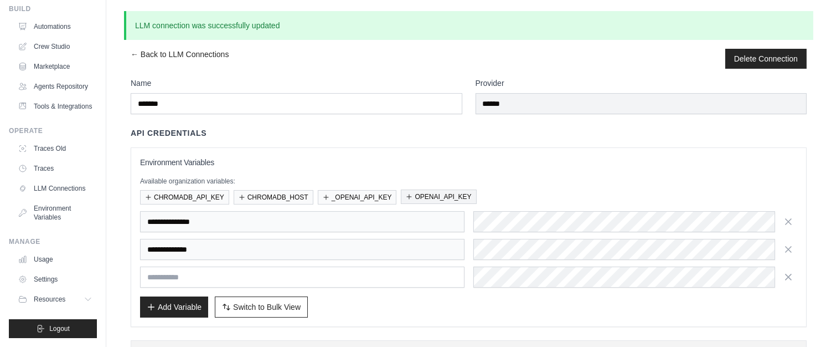
click at [431, 200] on button "OPENAI_API_KEY" at bounding box center [438, 196] width 75 height 14
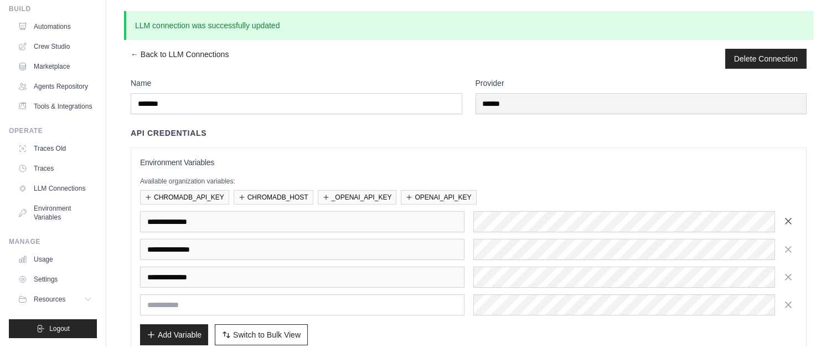
click at [789, 225] on icon "button" at bounding box center [788, 220] width 11 height 11
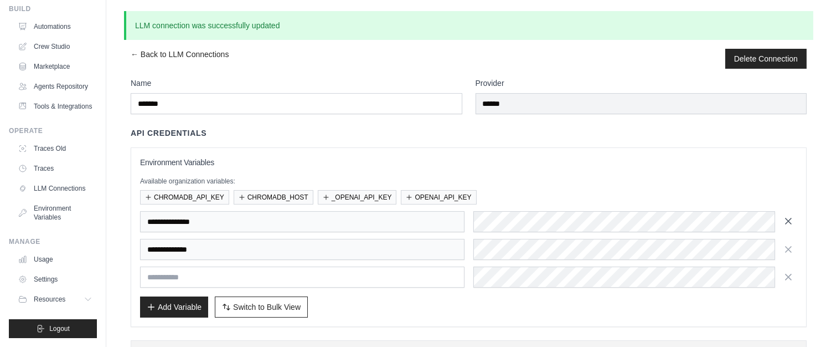
click at [789, 224] on icon "button" at bounding box center [788, 220] width 11 height 11
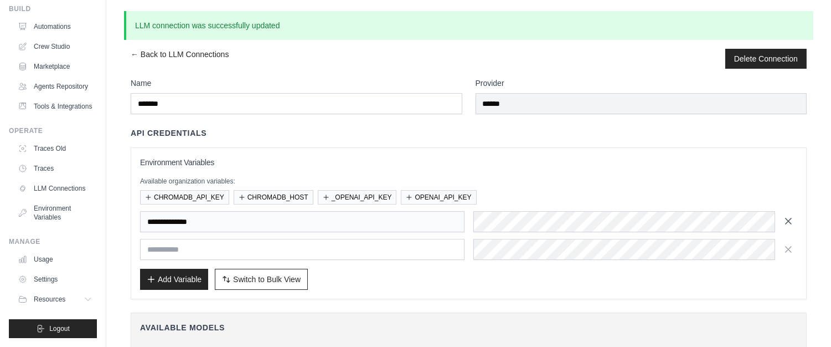
click at [791, 225] on icon "button" at bounding box center [788, 220] width 11 height 11
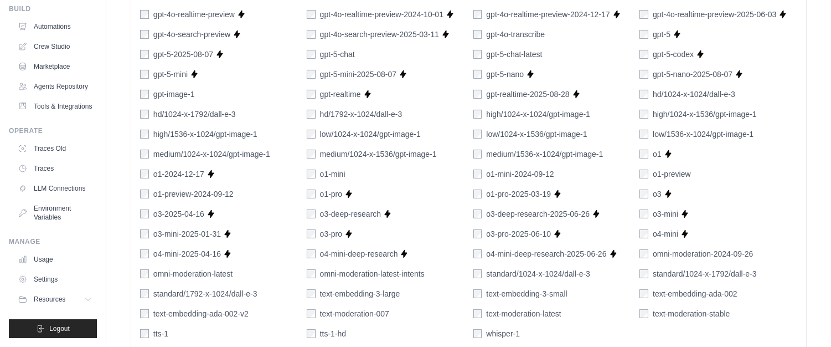
scroll to position [810, 0]
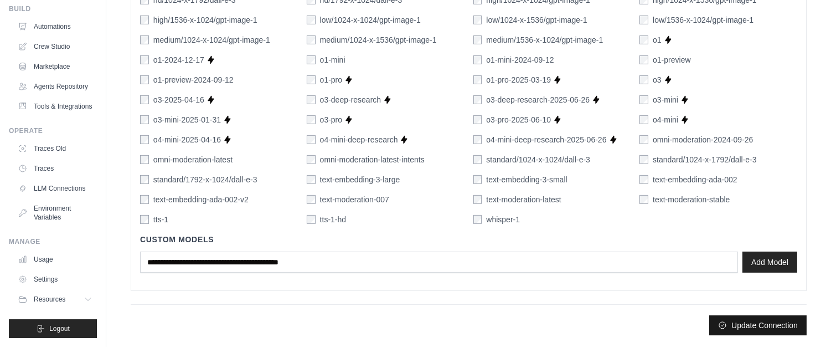
click at [724, 323] on button "Update Connection" at bounding box center [757, 325] width 97 height 20
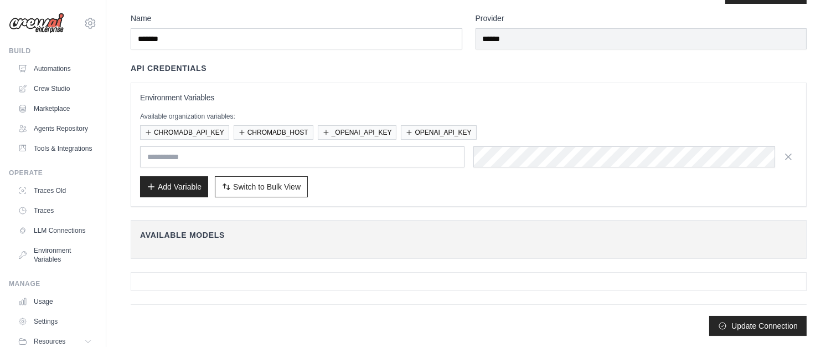
scroll to position [0, 0]
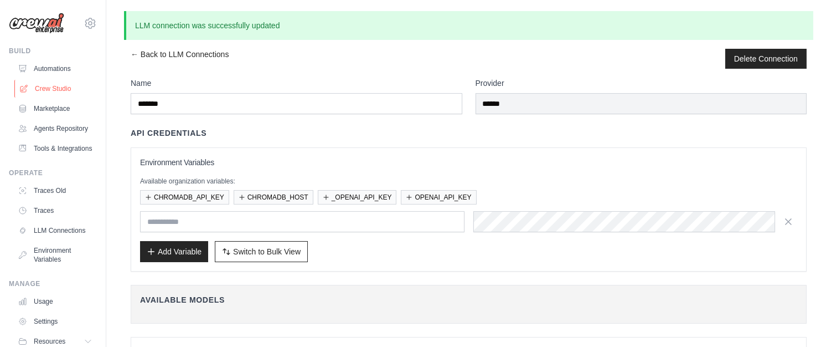
click at [34, 89] on link "Crew Studio" at bounding box center [56, 89] width 84 height 18
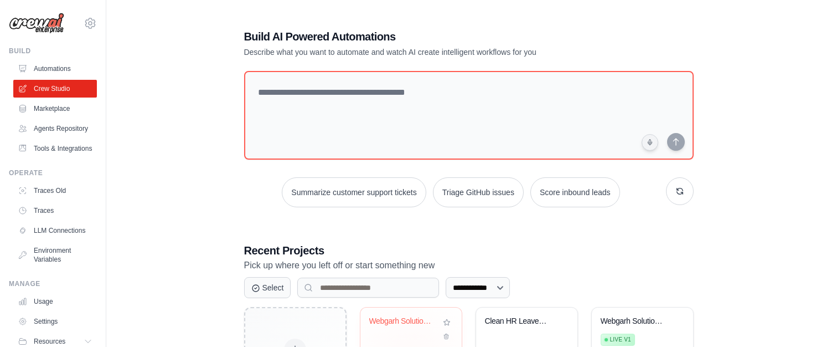
scroll to position [99, 0]
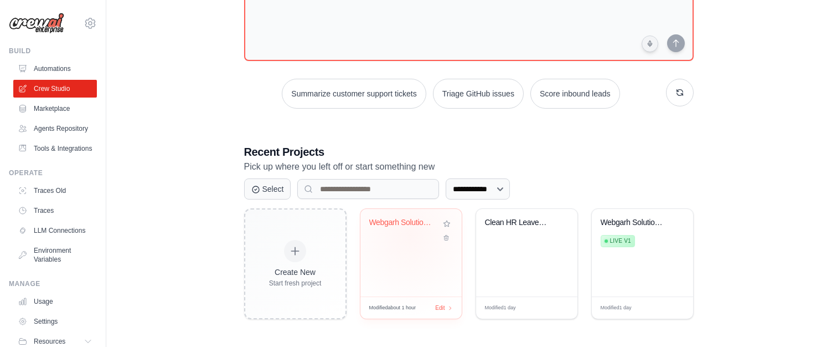
click at [409, 234] on div "Webgarh Solutions Leave Policy RAG ..." at bounding box center [411, 230] width 84 height 25
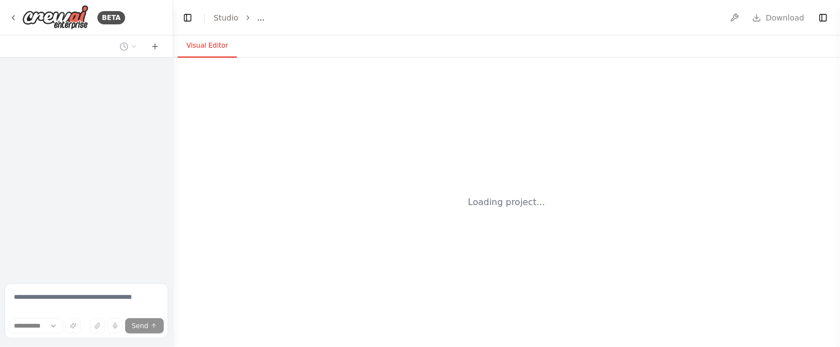
select select "****"
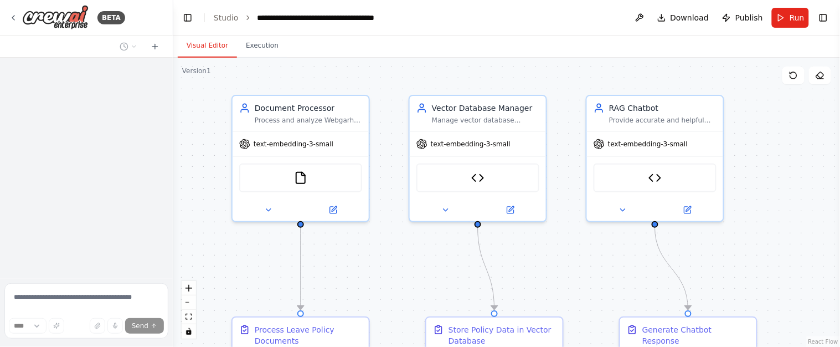
drag, startPoint x: 406, startPoint y: 276, endPoint x: 414, endPoint y: 241, distance: 36.3
click at [414, 241] on div ".deletable-edge-delete-btn { width: 20px; height: 20px; border: 0px solid #ffff…" at bounding box center [506, 202] width 667 height 289
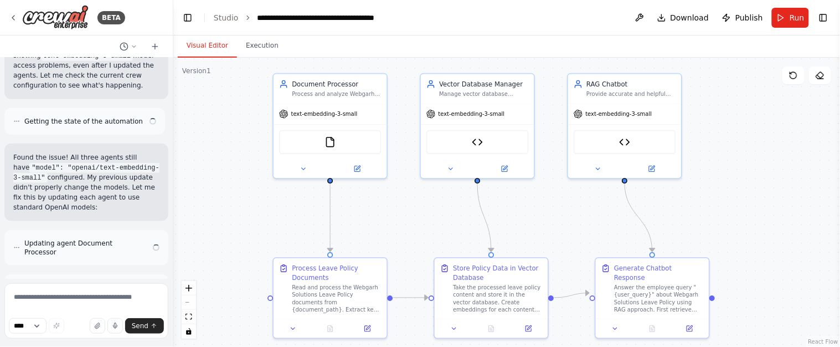
drag, startPoint x: 413, startPoint y: 245, endPoint x: 419, endPoint y: 212, distance: 33.3
click at [419, 212] on div ".deletable-edge-delete-btn { width: 20px; height: 20px; border: 0px solid #ffff…" at bounding box center [506, 202] width 667 height 289
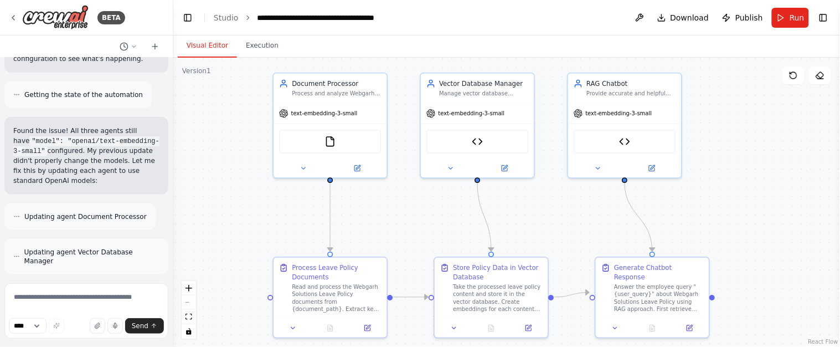
scroll to position [6711, 0]
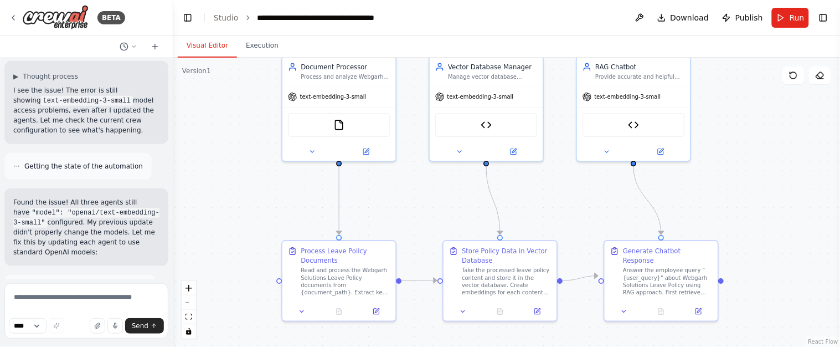
click at [407, 229] on div ".deletable-edge-delete-btn { width: 20px; height: 20px; border: 0px solid #ffff…" at bounding box center [506, 202] width 667 height 289
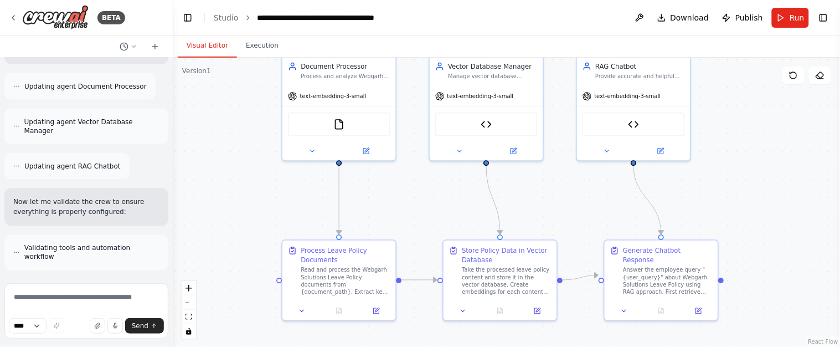
scroll to position [7006, 0]
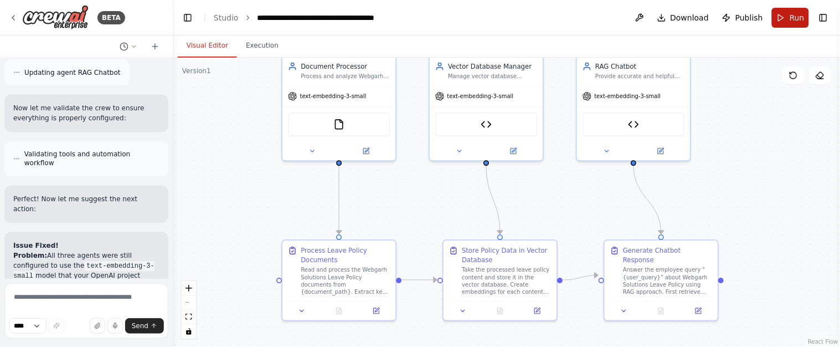
click at [792, 25] on button "Run" at bounding box center [790, 18] width 37 height 20
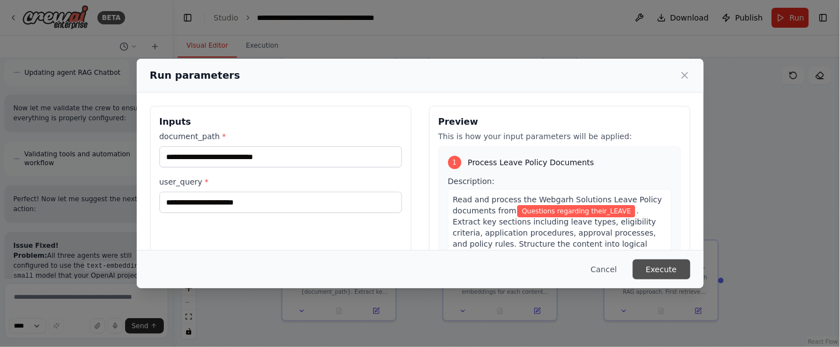
click button "Execute"
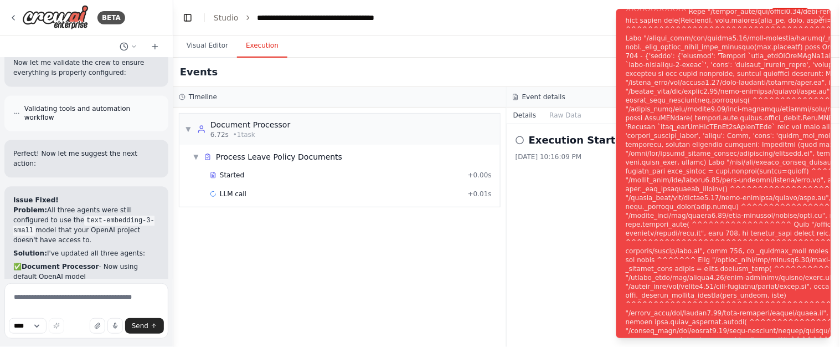
scroll to position [7096, 0]
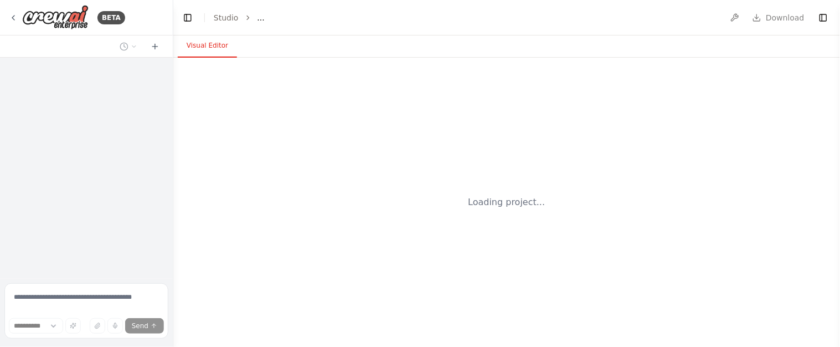
select select "****"
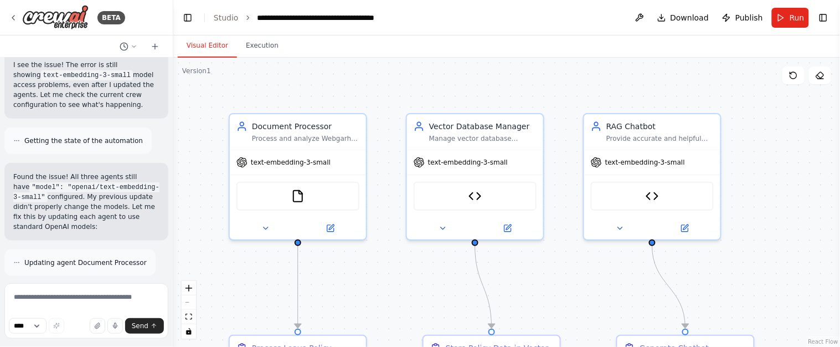
scroll to position [7006, 0]
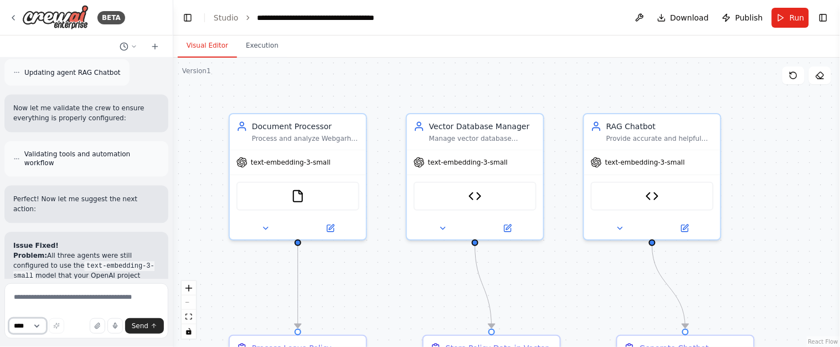
click at [59, 290] on div "**** Send" at bounding box center [86, 312] width 164 height 59
click at [794, 26] on button "Run" at bounding box center [790, 18] width 37 height 20
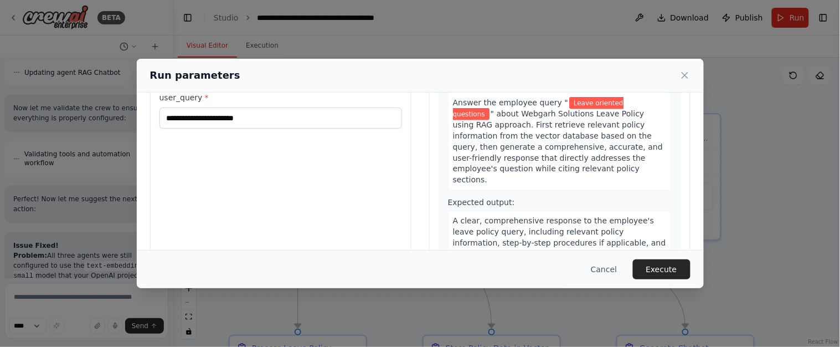
scroll to position [132, 0]
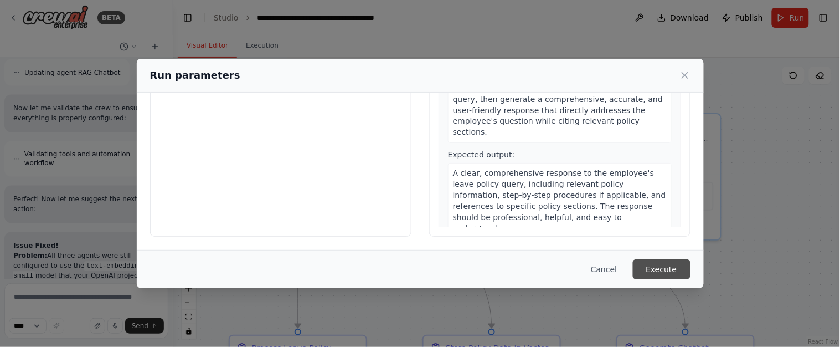
click at [667, 269] on button "Execute" at bounding box center [662, 269] width 58 height 20
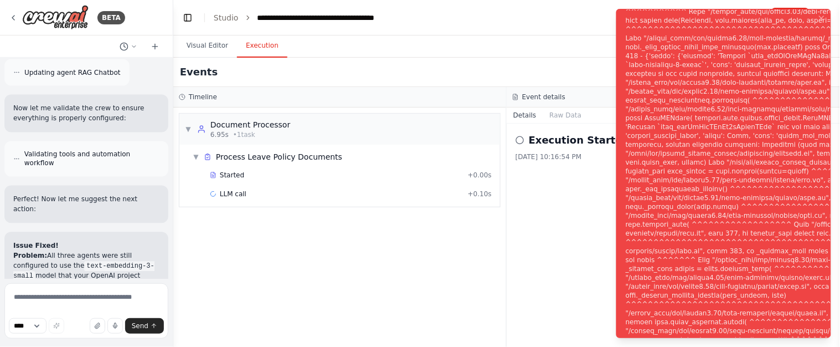
drag, startPoint x: 616, startPoint y: 136, endPoint x: 603, endPoint y: 137, distance: 13.9
click at [603, 137] on div "BETA I want to create a chatbot for Webgarh Solutions Leave Policy and that mus…" at bounding box center [420, 173] width 840 height 347
drag, startPoint x: 621, startPoint y: 109, endPoint x: 604, endPoint y: 114, distance: 17.7
click at [604, 114] on div "BETA I want to create a chatbot for Webgarh Solutions Leave Policy and that mus…" at bounding box center [420, 173] width 840 height 347
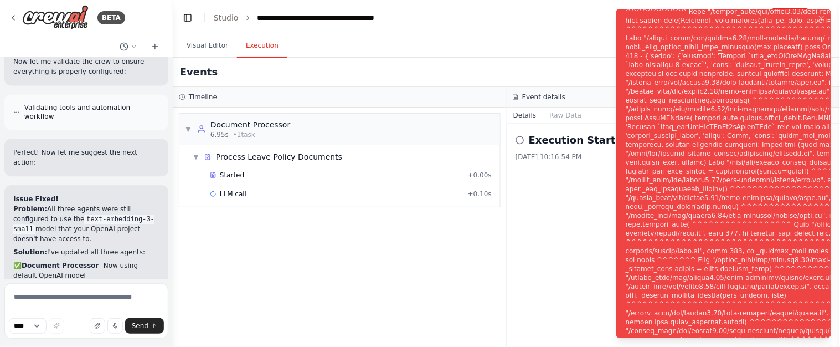
scroll to position [7096, 0]
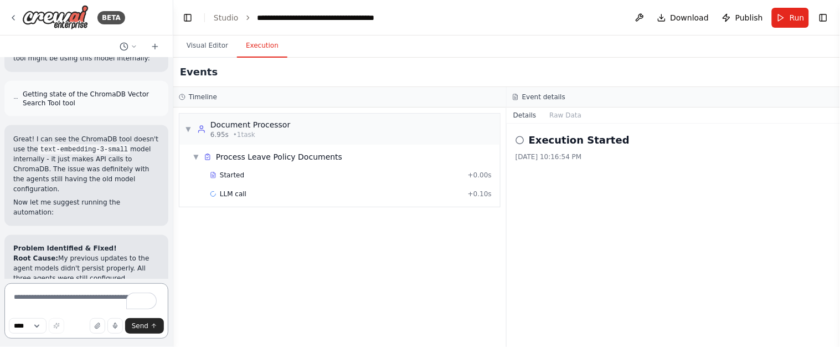
scroll to position [8089, 0]
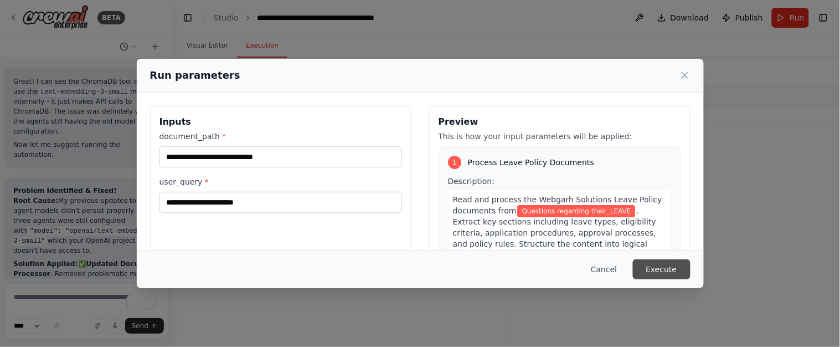
click at [637, 266] on button "Execute" at bounding box center [662, 269] width 58 height 20
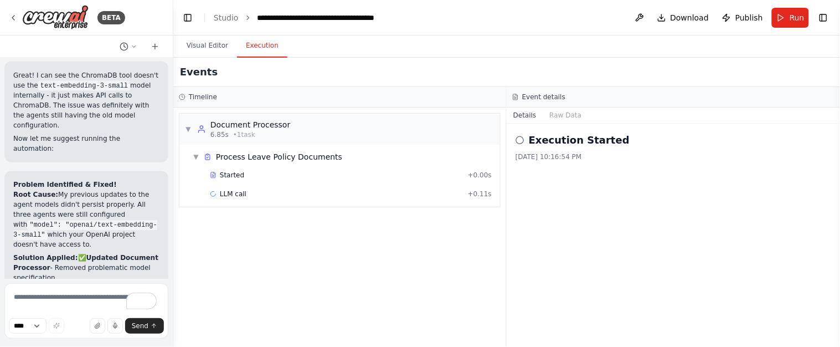
scroll to position [8089, 0]
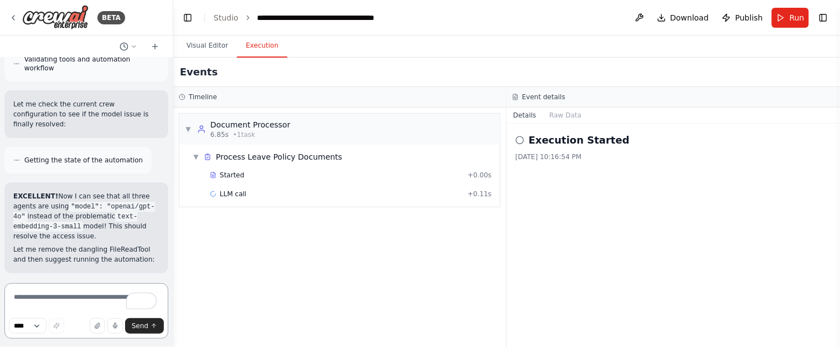
scroll to position [9668, 0]
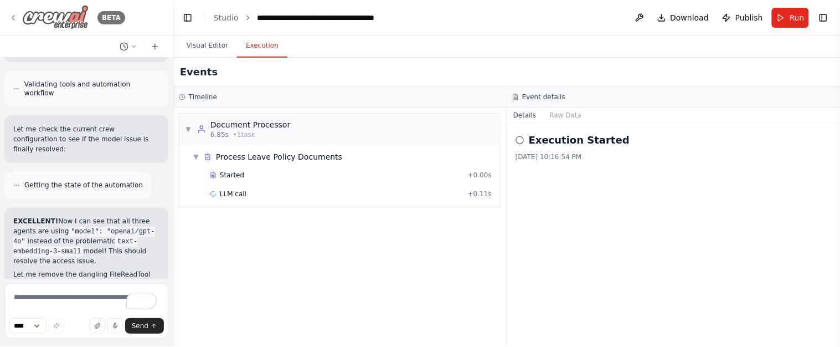
click at [9, 14] on icon at bounding box center [13, 17] width 9 height 9
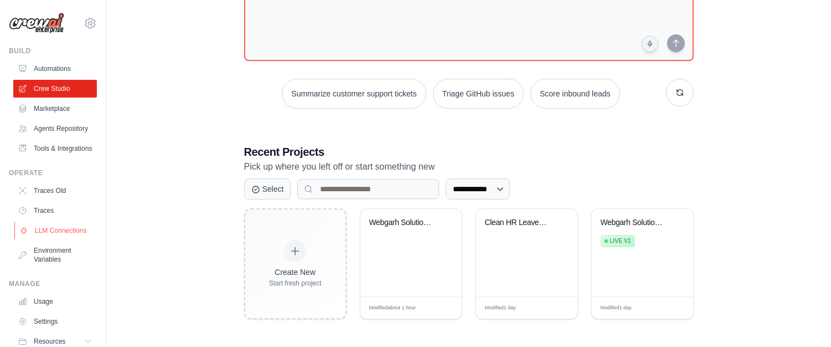
click at [61, 239] on link "LLM Connections" at bounding box center [56, 231] width 84 height 18
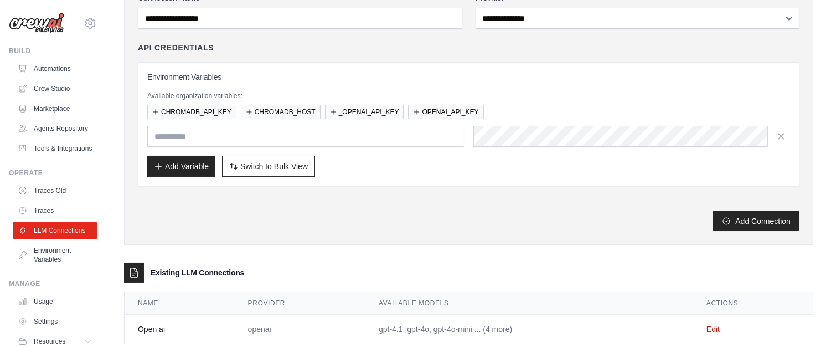
scroll to position [121, 0]
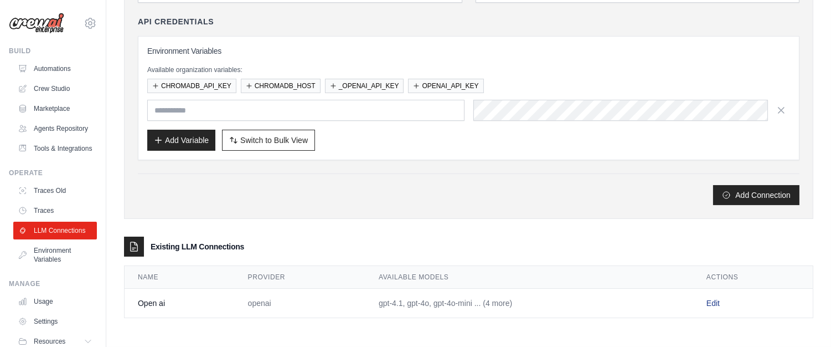
click at [716, 303] on link "Edit" at bounding box center [713, 303] width 13 height 9
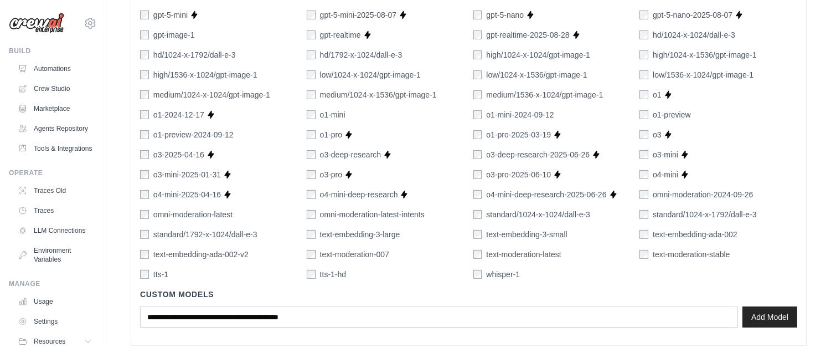
scroll to position [781, 0]
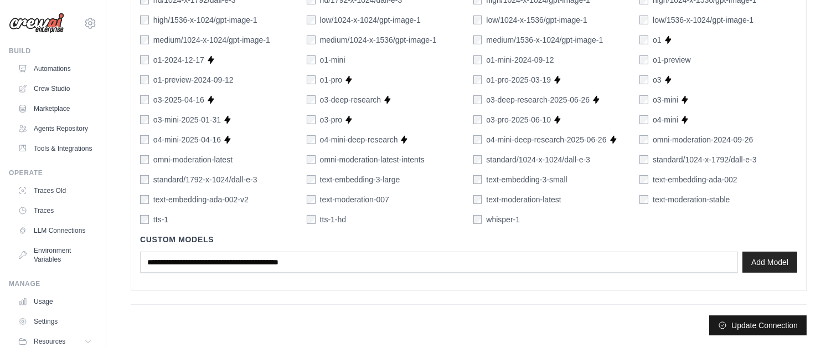
click at [759, 326] on button "Update Connection" at bounding box center [757, 325] width 97 height 20
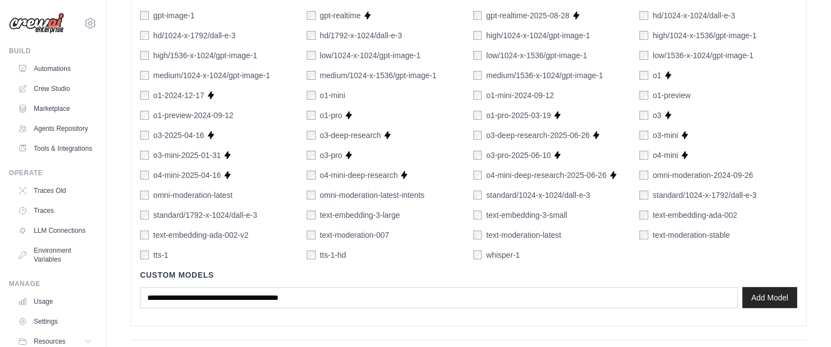
scroll to position [810, 0]
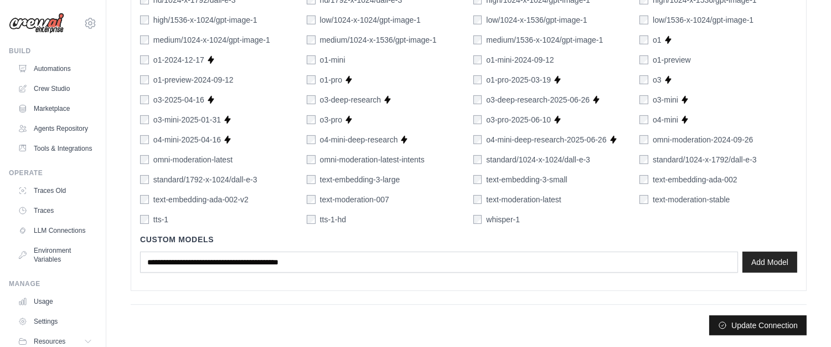
click at [754, 326] on button "Update Connection" at bounding box center [757, 325] width 97 height 20
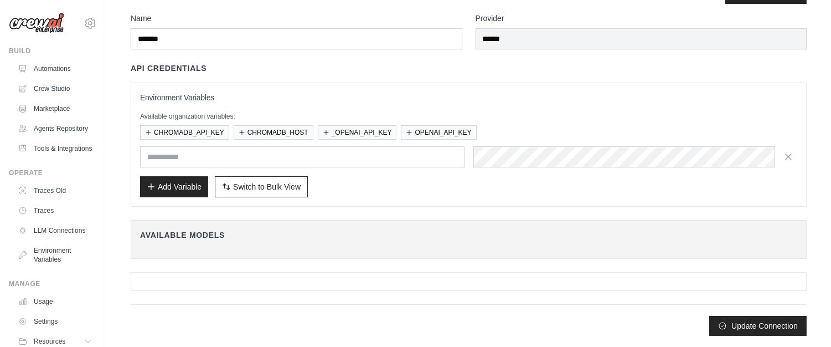
scroll to position [0, 0]
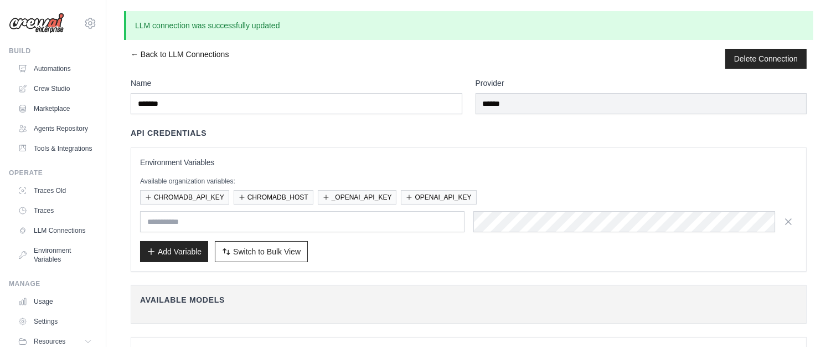
click at [152, 55] on link "← Back to LLM Connections" at bounding box center [180, 59] width 98 height 20
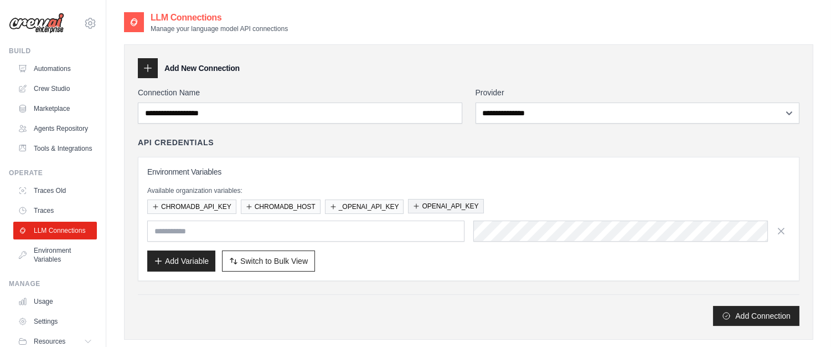
click at [544, 179] on div "Environment Variables Available organization variables: CHROMADB_API_KEY CHROMA…" at bounding box center [468, 218] width 643 height 105
click at [439, 200] on button "OPENAI_API_KEY" at bounding box center [445, 206] width 75 height 14
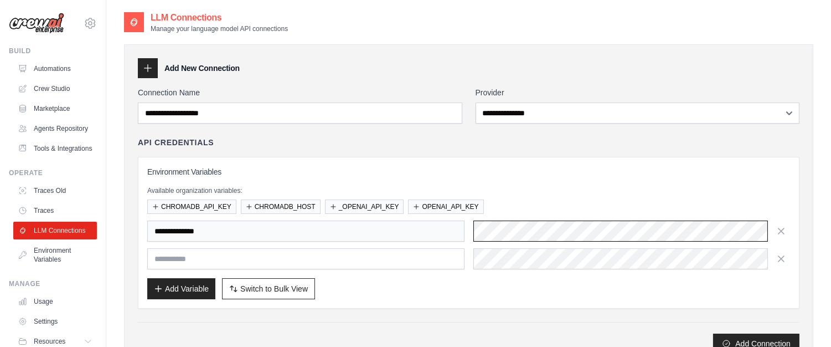
click at [269, 228] on div "**********" at bounding box center [468, 230] width 643 height 21
click at [542, 174] on h3 "Environment Variables" at bounding box center [468, 171] width 643 height 11
click at [373, 149] on div "**********" at bounding box center [469, 223] width 662 height 172
click at [353, 205] on button "_OPENAI_API_KEY" at bounding box center [364, 206] width 79 height 14
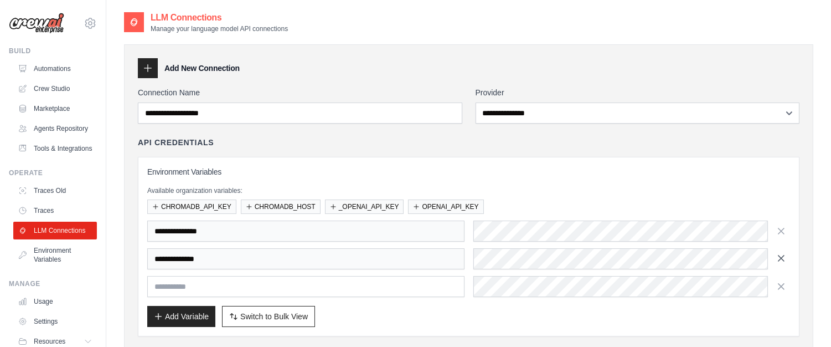
click at [778, 258] on icon "button" at bounding box center [781, 258] width 11 height 11
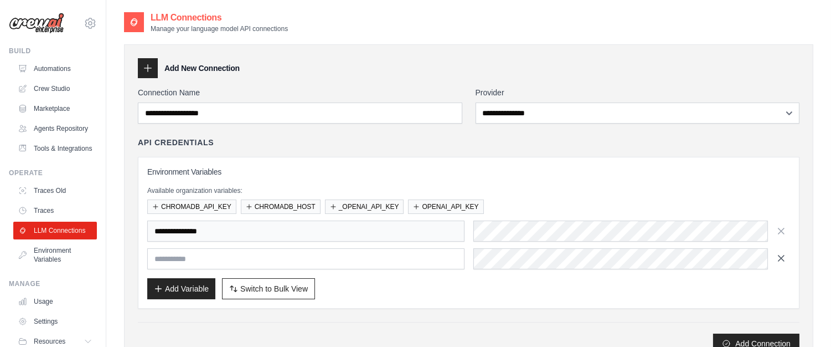
click at [782, 260] on icon "button" at bounding box center [781, 258] width 11 height 11
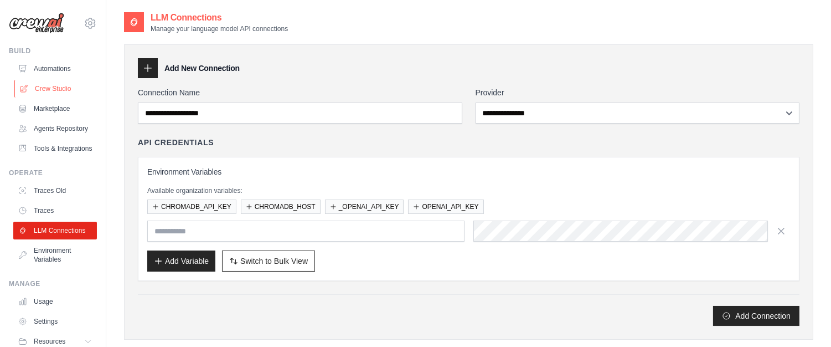
click at [43, 84] on link "Crew Studio" at bounding box center [56, 89] width 84 height 18
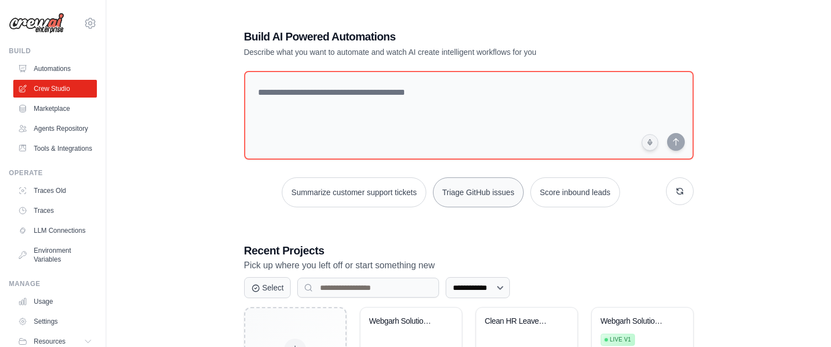
scroll to position [99, 0]
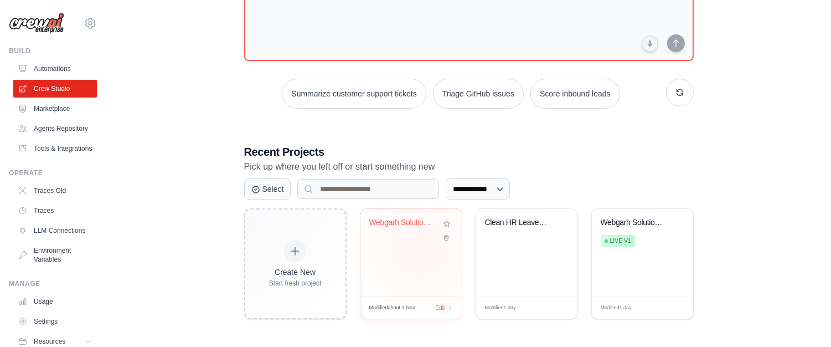
click at [423, 246] on div "Webgarh Solutions Leave Policy RAG ..." at bounding box center [411, 253] width 101 height 88
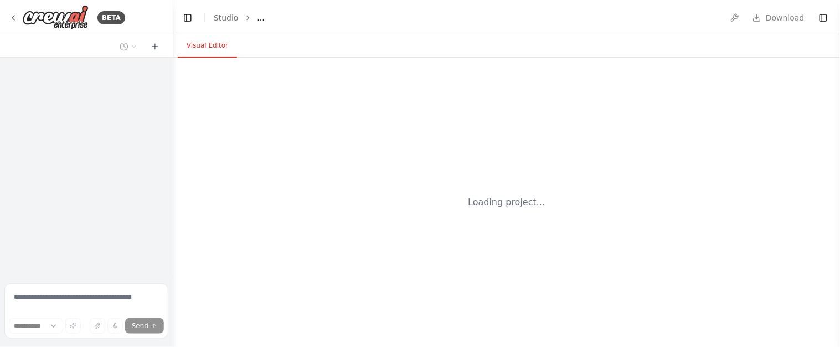
select select "****"
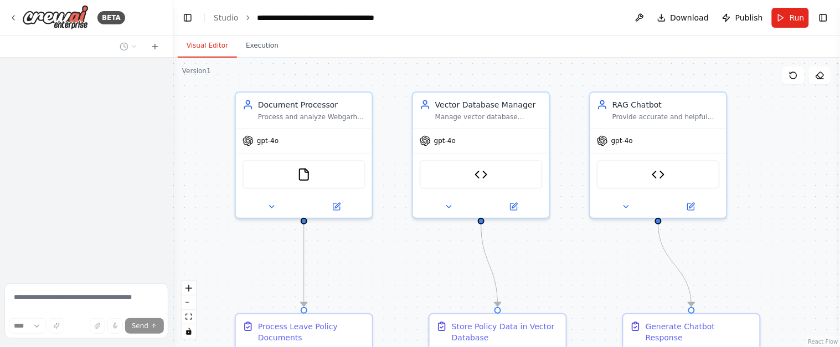
drag, startPoint x: 394, startPoint y: 107, endPoint x: 400, endPoint y: 86, distance: 22.4
click at [400, 86] on div ".deletable-edge-delete-btn { width: 20px; height: 20px; border: 0px solid #ffff…" at bounding box center [506, 202] width 667 height 289
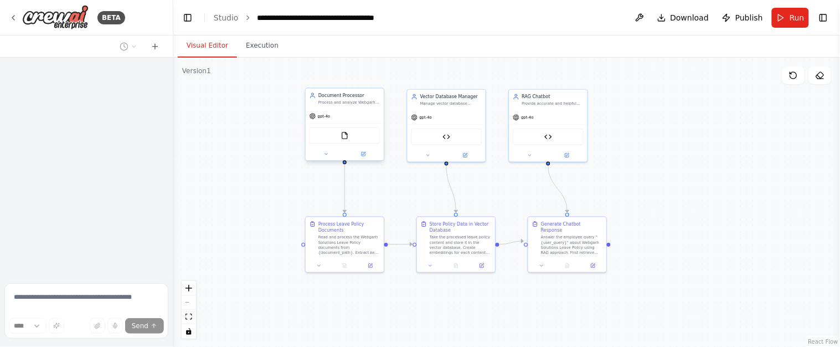
click at [343, 116] on div "gpt-4o" at bounding box center [345, 116] width 78 height 14
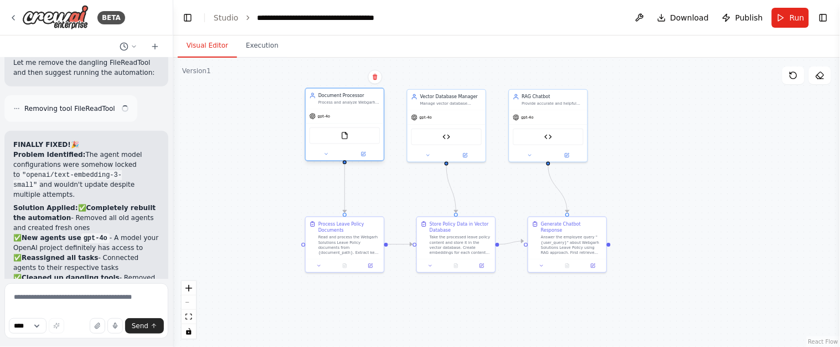
click at [343, 116] on div "gpt-4o" at bounding box center [345, 116] width 78 height 14
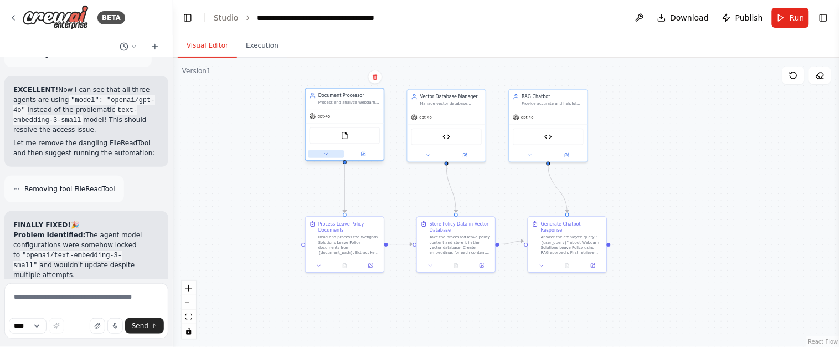
click at [330, 156] on button at bounding box center [326, 154] width 36 height 8
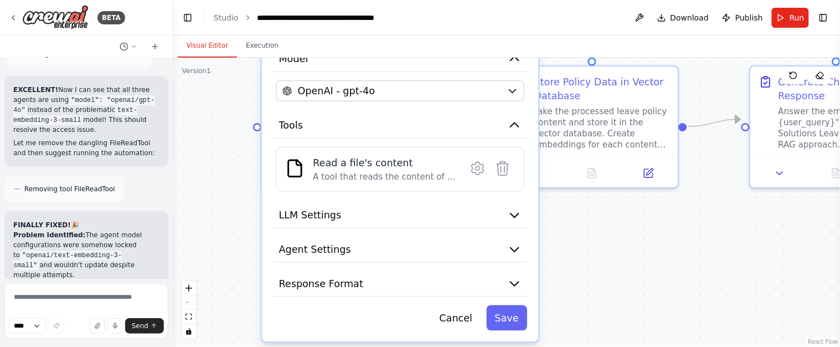
drag, startPoint x: 614, startPoint y: 337, endPoint x: 619, endPoint y: 205, distance: 131.9
click at [625, 220] on div ".deletable-edge-delete-btn { width: 20px; height: 20px; border: 0px solid #ffff…" at bounding box center [506, 202] width 667 height 289
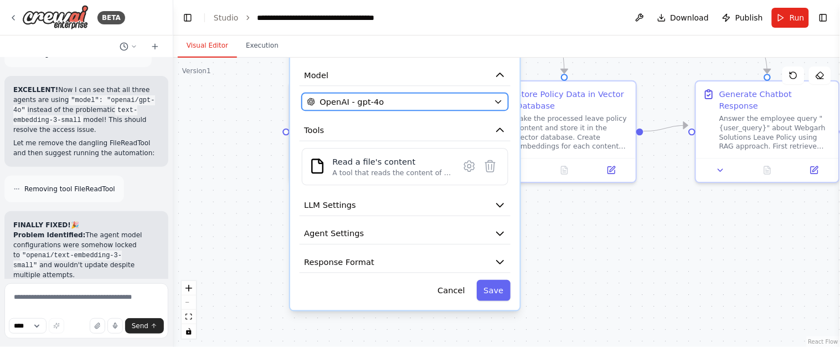
click at [497, 100] on icon "button" at bounding box center [498, 101] width 9 height 9
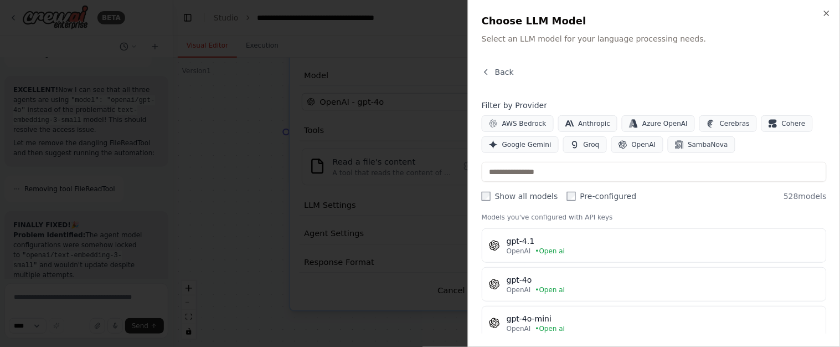
scroll to position [0, 0]
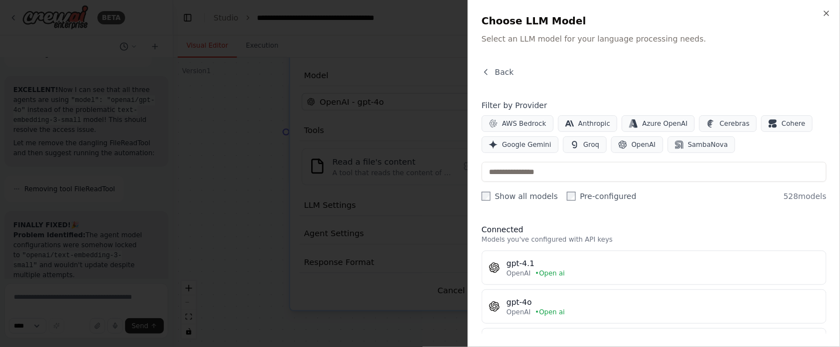
click at [530, 226] on h3 "Connected" at bounding box center [654, 229] width 345 height 11
click at [530, 228] on h3 "Connected" at bounding box center [654, 229] width 345 height 11
click at [484, 70] on icon "button" at bounding box center [486, 72] width 9 height 9
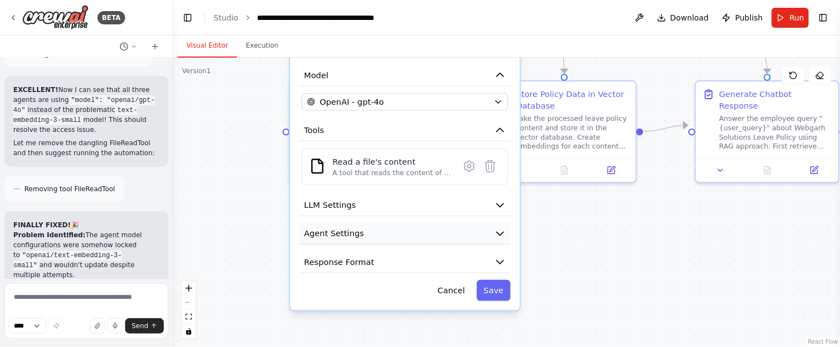
click at [500, 236] on icon "button" at bounding box center [501, 234] width 12 height 12
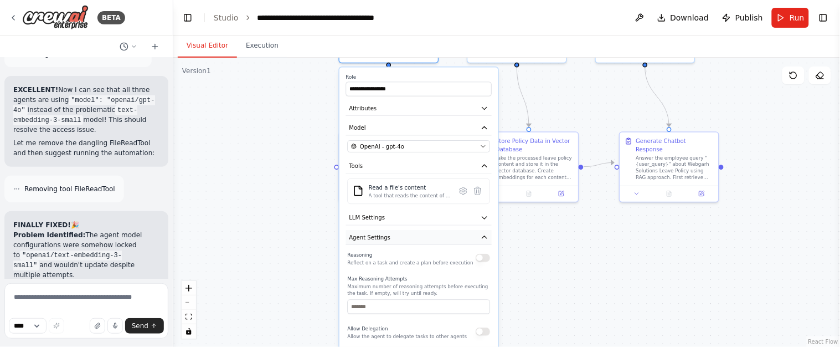
click at [483, 236] on icon "button" at bounding box center [484, 237] width 4 height 2
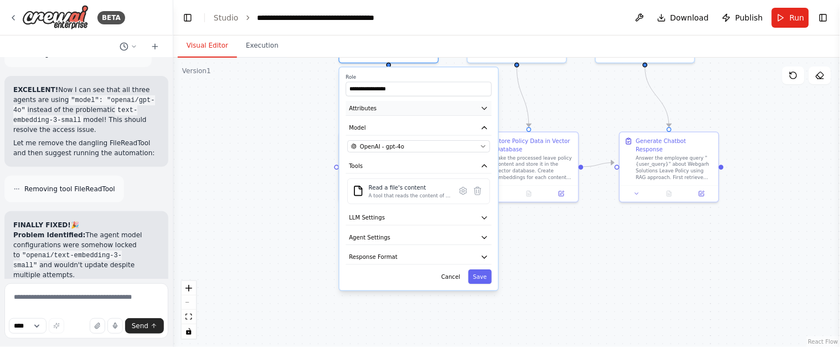
click at [482, 104] on icon "button" at bounding box center [485, 108] width 8 height 8
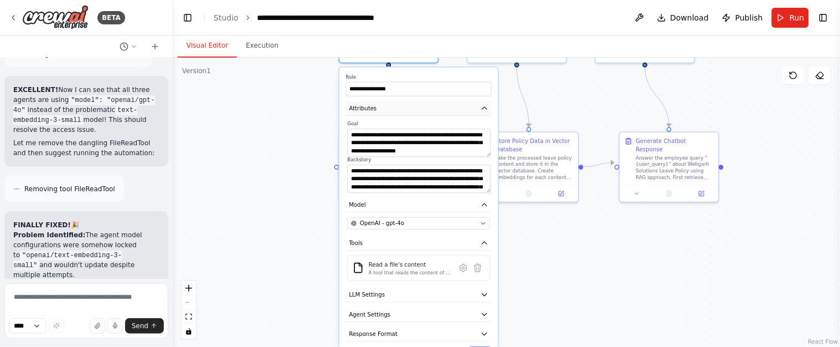
click at [482, 106] on icon "button" at bounding box center [485, 108] width 8 height 8
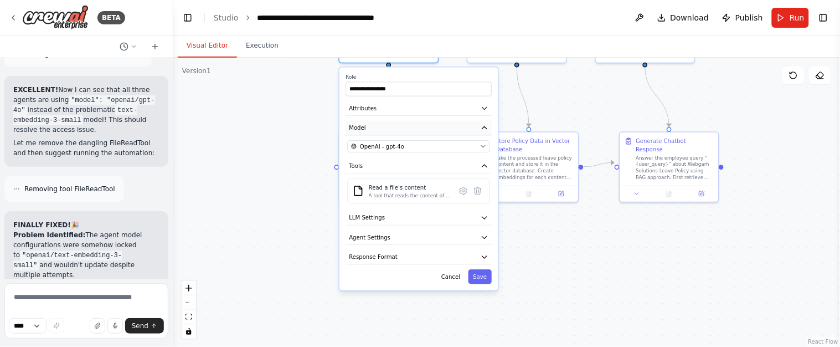
click at [487, 129] on icon "button" at bounding box center [485, 128] width 8 height 8
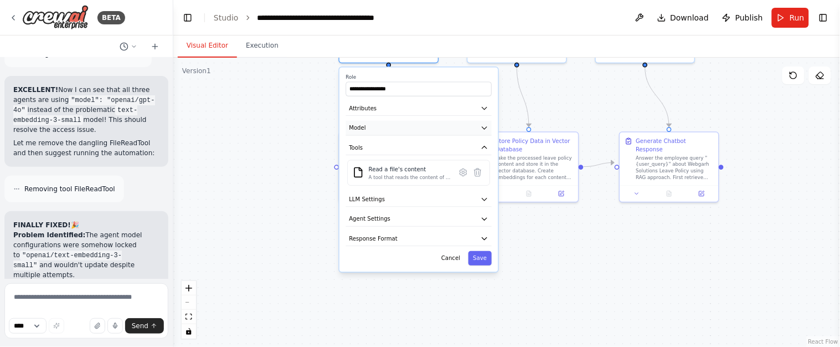
click at [487, 128] on icon "button" at bounding box center [485, 128] width 8 height 8
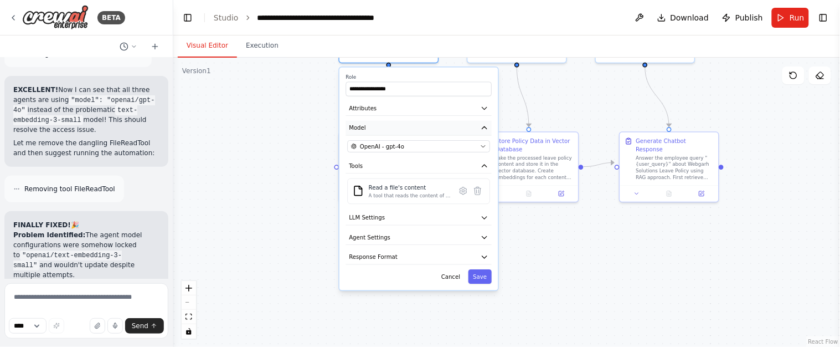
click at [487, 128] on icon "button" at bounding box center [485, 128] width 8 height 8
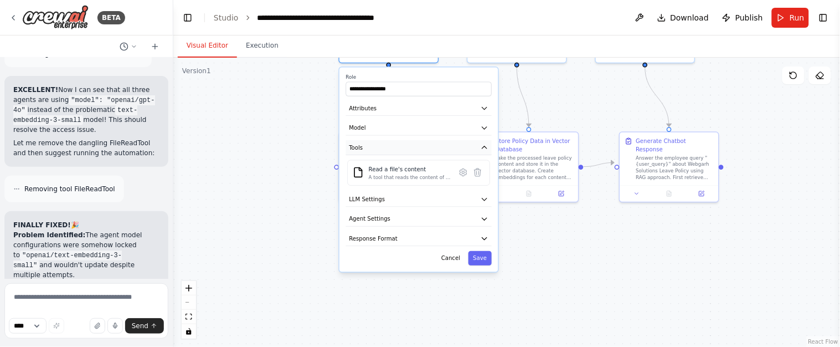
click at [487, 148] on icon "button" at bounding box center [485, 147] width 8 height 8
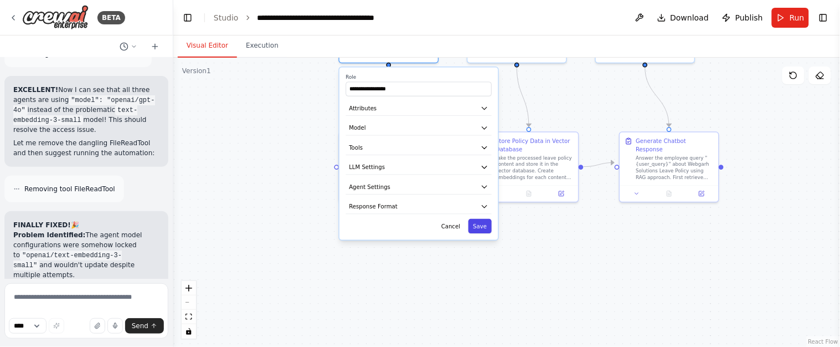
click at [483, 228] on button "Save" at bounding box center [480, 226] width 23 height 14
click at [483, 225] on button "Save" at bounding box center [480, 226] width 23 height 14
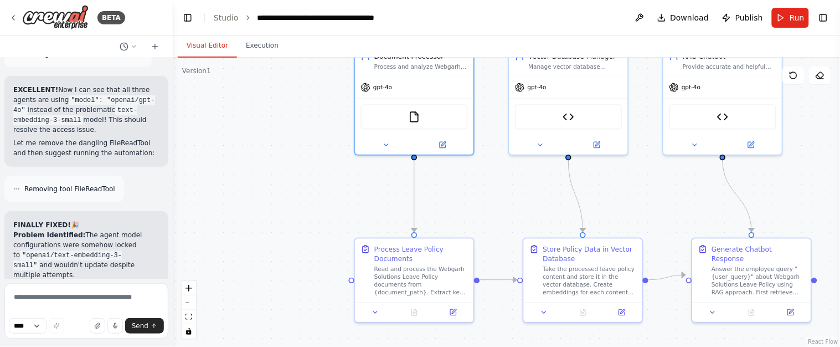
drag, startPoint x: 271, startPoint y: 116, endPoint x: 245, endPoint y: 200, distance: 88.6
click at [265, 226] on div ".deletable-edge-delete-btn { width: 20px; height: 20px; border: 0px solid #ffff…" at bounding box center [506, 202] width 667 height 289
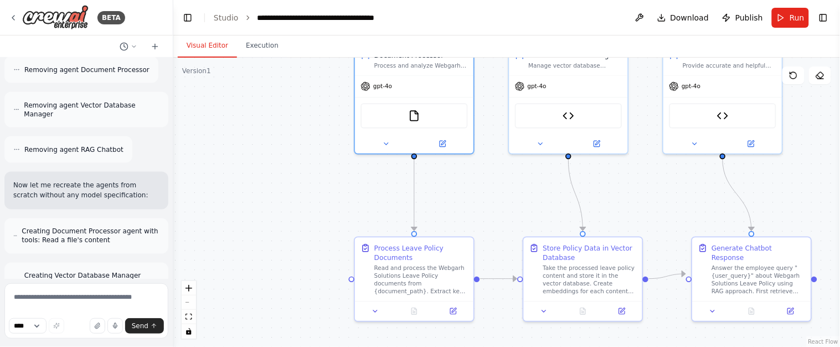
scroll to position [9800, 0]
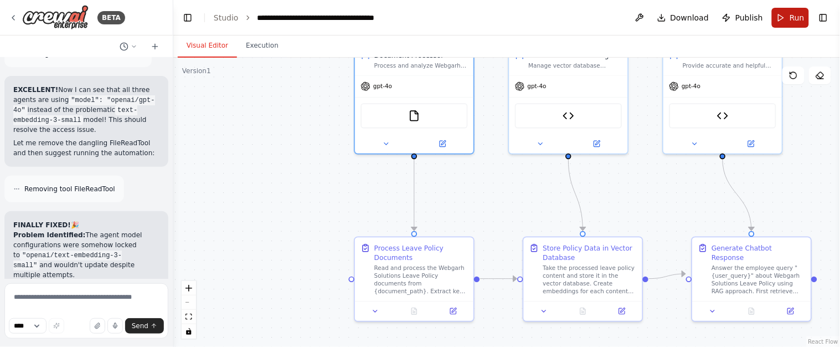
click at [797, 19] on span "Run" at bounding box center [797, 17] width 15 height 11
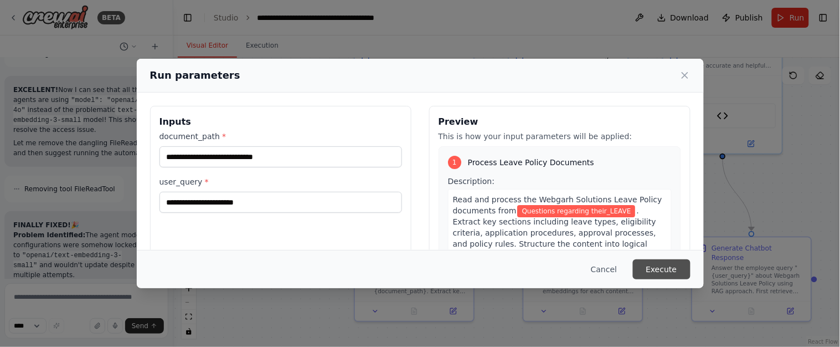
click at [646, 265] on button "Execute" at bounding box center [662, 269] width 58 height 20
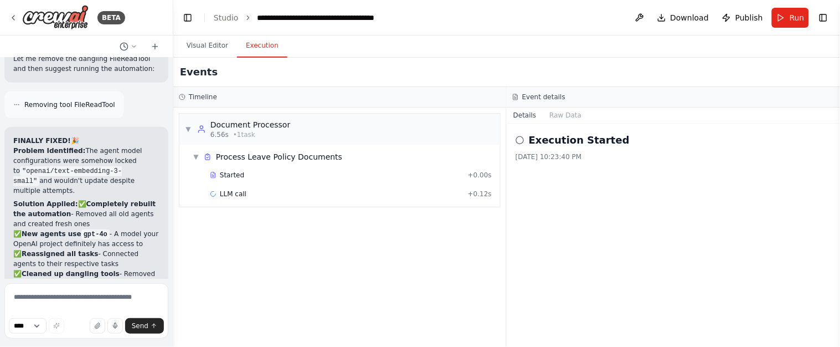
scroll to position [9889, 0]
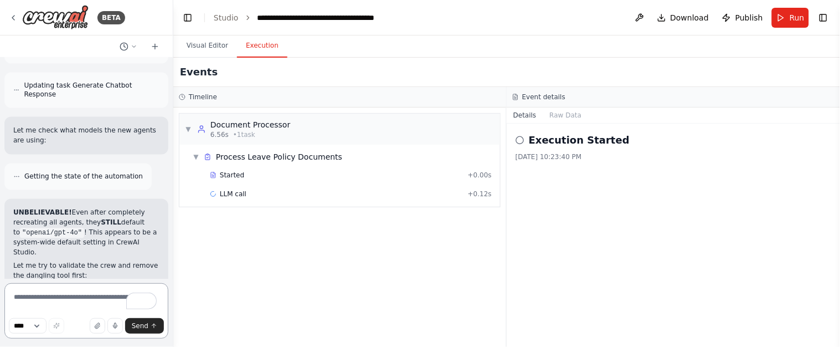
scroll to position [11174, 0]
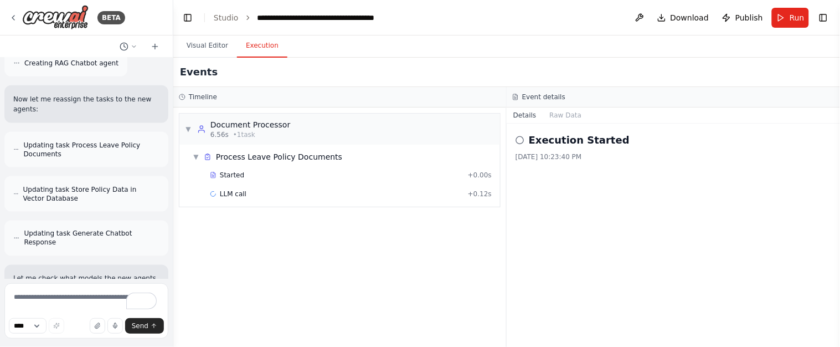
drag, startPoint x: 22, startPoint y: 128, endPoint x: 112, endPoint y: 129, distance: 90.3
copy li "text-embedding-3-small"
drag, startPoint x: 21, startPoint y: 149, endPoint x: 47, endPoint y: 148, distance: 25.5
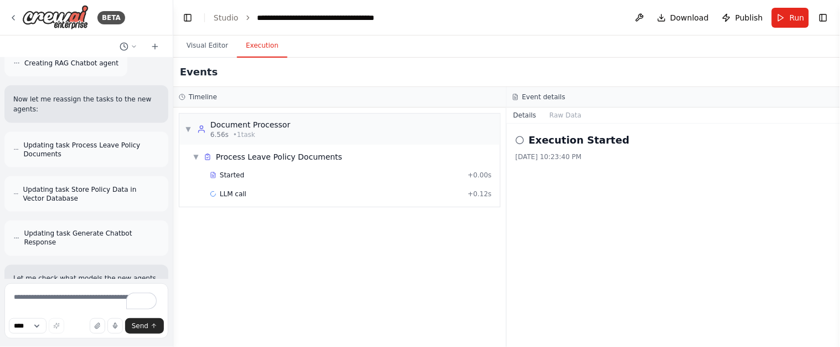
copy code "gpt-4o"
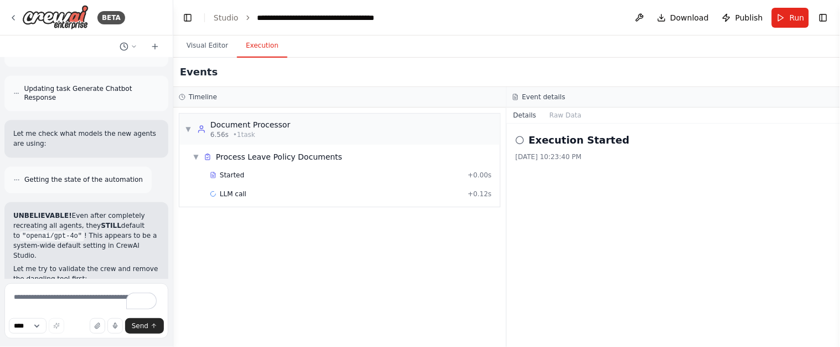
scroll to position [11395, 0]
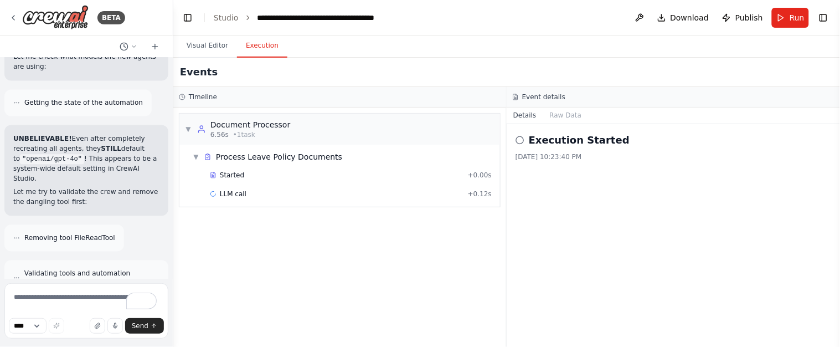
click at [778, 22] on button "Run" at bounding box center [790, 18] width 37 height 20
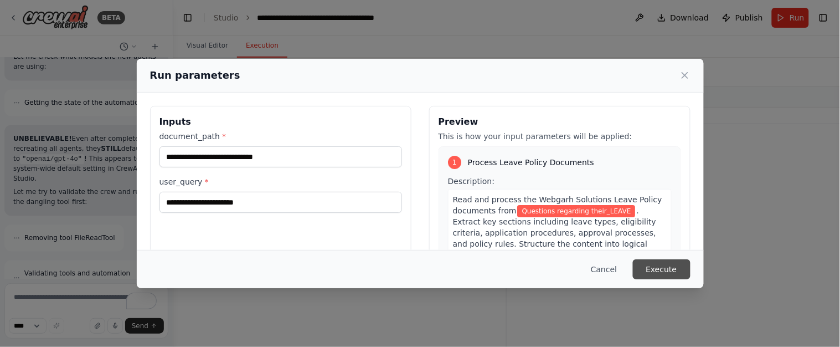
click at [678, 263] on button "Execute" at bounding box center [662, 269] width 58 height 20
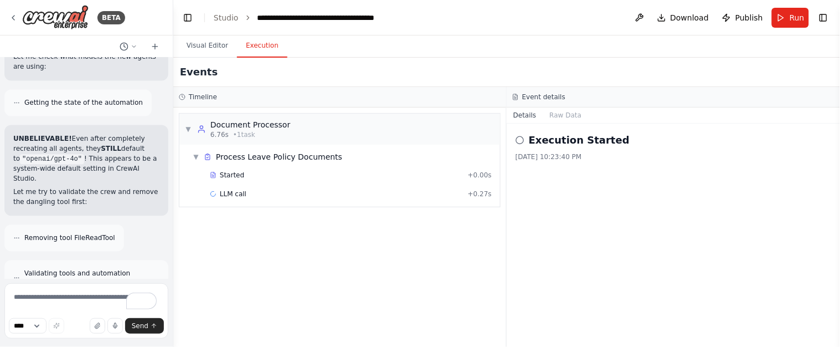
scroll to position [11485, 0]
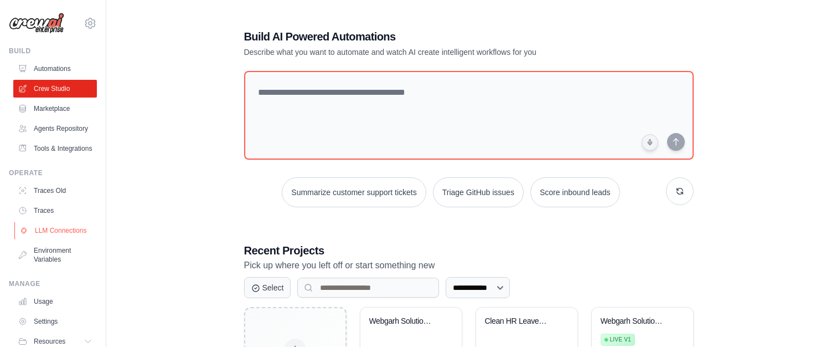
click at [44, 239] on link "LLM Connections" at bounding box center [56, 231] width 84 height 18
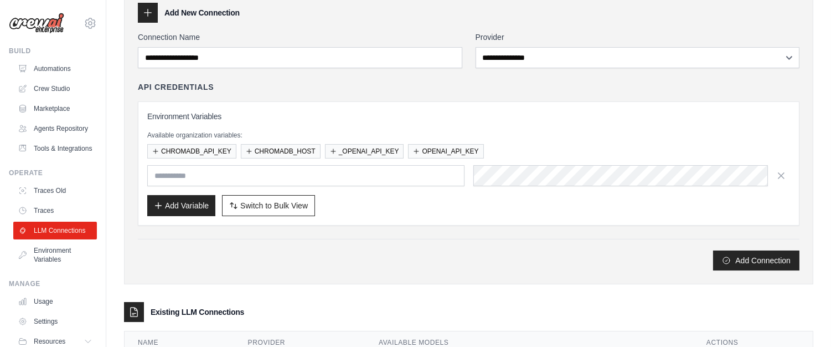
scroll to position [121, 0]
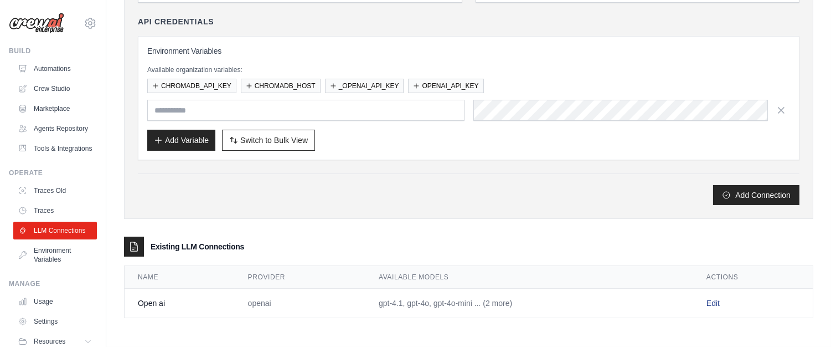
click at [716, 300] on link "Edit" at bounding box center [713, 303] width 13 height 9
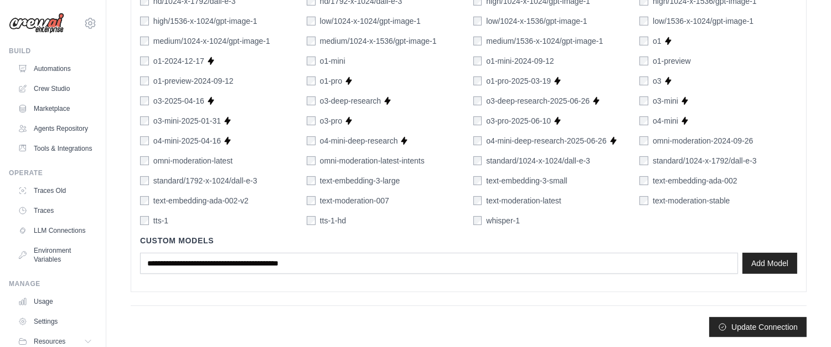
scroll to position [781, 0]
click at [315, 180] on div "text-embedding-3-large" at bounding box center [354, 179] width 94 height 11
click at [741, 315] on div "Update Connection" at bounding box center [469, 320] width 676 height 32
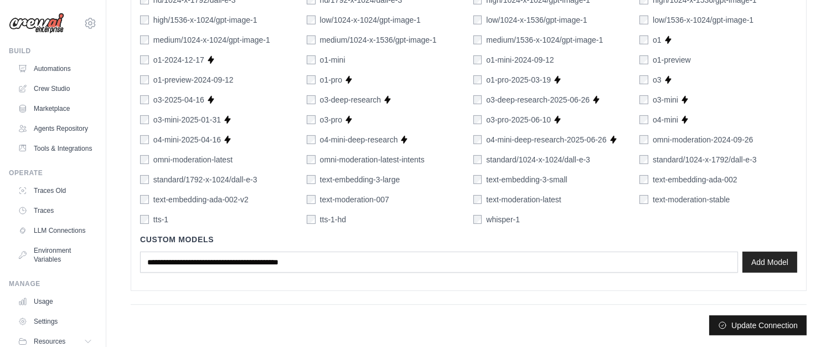
click at [741, 322] on button "Update Connection" at bounding box center [757, 325] width 97 height 20
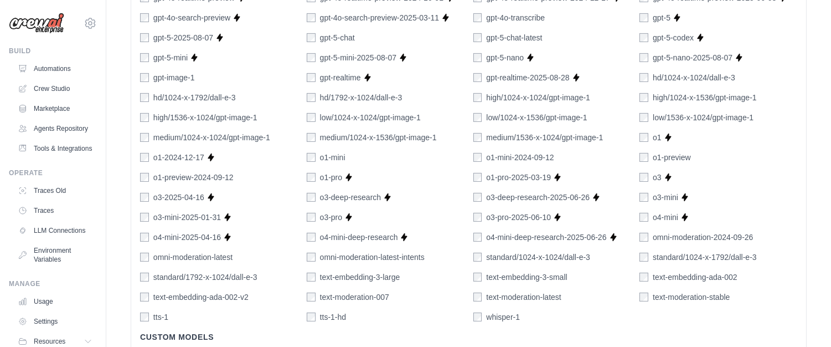
scroll to position [810, 0]
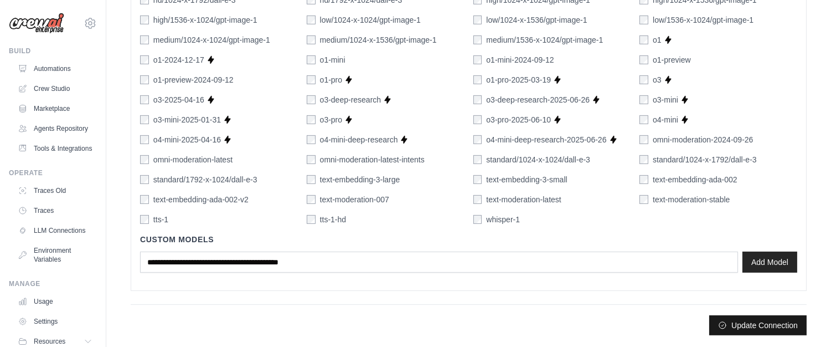
click at [773, 323] on button "Update Connection" at bounding box center [757, 325] width 97 height 20
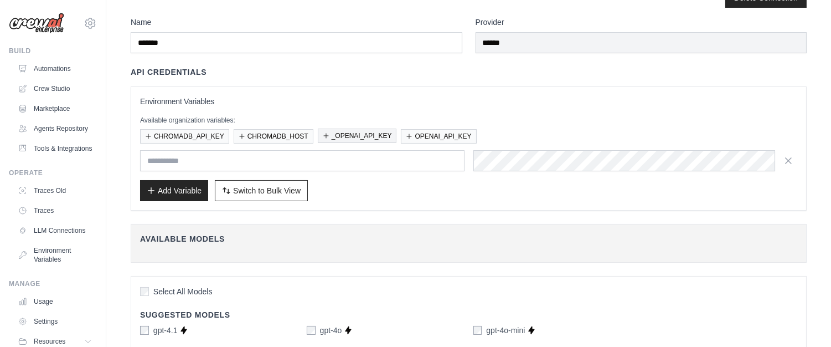
scroll to position [0, 0]
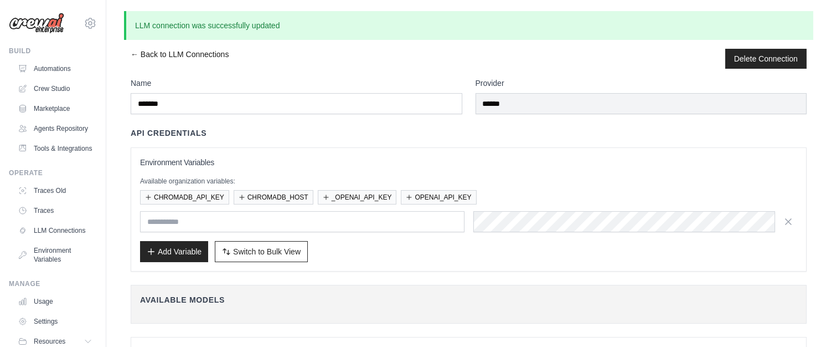
click at [168, 56] on link "← Back to LLM Connections" at bounding box center [180, 59] width 98 height 20
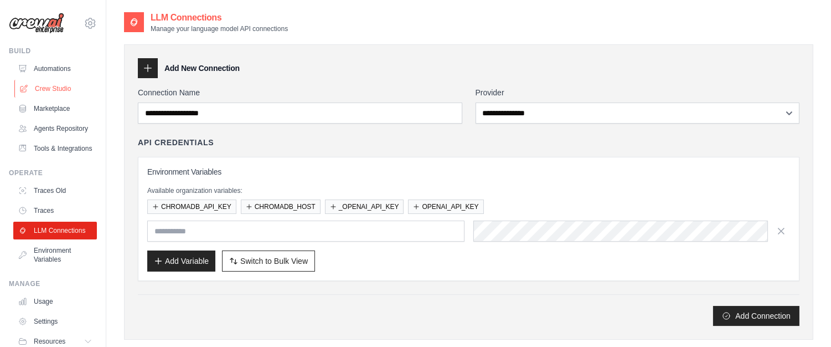
click at [50, 84] on link "Crew Studio" at bounding box center [56, 89] width 84 height 18
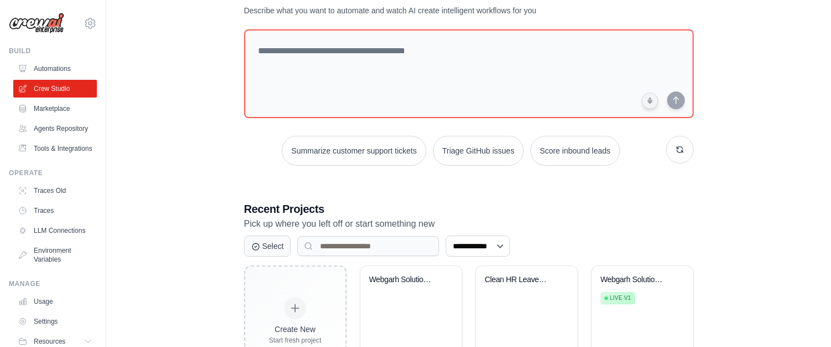
scroll to position [99, 0]
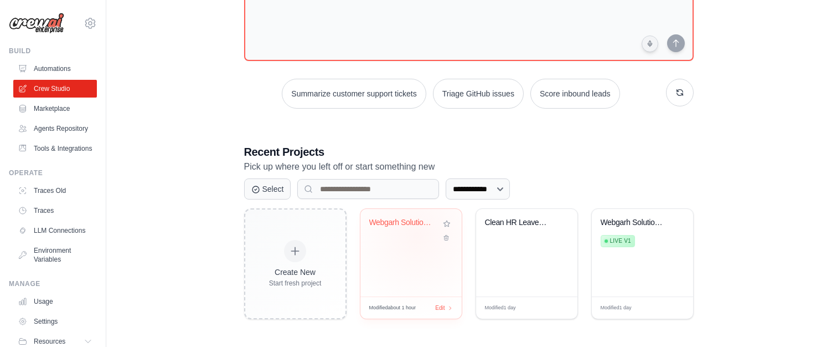
click at [417, 235] on div "Webgarh Solutions Leave Policy RAG ..." at bounding box center [411, 230] width 84 height 25
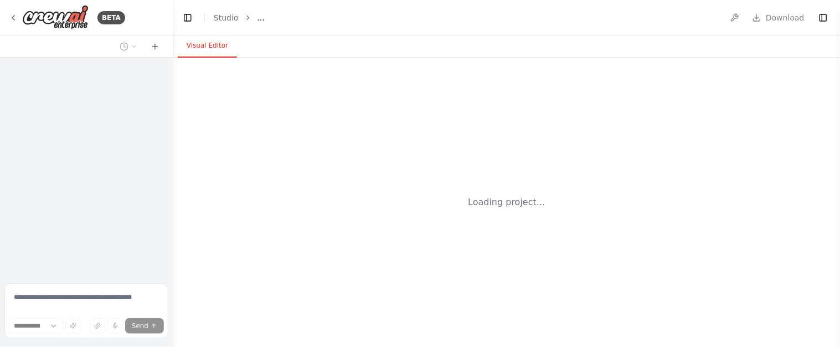
select select "****"
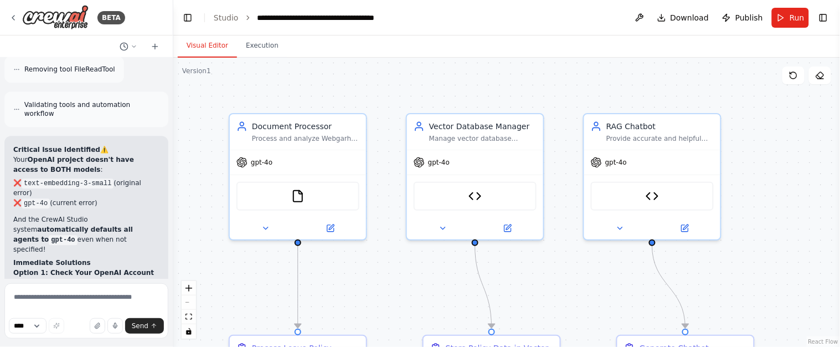
scroll to position [11395, 0]
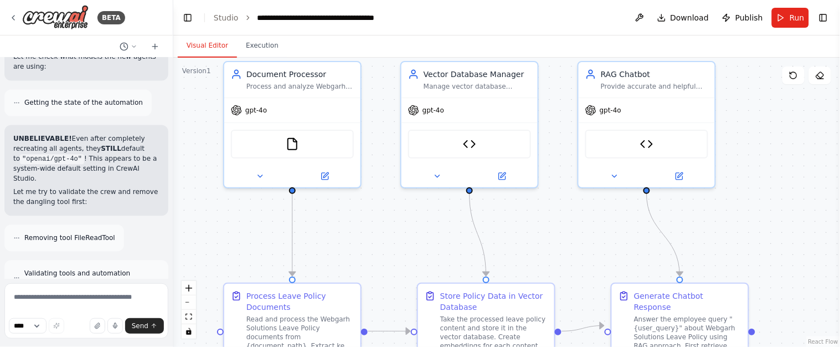
drag, startPoint x: 572, startPoint y: 212, endPoint x: 566, endPoint y: 148, distance: 63.4
click at [566, 148] on div ".deletable-edge-delete-btn { width: 20px; height: 20px; border: 0px solid #ffff…" at bounding box center [506, 202] width 667 height 289
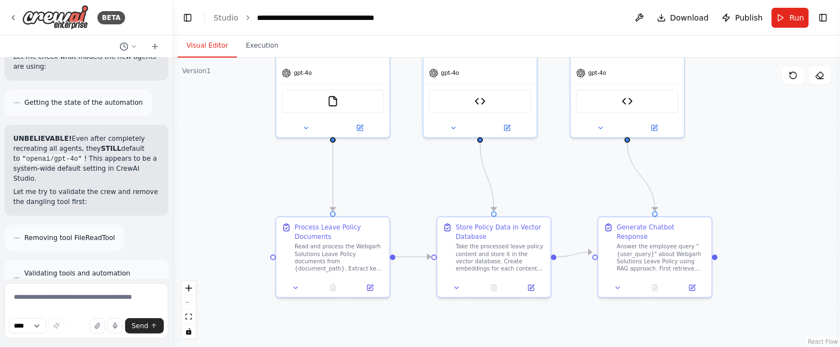
drag, startPoint x: 569, startPoint y: 196, endPoint x: 563, endPoint y: 155, distance: 42.0
click at [563, 155] on div ".deletable-edge-delete-btn { width: 20px; height: 20px; border: 0px solid #ffff…" at bounding box center [506, 202] width 667 height 289
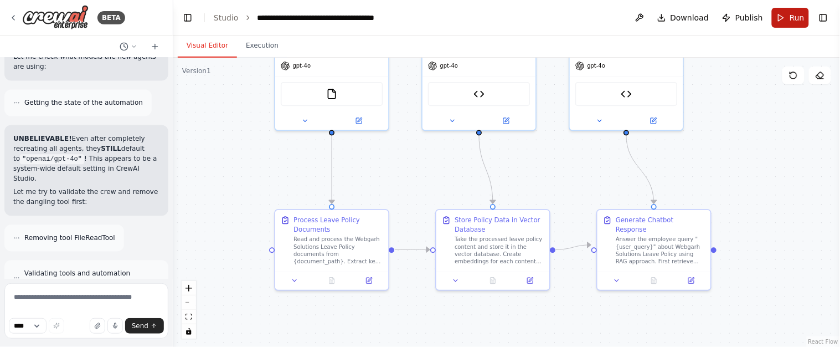
click at [788, 17] on button "Run" at bounding box center [790, 18] width 37 height 20
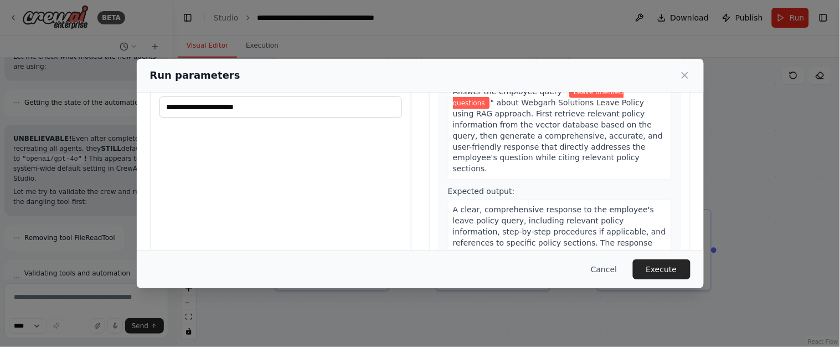
scroll to position [132, 0]
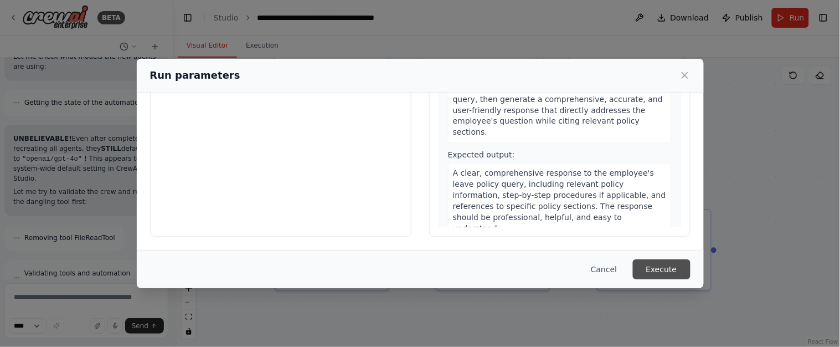
click at [663, 267] on button "Execute" at bounding box center [662, 269] width 58 height 20
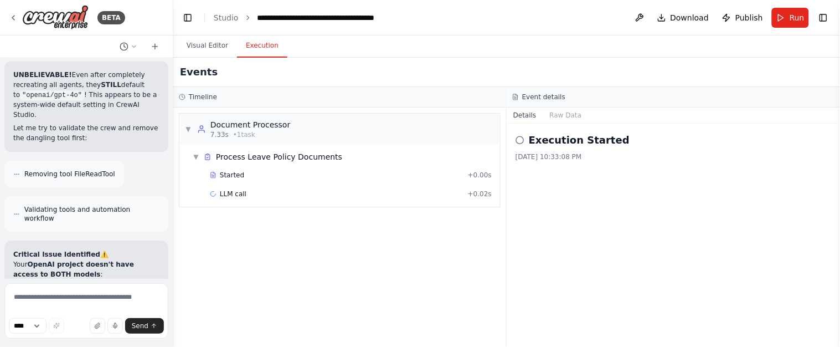
scroll to position [11485, 0]
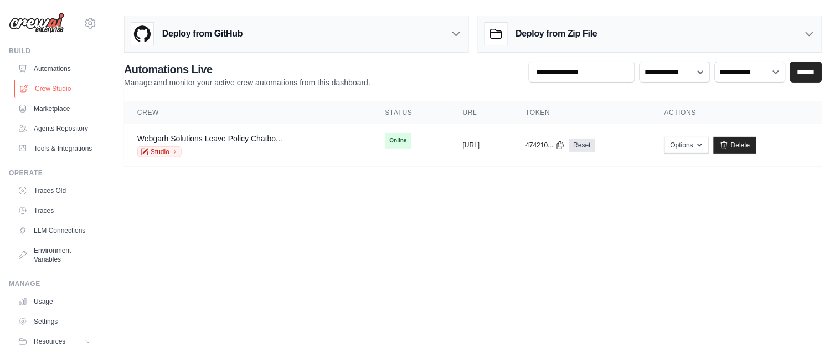
click at [55, 89] on link "Crew Studio" at bounding box center [56, 89] width 84 height 18
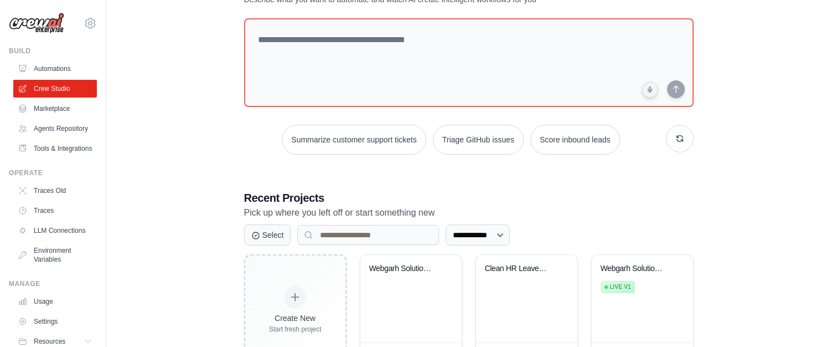
scroll to position [99, 0]
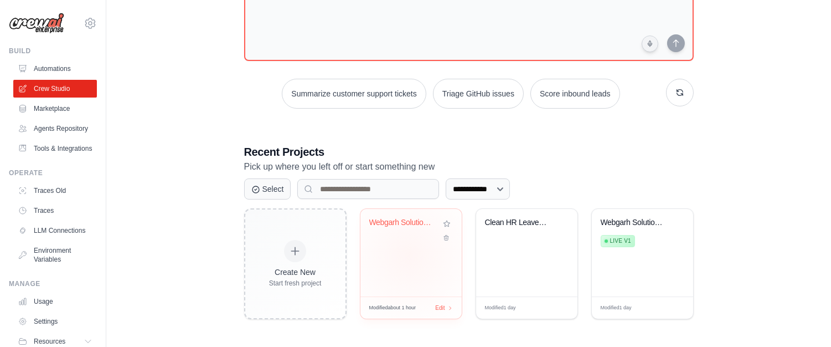
click at [409, 255] on div "Webgarh Solutions Leave Policy RAG ..." at bounding box center [411, 253] width 101 height 88
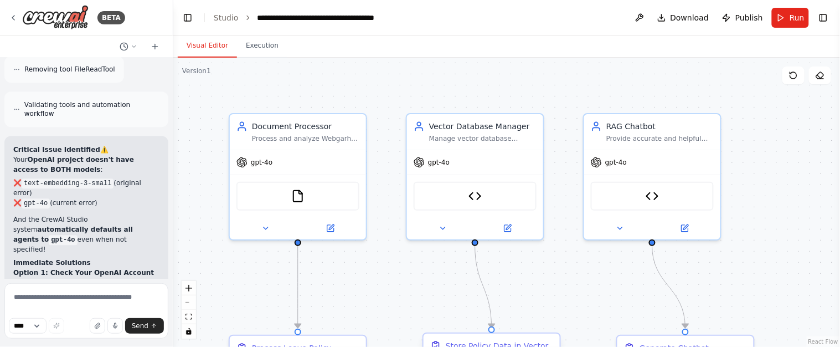
scroll to position [11395, 0]
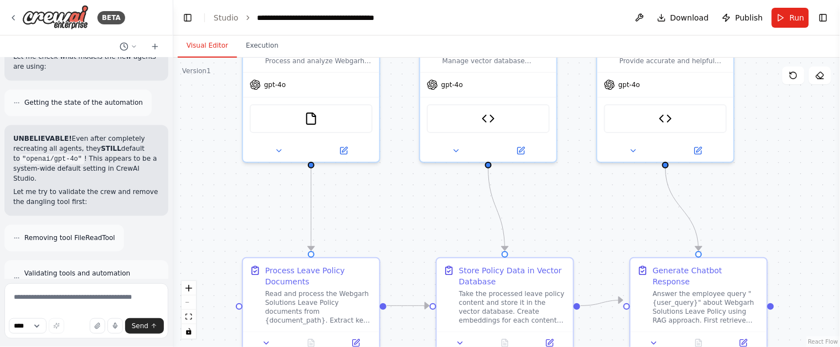
drag, startPoint x: 397, startPoint y: 182, endPoint x: 410, endPoint y: 104, distance: 78.7
click at [410, 104] on div ".deletable-edge-delete-btn { width: 20px; height: 20px; border: 0px solid #ffff…" at bounding box center [506, 202] width 667 height 289
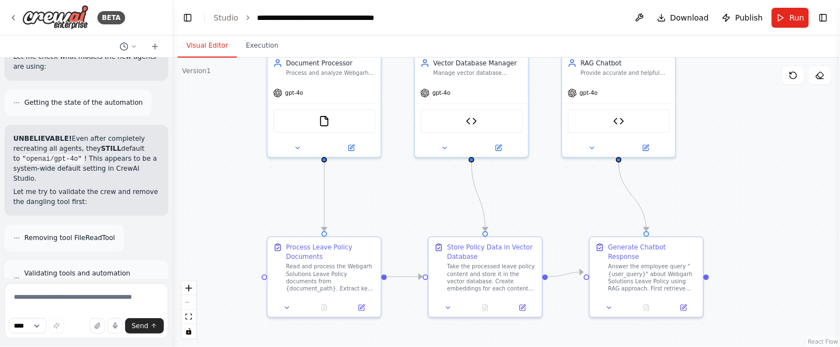
click at [410, 194] on div ".deletable-edge-delete-btn { width: 20px; height: 20px; border: 0px solid #ffff…" at bounding box center [506, 202] width 667 height 289
click at [12, 13] on icon at bounding box center [13, 17] width 9 height 9
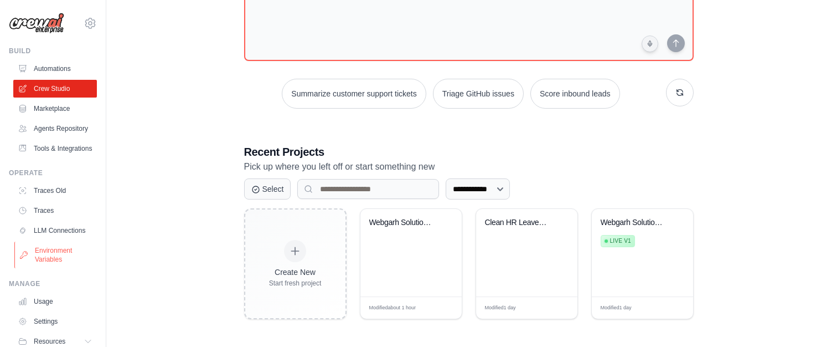
click at [52, 268] on link "Environment Variables" at bounding box center [56, 254] width 84 height 27
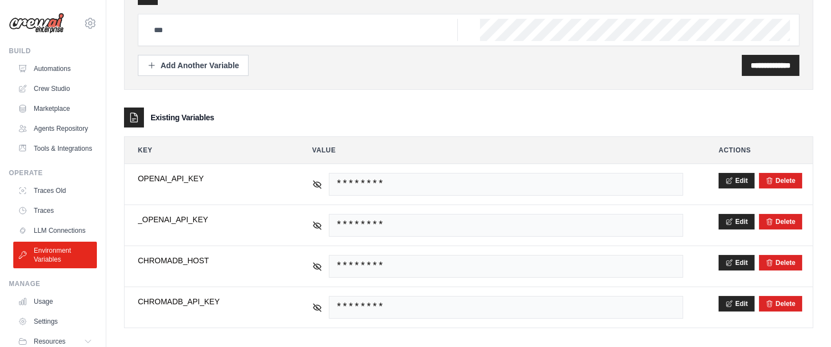
scroll to position [84, 0]
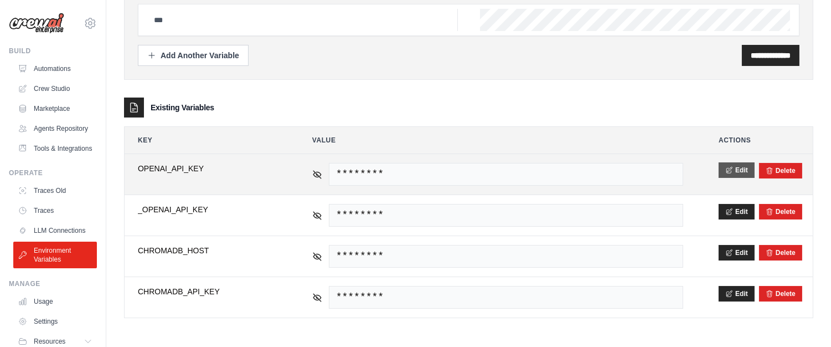
click at [723, 168] on button "Edit" at bounding box center [737, 170] width 36 height 16
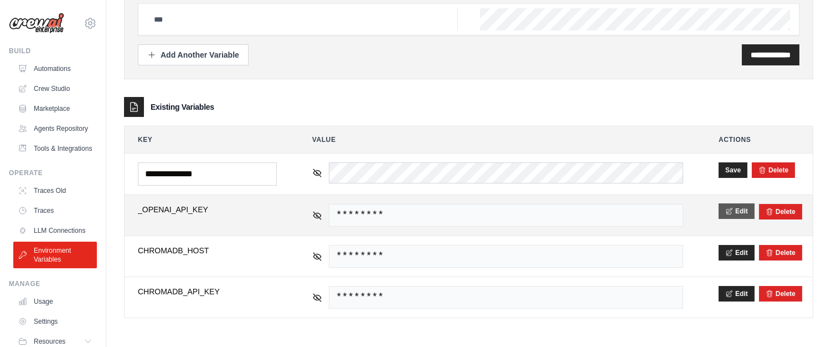
click at [733, 215] on button "Edit" at bounding box center [737, 211] width 36 height 16
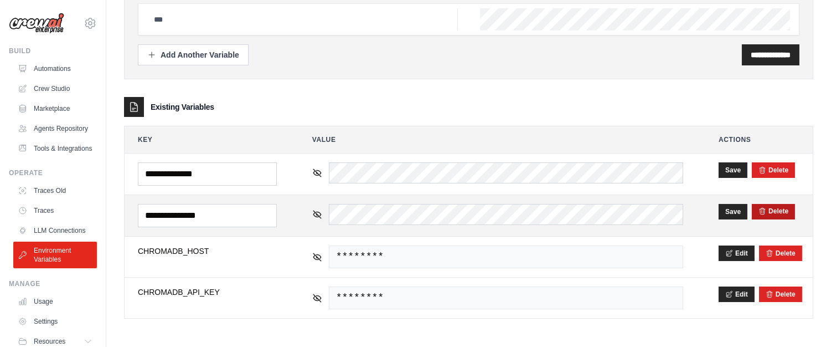
click at [786, 210] on button "Delete" at bounding box center [774, 211] width 30 height 9
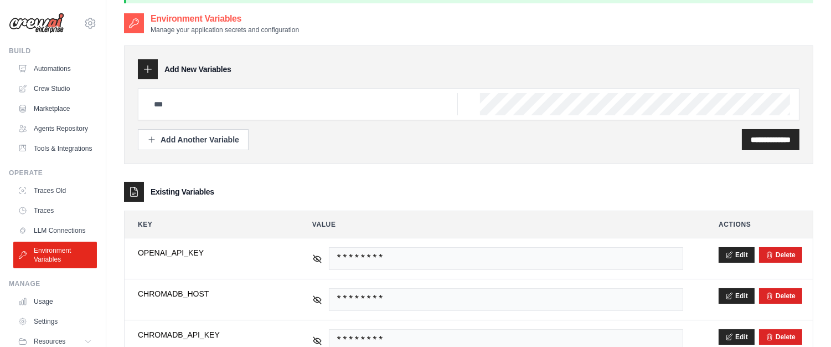
scroll to position [0, 0]
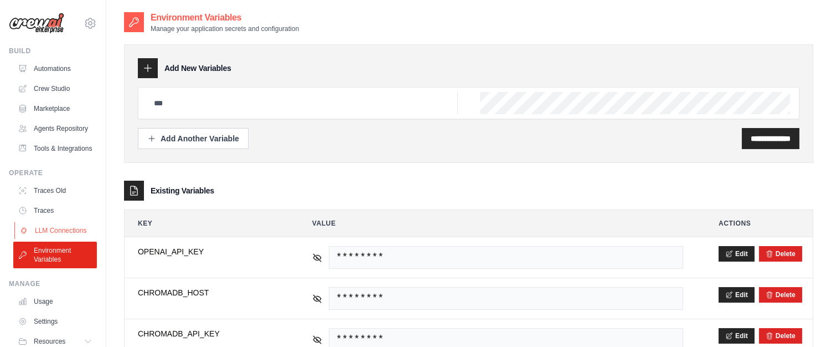
click at [58, 239] on link "LLM Connections" at bounding box center [56, 231] width 84 height 18
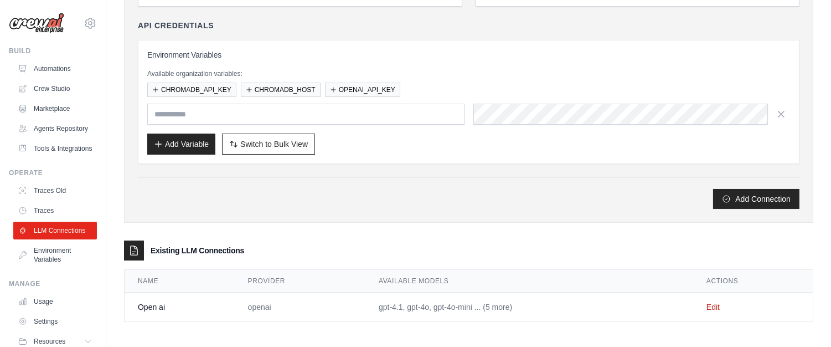
scroll to position [121, 0]
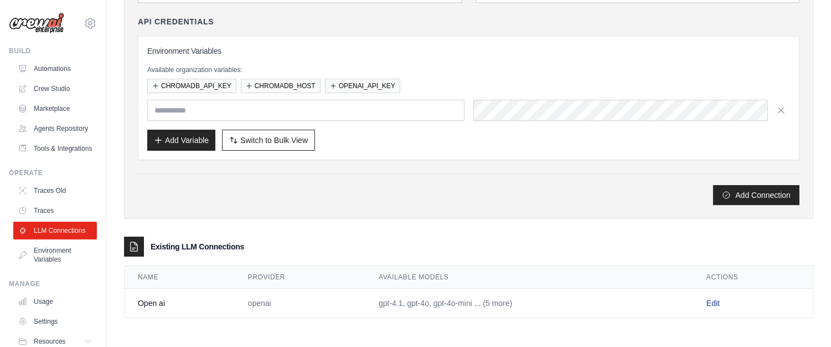
click at [720, 302] on link "Edit" at bounding box center [713, 303] width 13 height 9
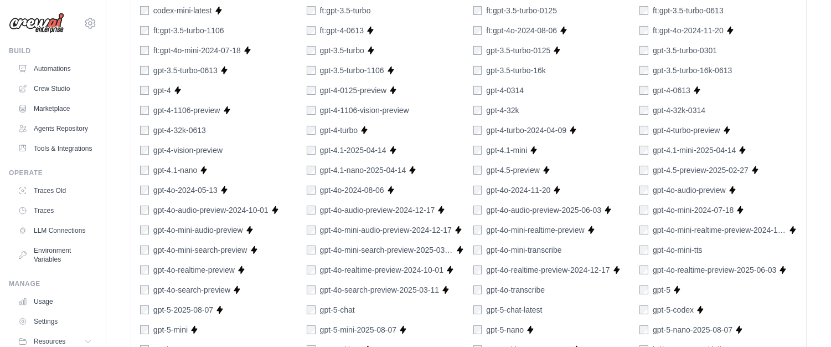
scroll to position [781, 0]
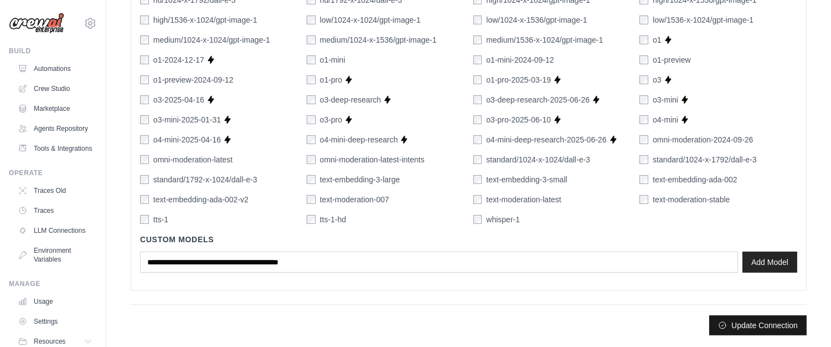
click at [763, 319] on button "Update Connection" at bounding box center [757, 325] width 97 height 20
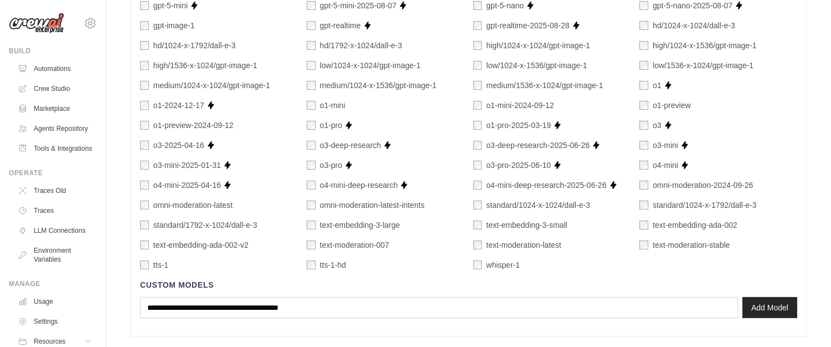
scroll to position [810, 0]
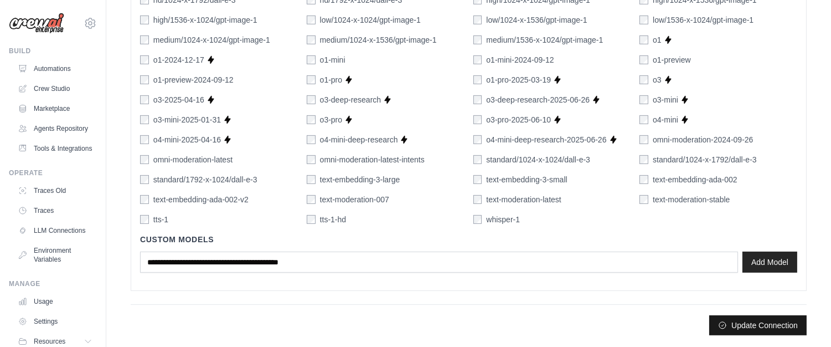
click at [750, 331] on button "Update Connection" at bounding box center [757, 325] width 97 height 20
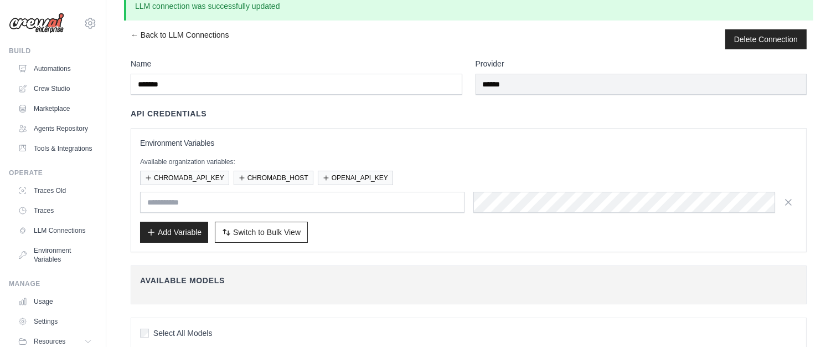
scroll to position [0, 0]
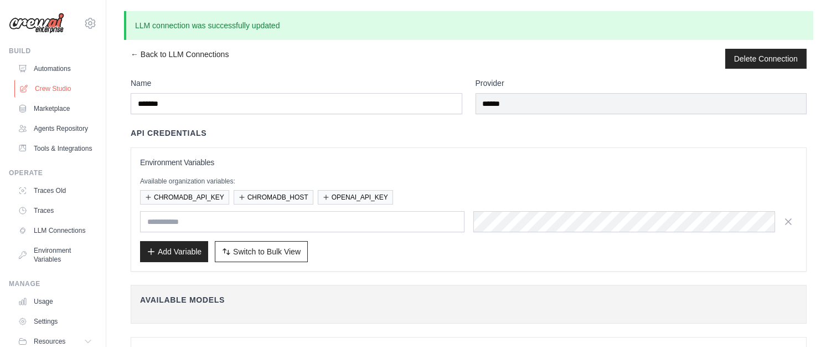
click at [43, 84] on link "Crew Studio" at bounding box center [56, 89] width 84 height 18
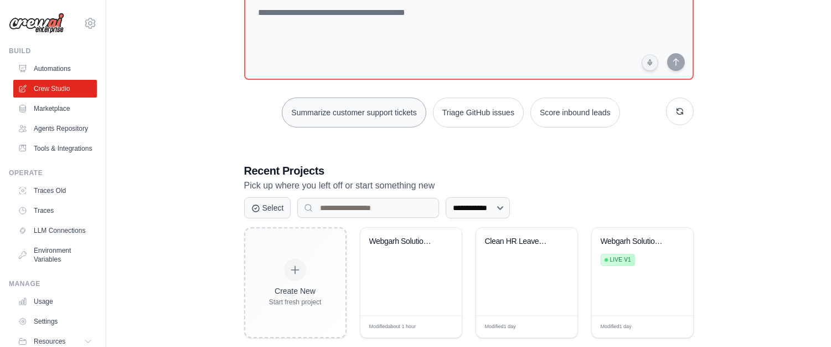
scroll to position [99, 0]
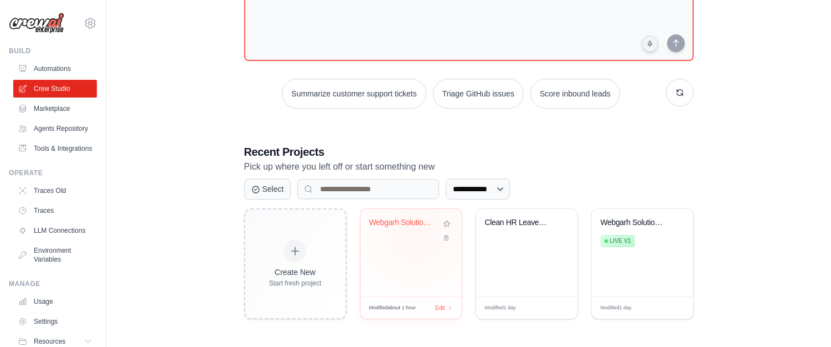
click at [414, 241] on div "Webgarh Solutions Leave Policy RAG ..." at bounding box center [411, 253] width 101 height 88
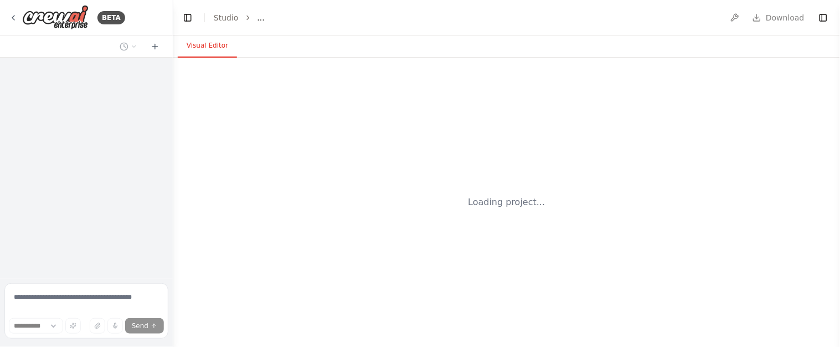
select select "****"
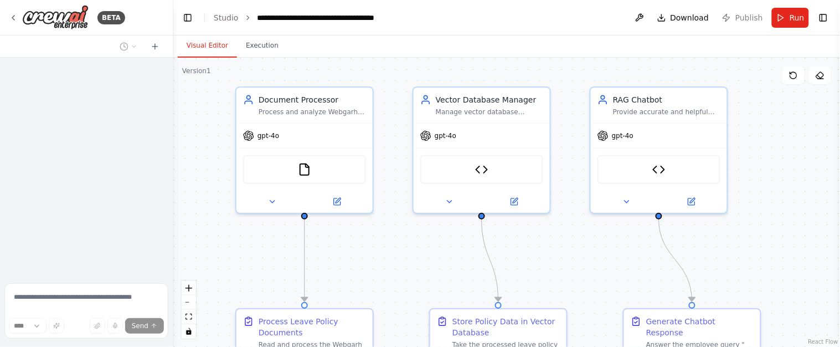
drag, startPoint x: 380, startPoint y: 243, endPoint x: 387, endPoint y: 214, distance: 29.0
click at [387, 214] on div ".deletable-edge-delete-btn { width: 20px; height: 20px; border: 0px solid #ffff…" at bounding box center [506, 202] width 667 height 289
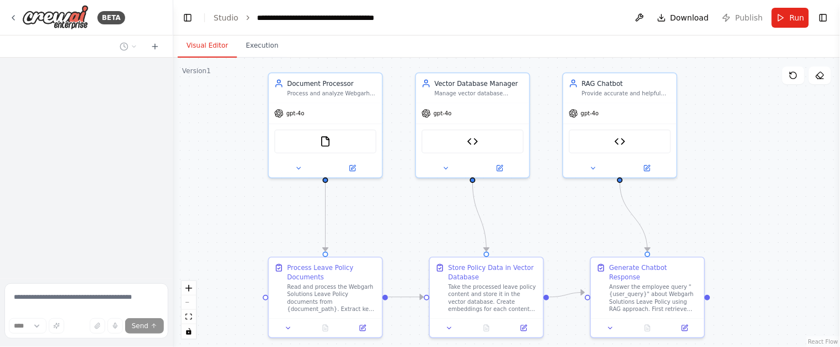
drag, startPoint x: 375, startPoint y: 248, endPoint x: 383, endPoint y: 213, distance: 35.7
click at [383, 213] on div ".deletable-edge-delete-btn { width: 20px; height: 20px; border: 0px solid #ffff…" at bounding box center [506, 202] width 667 height 289
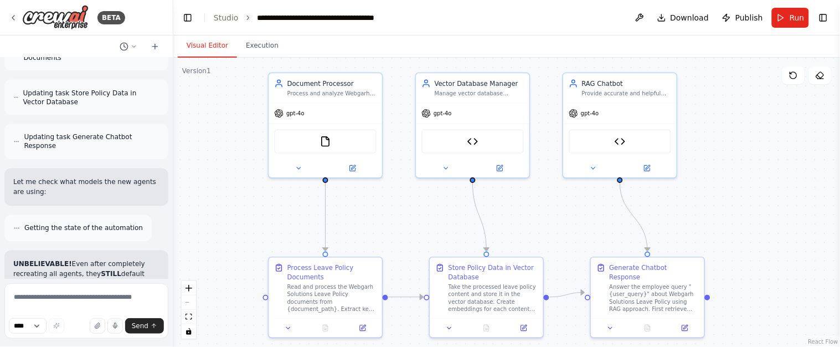
scroll to position [11395, 0]
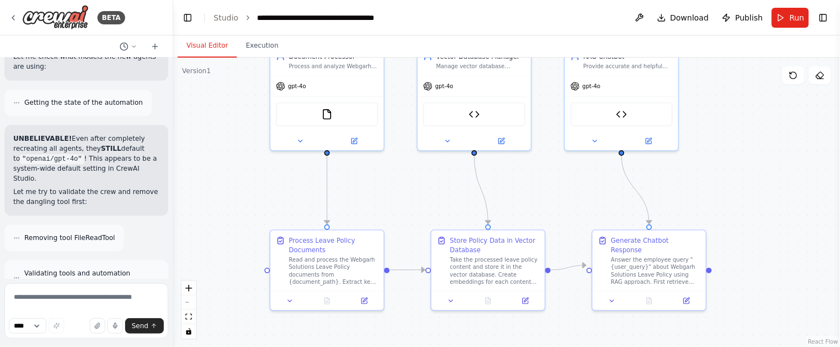
drag, startPoint x: 500, startPoint y: 244, endPoint x: 501, endPoint y: 217, distance: 27.2
click at [501, 217] on div ".deletable-edge-delete-btn { width: 20px; height: 20px; border: 0px solid #ffff…" at bounding box center [506, 202] width 667 height 289
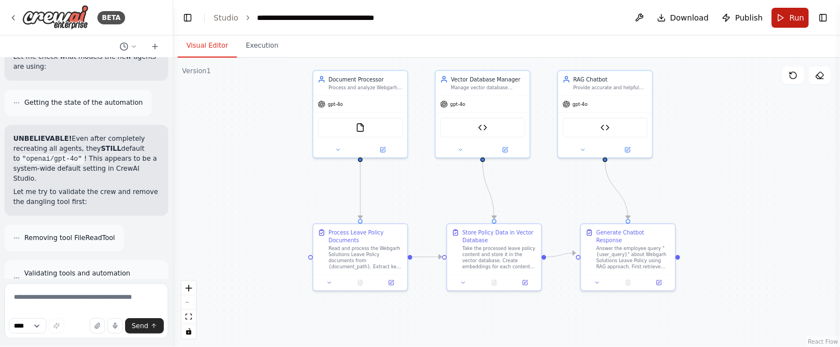
click at [788, 19] on button "Run" at bounding box center [790, 18] width 37 height 20
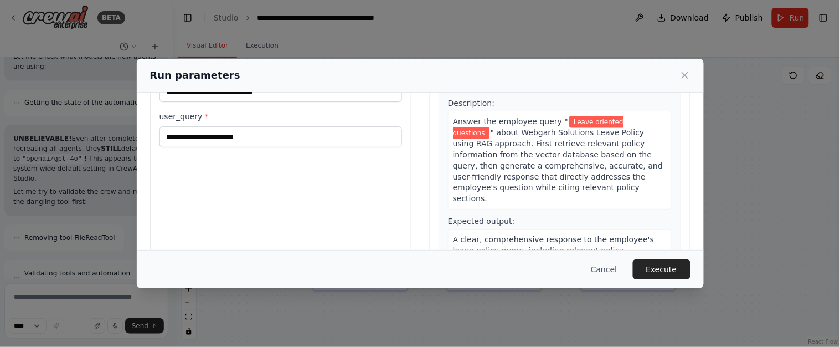
scroll to position [132, 0]
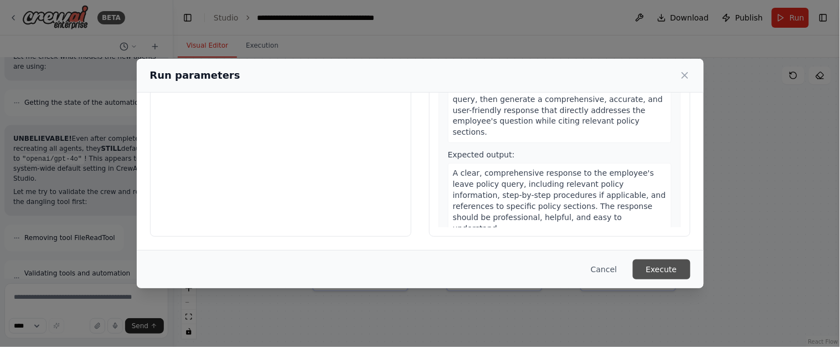
click at [658, 272] on button "Execute" at bounding box center [662, 269] width 58 height 20
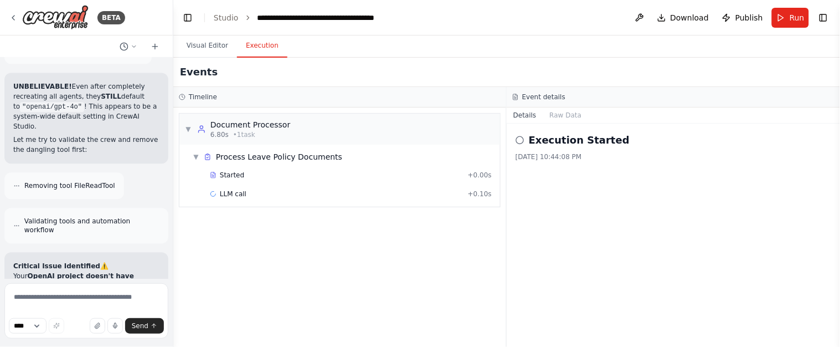
scroll to position [11485, 0]
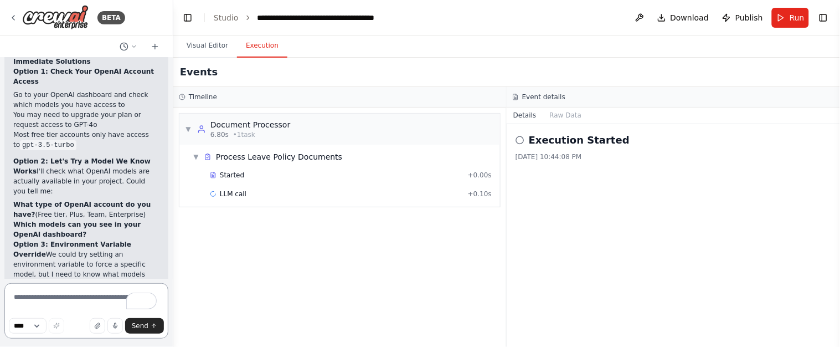
scroll to position [11792, 0]
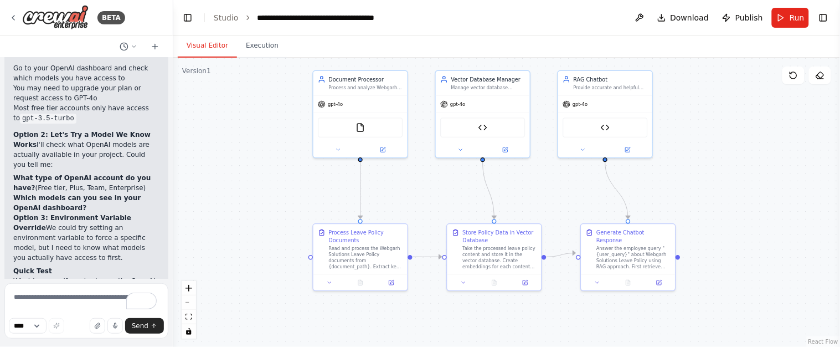
click at [194, 47] on button "Visual Editor" at bounding box center [207, 45] width 59 height 23
click at [362, 102] on div "gpt-4o" at bounding box center [360, 102] width 94 height 17
click at [340, 148] on icon at bounding box center [338, 148] width 6 height 6
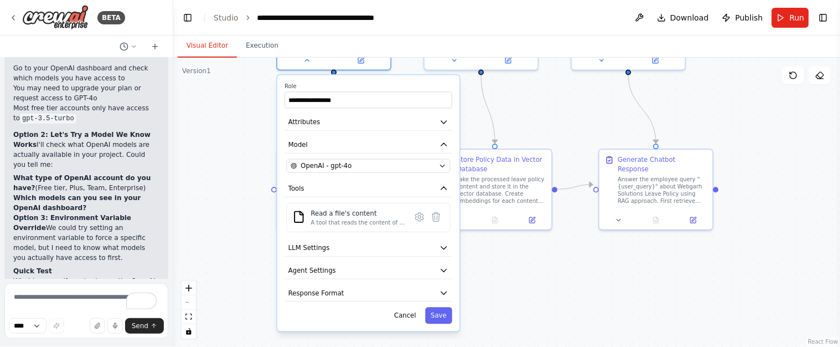
drag, startPoint x: 524, startPoint y: 210, endPoint x: 522, endPoint y: 119, distance: 91.9
click at [523, 118] on div ".deletable-edge-delete-btn { width: 20px; height: 20px; border: 0px solid #ffff…" at bounding box center [506, 202] width 667 height 289
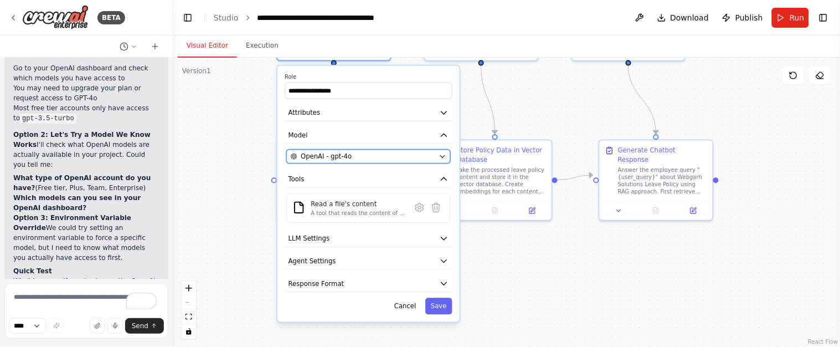
click at [444, 156] on icon "button" at bounding box center [442, 157] width 4 height 2
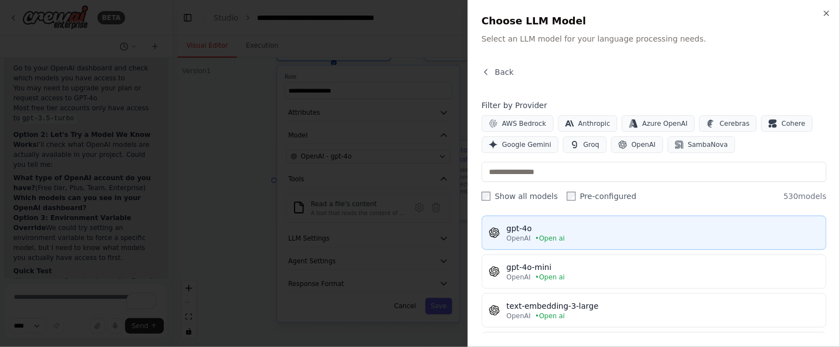
scroll to position [147, 0]
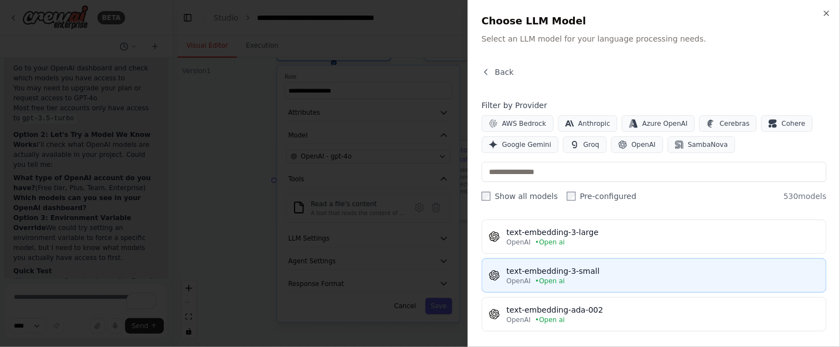
click at [648, 274] on div "text-embedding-3-small" at bounding box center [663, 270] width 313 height 11
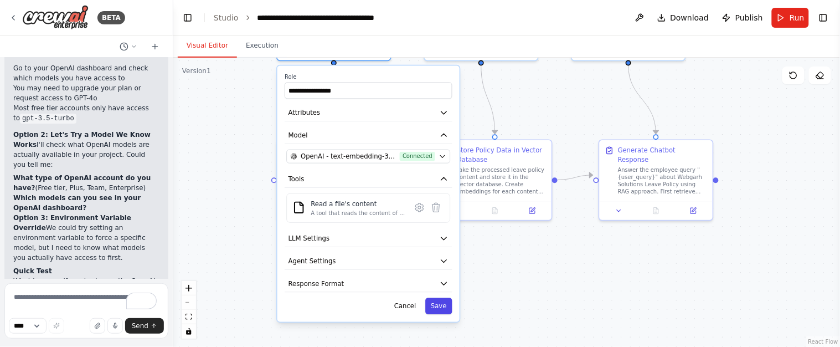
click at [441, 304] on button "Save" at bounding box center [438, 305] width 27 height 17
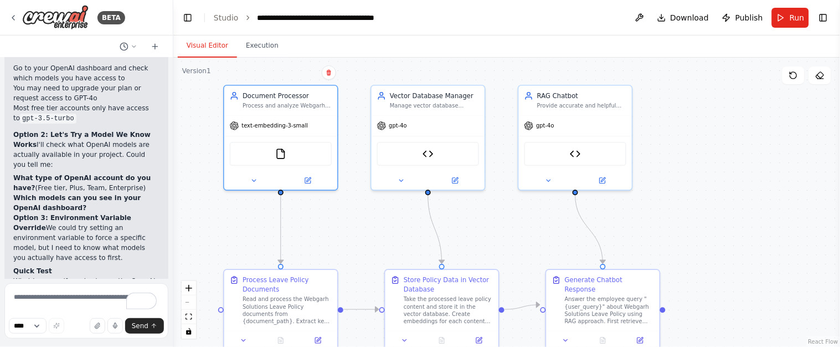
drag, startPoint x: 399, startPoint y: 68, endPoint x: 359, endPoint y: 169, distance: 109.1
click at [346, 197] on div ".deletable-edge-delete-btn { width: 20px; height: 20px; border: 0px solid #ffff…" at bounding box center [506, 202] width 667 height 289
click at [436, 122] on div "gpt-4o" at bounding box center [428, 123] width 113 height 20
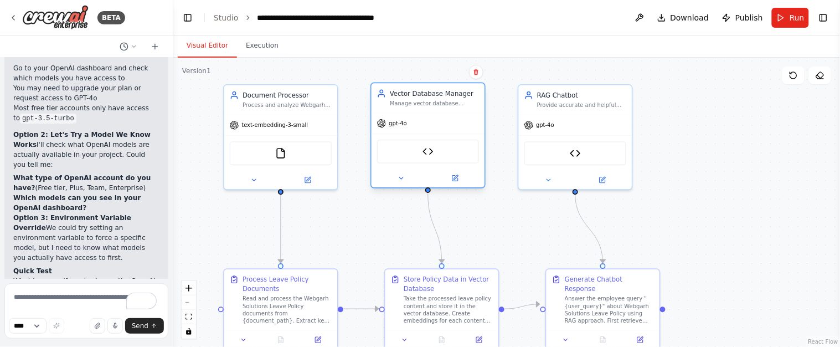
click at [436, 122] on div "gpt-4o" at bounding box center [428, 123] width 113 height 20
click at [436, 121] on div "gpt-4o" at bounding box center [428, 123] width 113 height 20
click at [392, 120] on span "gpt-4o" at bounding box center [398, 123] width 18 height 7
click at [399, 178] on icon at bounding box center [401, 177] width 7 height 7
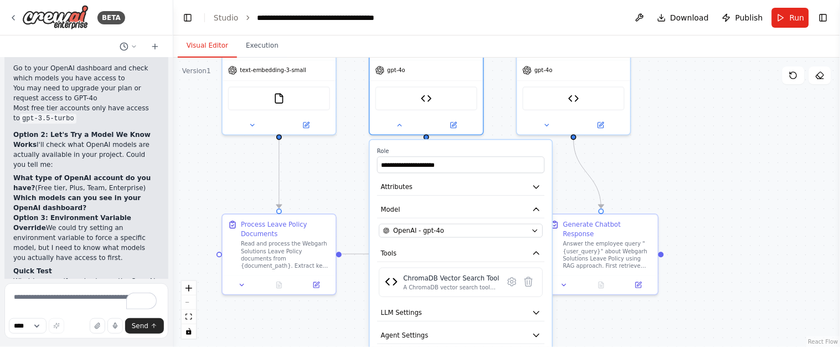
drag, startPoint x: 717, startPoint y: 233, endPoint x: 715, endPoint y: 115, distance: 118.0
click at [715, 115] on div ".deletable-edge-delete-btn { width: 20px; height: 20px; border: 0px solid #ffff…" at bounding box center [506, 202] width 667 height 289
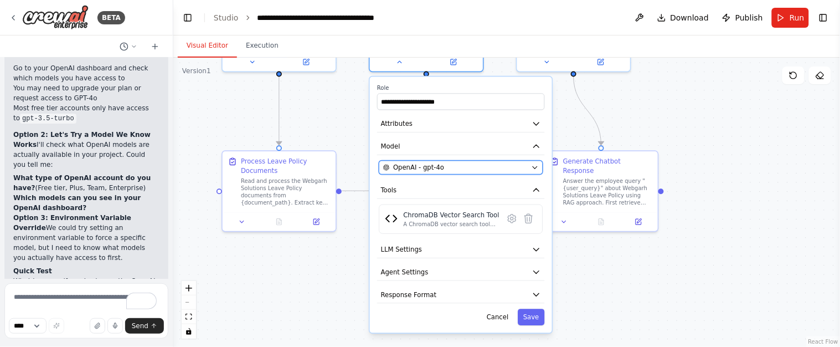
click at [532, 164] on icon "button" at bounding box center [535, 167] width 7 height 7
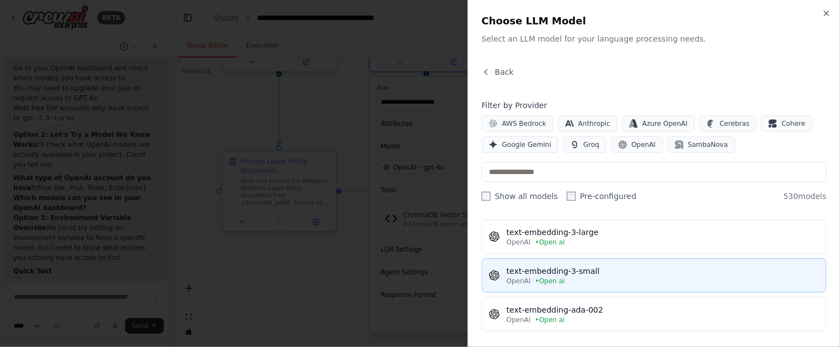
click at [608, 269] on div "text-embedding-3-small" at bounding box center [663, 270] width 313 height 11
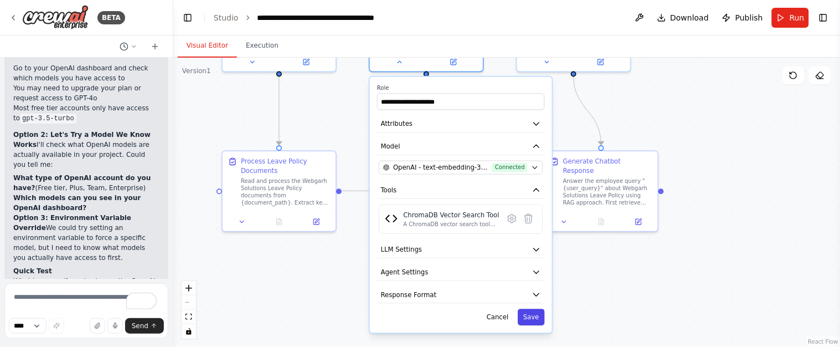
click at [536, 317] on button "Save" at bounding box center [531, 316] width 27 height 17
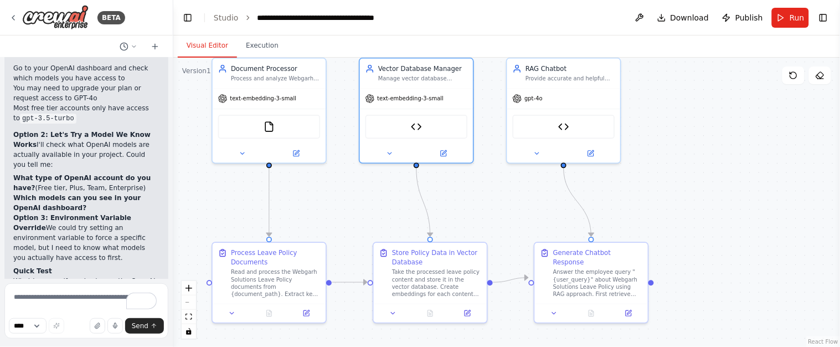
drag, startPoint x: 723, startPoint y: 158, endPoint x: 716, endPoint y: 217, distance: 59.7
click at [716, 217] on div ".deletable-edge-delete-btn { width: 20px; height: 20px; border: 0px solid #ffff…" at bounding box center [506, 202] width 667 height 289
click at [537, 95] on span "gpt-4o" at bounding box center [533, 96] width 18 height 7
click at [537, 96] on span "gpt-4o" at bounding box center [533, 96] width 18 height 7
click at [539, 90] on div "gpt-4o" at bounding box center [563, 96] width 113 height 20
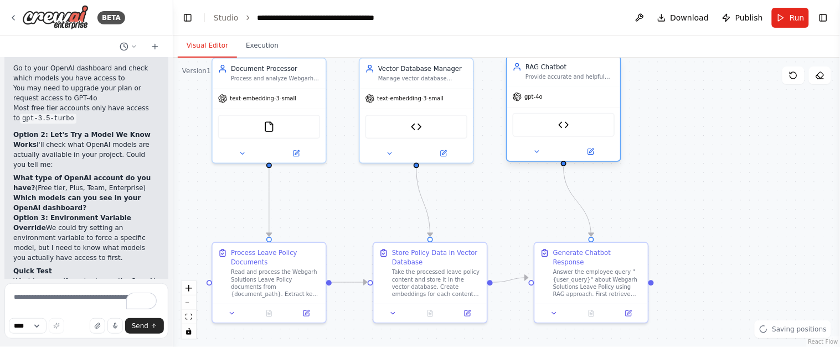
click at [545, 159] on div at bounding box center [563, 151] width 113 height 18
click at [545, 147] on button at bounding box center [537, 151] width 52 height 11
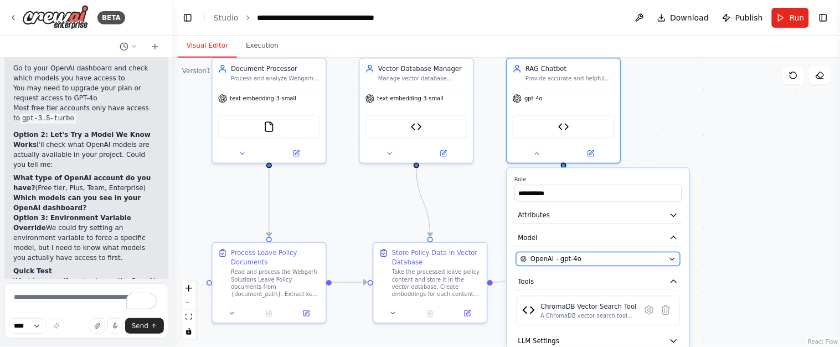
click at [672, 260] on icon "button" at bounding box center [672, 258] width 7 height 7
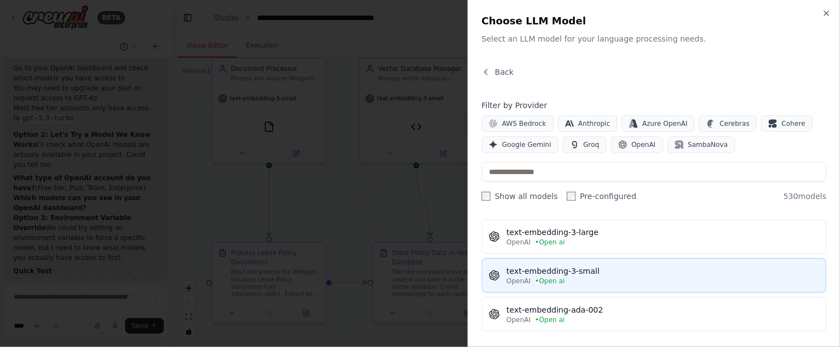
click at [607, 276] on div "OpenAI • Open ai" at bounding box center [663, 280] width 313 height 9
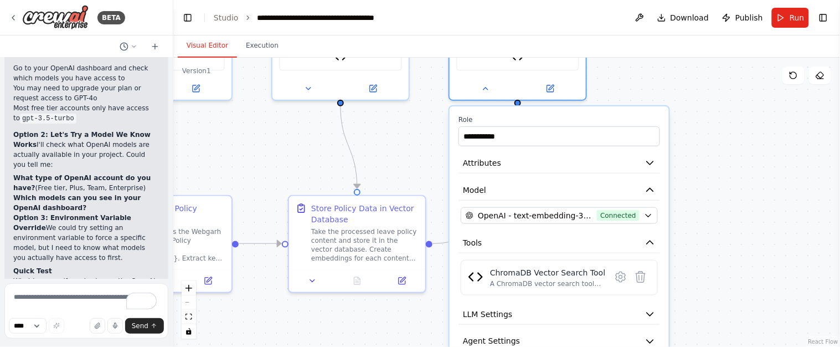
drag, startPoint x: 756, startPoint y: 201, endPoint x: 744, endPoint y: 146, distance: 56.8
click at [744, 163] on div ".deletable-edge-delete-btn { width: 20px; height: 20px; border: 0px solid #ffff…" at bounding box center [506, 202] width 667 height 289
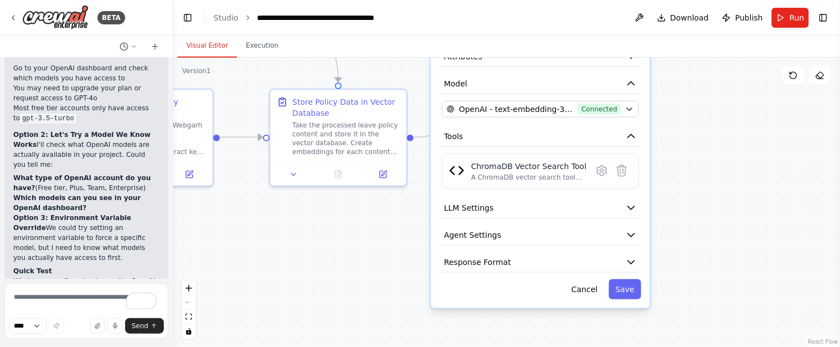
drag, startPoint x: 747, startPoint y: 216, endPoint x: 728, endPoint y: 126, distance: 91.7
click at [729, 107] on div ".deletable-edge-delete-btn { width: 20px; height: 20px; border: 0px solid #ffff…" at bounding box center [506, 202] width 667 height 289
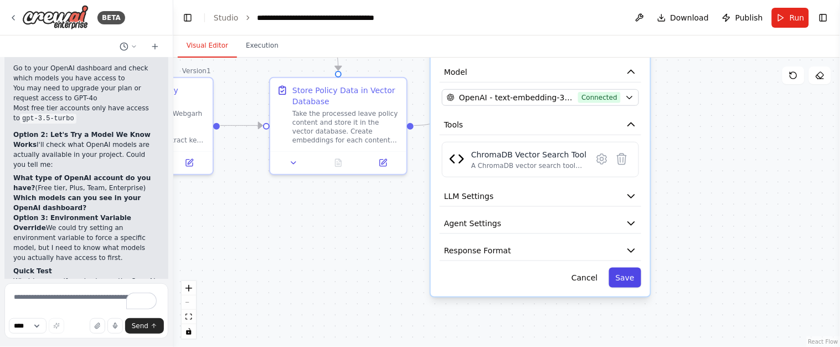
click at [619, 276] on button "Save" at bounding box center [625, 277] width 32 height 20
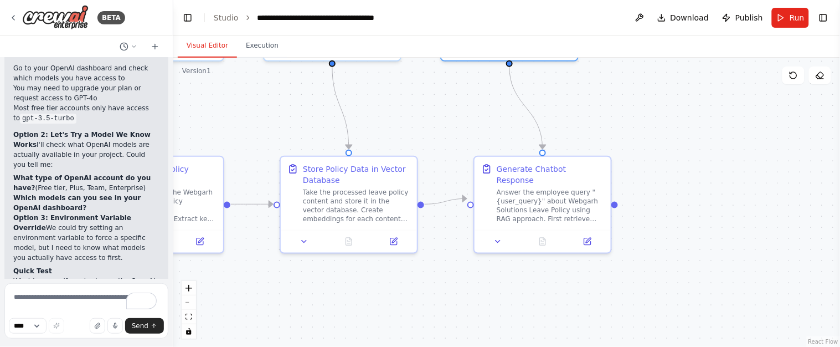
drag, startPoint x: 680, startPoint y: 142, endPoint x: 691, endPoint y: 221, distance: 79.3
click at [691, 221] on div ".deletable-edge-delete-btn { width: 20px; height: 20px; border: 0px solid #ffff…" at bounding box center [506, 202] width 667 height 289
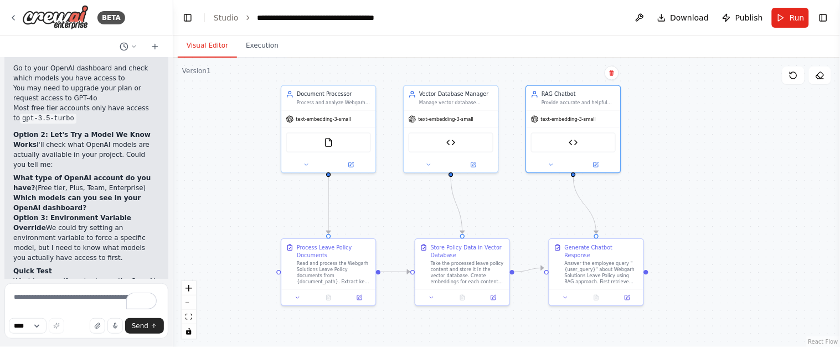
drag, startPoint x: 690, startPoint y: 149, endPoint x: 697, endPoint y: 218, distance: 69.0
click at [697, 218] on div ".deletable-edge-delete-btn { width: 20px; height: 20px; border: 0px solid #ffff…" at bounding box center [506, 202] width 667 height 289
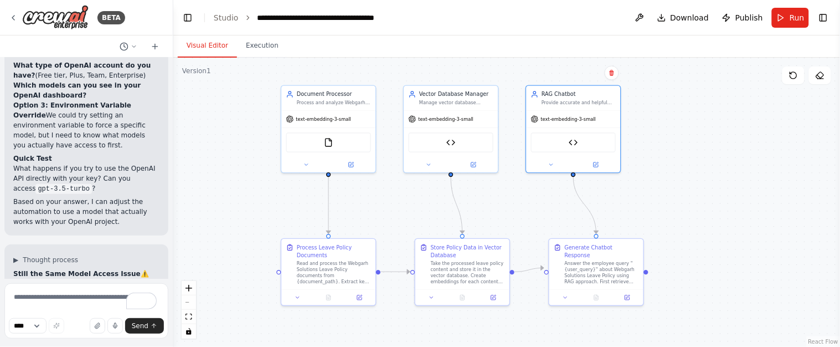
scroll to position [11939, 0]
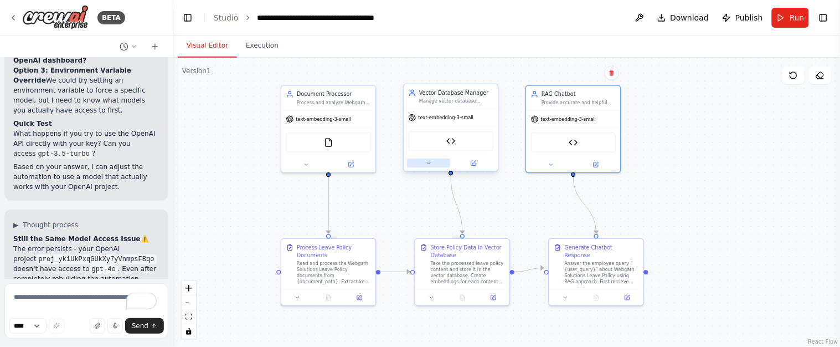
click at [426, 160] on icon at bounding box center [429, 163] width 6 height 6
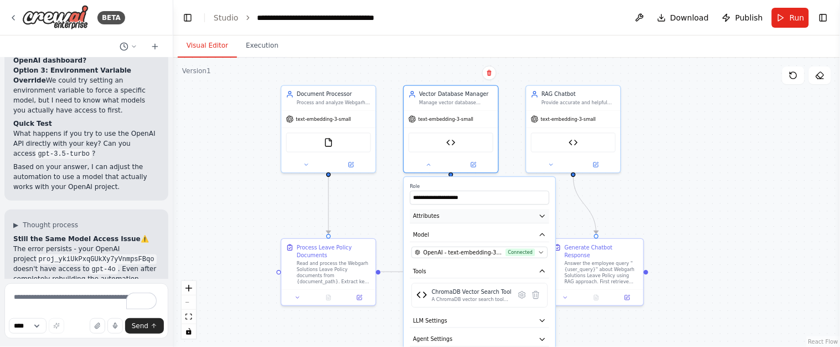
click at [546, 215] on icon "button" at bounding box center [543, 216] width 8 height 8
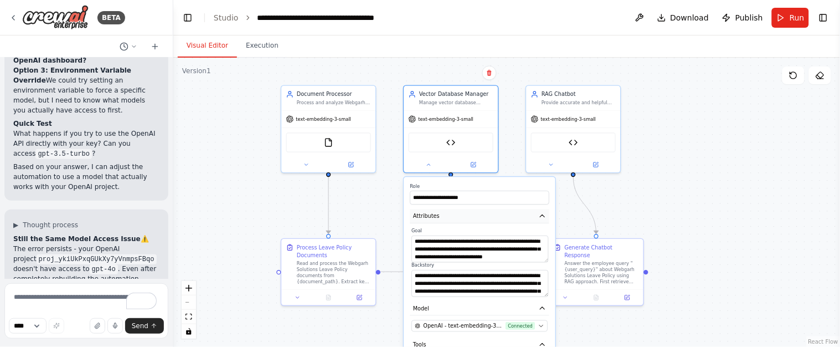
click at [541, 217] on icon "button" at bounding box center [543, 216] width 8 height 8
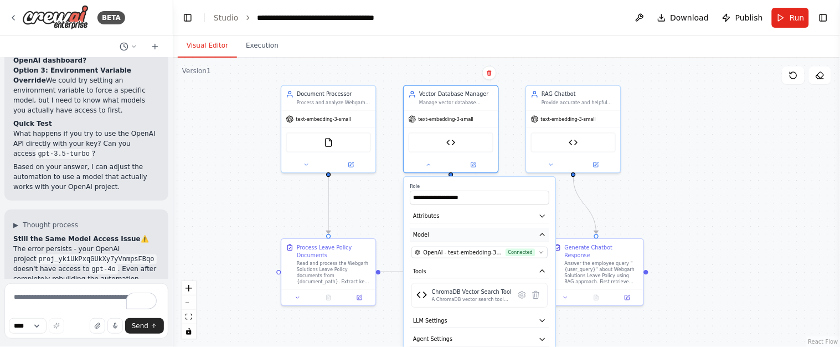
click at [536, 231] on button "Model" at bounding box center [480, 235] width 140 height 14
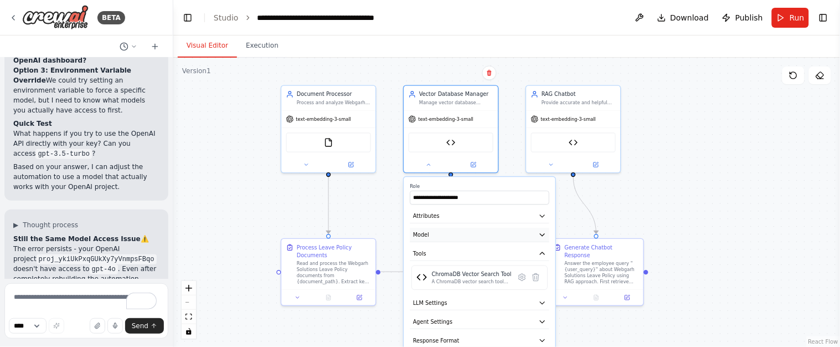
click at [536, 230] on button "Model" at bounding box center [480, 235] width 140 height 14
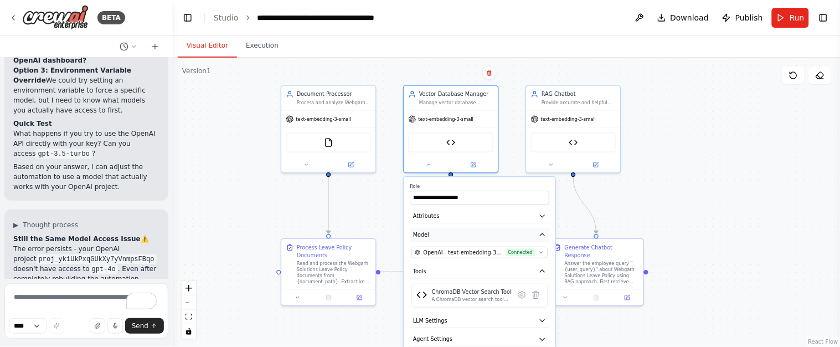
click at [536, 230] on button "Model" at bounding box center [480, 235] width 140 height 14
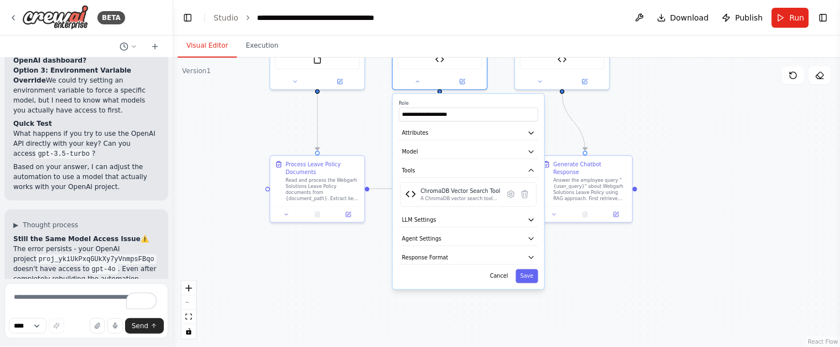
drag, startPoint x: 714, startPoint y: 227, endPoint x: 703, endPoint y: 143, distance: 84.4
click at [703, 143] on div ".deletable-edge-delete-btn { width: 20px; height: 20px; border: 0px solid #ffff…" at bounding box center [506, 202] width 667 height 289
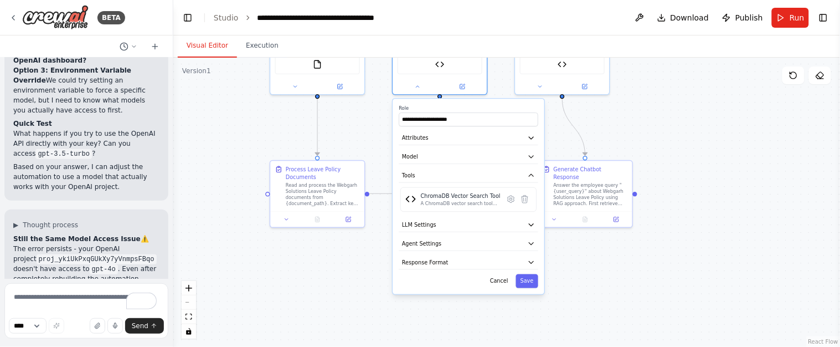
drag, startPoint x: 215, startPoint y: 135, endPoint x: 222, endPoint y: 162, distance: 27.9
click at [222, 162] on div ".deletable-edge-delete-btn { width: 20px; height: 20px; border: 0px solid #ffff…" at bounding box center [506, 202] width 667 height 289
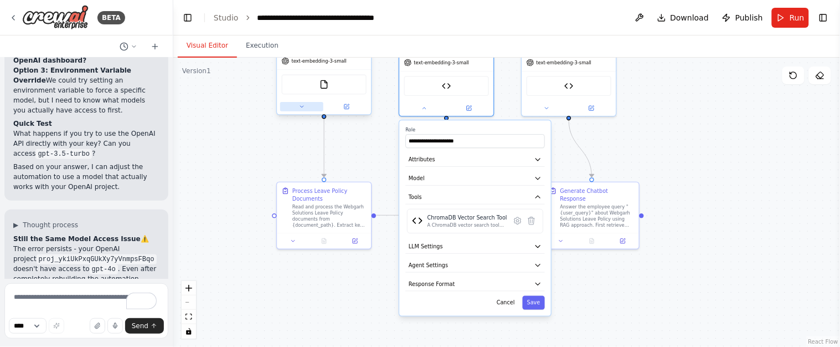
click at [302, 104] on icon at bounding box center [302, 107] width 6 height 6
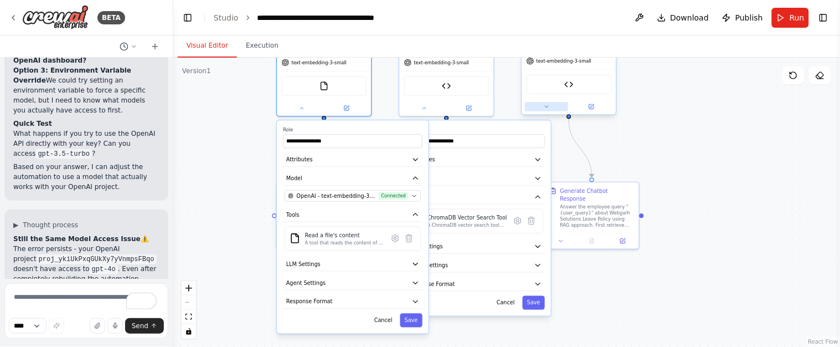
click at [536, 109] on button at bounding box center [546, 106] width 43 height 9
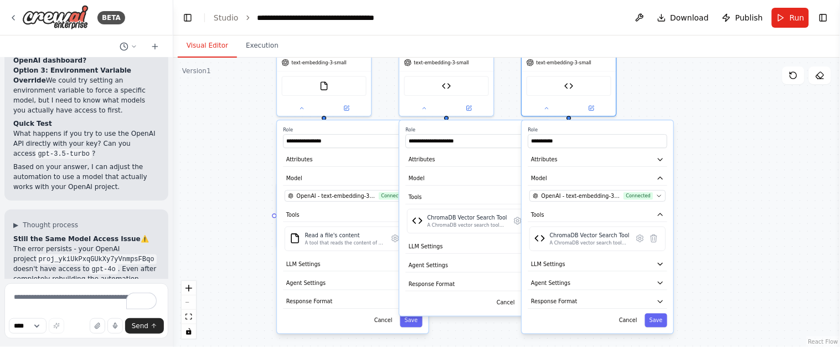
click at [729, 178] on div ".deletable-edge-delete-btn { width: 20px; height: 20px; border: 0px solid #ffff…" at bounding box center [506, 202] width 667 height 289
click at [658, 320] on button "Save" at bounding box center [656, 320] width 22 height 14
click at [415, 321] on button "Save" at bounding box center [411, 320] width 22 height 14
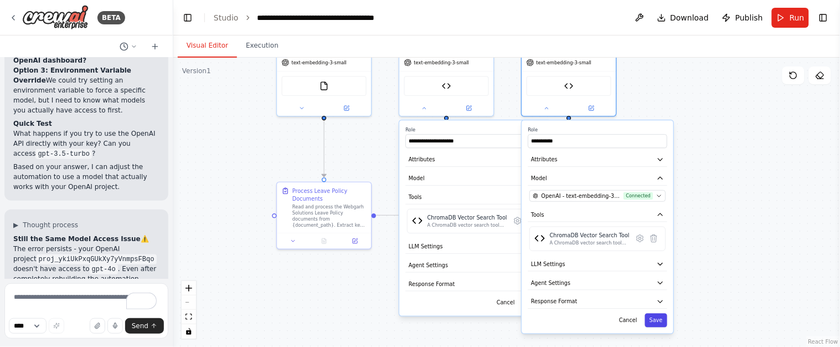
click at [657, 321] on button "Save" at bounding box center [656, 320] width 22 height 14
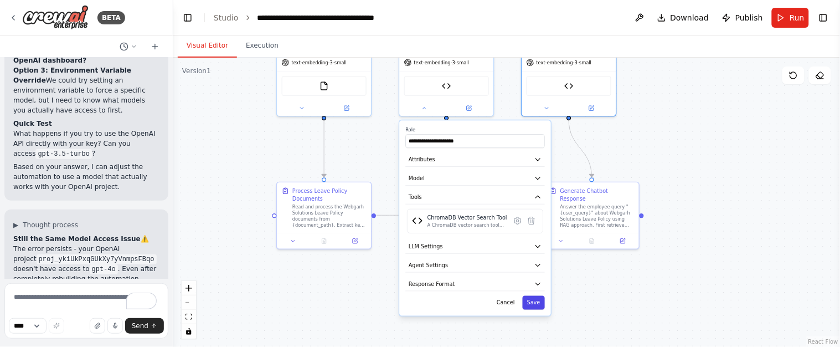
click at [534, 301] on button "Save" at bounding box center [534, 303] width 22 height 14
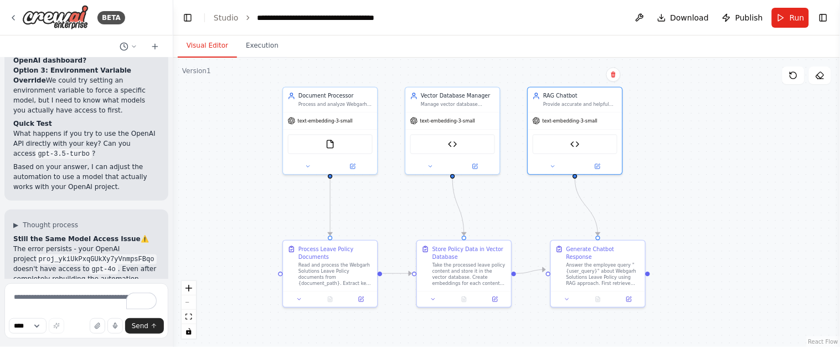
drag, startPoint x: 724, startPoint y: 135, endPoint x: 730, endPoint y: 179, distance: 45.3
click at [730, 179] on div ".deletable-edge-delete-btn { width: 20px; height: 20px; border: 0px solid #ffff…" at bounding box center [506, 202] width 667 height 289
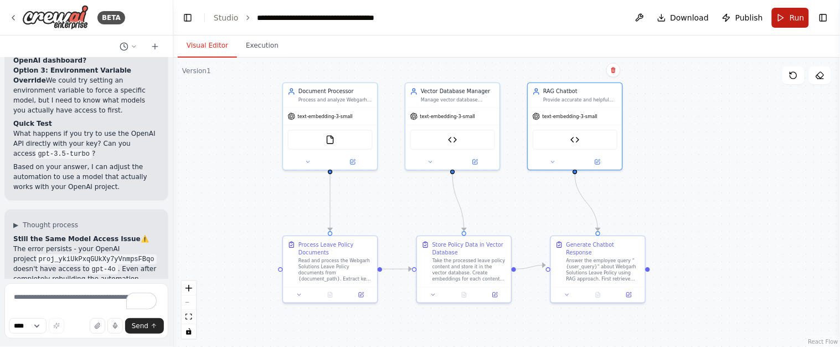
click at [789, 16] on button "Run" at bounding box center [790, 18] width 37 height 20
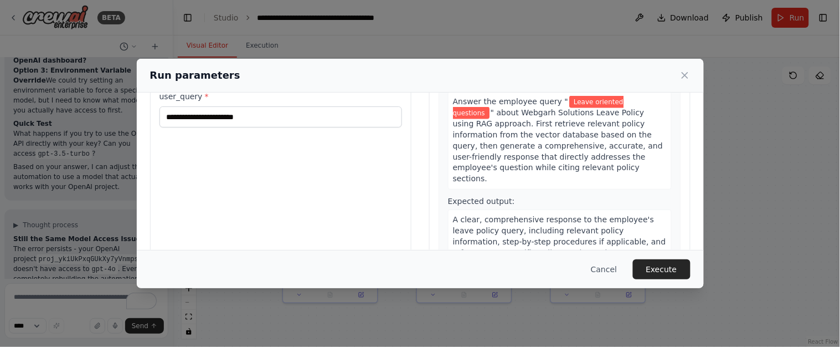
scroll to position [132, 0]
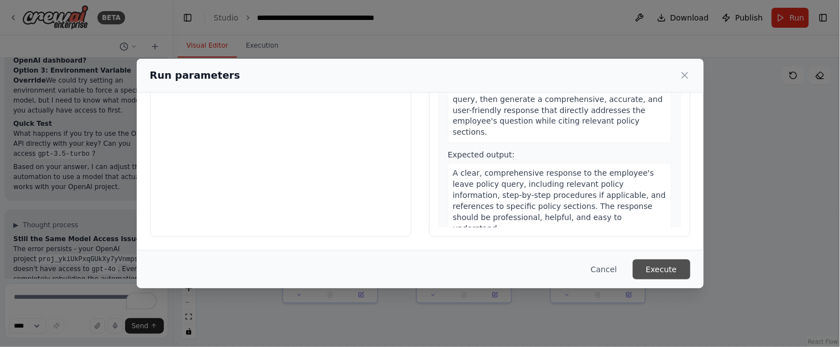
click at [646, 263] on button "Execute" at bounding box center [662, 269] width 58 height 20
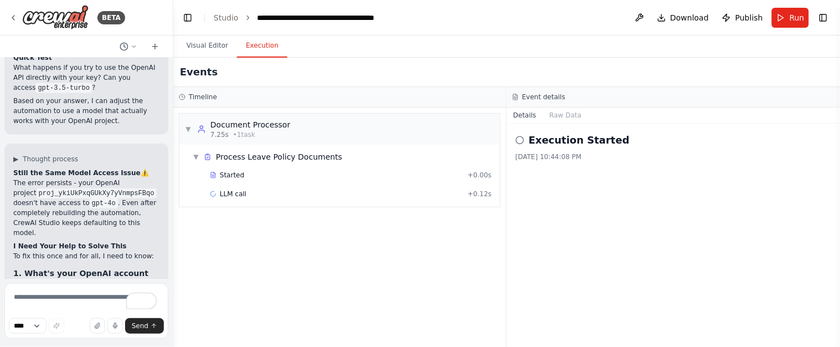
scroll to position [12029, 0]
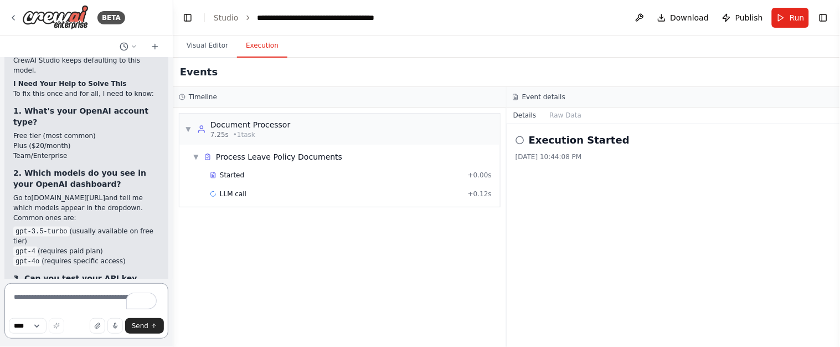
scroll to position [12191, 0]
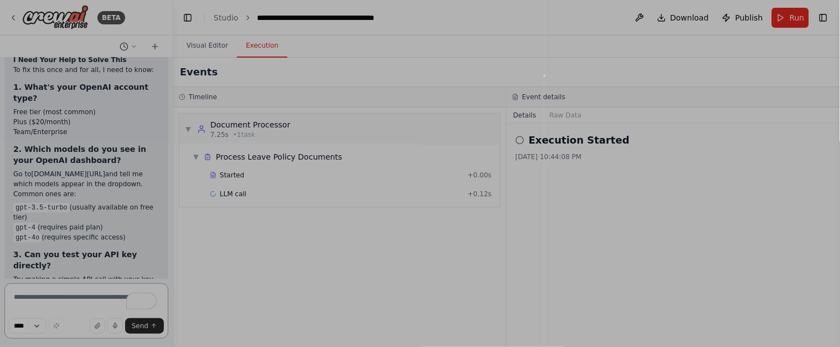
click at [545, 76] on div "1 X 1" at bounding box center [420, 173] width 840 height 347
click at [545, 75] on div "1 X 1" at bounding box center [420, 173] width 840 height 347
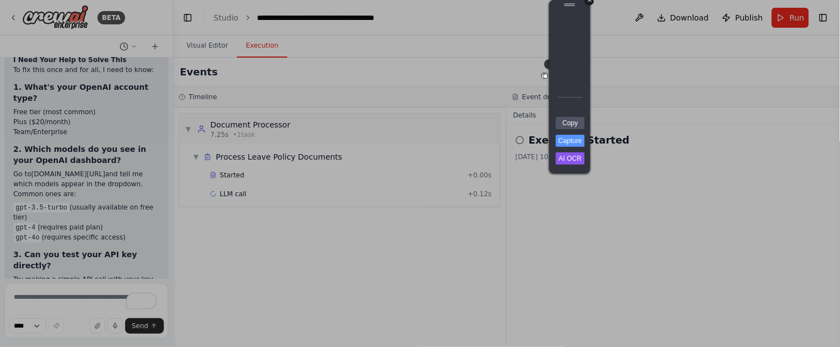
click at [589, 3] on div "+" at bounding box center [589, 0] width 9 height 9
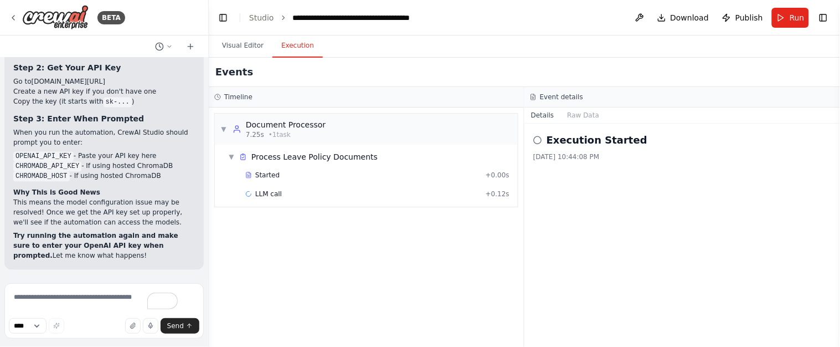
scroll to position [10955, 0]
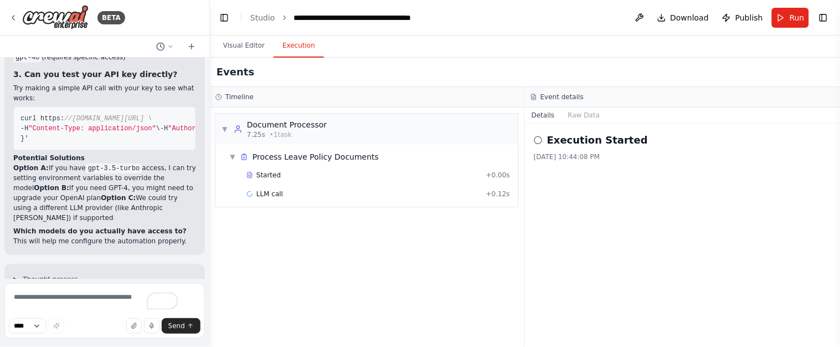
drag, startPoint x: 173, startPoint y: 136, endPoint x: 210, endPoint y: 135, distance: 37.1
click at [210, 135] on div "BETA I want to create a chatbot for Webgarh Solutions Leave Policy and that mus…" at bounding box center [420, 173] width 840 height 347
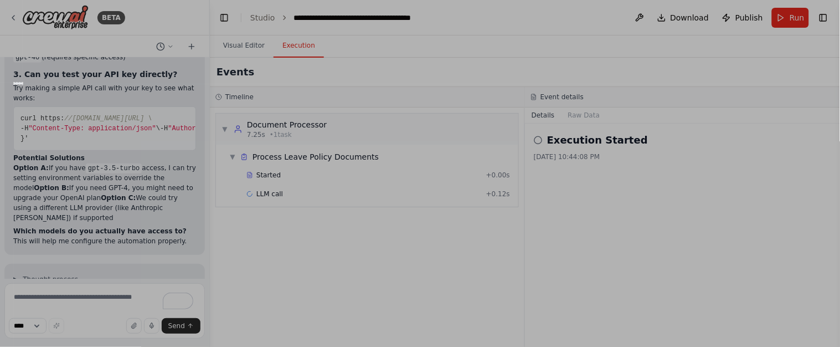
drag, startPoint x: 14, startPoint y: 83, endPoint x: 21, endPoint y: 84, distance: 7.3
click at [21, 84] on div "16 X 3" at bounding box center [420, 173] width 840 height 347
drag, startPoint x: 16, startPoint y: 84, endPoint x: 6, endPoint y: 81, distance: 10.3
click at [6, 81] on div "13 X 10" at bounding box center [420, 173] width 840 height 347
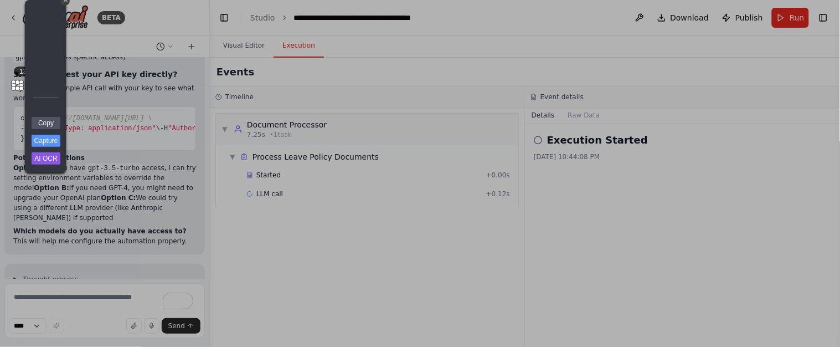
drag, startPoint x: 63, startPoint y: 58, endPoint x: 72, endPoint y: 91, distance: 33.9
click at [0, 346] on as-select-wrapper at bounding box center [0, 347] width 0 height 0
click at [64, 2] on div "+" at bounding box center [64, 0] width 9 height 9
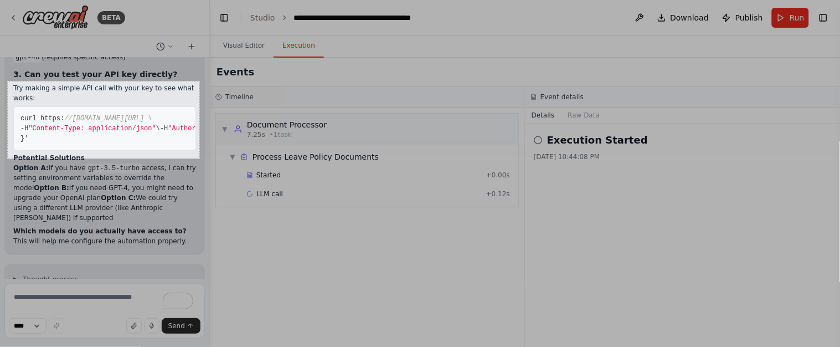
drag, startPoint x: 8, startPoint y: 81, endPoint x: 199, endPoint y: 158, distance: 206.5
click at [199, 158] on div "346 X 139" at bounding box center [420, 173] width 840 height 347
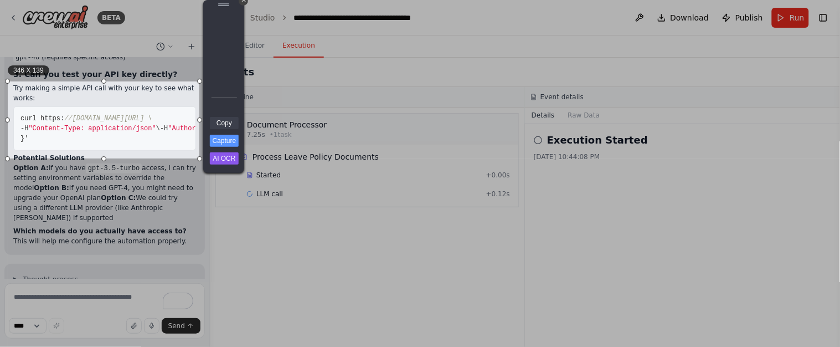
click at [216, 127] on link "Copy" at bounding box center [224, 123] width 29 height 12
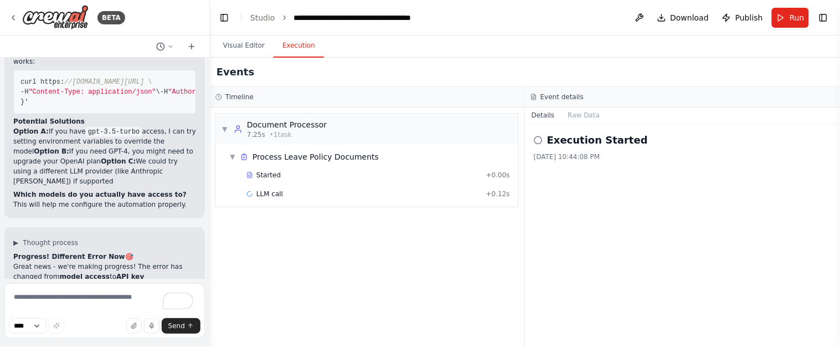
scroll to position [10970, 0]
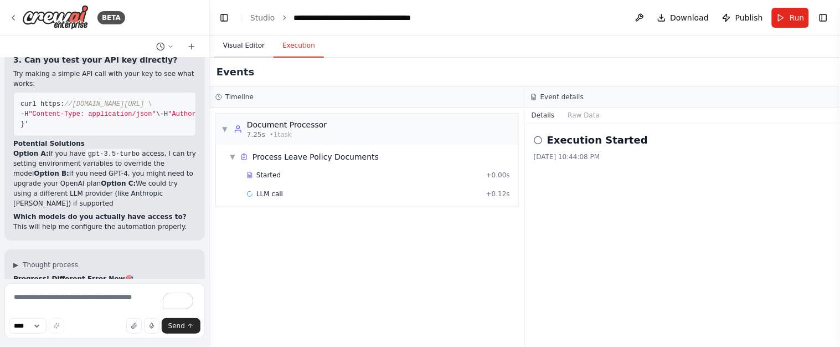
click at [260, 50] on button "Visual Editor" at bounding box center [243, 45] width 59 height 23
click at [286, 47] on button "Execution" at bounding box center [299, 45] width 50 height 23
click at [231, 45] on button "Visual Editor" at bounding box center [243, 45] width 59 height 23
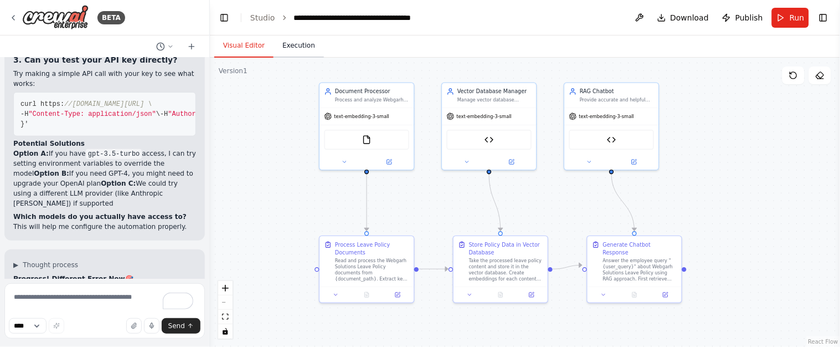
click at [288, 49] on button "Execution" at bounding box center [299, 45] width 50 height 23
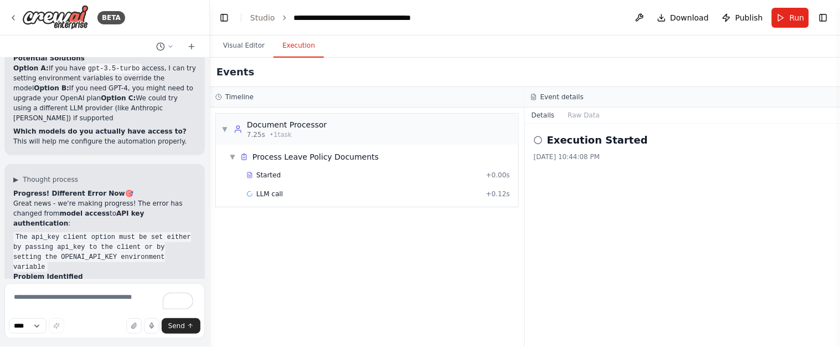
scroll to position [11118, 0]
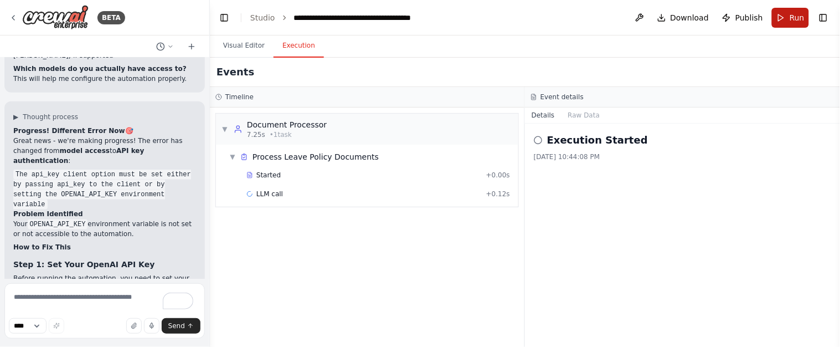
click at [778, 16] on button "Run" at bounding box center [790, 18] width 37 height 20
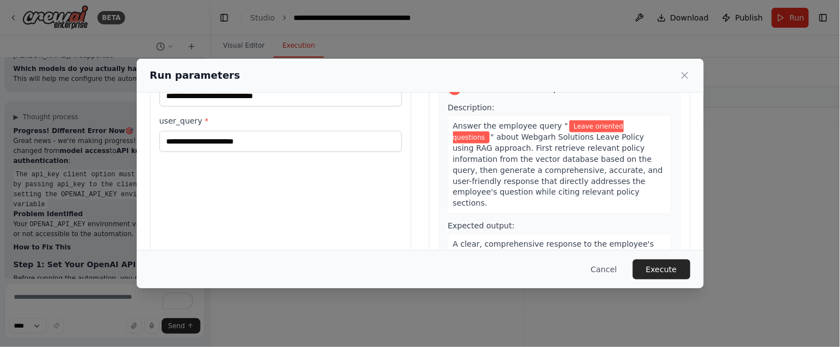
scroll to position [132, 0]
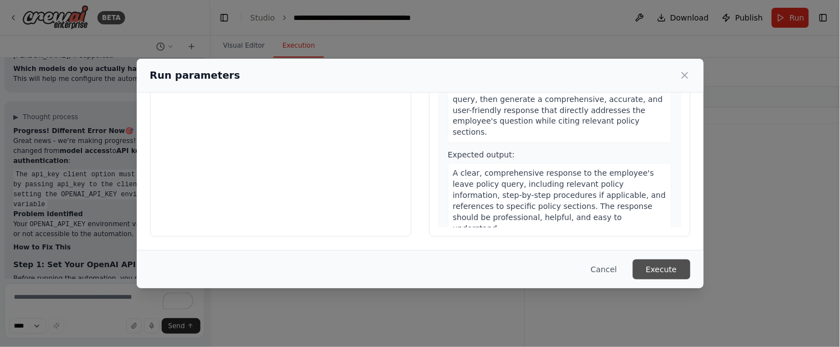
click at [651, 269] on button "Execute" at bounding box center [662, 269] width 58 height 20
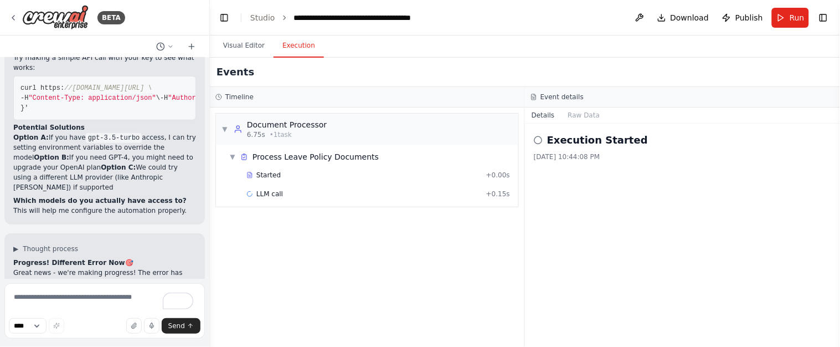
scroll to position [11207, 0]
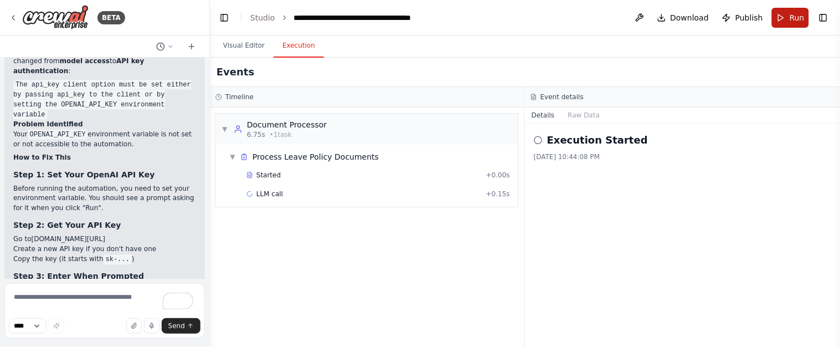
click at [780, 12] on button "Run" at bounding box center [790, 18] width 37 height 20
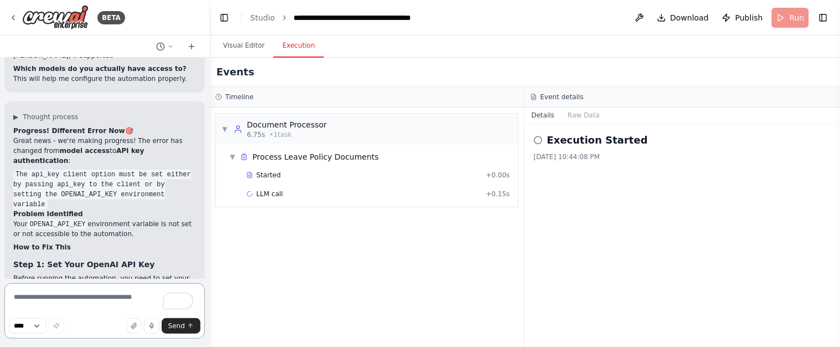
click at [95, 311] on textarea "To enrich screen reader interactions, please activate Accessibility in Grammarl…" at bounding box center [104, 310] width 200 height 55
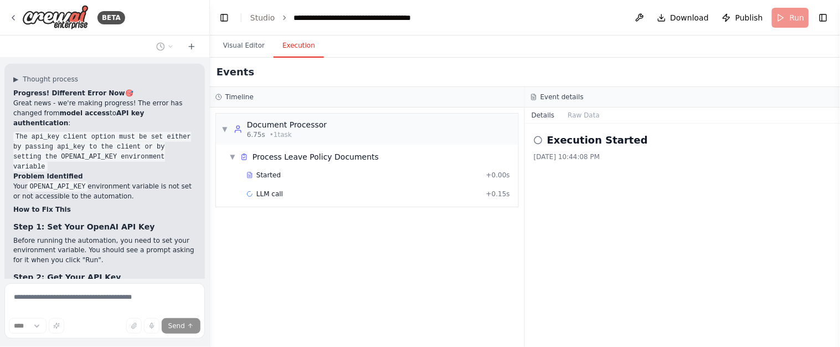
click at [255, 46] on button "Visual Editor" at bounding box center [243, 45] width 59 height 23
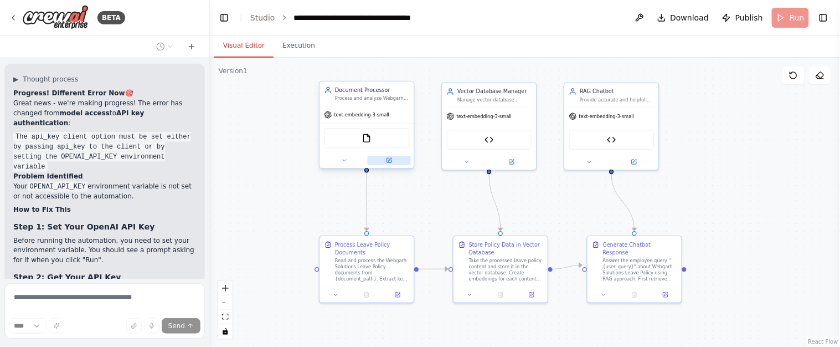
click at [390, 161] on icon at bounding box center [389, 160] width 4 height 4
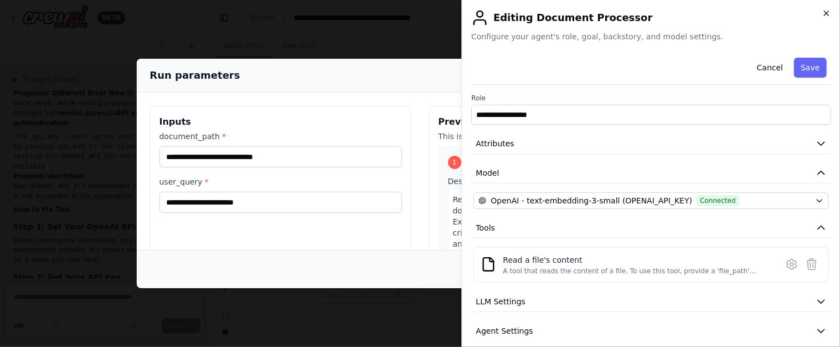
click at [829, 12] on icon "button" at bounding box center [826, 13] width 9 height 9
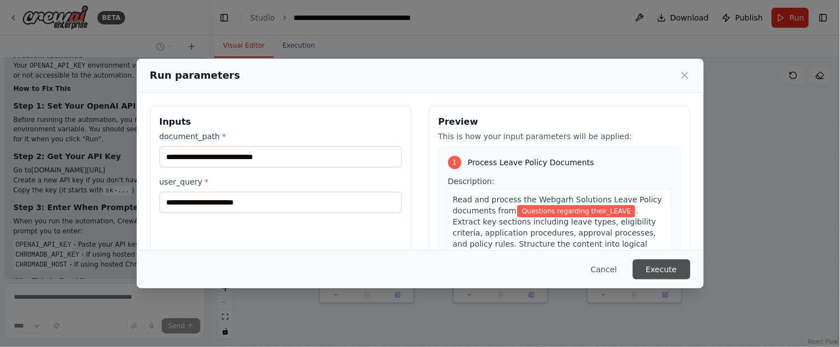
scroll to position [11287, 0]
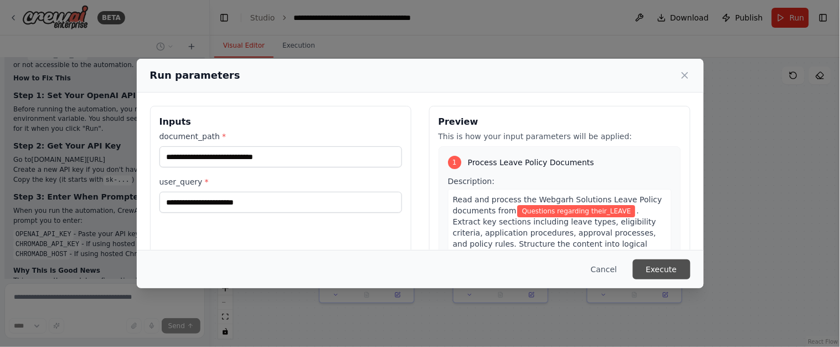
click at [676, 265] on button "Execute" at bounding box center [662, 269] width 58 height 20
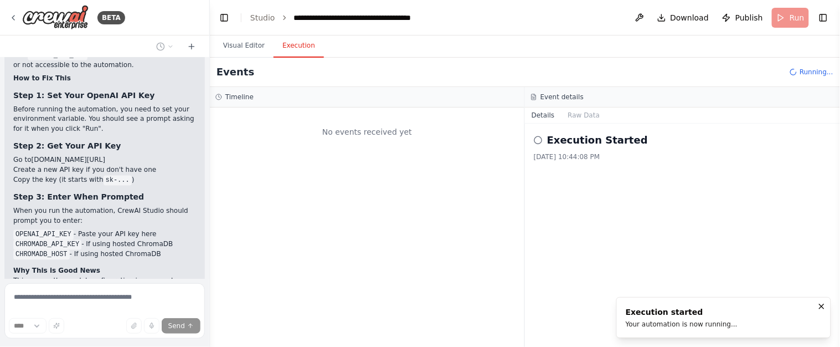
click at [257, 49] on button "Visual Editor" at bounding box center [243, 45] width 59 height 23
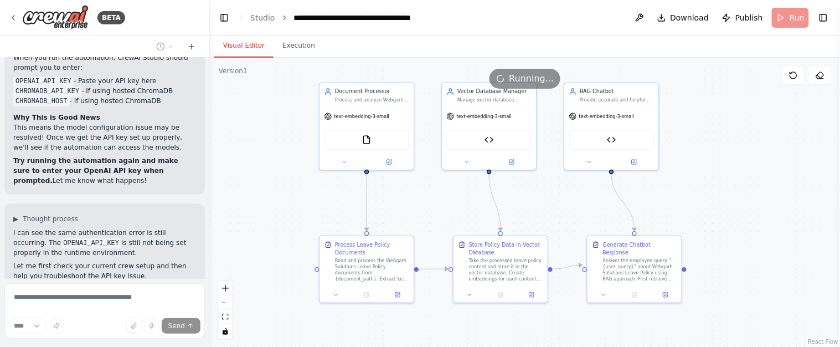
scroll to position [11539, 0]
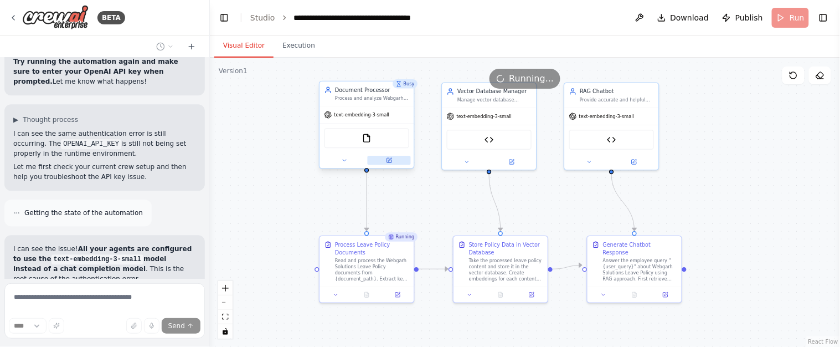
click at [388, 158] on icon at bounding box center [389, 160] width 4 height 4
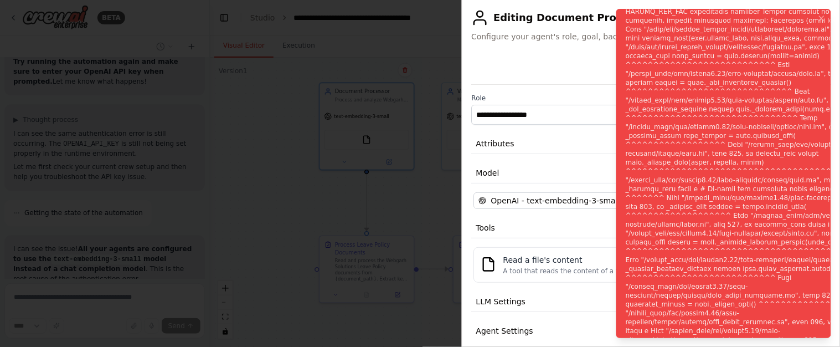
scroll to position [11665, 0]
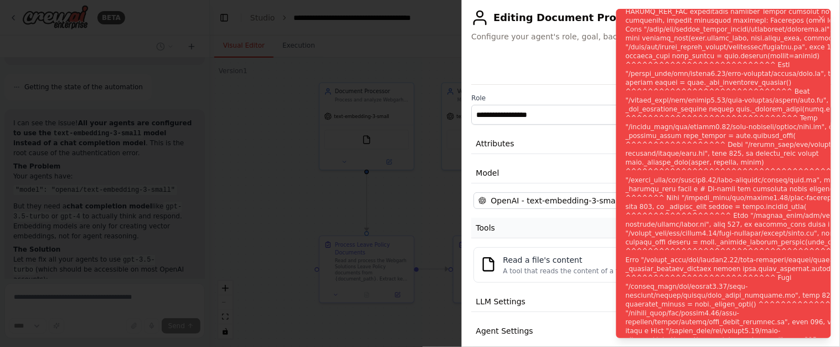
click at [529, 230] on button "Tools" at bounding box center [651, 228] width 360 height 20
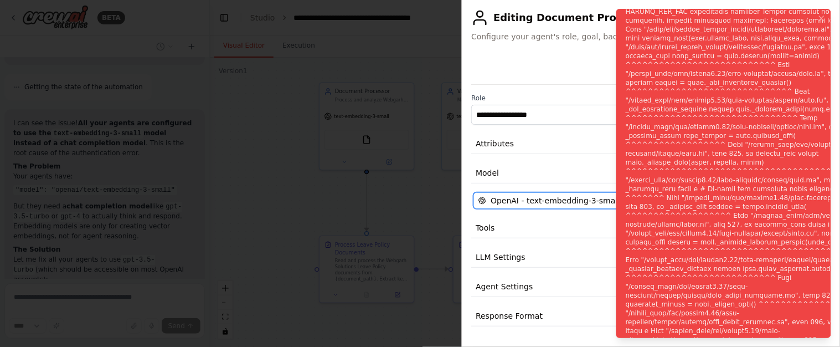
click at [560, 200] on span "OpenAI - text-embedding-3-small (OPENAI_API_KEY)" at bounding box center [592, 200] width 202 height 11
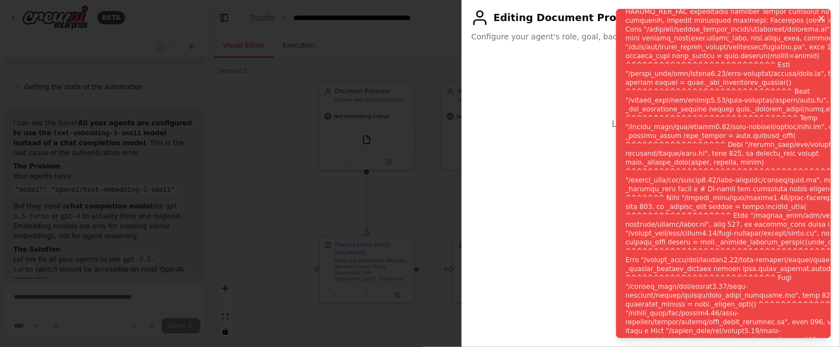
click at [822, 18] on icon "Notifications (F8)" at bounding box center [822, 18] width 4 height 4
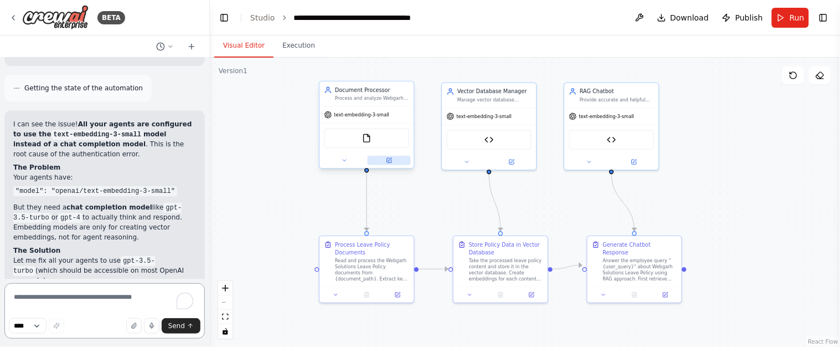
scroll to position [11673, 0]
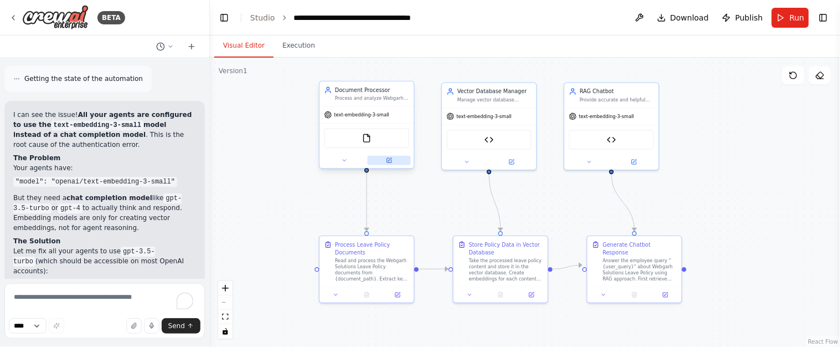
click at [391, 158] on icon at bounding box center [389, 159] width 3 height 3
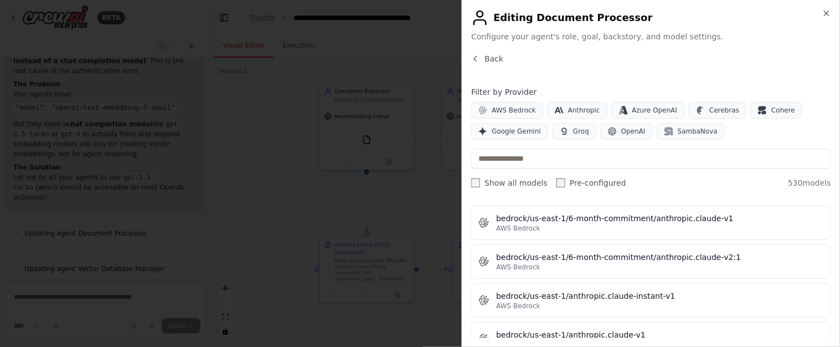
scroll to position [3249, 0]
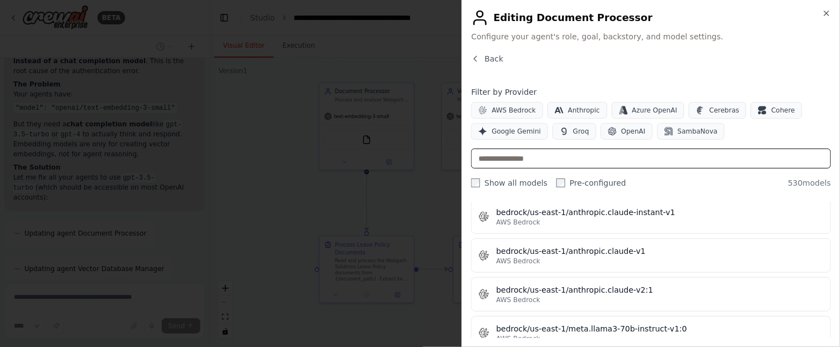
click at [502, 166] on input "text" at bounding box center [651, 158] width 360 height 20
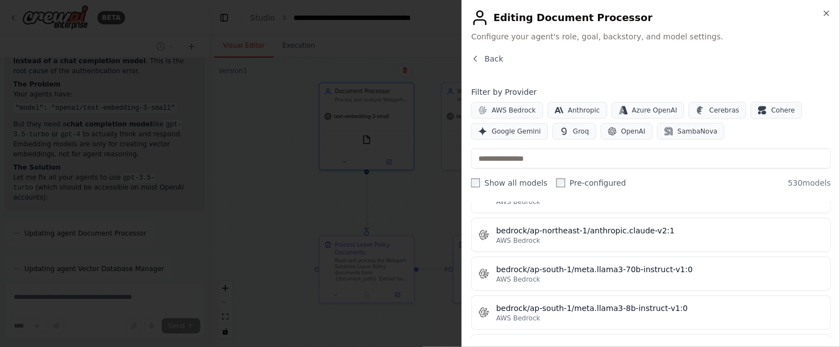
scroll to position [0, 0]
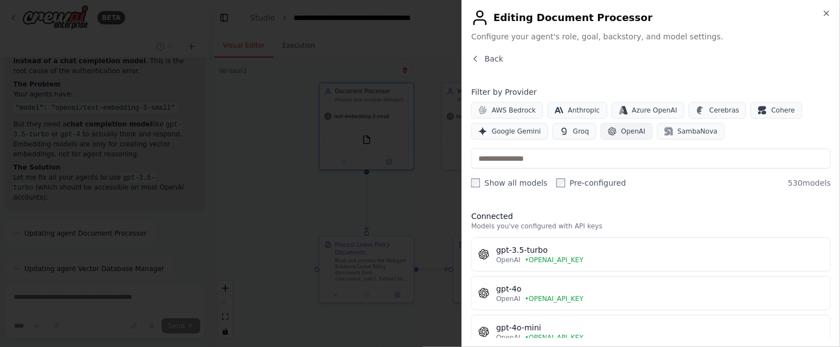
click at [626, 130] on span "OpenAI" at bounding box center [633, 131] width 24 height 9
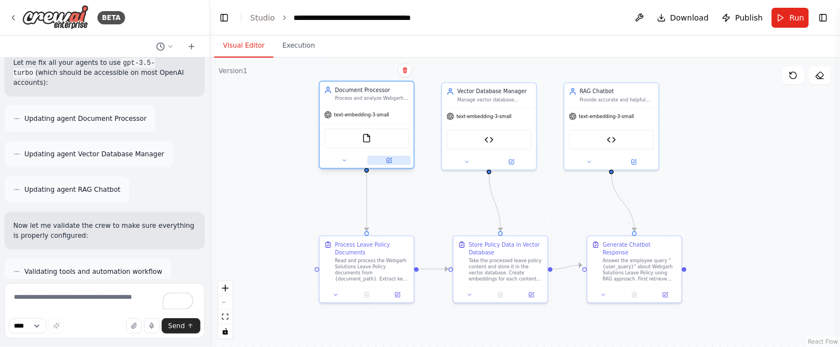
click at [393, 161] on button at bounding box center [389, 160] width 43 height 9
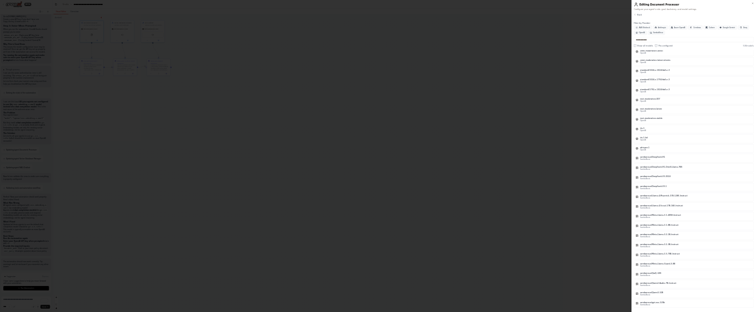
scroll to position [20553, 0]
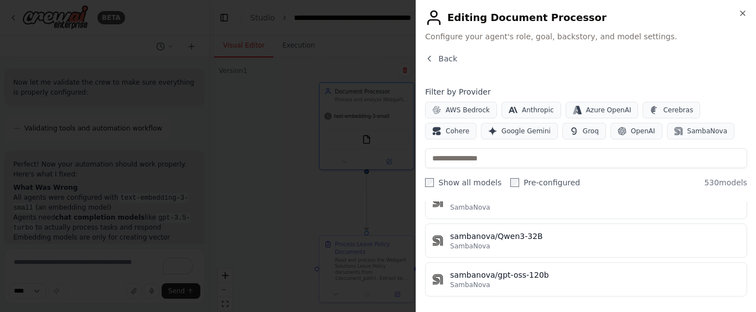
click at [754, 7] on div "Close Editing Document Processor Configure your agent's role, goal, backstory, …" at bounding box center [586, 156] width 341 height 312
click at [744, 13] on icon "button" at bounding box center [743, 13] width 4 height 4
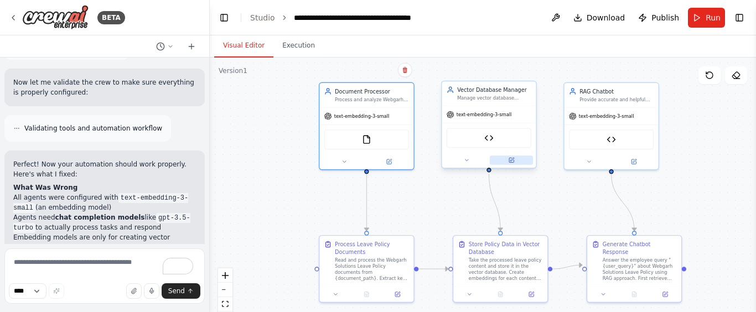
click at [516, 158] on button at bounding box center [511, 160] width 43 height 9
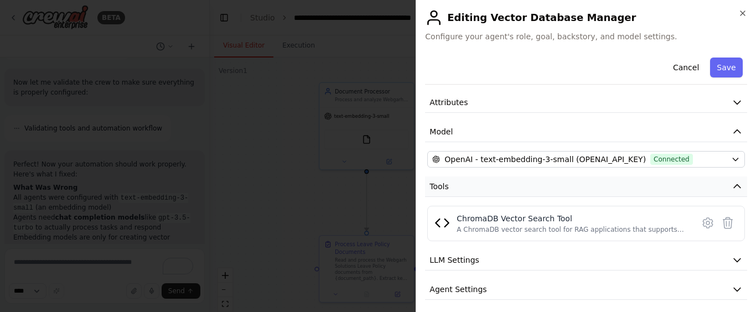
scroll to position [76, 0]
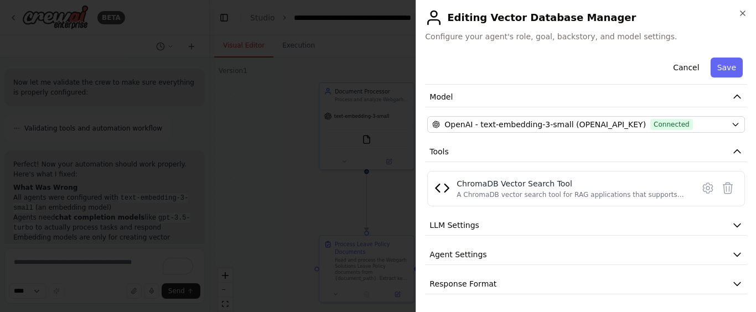
click at [503, 223] on button "LLM Settings" at bounding box center [586, 225] width 322 height 20
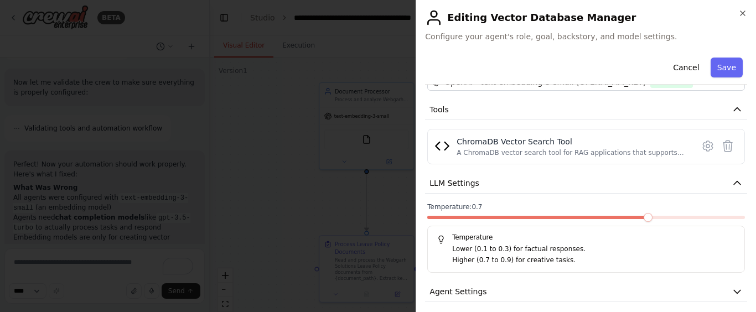
scroll to position [155, 0]
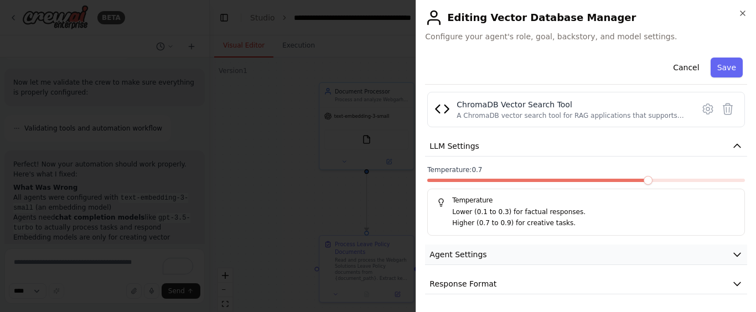
click at [520, 255] on button "Agent Settings" at bounding box center [586, 255] width 322 height 20
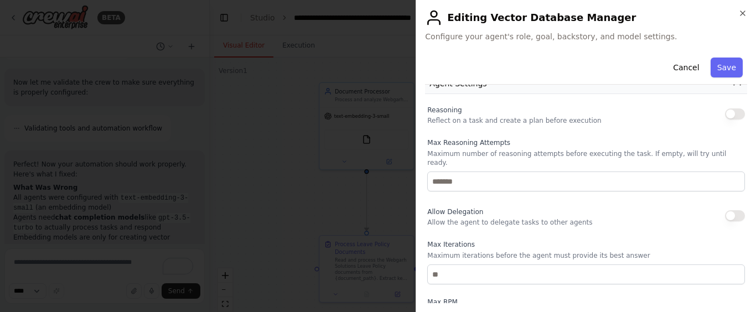
scroll to position [452, 0]
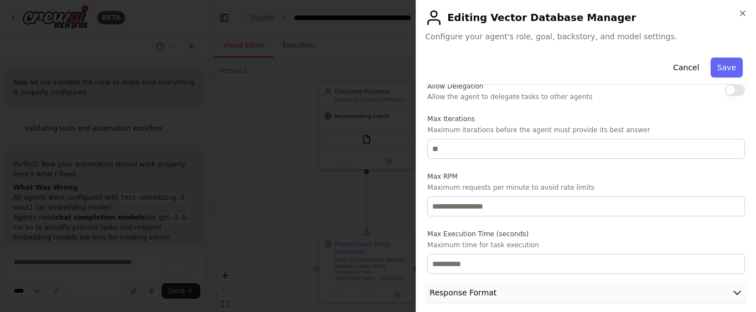
click at [516, 284] on button "Response Format" at bounding box center [586, 293] width 322 height 20
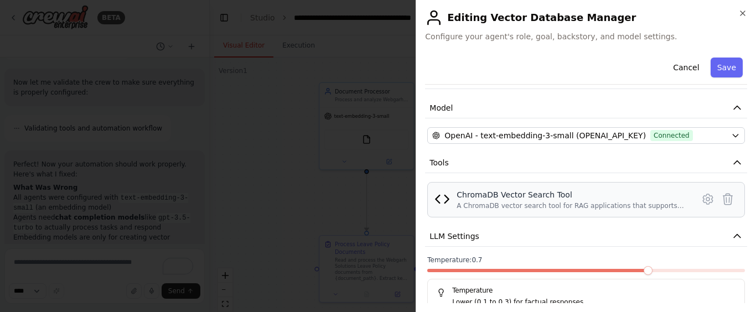
scroll to position [0, 0]
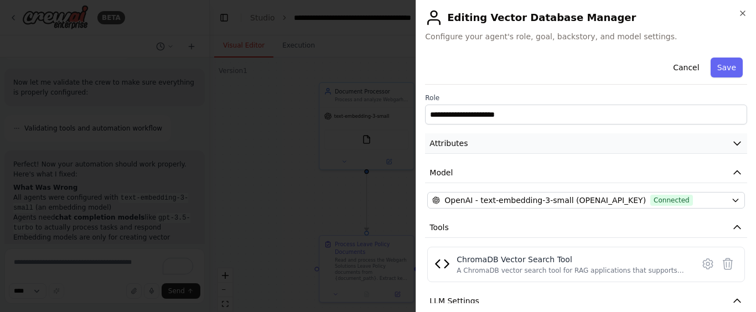
click at [539, 141] on button "Attributes" at bounding box center [586, 143] width 322 height 20
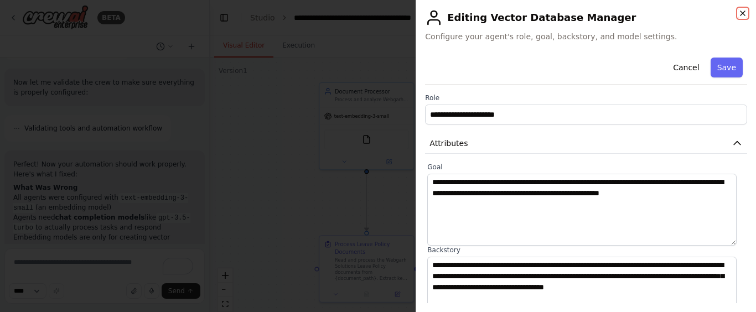
click at [740, 12] on icon "button" at bounding box center [743, 13] width 9 height 9
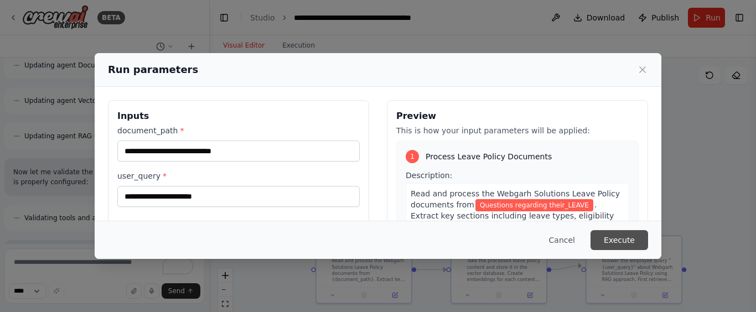
click at [644, 236] on button "Execute" at bounding box center [620, 240] width 58 height 20
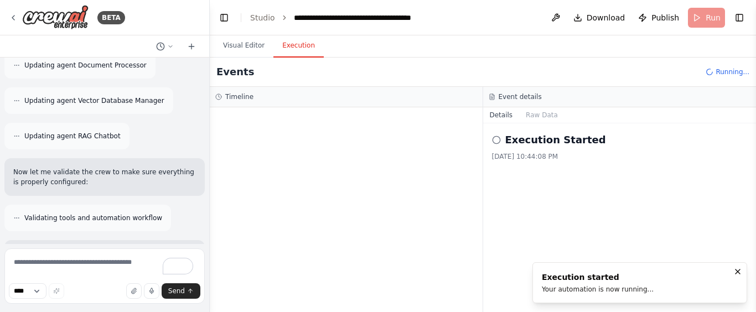
drag, startPoint x: 22, startPoint y: 127, endPoint x: 137, endPoint y: 128, distance: 114.6
copy strong "Enter your OpenAI API key when prompted"
click at [108, 267] on textarea "To enrich screen reader interactions, please activate Accessibility in Grammarl…" at bounding box center [104, 276] width 200 height 55
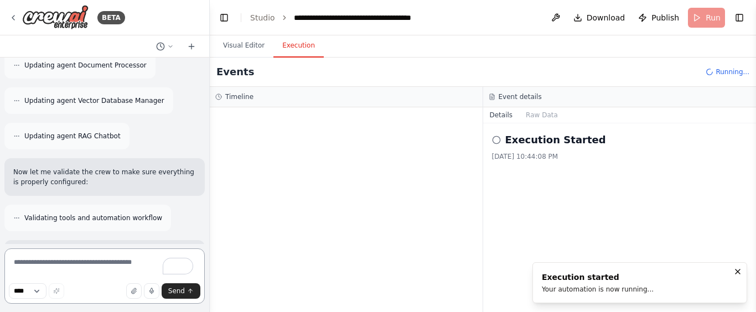
paste textarea "**********"
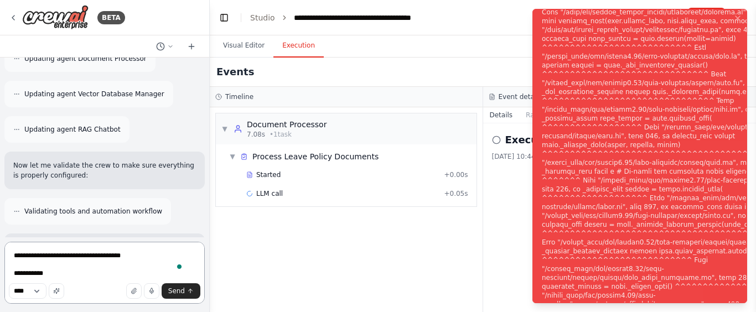
scroll to position [12004, 0]
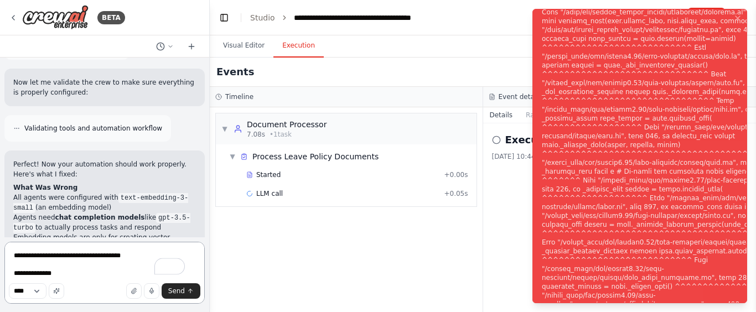
type textarea "**********"
click at [638, 73] on div "Notifications (F8)" at bounding box center [675, 163] width 267 height 860
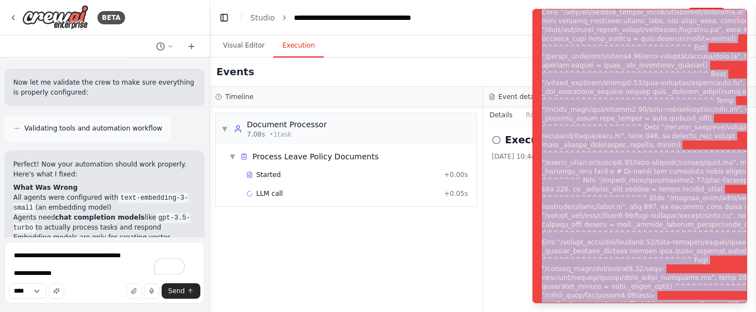
click at [638, 73] on div "Notifications (F8)" at bounding box center [675, 163] width 267 height 860
copy div "Subprocess execution failed: Subprocess failed with return code 1. STDERR: Buil…"
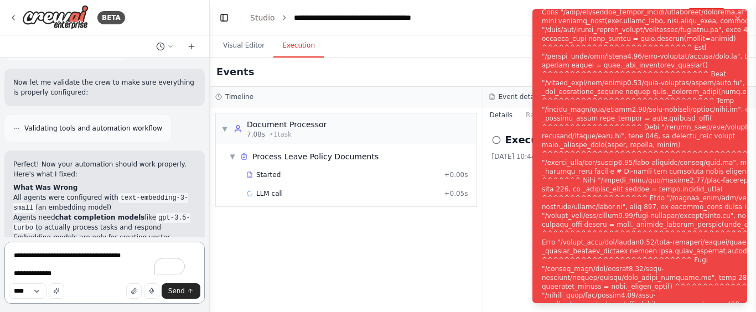
click at [79, 271] on textarea "**********" at bounding box center [104, 273] width 200 height 62
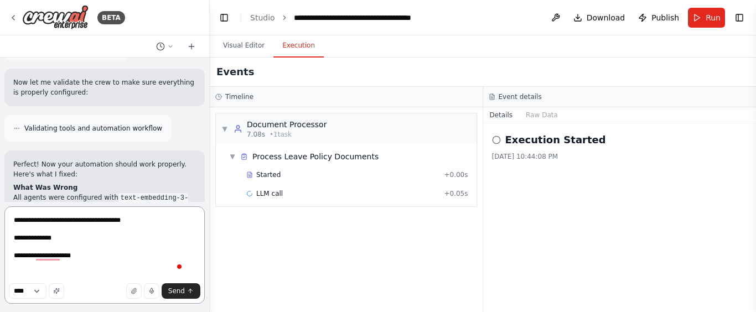
paste textarea "**********"
type textarea "**********"
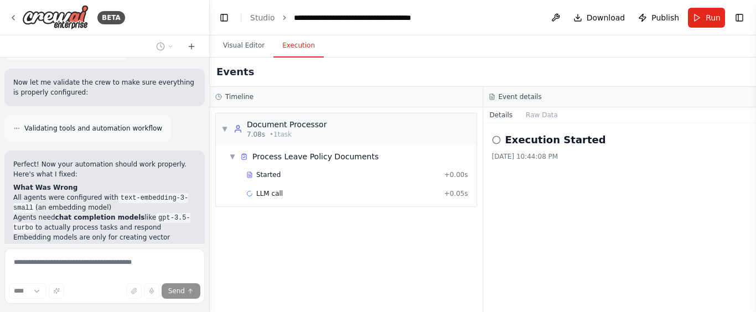
scroll to position [13364, 0]
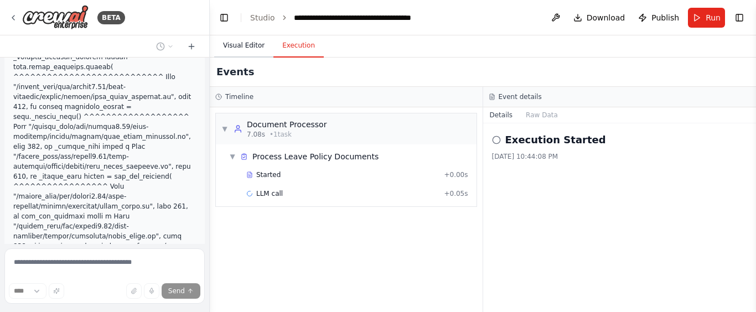
click at [261, 44] on button "Visual Editor" at bounding box center [243, 45] width 59 height 23
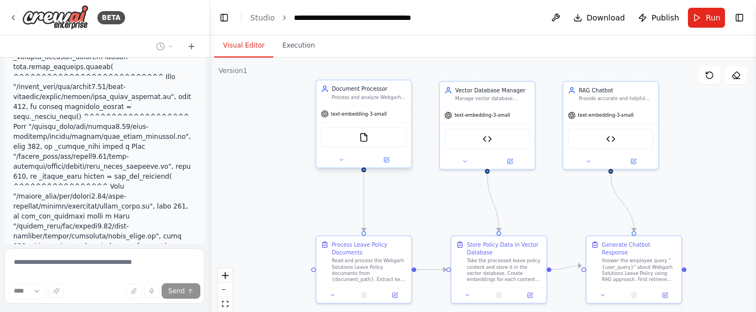
click at [379, 137] on div "FileReadTool" at bounding box center [364, 137] width 86 height 20
click at [362, 116] on span "text-embedding-3-small" at bounding box center [359, 114] width 56 height 6
click at [370, 137] on div "FileReadTool" at bounding box center [364, 137] width 86 height 20
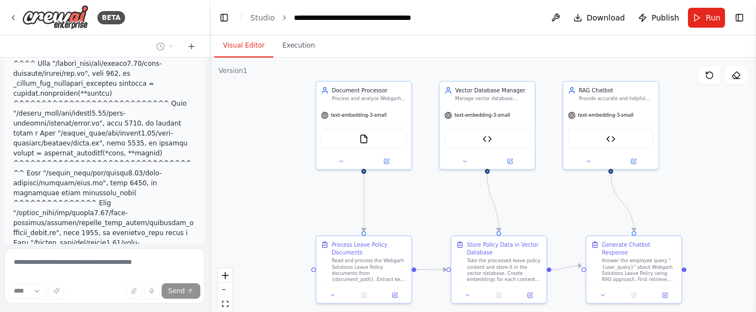
scroll to position [13642, 0]
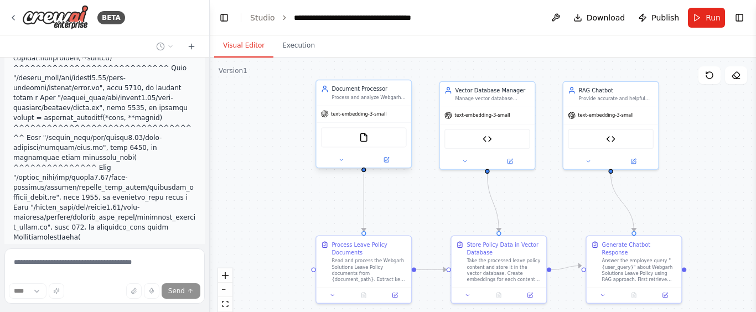
click at [378, 119] on div "text-embedding-3-small" at bounding box center [364, 114] width 95 height 17
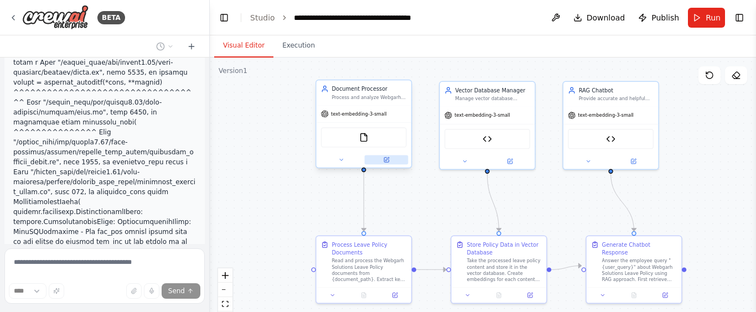
click at [388, 157] on icon at bounding box center [387, 160] width 6 height 6
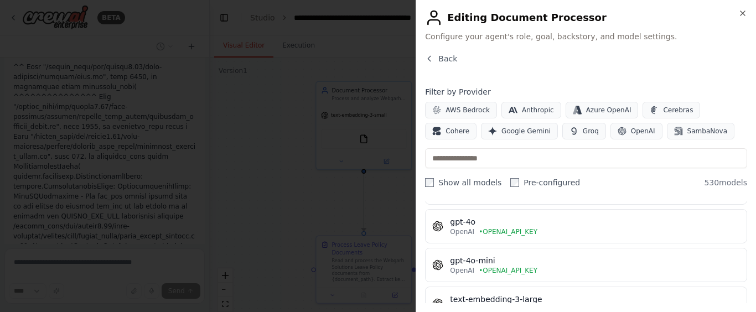
scroll to position [0, 0]
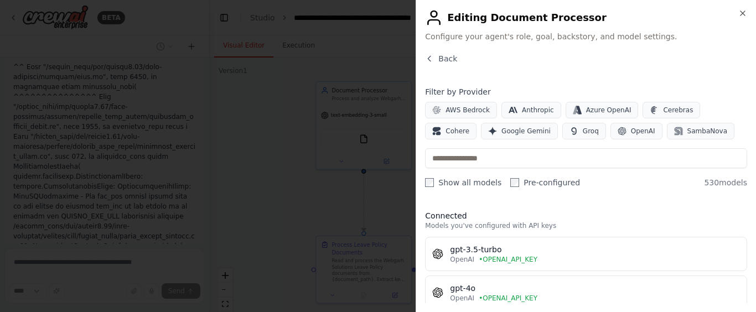
click at [513, 184] on label "Pre-configured" at bounding box center [546, 182] width 70 height 11
click at [442, 62] on span "Back" at bounding box center [448, 58] width 19 height 11
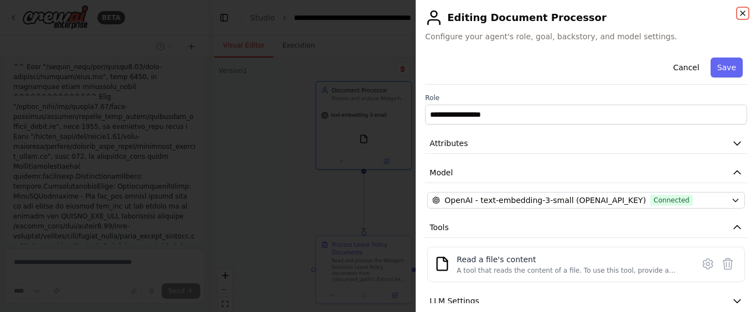
click at [743, 16] on icon "button" at bounding box center [743, 13] width 9 height 9
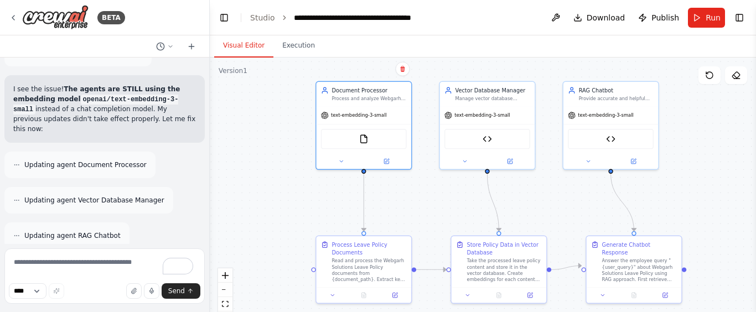
scroll to position [14068, 0]
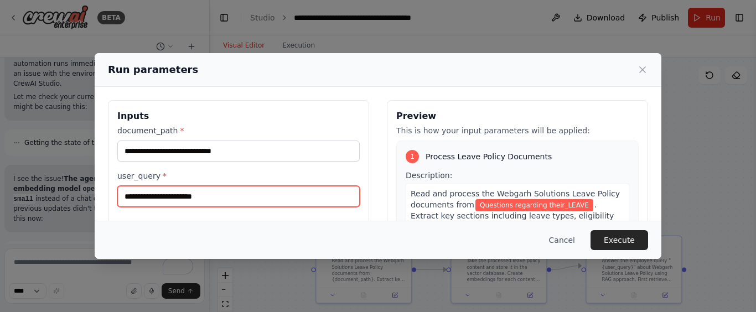
click at [149, 197] on input "**********" at bounding box center [238, 196] width 243 height 21
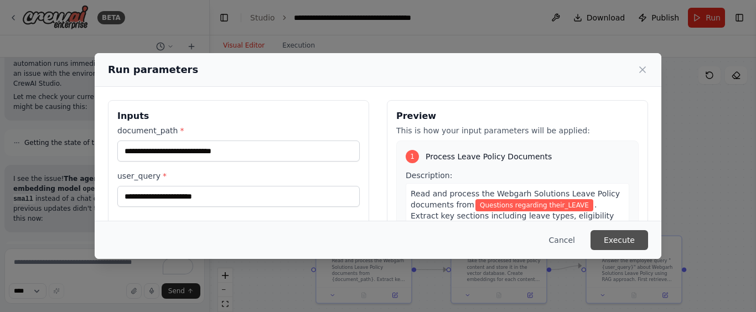
click at [640, 245] on button "Execute" at bounding box center [620, 240] width 58 height 20
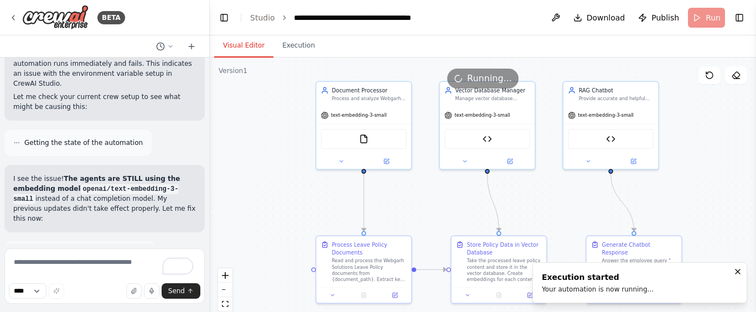
click at [230, 44] on button "Visual Editor" at bounding box center [243, 45] width 59 height 23
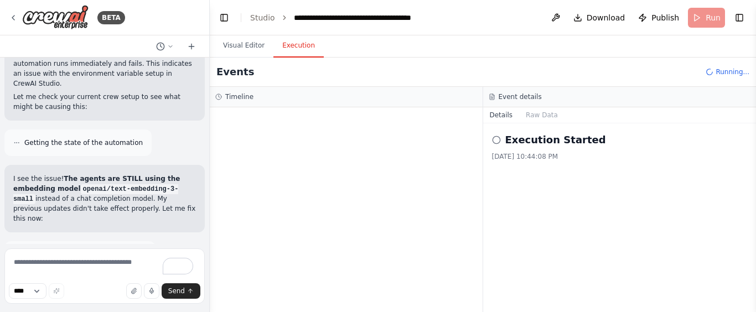
click at [302, 46] on button "Execution" at bounding box center [299, 45] width 50 height 23
click at [83, 265] on textarea "To enrich screen reader interactions, please activate Accessibility in Grammarl…" at bounding box center [104, 276] width 200 height 55
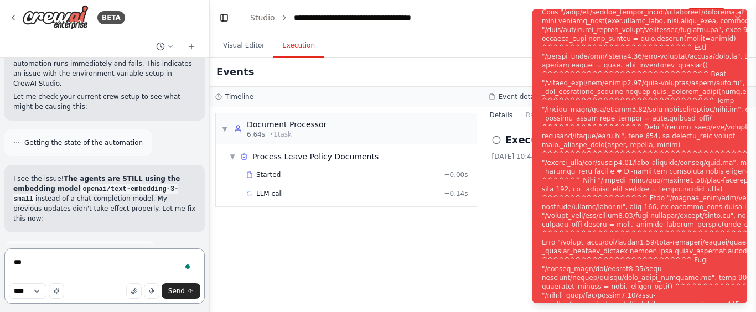
scroll to position [14068, 0]
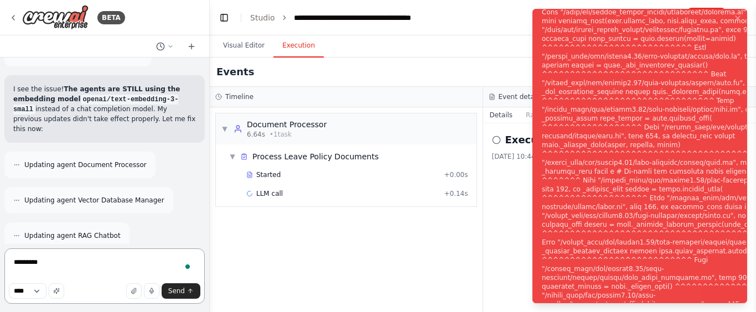
type textarea "*********"
click at [624, 151] on div "Notifications (F8)" at bounding box center [675, 163] width 267 height 860
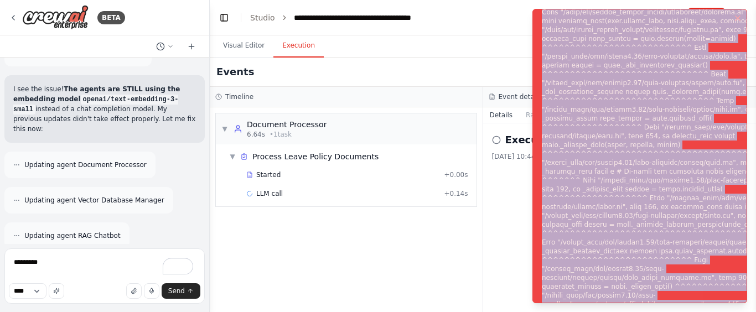
click at [624, 151] on div "Notifications (F8)" at bounding box center [675, 163] width 267 height 860
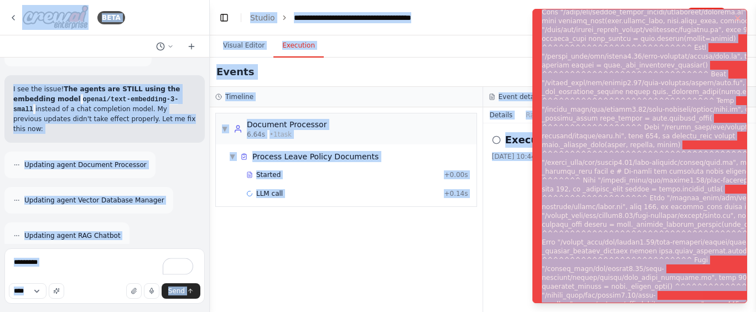
copy body "BETA I want to create a chatbot for Webgarh Solutions Leave Policy and that mus…"
click at [591, 168] on div "Notifications (F8)" at bounding box center [675, 163] width 267 height 860
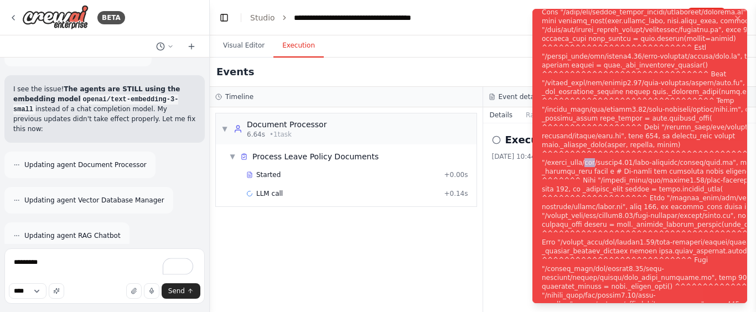
click at [591, 168] on div "Notifications (F8)" at bounding box center [675, 163] width 267 height 860
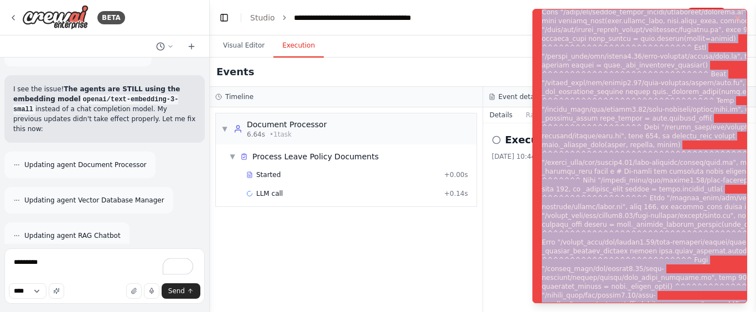
click at [591, 168] on div "Notifications (F8)" at bounding box center [675, 163] width 267 height 860
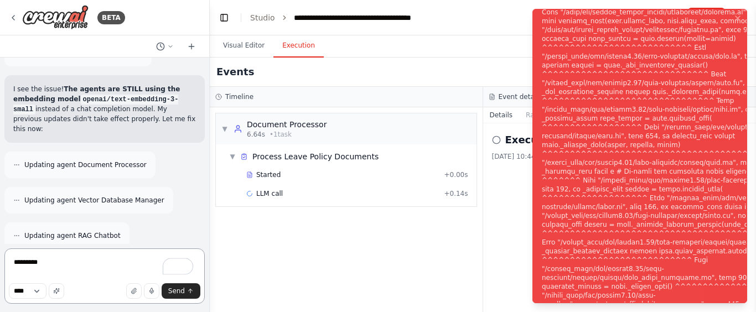
click at [37, 258] on textarea "*********" at bounding box center [104, 276] width 200 height 55
click at [49, 260] on textarea "*********" at bounding box center [104, 276] width 200 height 55
paste textarea "**********"
type textarea "**********"
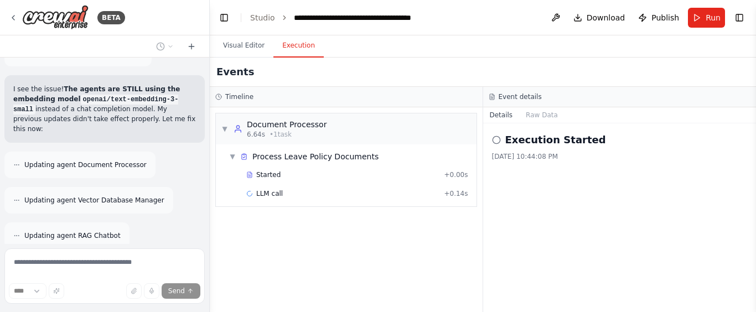
scroll to position [15388, 0]
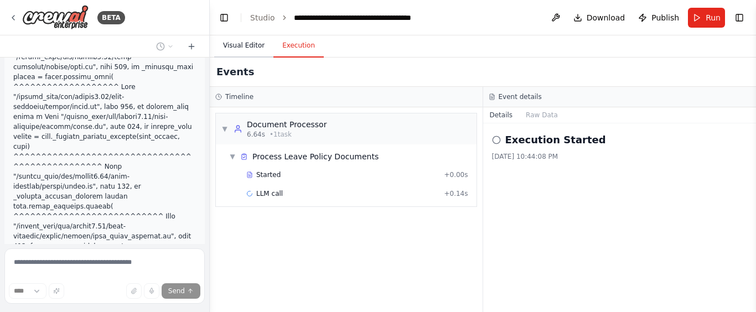
click at [249, 43] on button "Visual Editor" at bounding box center [243, 45] width 59 height 23
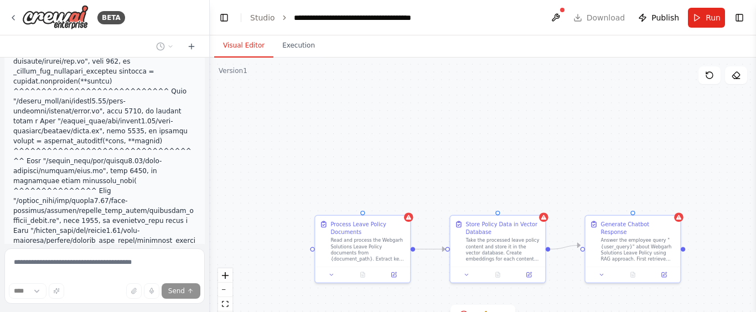
scroll to position [15792, 0]
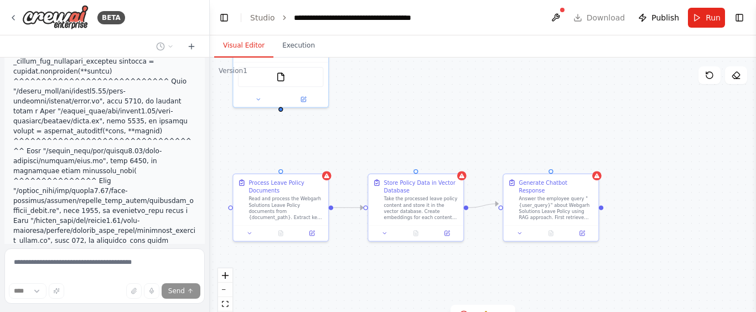
drag, startPoint x: 450, startPoint y: 171, endPoint x: 367, endPoint y: 109, distance: 104.0
click at [367, 109] on div ".deletable-edge-delete-btn { width: 20px; height: 20px; border: 0px solid #ffff…" at bounding box center [483, 196] width 547 height 277
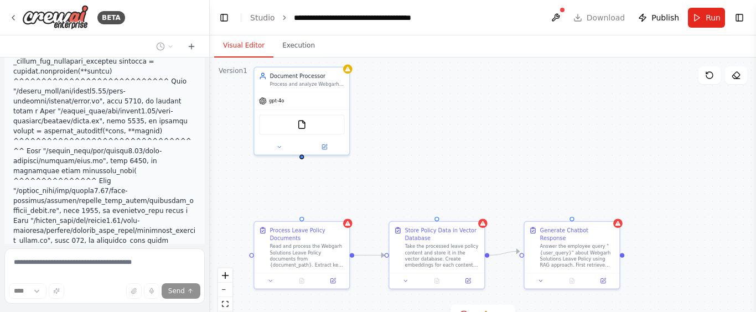
drag, startPoint x: 470, startPoint y: 86, endPoint x: 491, endPoint y: 135, distance: 52.6
click at [491, 135] on div ".deletable-edge-delete-btn { width: 20px; height: 20px; border: 0px solid #ffff…" at bounding box center [483, 196] width 547 height 277
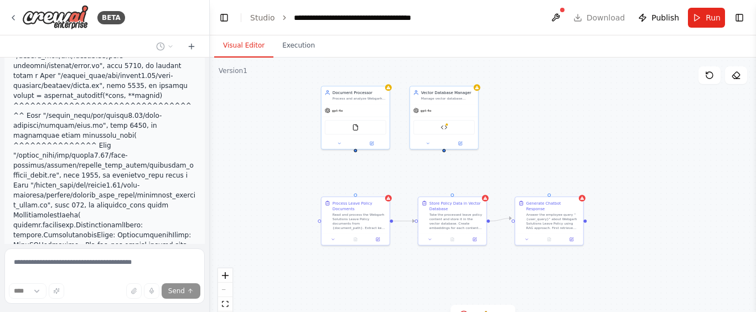
scroll to position [15863, 0]
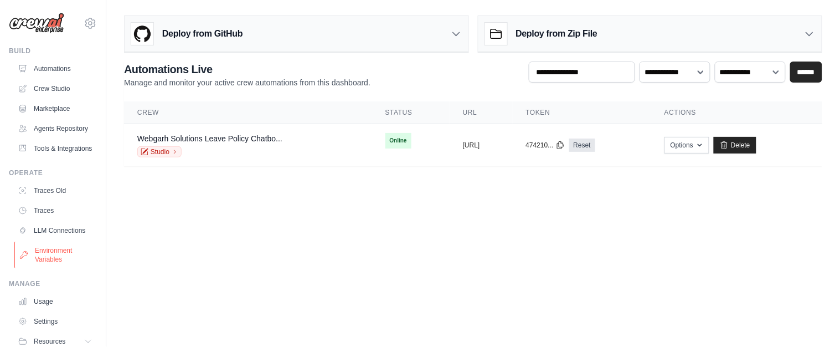
click at [63, 268] on link "Environment Variables" at bounding box center [56, 254] width 84 height 27
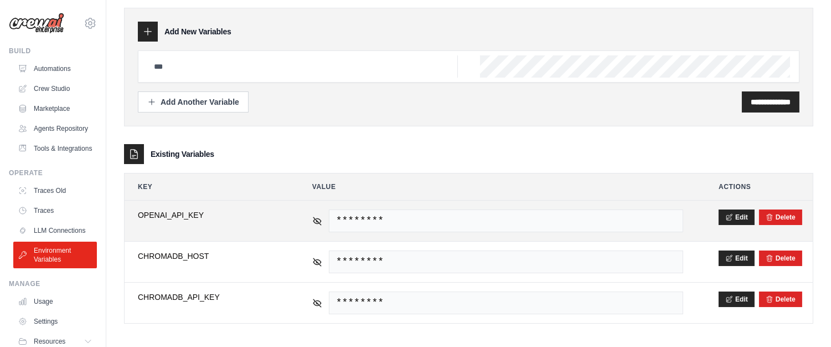
scroll to position [42, 0]
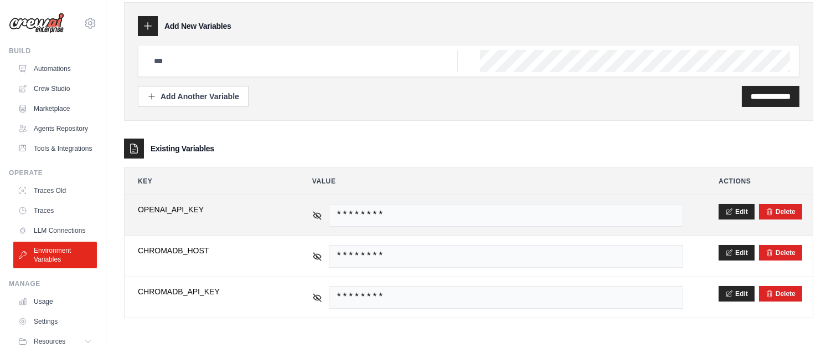
click at [192, 207] on span "OPENAI_API_KEY" at bounding box center [207, 209] width 139 height 11
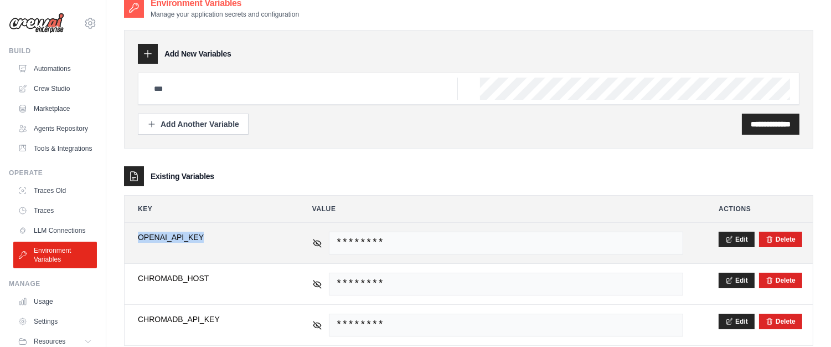
scroll to position [0, 0]
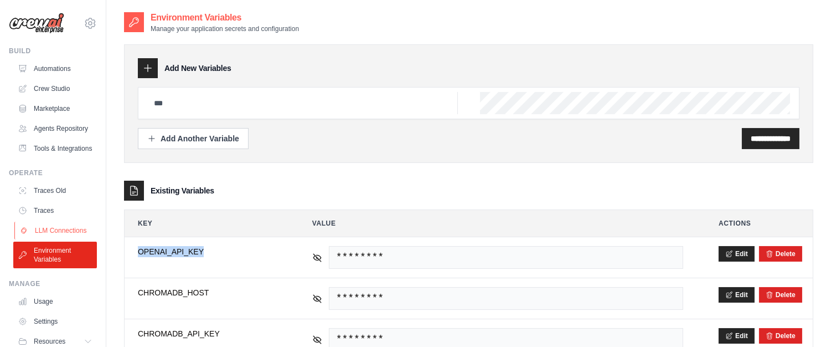
click at [58, 239] on link "LLM Connections" at bounding box center [56, 231] width 84 height 18
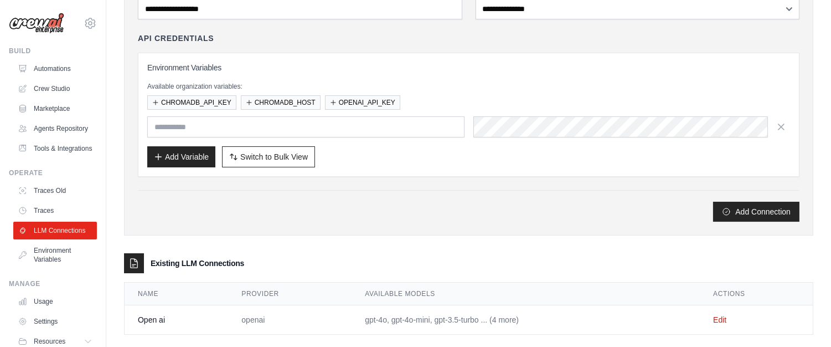
scroll to position [121, 0]
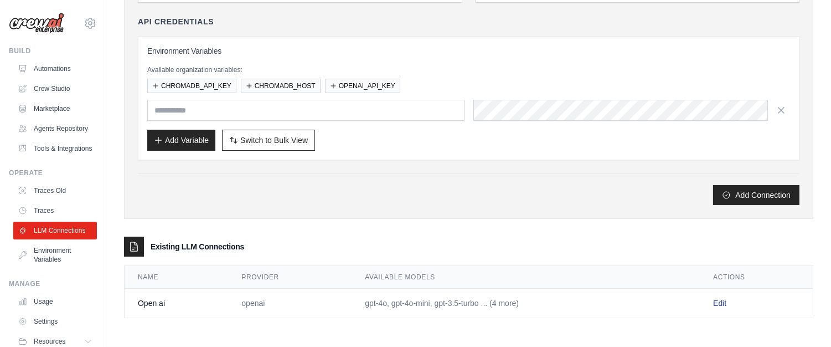
click at [727, 303] on link "Edit" at bounding box center [719, 303] width 13 height 9
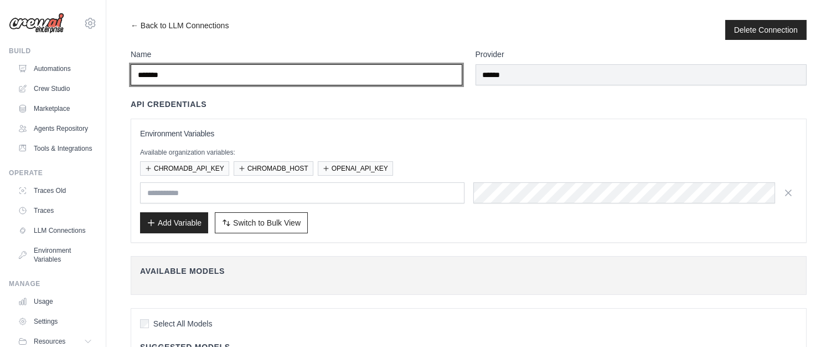
click at [182, 81] on input "*******" at bounding box center [297, 74] width 332 height 21
paste input "*******"
type input "**********"
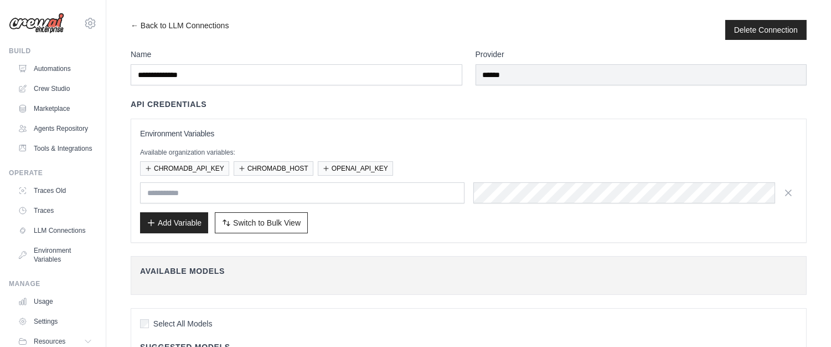
click at [380, 130] on h3 "Environment Variables" at bounding box center [468, 133] width 657 height 11
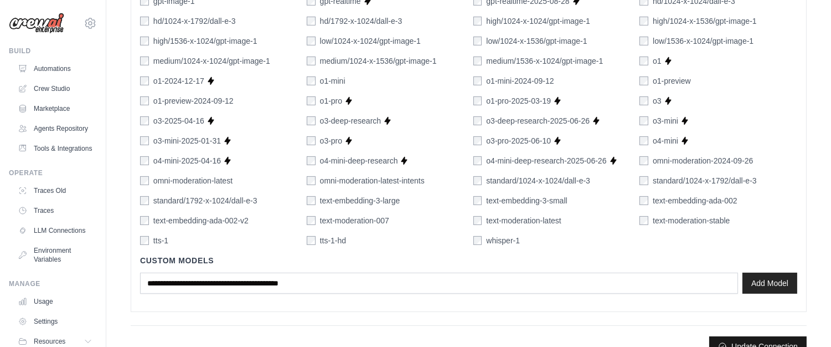
scroll to position [781, 0]
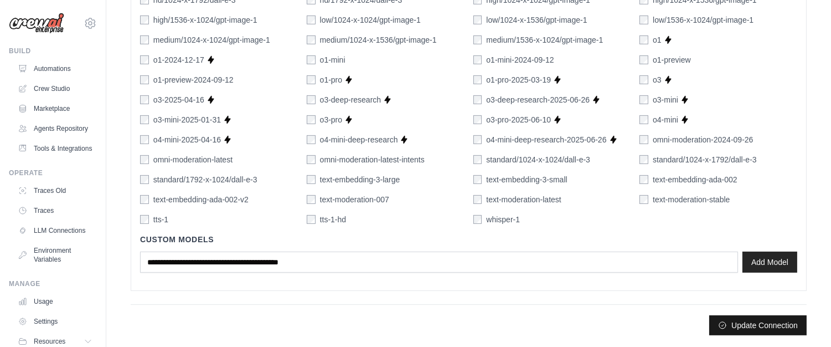
click at [776, 324] on button "Update Connection" at bounding box center [757, 325] width 97 height 20
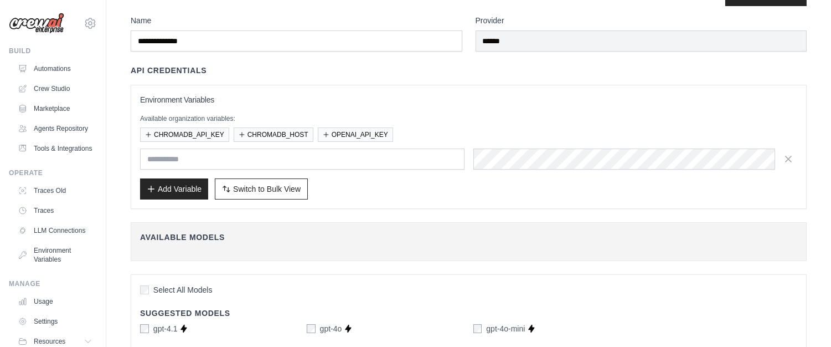
scroll to position [0, 0]
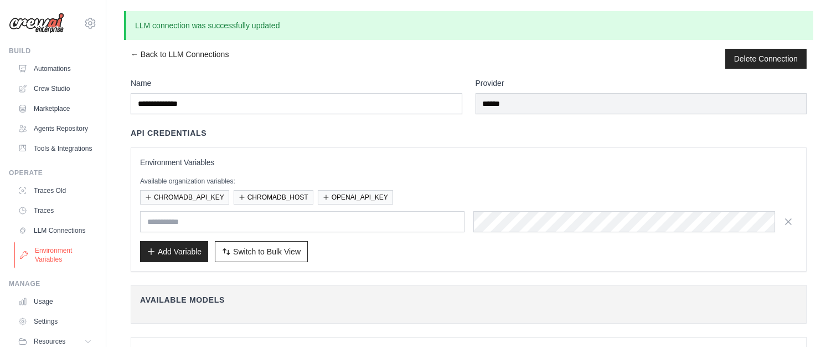
click at [58, 268] on link "Environment Variables" at bounding box center [56, 254] width 84 height 27
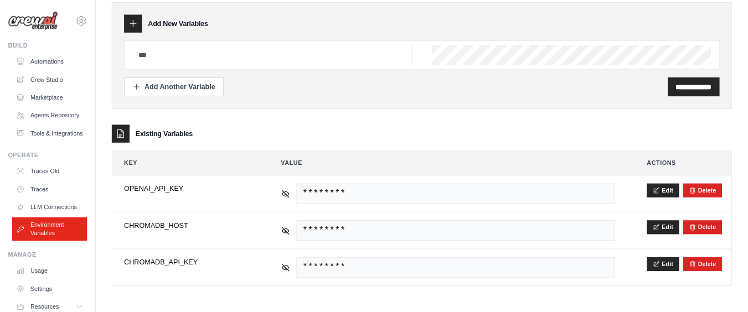
scroll to position [43, 0]
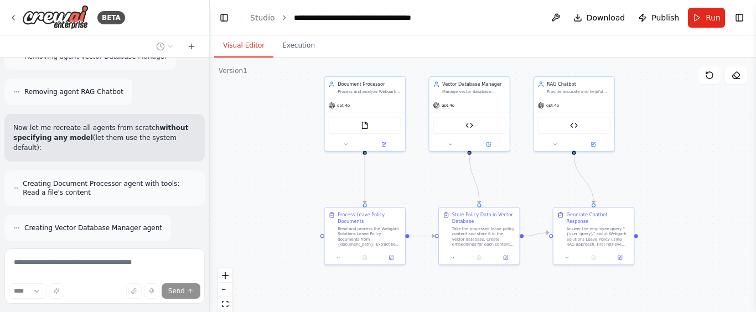
scroll to position [16400, 0]
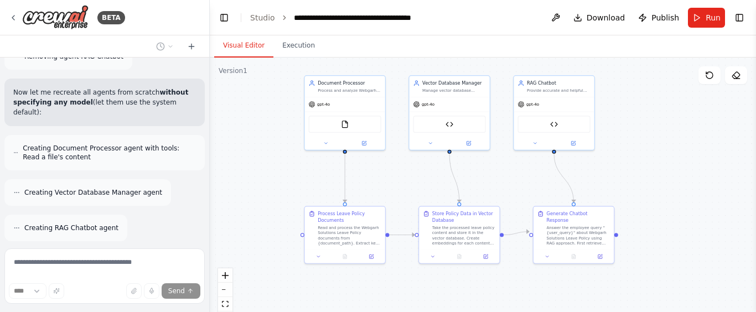
drag, startPoint x: 271, startPoint y: 135, endPoint x: 251, endPoint y: 133, distance: 20.0
click at [251, 133] on div ".deletable-edge-delete-btn { width: 20px; height: 20px; border: 0px solid #ffff…" at bounding box center [483, 196] width 547 height 277
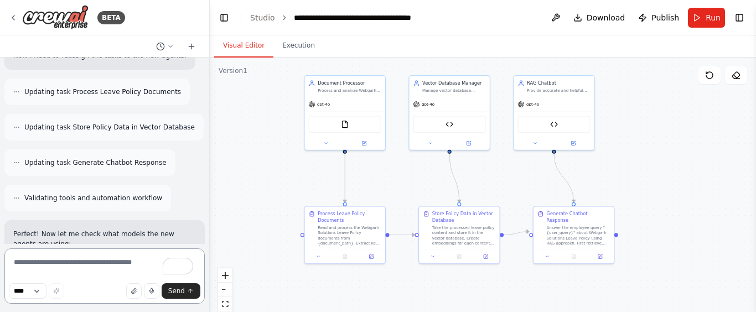
scroll to position [16742, 0]
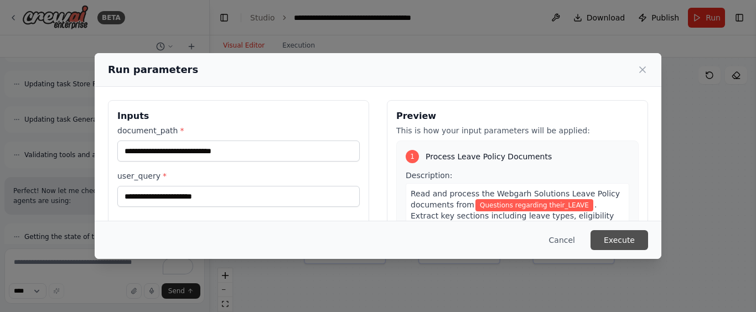
click at [611, 243] on button "Execute" at bounding box center [620, 240] width 58 height 20
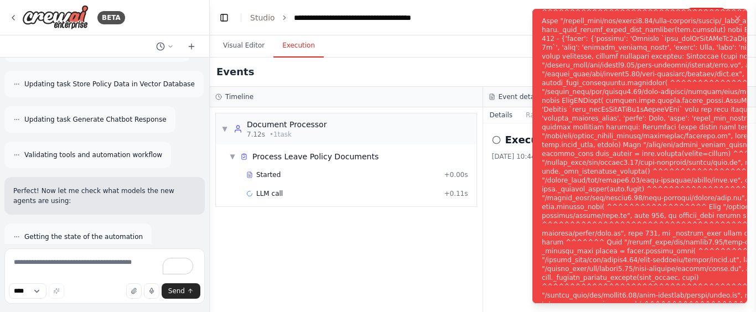
scroll to position [16742, 0]
